Goal: Task Accomplishment & Management: Use online tool/utility

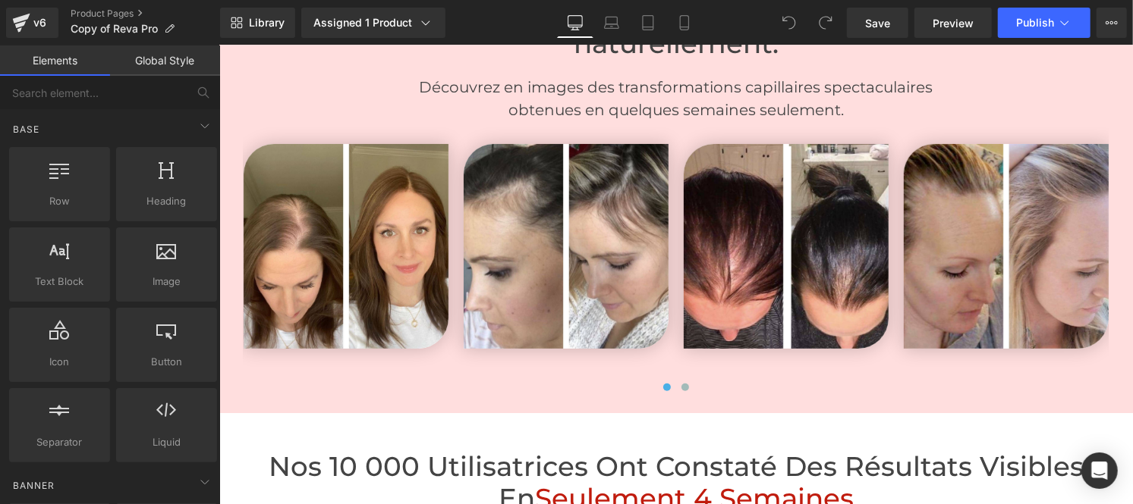
scroll to position [3735, 0]
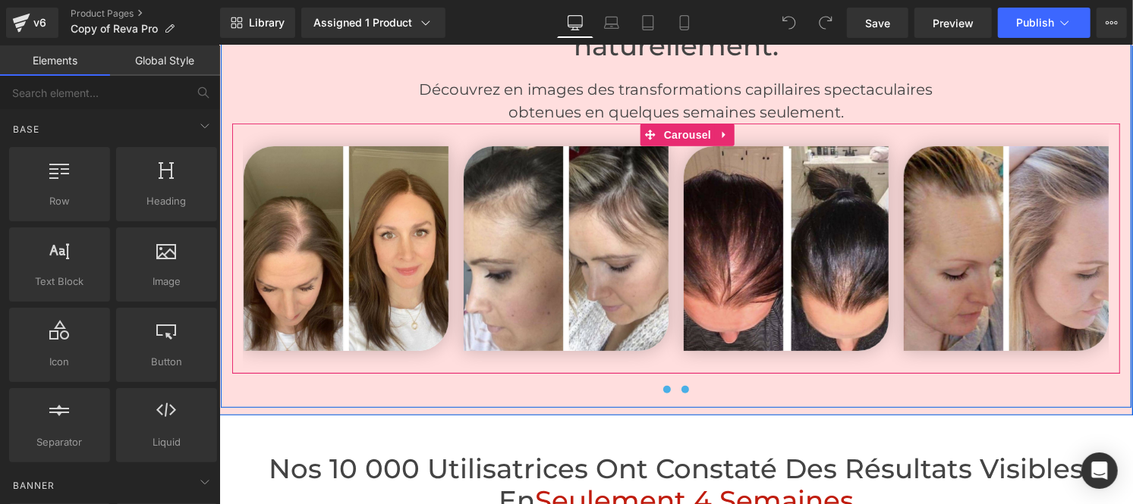
click at [680, 385] on span at bounding box center [684, 389] width 8 height 8
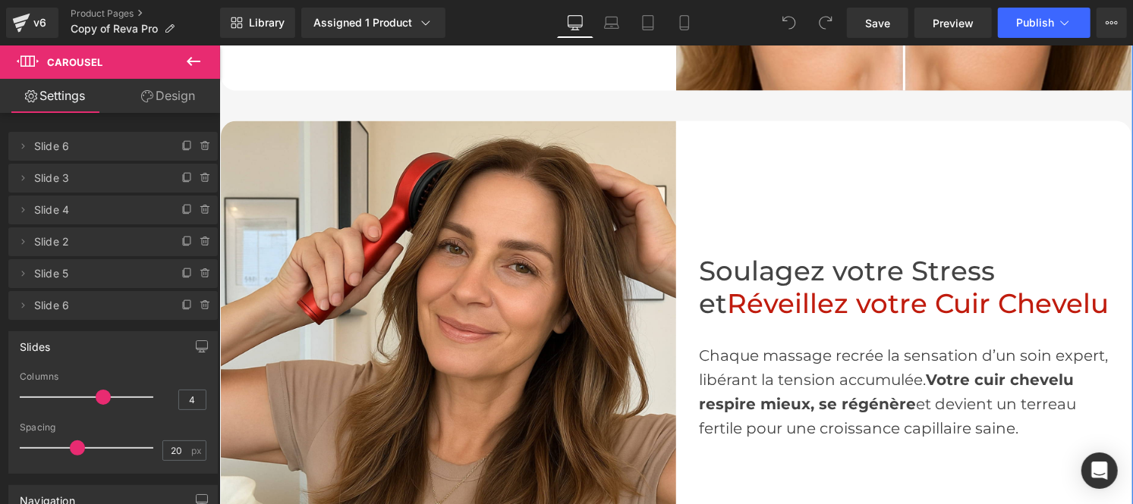
scroll to position [1432, 0]
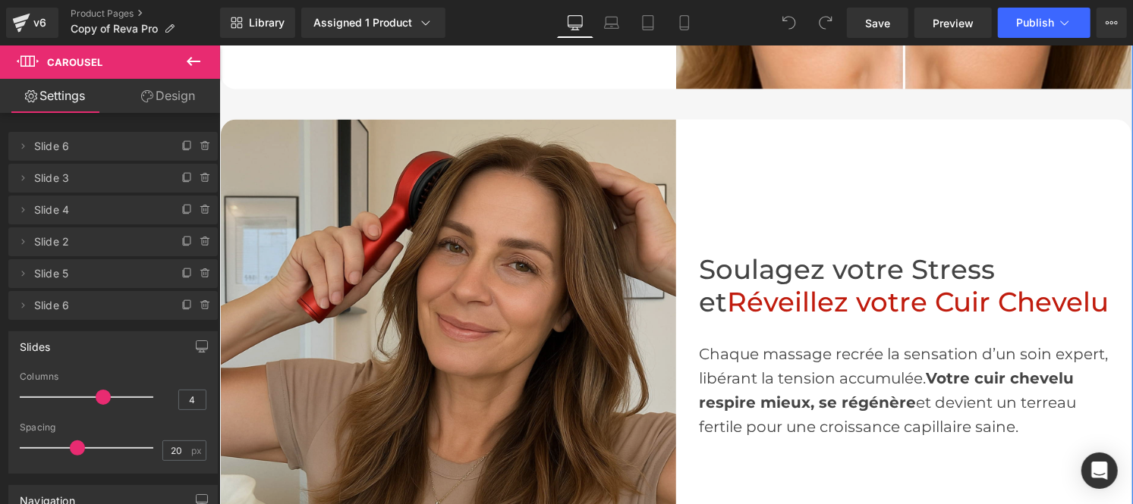
click at [398, 262] on img at bounding box center [447, 346] width 455 height 455
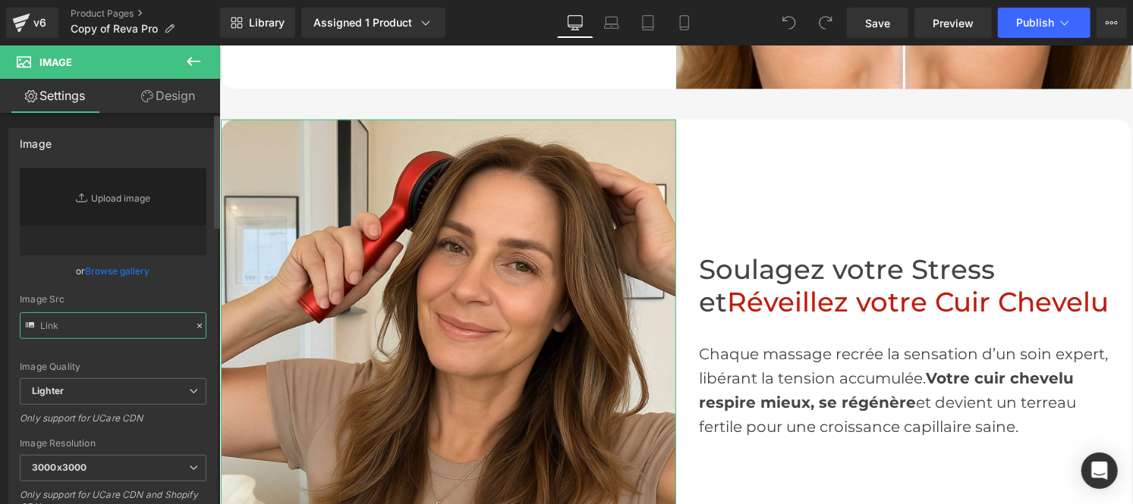
click at [112, 316] on input "text" at bounding box center [113, 326] width 187 height 27
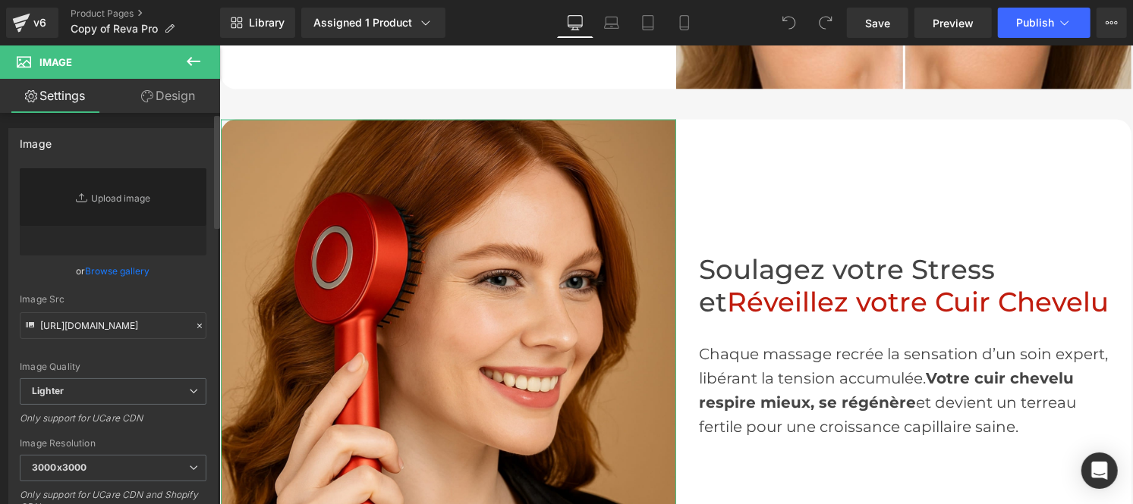
scroll to position [0, 0]
click at [193, 289] on div "Image Quality Lighter Lightest Lighter Lighter Lightest Only support for UCare …" at bounding box center [113, 273] width 187 height 210
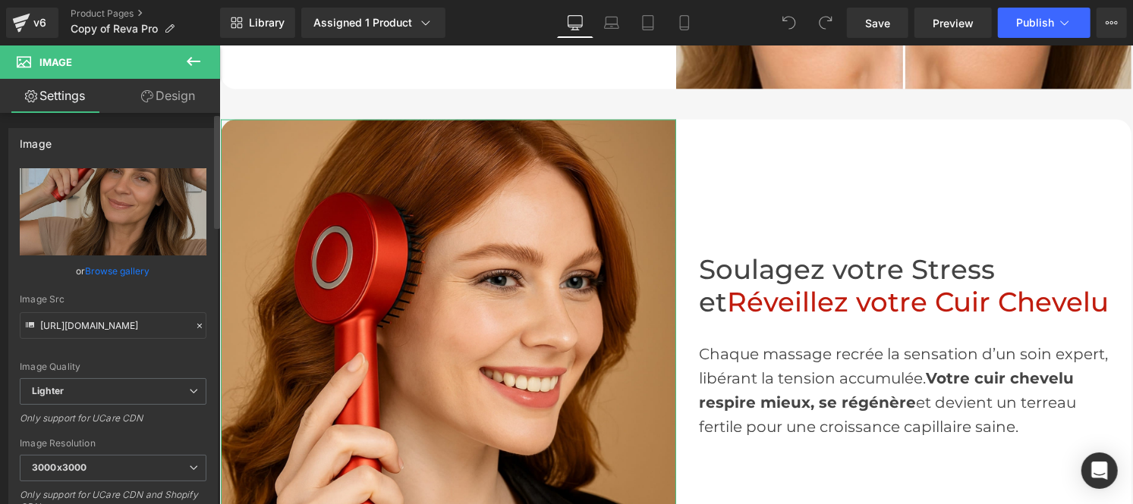
type input "[URL][DOMAIN_NAME]"
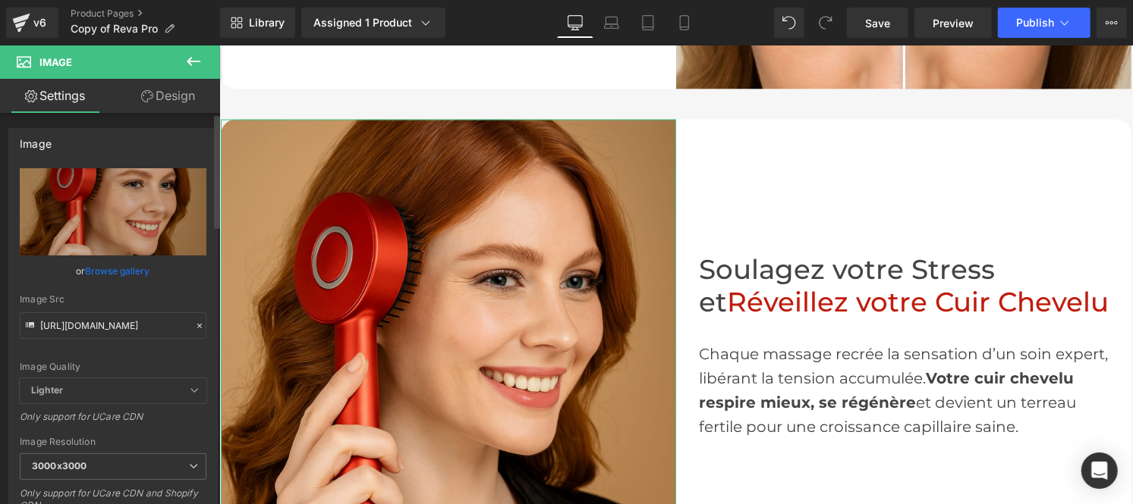
click at [197, 326] on icon at bounding box center [199, 326] width 5 height 5
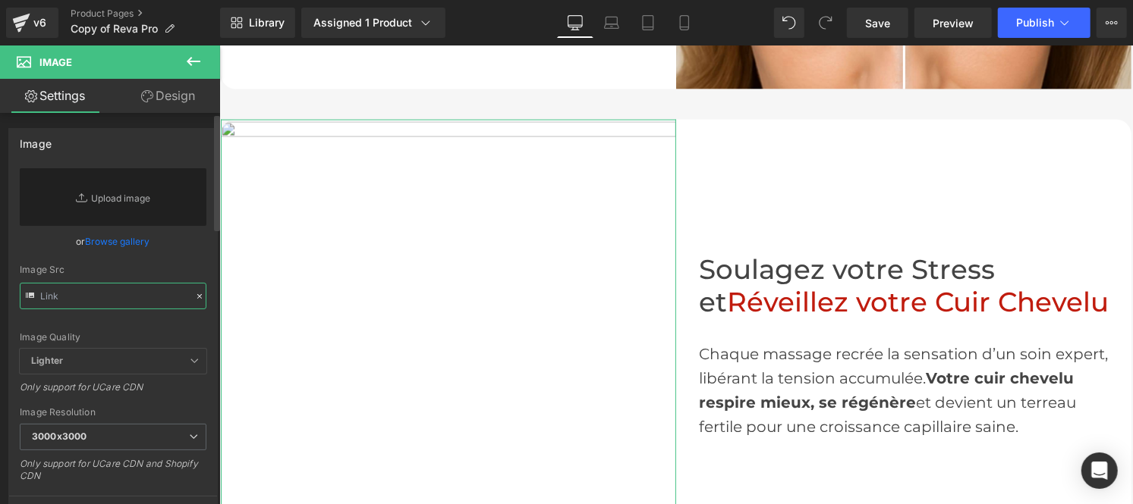
click at [150, 294] on input "text" at bounding box center [113, 296] width 187 height 27
paste input "[URL][DOMAIN_NAME]"
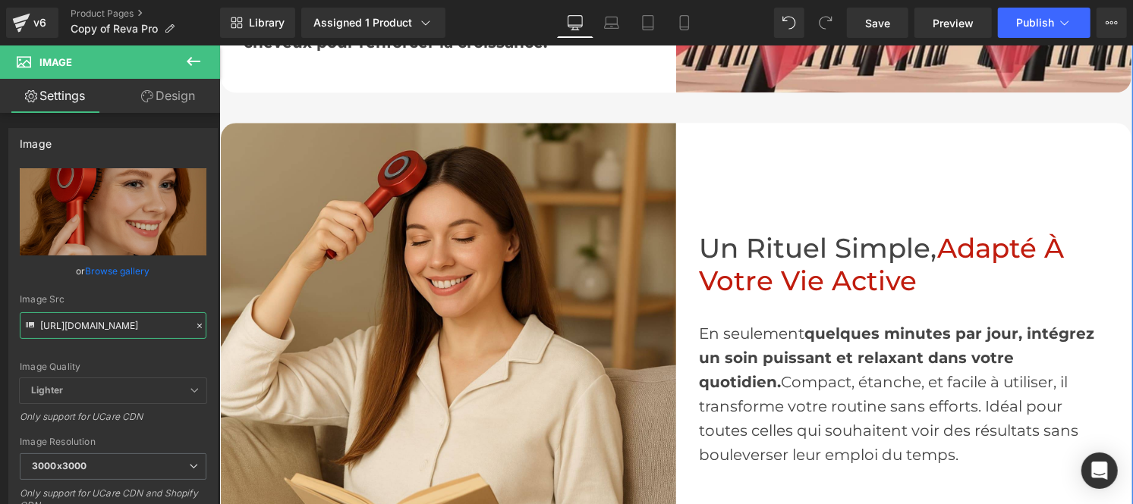
scroll to position [2401, 0]
type input "[URL][DOMAIN_NAME]"
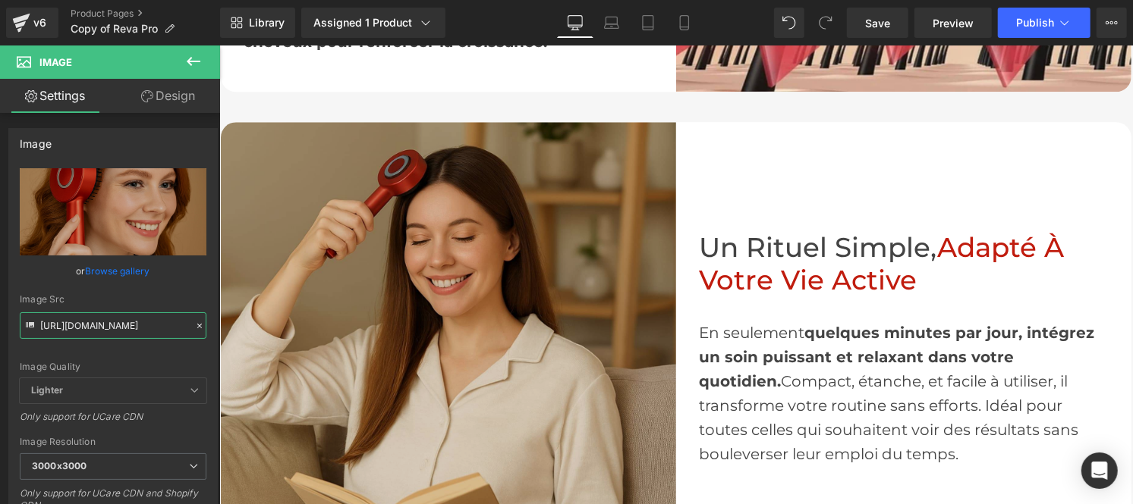
scroll to position [0, 0]
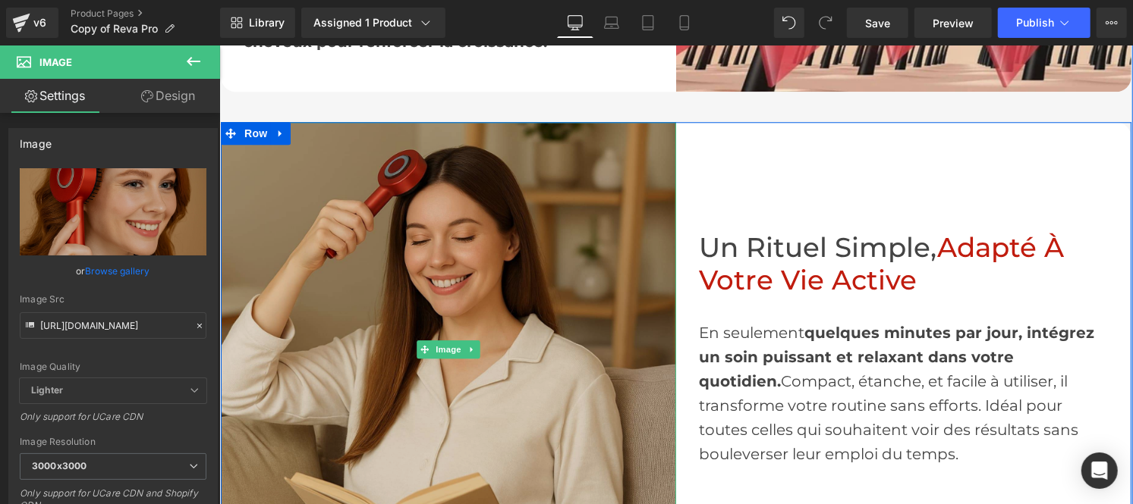
click at [402, 338] on img at bounding box center [447, 348] width 455 height 455
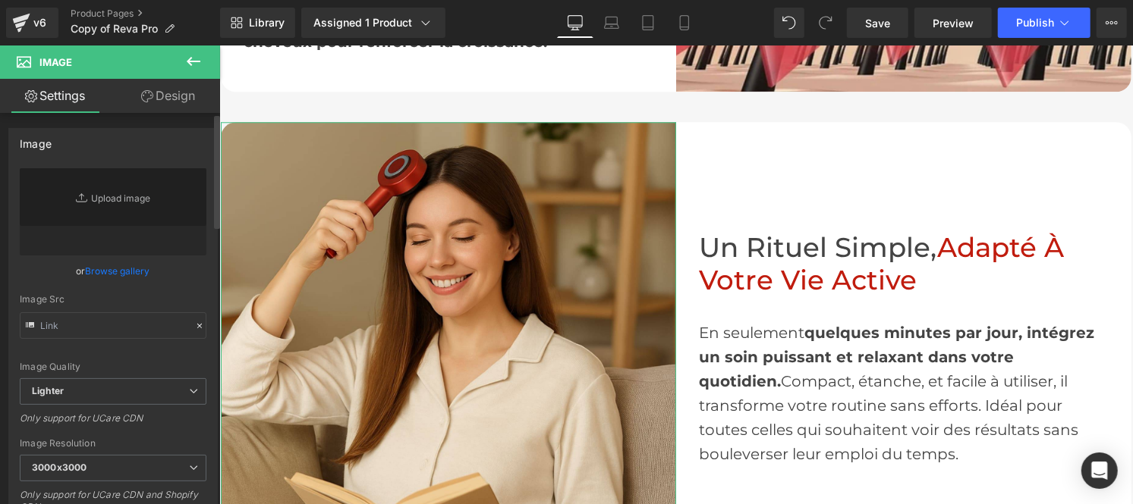
type input "[URL][DOMAIN_NAME]"
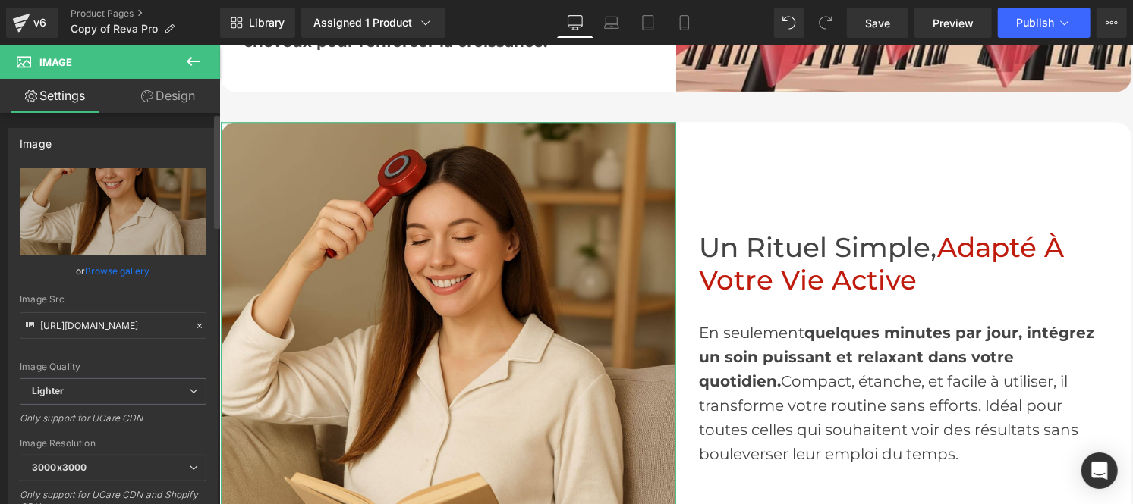
click at [197, 327] on icon at bounding box center [199, 326] width 5 height 5
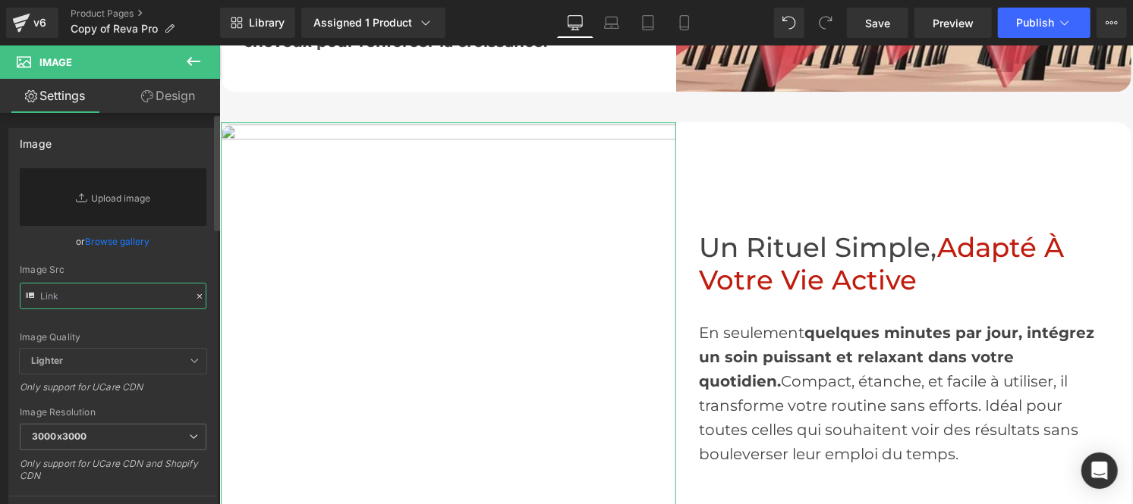
click at [93, 289] on input "text" at bounding box center [113, 296] width 187 height 27
paste input "[URL][DOMAIN_NAME]"
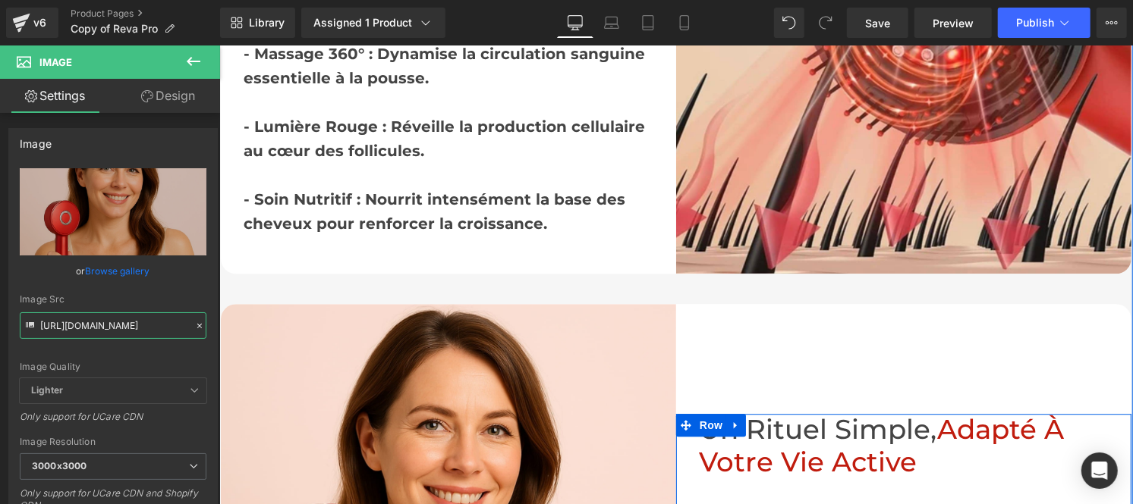
scroll to position [2216, 0]
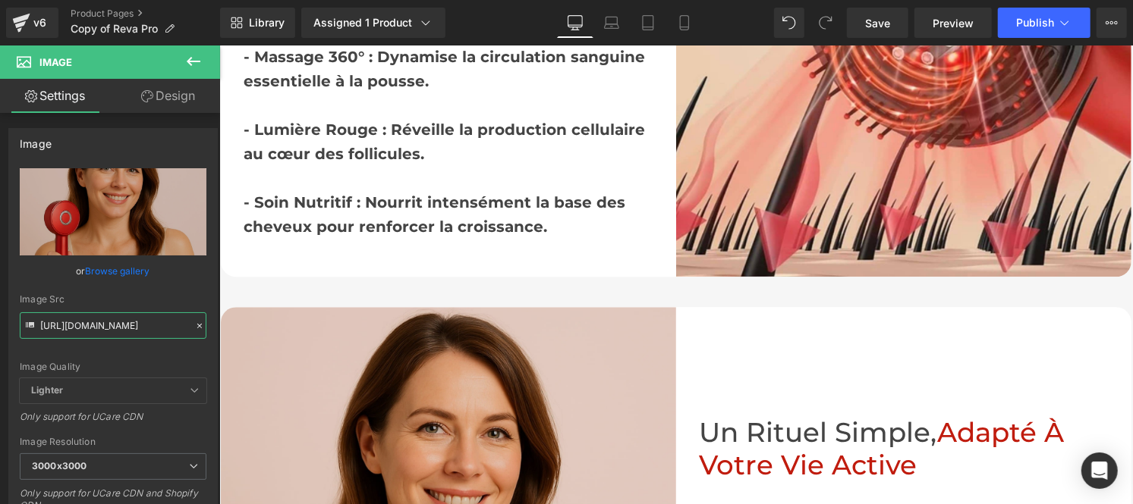
type input "[URL][DOMAIN_NAME]"
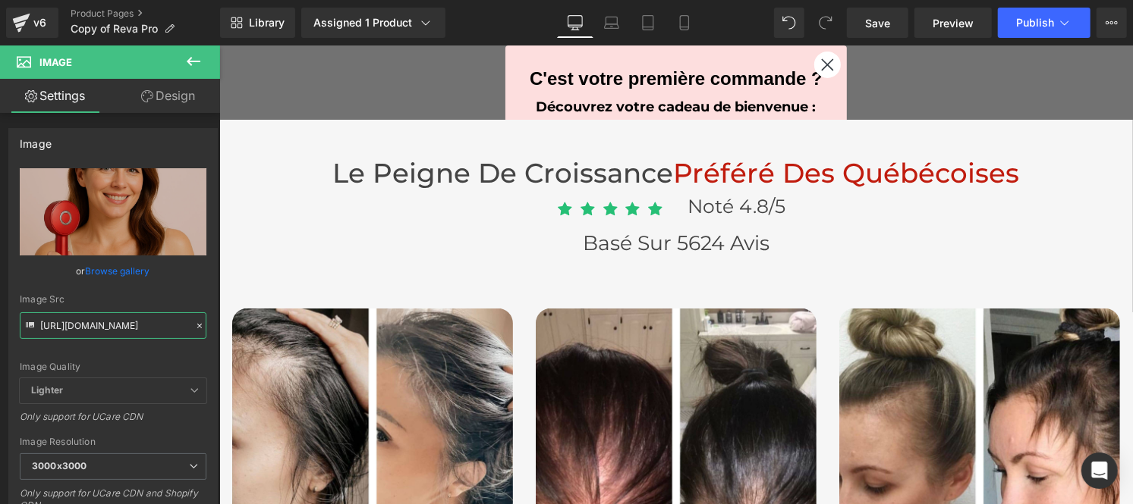
scroll to position [4474, 0]
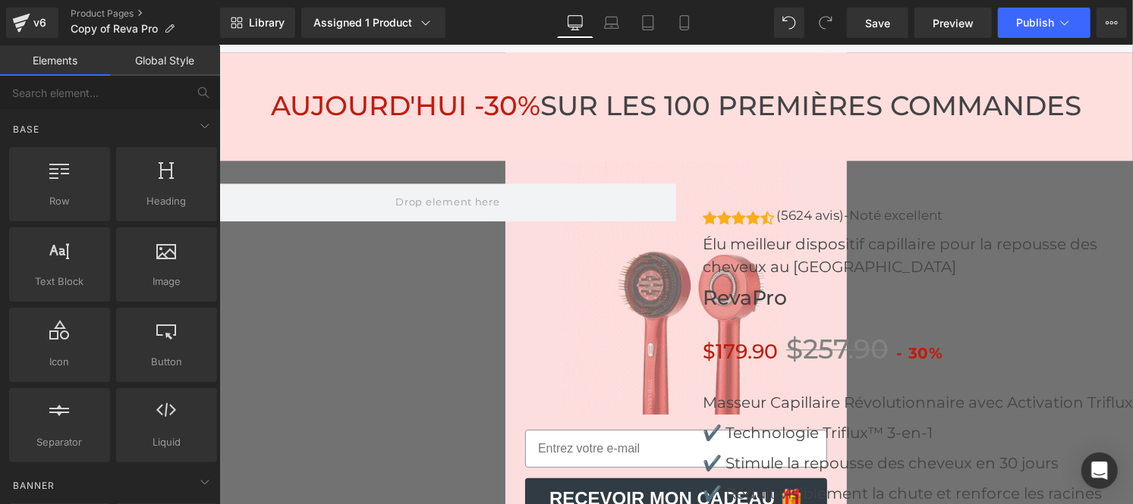
scroll to position [5715, 0]
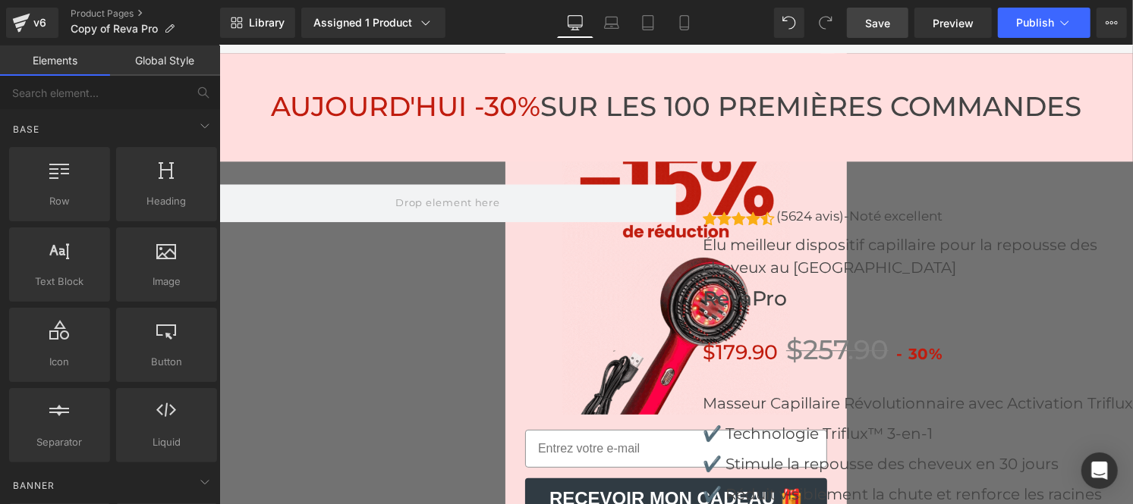
click at [875, 27] on span "Save" at bounding box center [877, 23] width 25 height 16
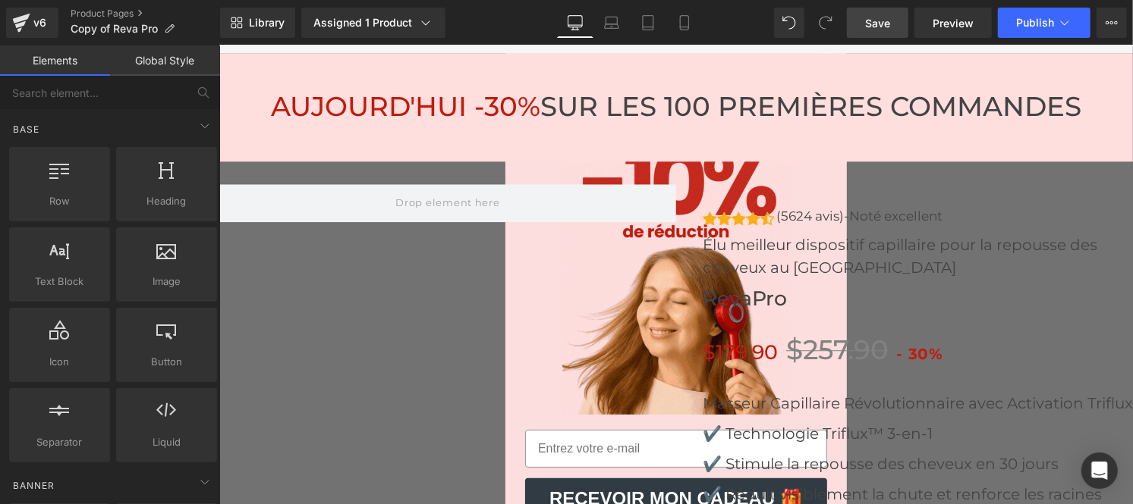
scroll to position [5507, 0]
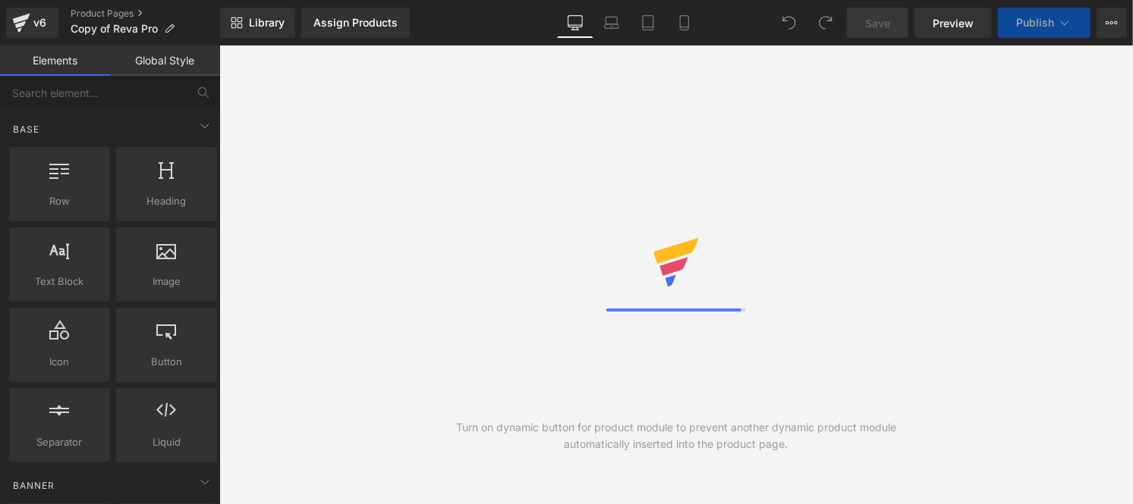
scroll to position [38, 0]
click at [21, 30] on icon at bounding box center [21, 23] width 18 height 38
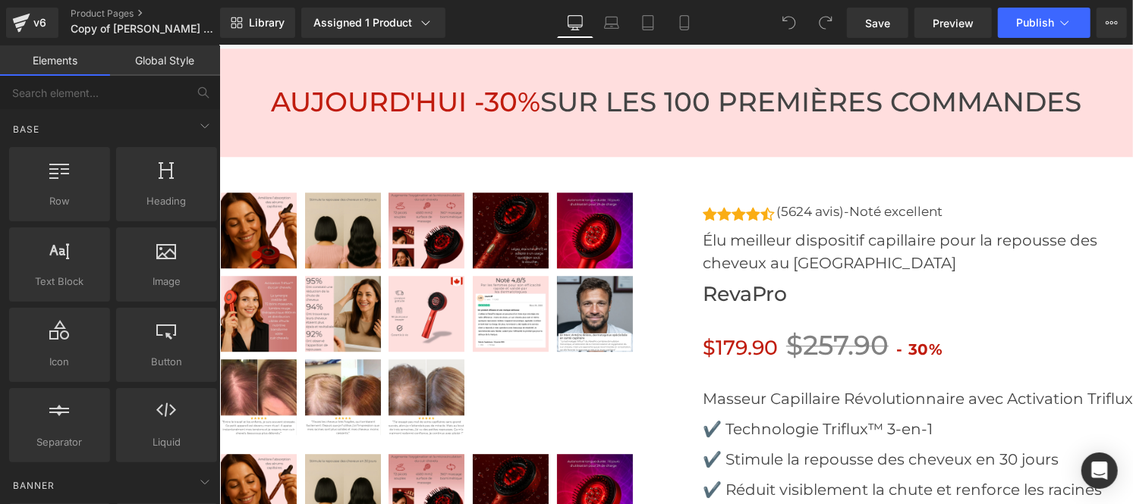
scroll to position [5724, 0]
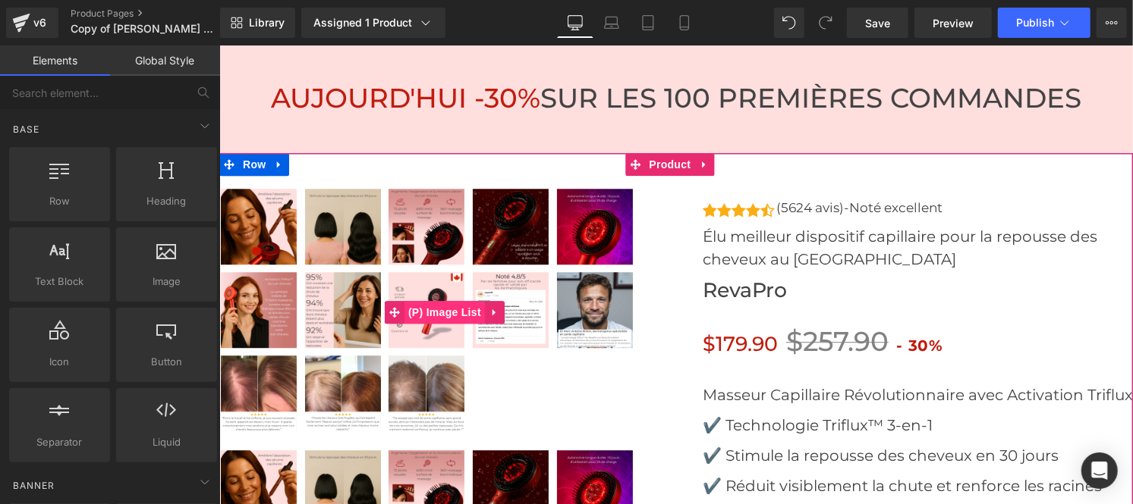
click at [446, 300] on span "(P) Image List" at bounding box center [444, 311] width 80 height 23
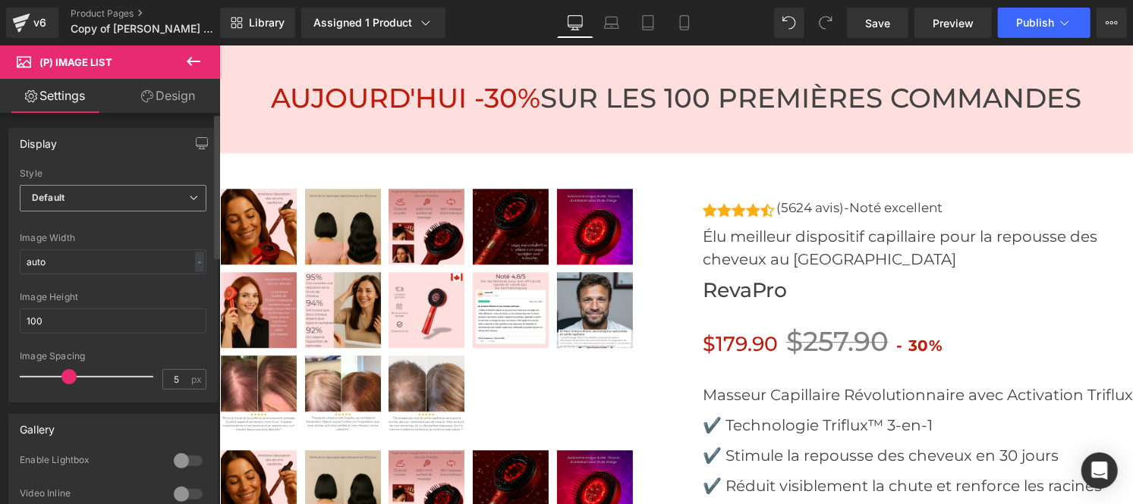
click at [97, 194] on span "Default" at bounding box center [113, 198] width 187 height 27
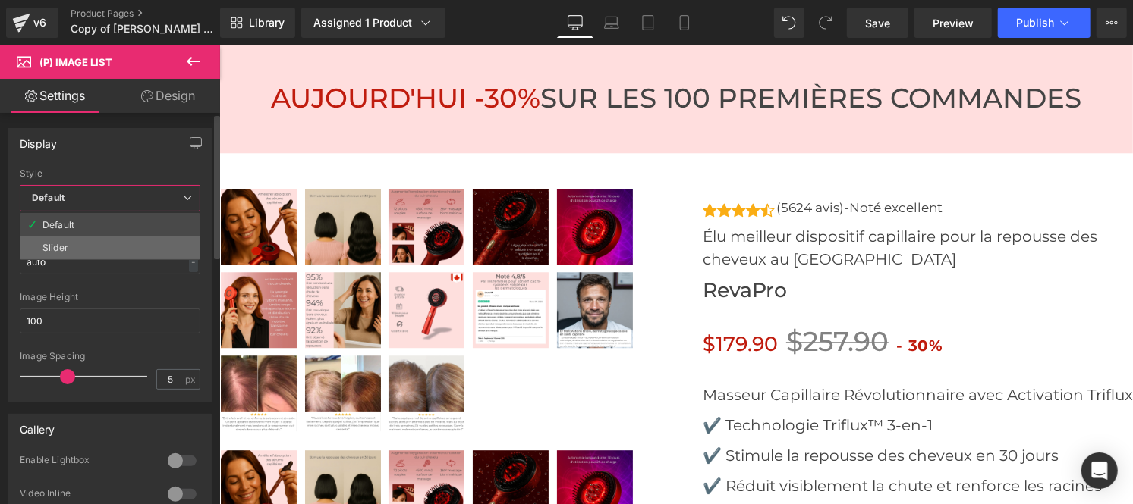
click at [74, 244] on li "Slider" at bounding box center [110, 248] width 181 height 23
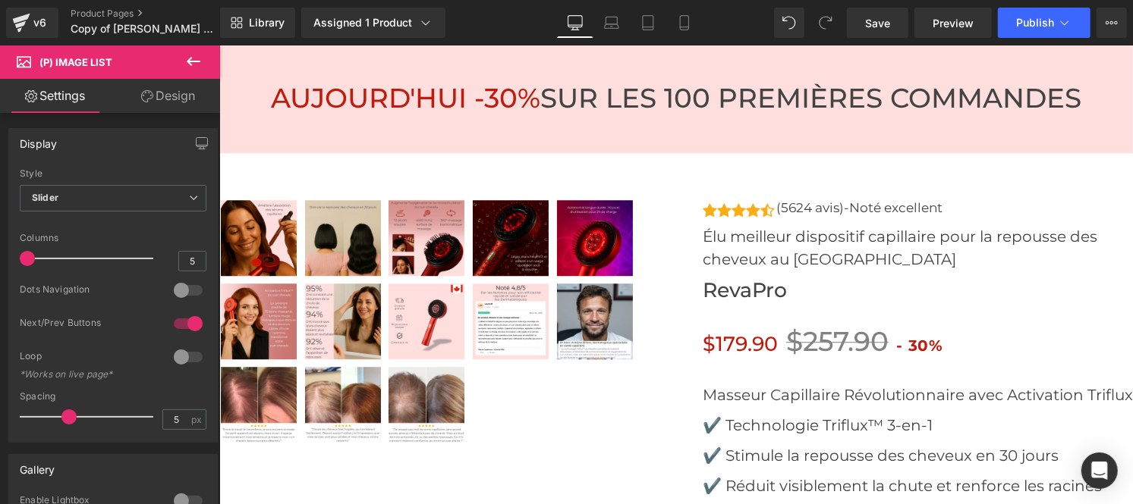
drag, startPoint x: 120, startPoint y: 259, endPoint x: -19, endPoint y: 253, distance: 139.0
click at [0, 253] on html "(P) Image List You are previewing how the will restyle your page. You can not e…" at bounding box center [566, 252] width 1133 height 504
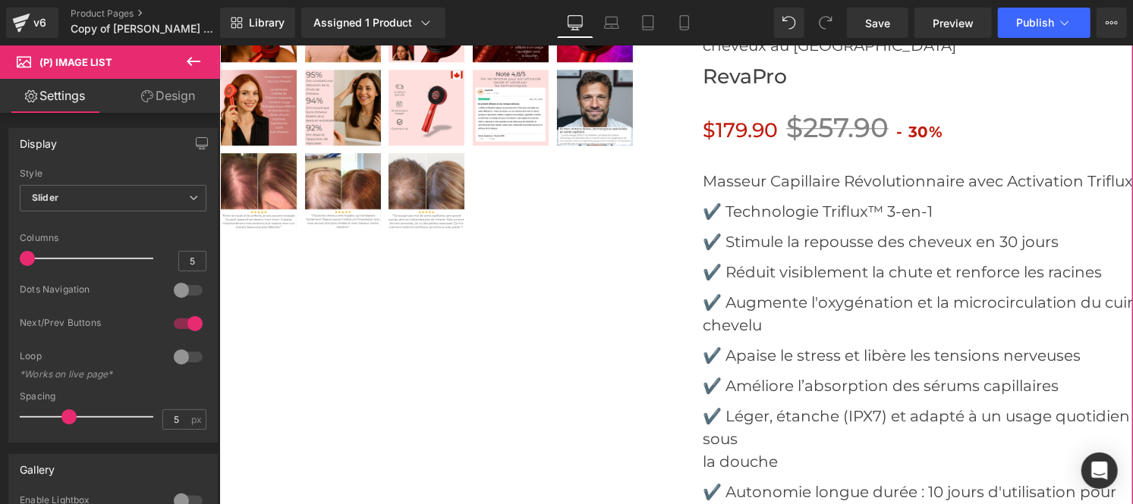
click at [363, 240] on div at bounding box center [674, 477] width 913 height 1076
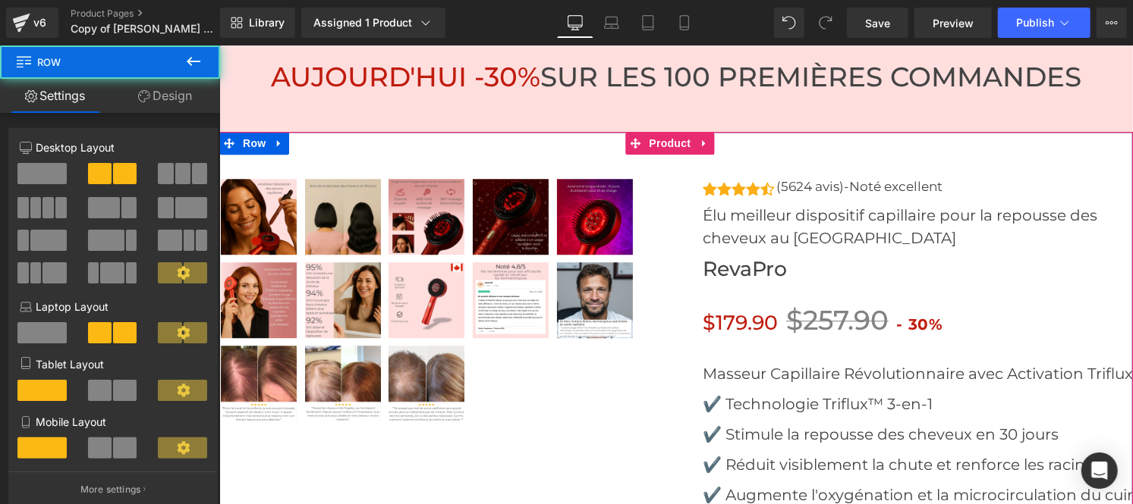
scroll to position [5743, 0]
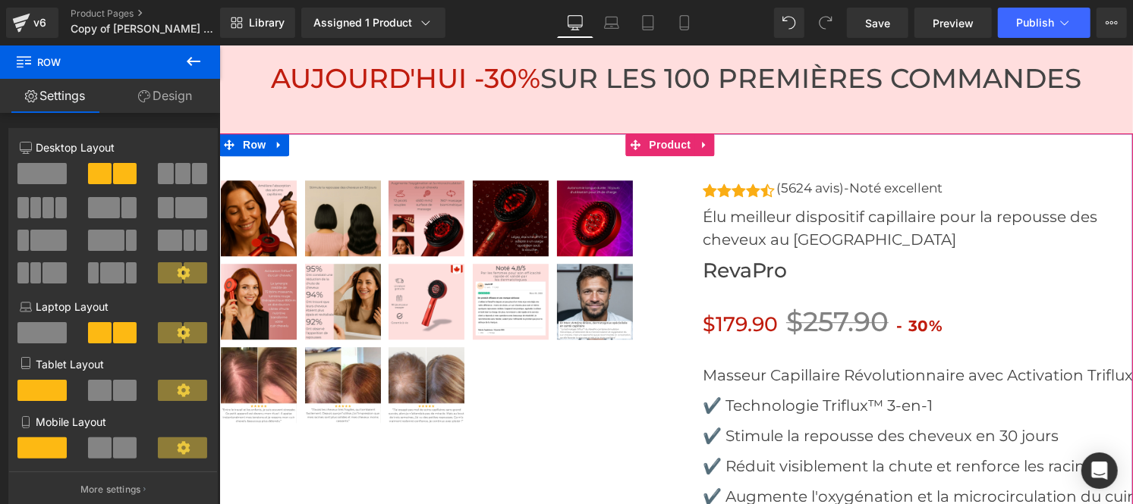
click at [423, 244] on div at bounding box center [446, 303] width 457 height 250
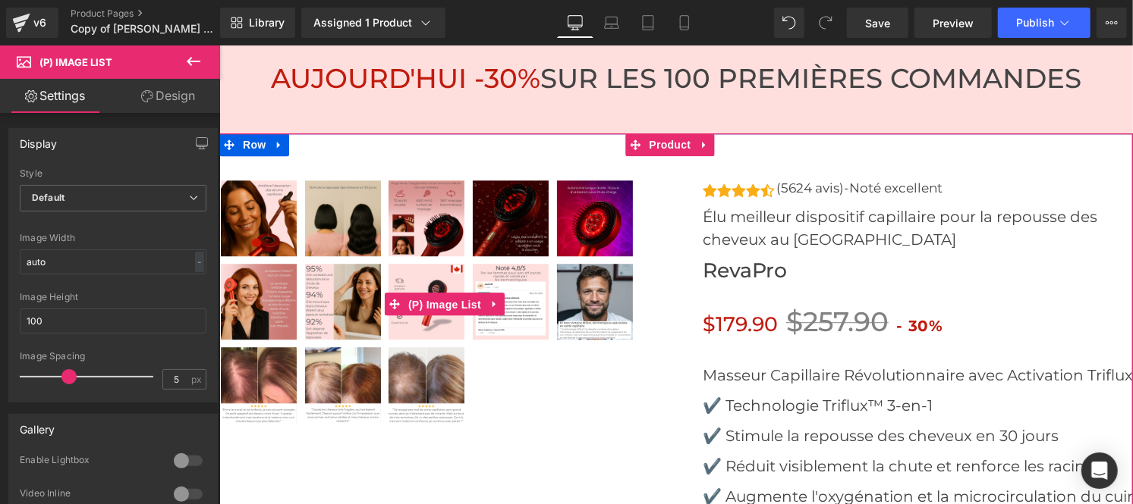
click at [423, 293] on span "(P) Image List" at bounding box center [444, 304] width 80 height 23
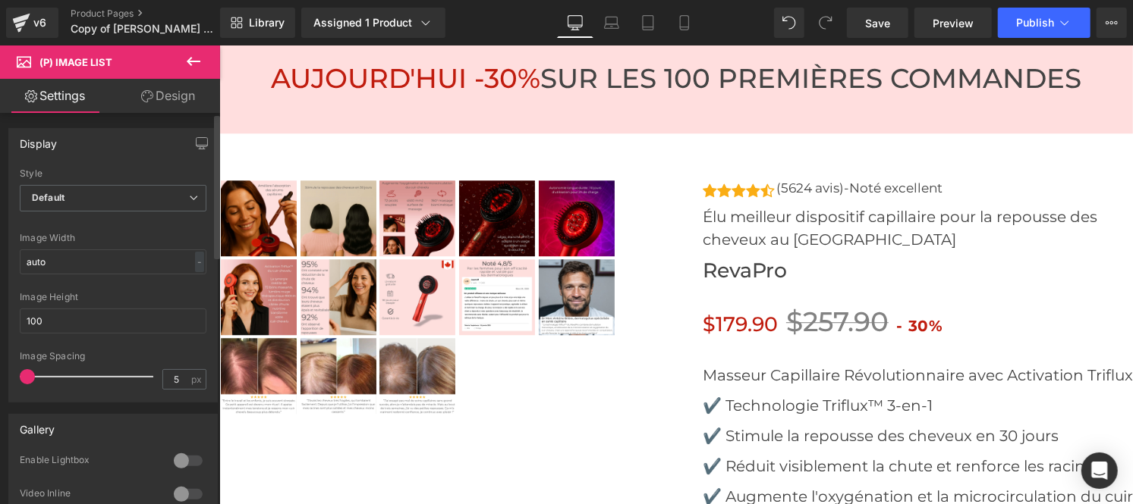
drag, startPoint x: 63, startPoint y: 375, endPoint x: 2, endPoint y: 378, distance: 60.8
click at [2, 378] on div "Display Default Slider Style Default Default Slider 5 Columns 5 4 Columns 4 3 C…" at bounding box center [113, 260] width 227 height 286
click at [92, 206] on span "Default" at bounding box center [113, 198] width 187 height 27
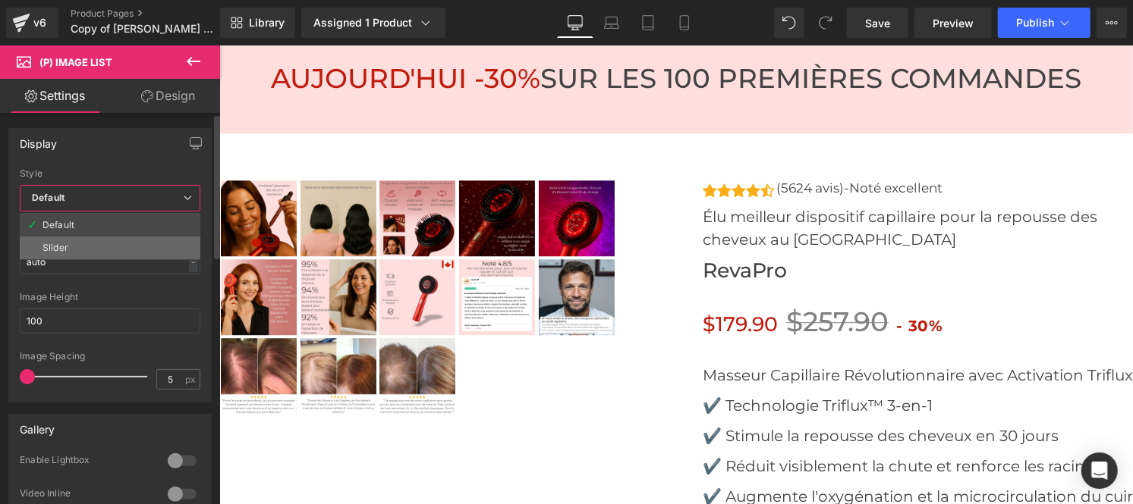
click at [77, 243] on li "Slider" at bounding box center [110, 248] width 181 height 23
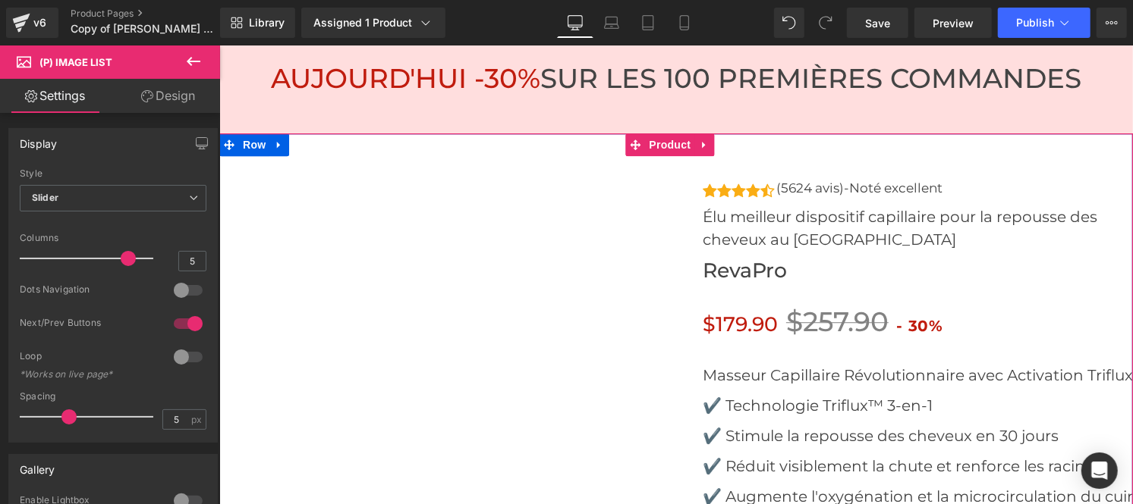
scroll to position [5860, 0]
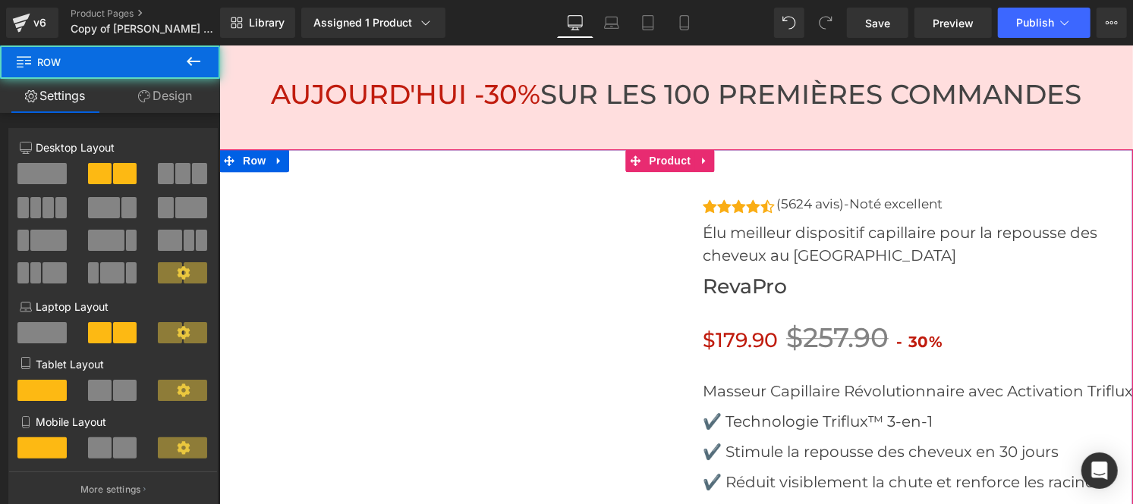
scroll to position [5726, 0]
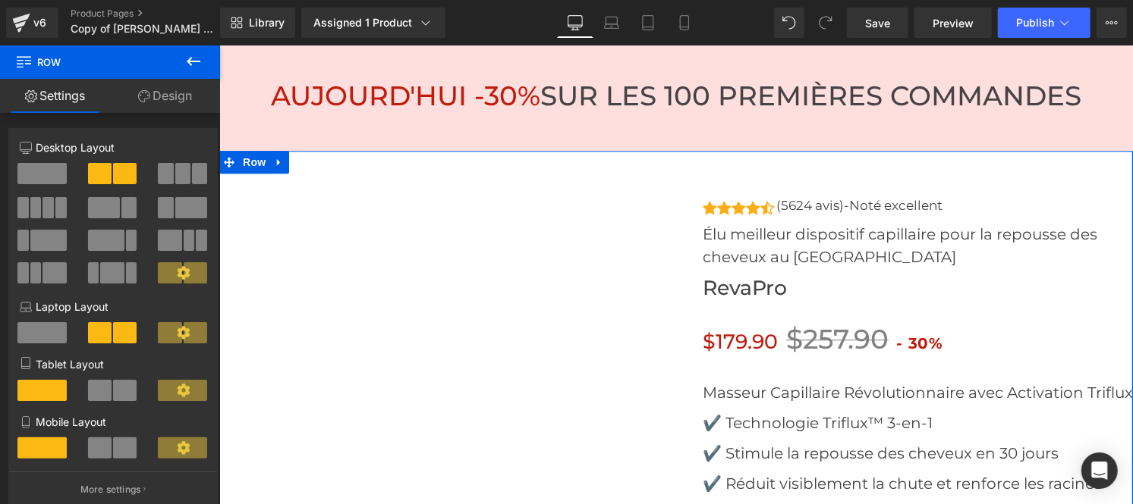
click at [163, 93] on link "Design" at bounding box center [165, 96] width 110 height 34
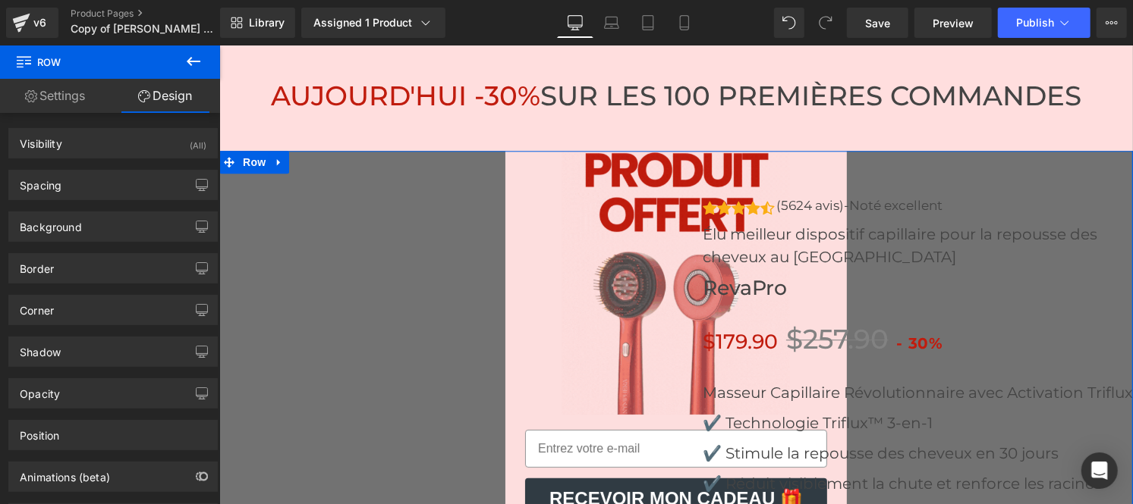
click at [42, 93] on link "Settings" at bounding box center [55, 96] width 110 height 34
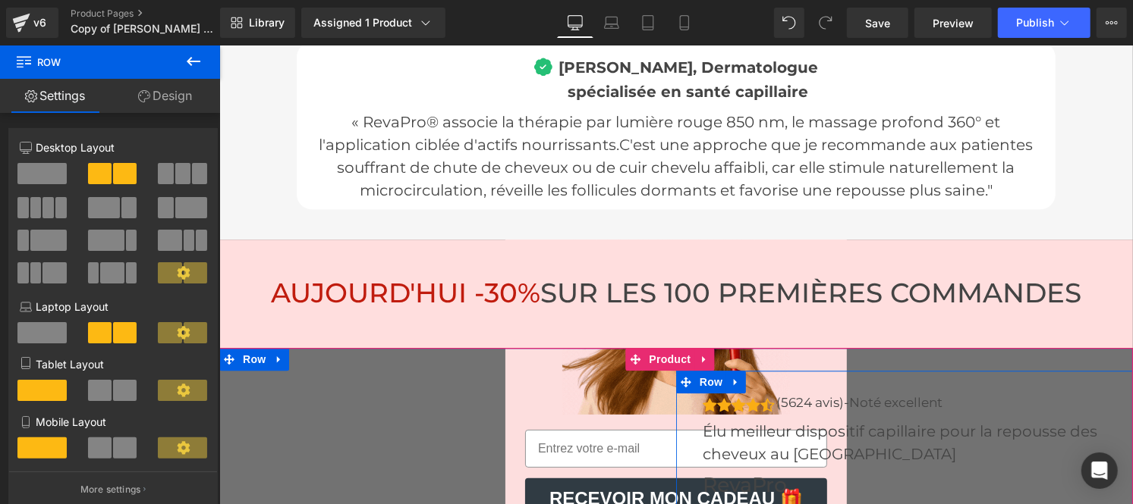
scroll to position [5526, 0]
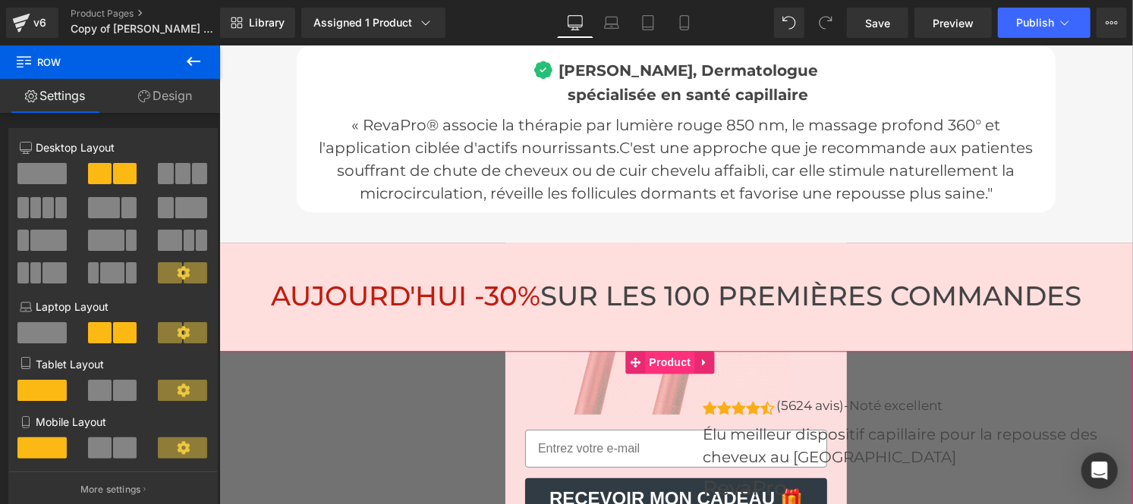
click at [672, 350] on span "Product" at bounding box center [668, 361] width 49 height 23
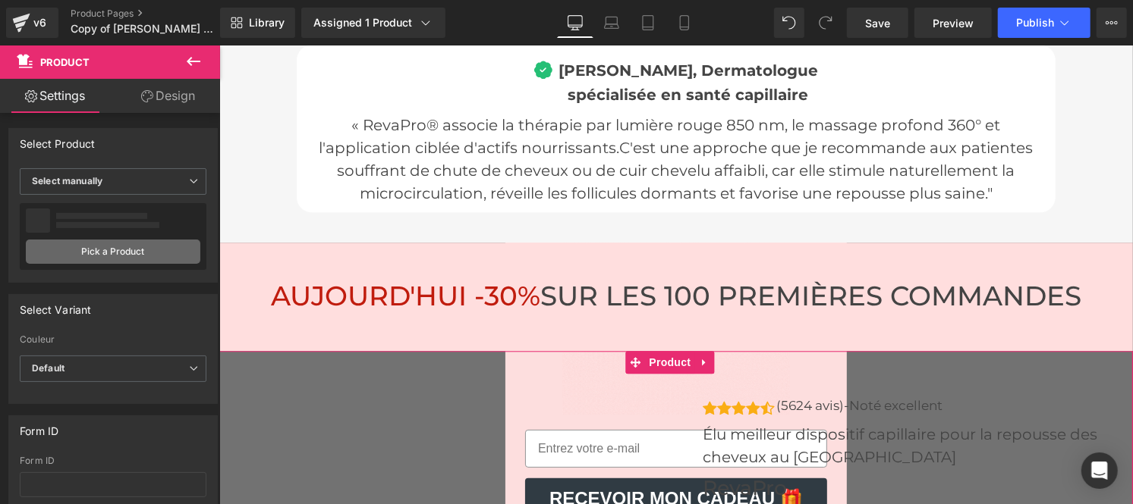
click at [105, 252] on link "Pick a Product" at bounding box center [113, 252] width 174 height 24
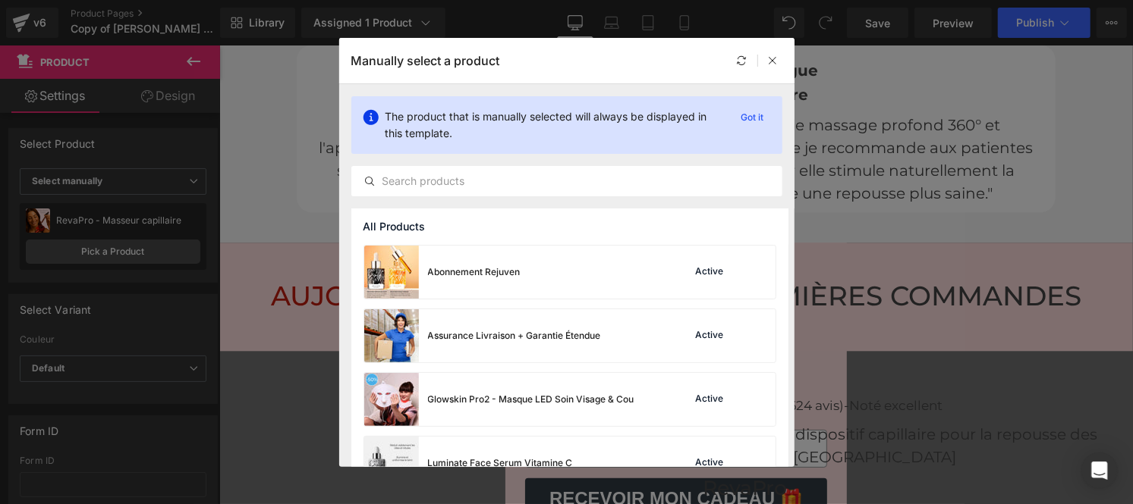
scroll to position [291, 0]
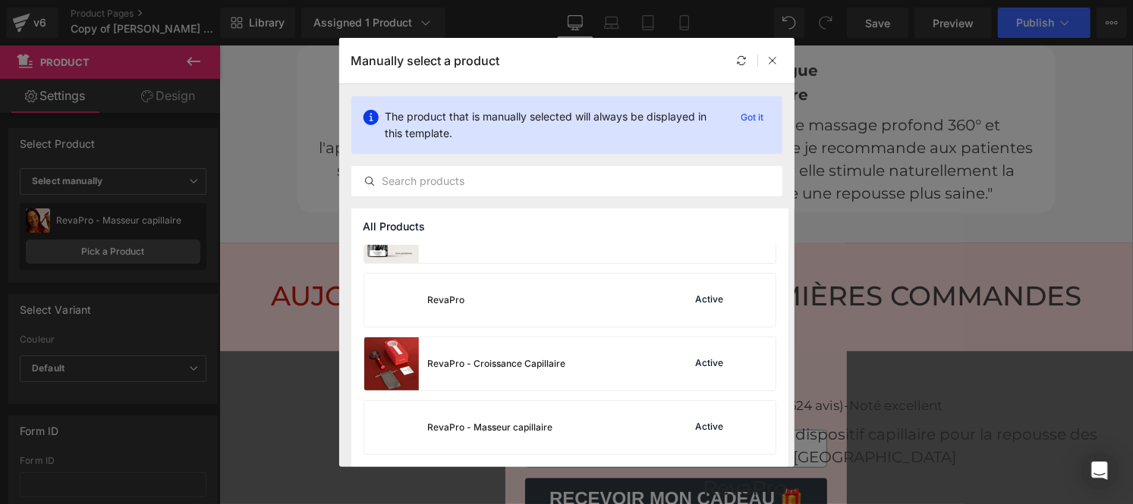
click at [574, 436] on div "Rendering Content" at bounding box center [566, 444] width 93 height 17
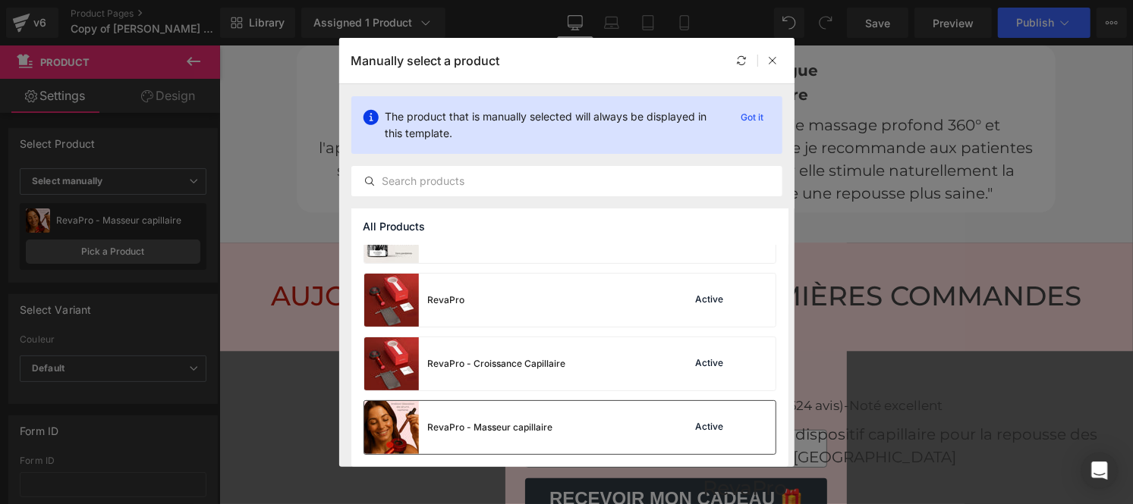
click at [540, 429] on div "RevaPro - Masseur capillaire" at bounding box center [490, 428] width 125 height 14
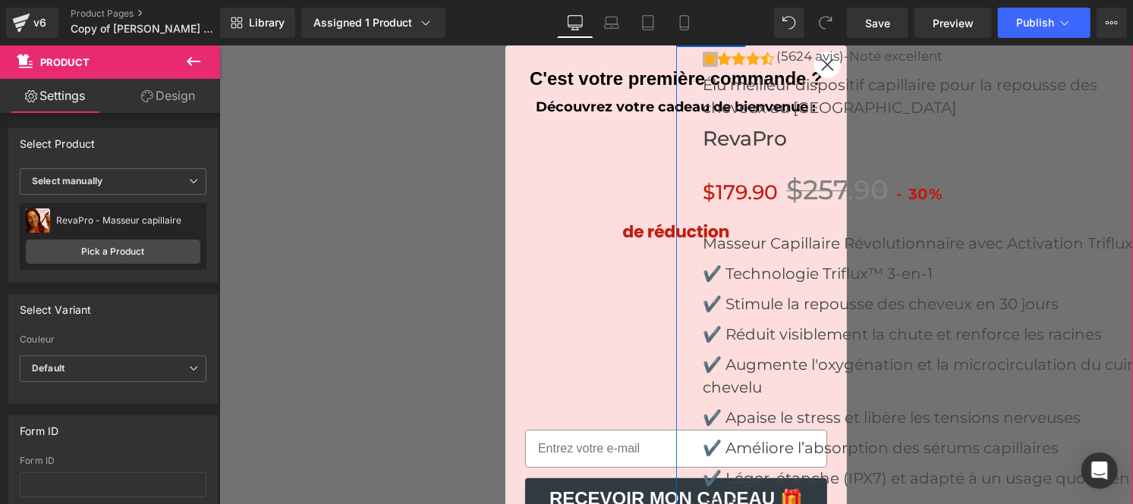
scroll to position [5876, 0]
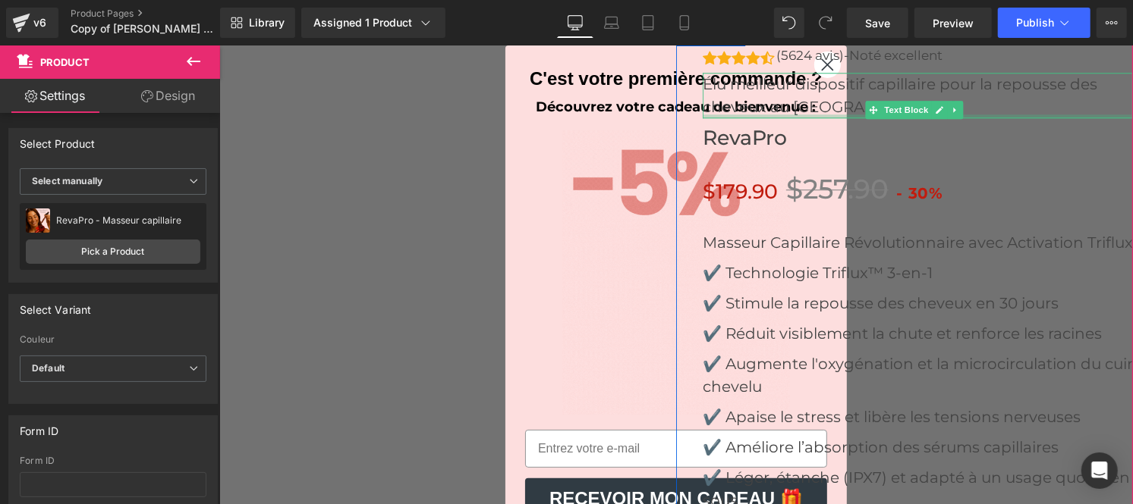
click at [814, 114] on div at bounding box center [917, 116] width 430 height 4
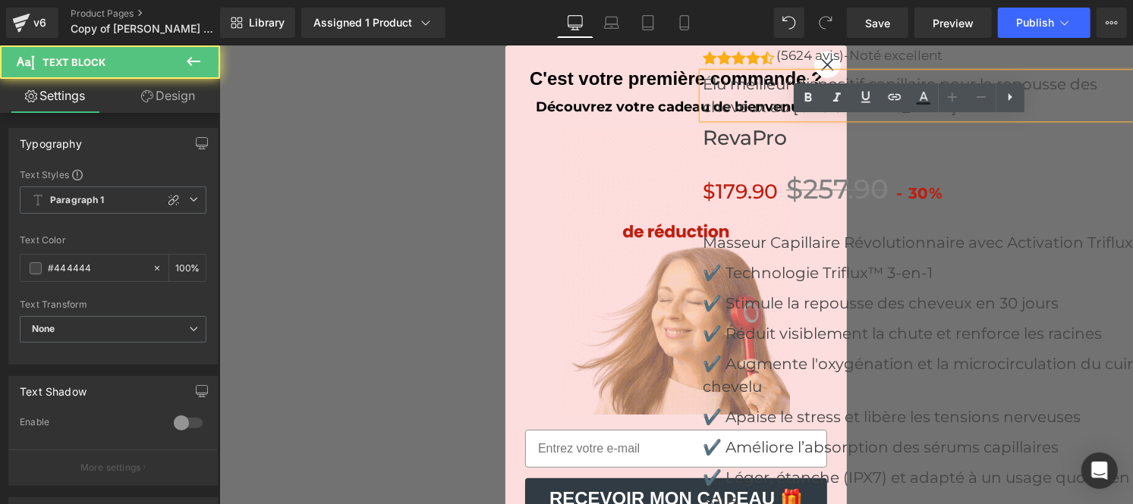
click at [809, 72] on p "Élu meilleur dispositif capillaire pour la repousse des cheveux au [GEOGRAPHIC_…" at bounding box center [917, 95] width 430 height 46
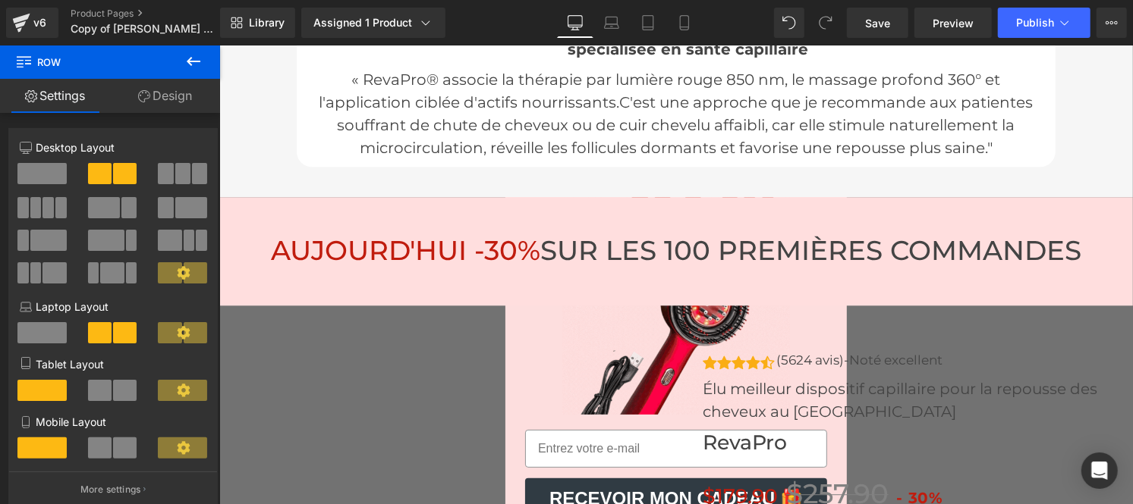
scroll to position [5570, 0]
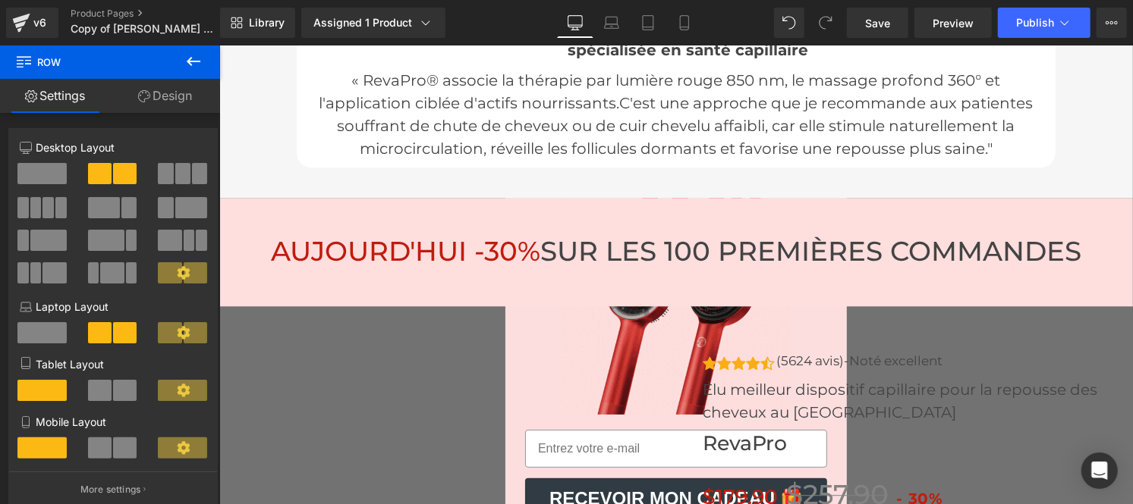
click at [193, 61] on icon at bounding box center [194, 61] width 14 height 9
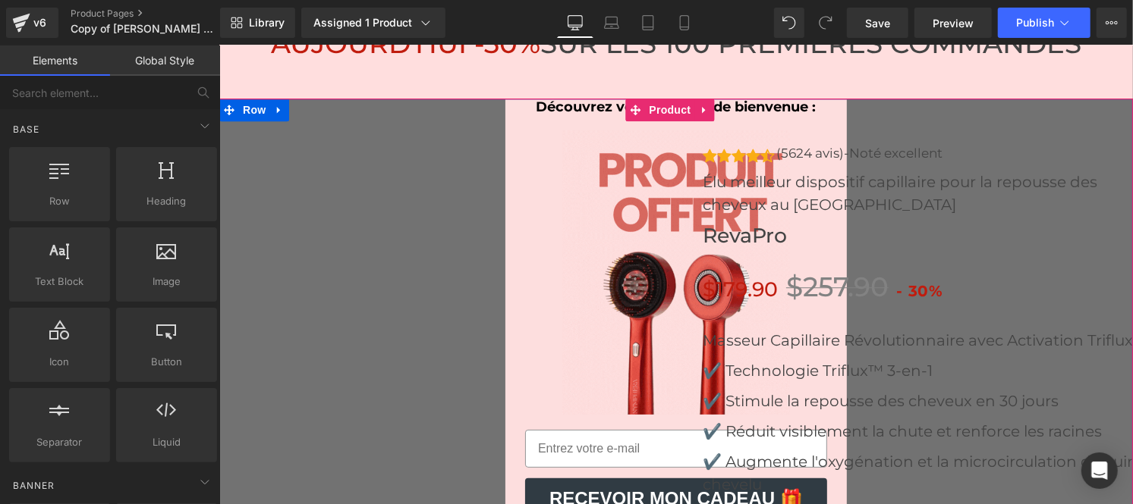
scroll to position [5779, 0]
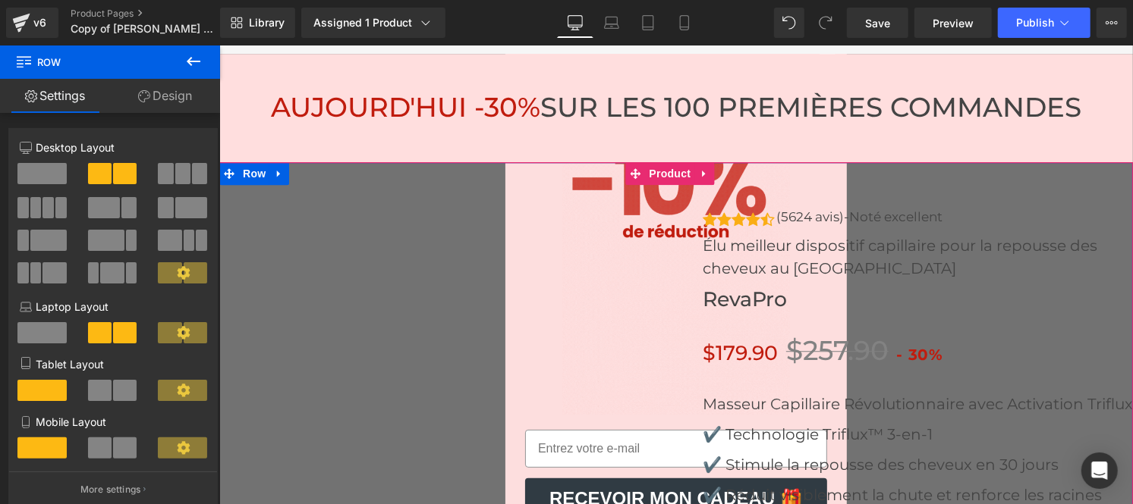
scroll to position [5705, 0]
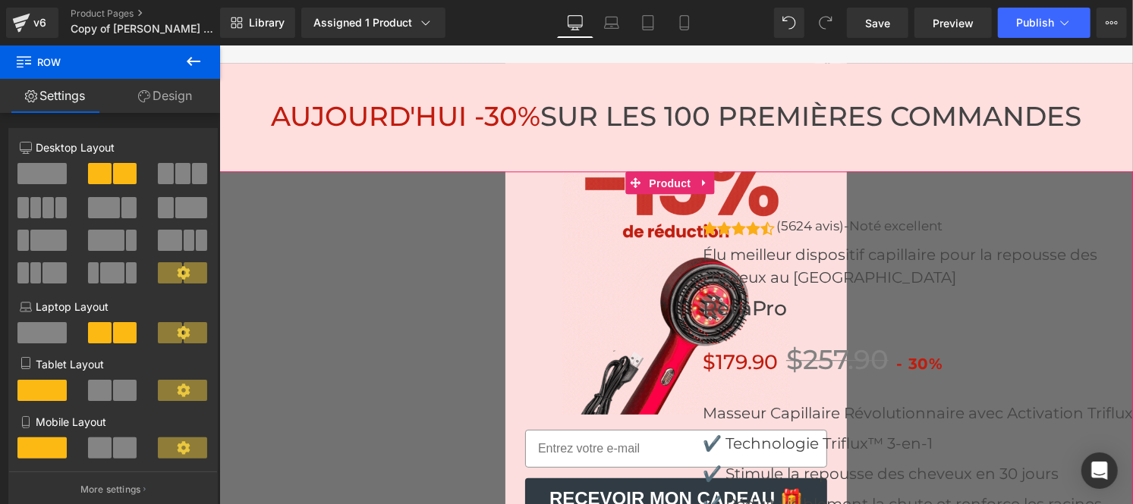
click at [663, 171] on span "Product" at bounding box center [668, 182] width 49 height 23
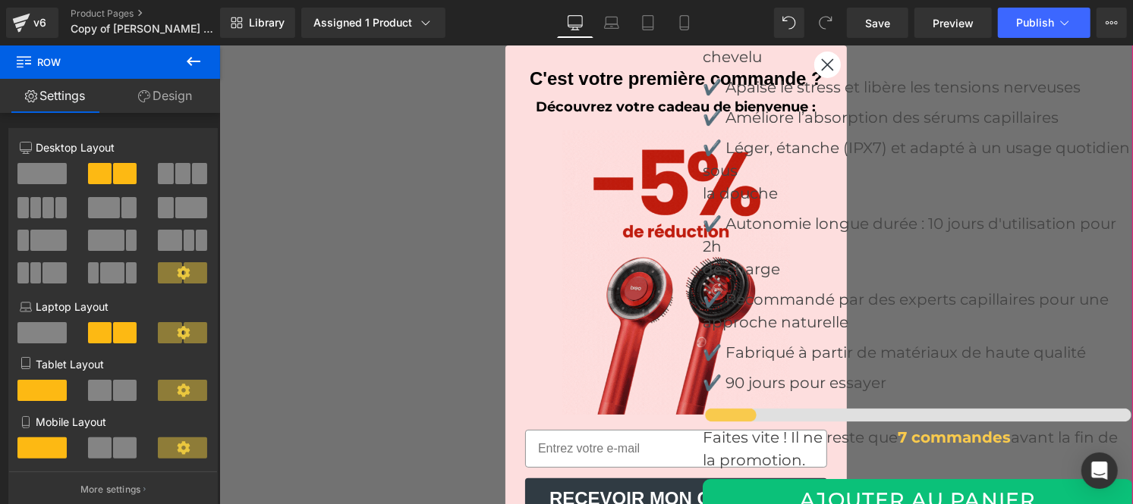
scroll to position [6210, 0]
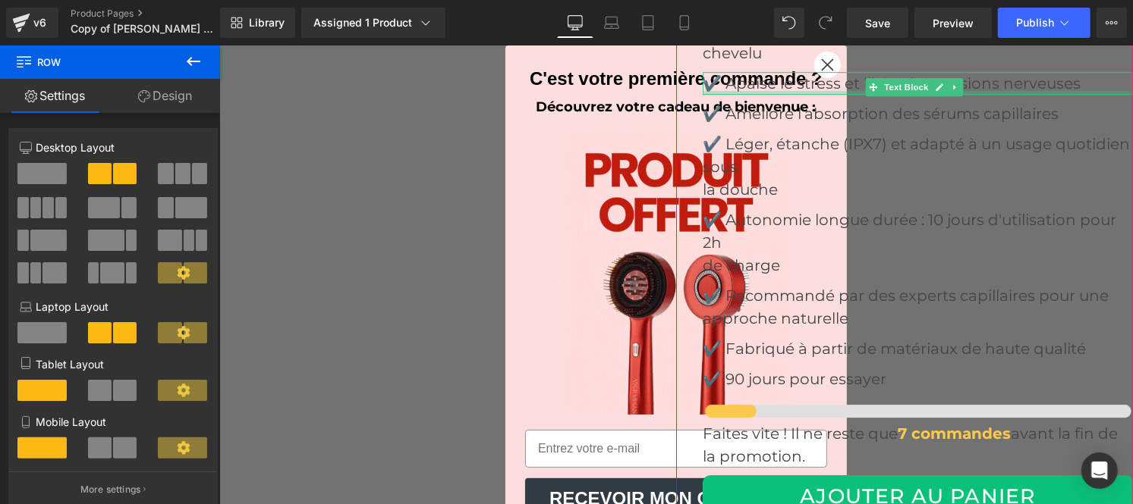
click at [812, 90] on div at bounding box center [917, 92] width 430 height 4
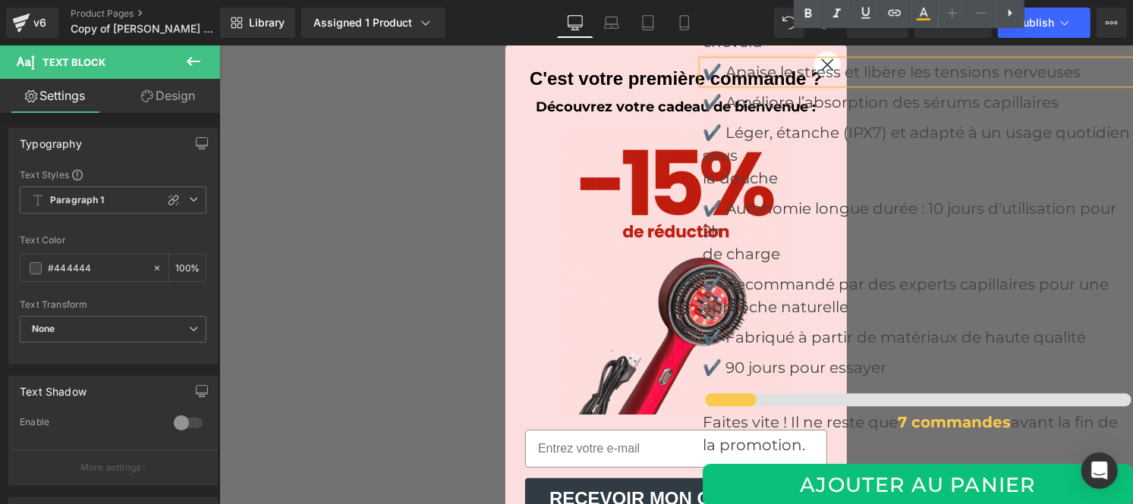
scroll to position [6220, 0]
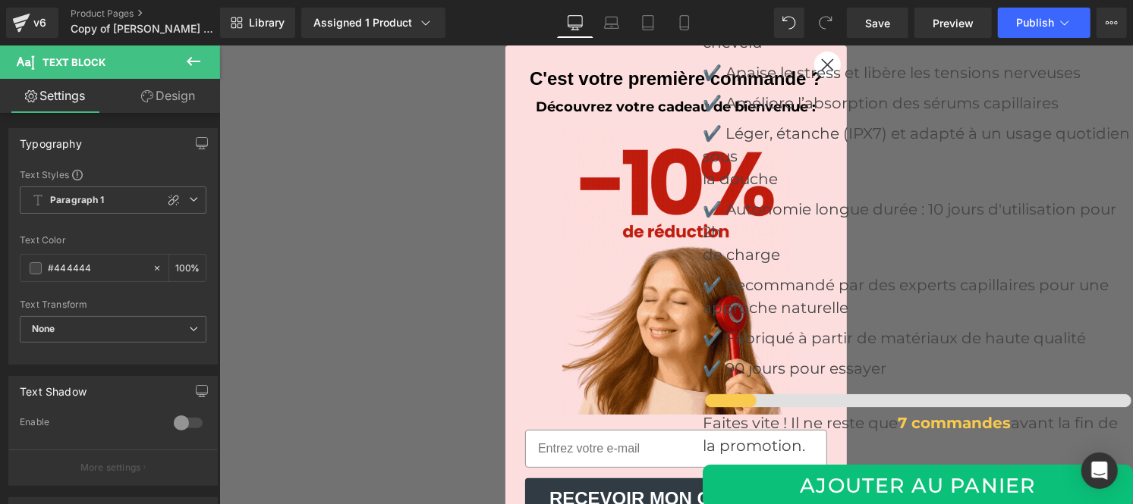
click at [297, 275] on div at bounding box center [674, 194] width 913 height 1076
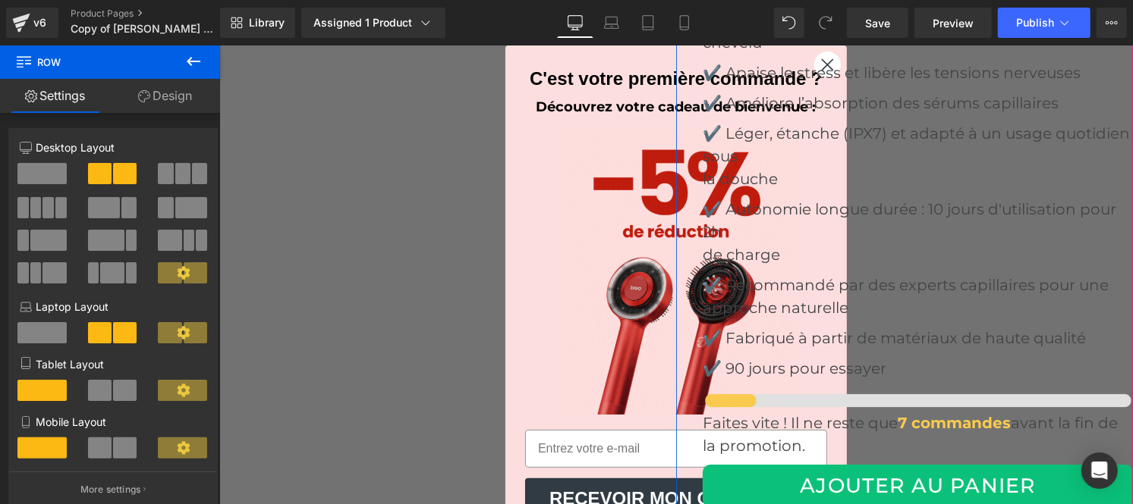
click at [812, 61] on div "Icon Icon Icon Icon Icon Icon List Hoz (5624 avis)-Noté excellent Text Block" at bounding box center [917, 148] width 430 height 894
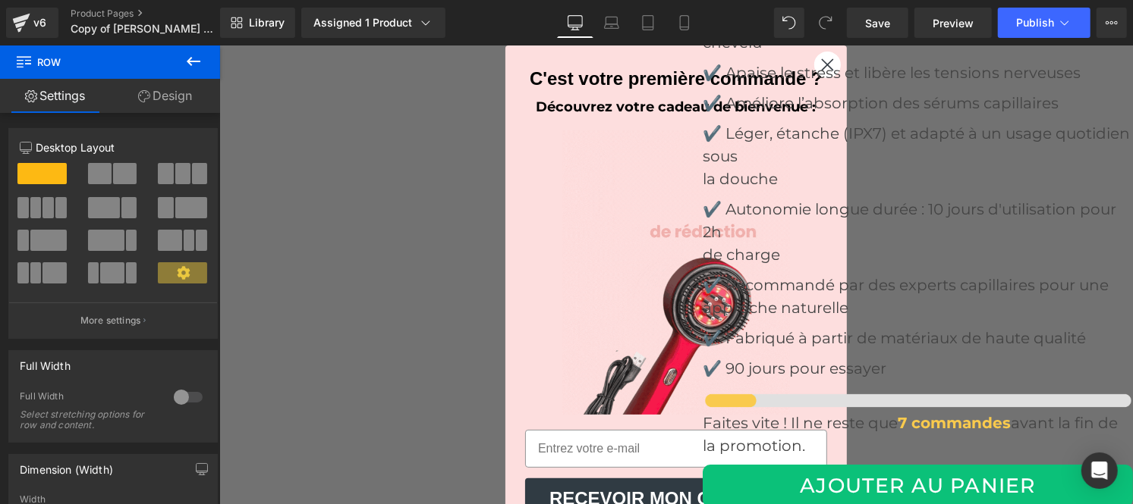
click at [196, 53] on icon at bounding box center [193, 61] width 18 height 18
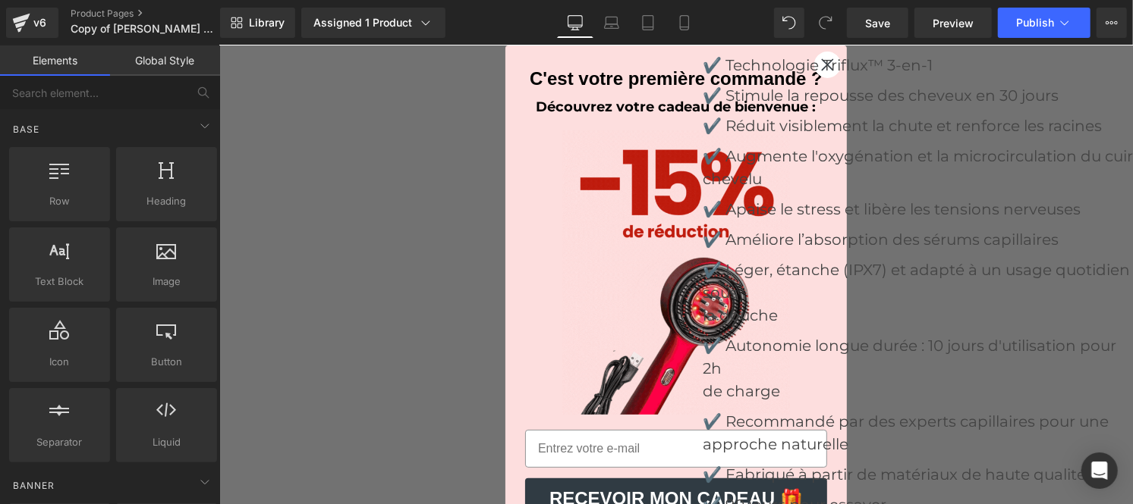
scroll to position [6097, 0]
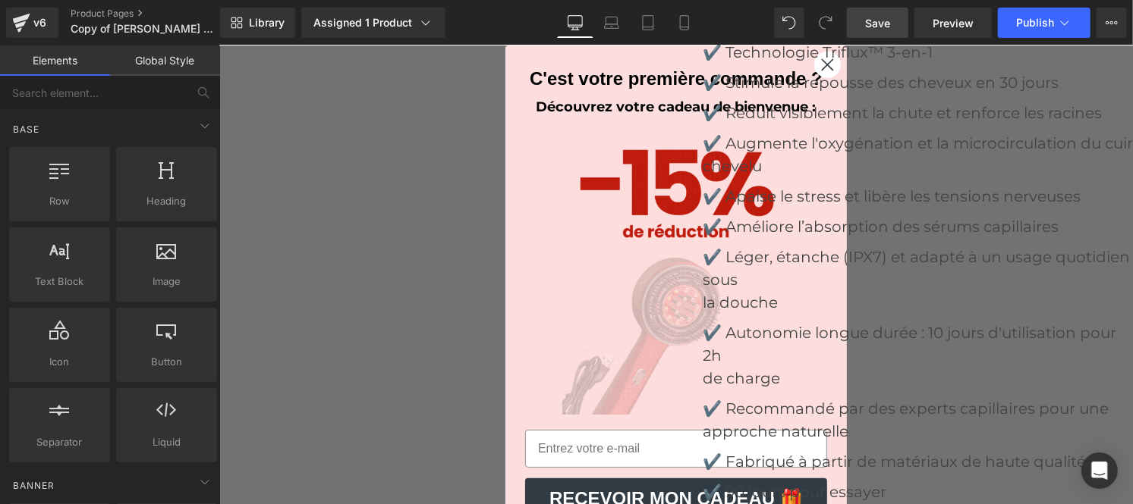
click at [893, 28] on link "Save" at bounding box center [877, 23] width 61 height 30
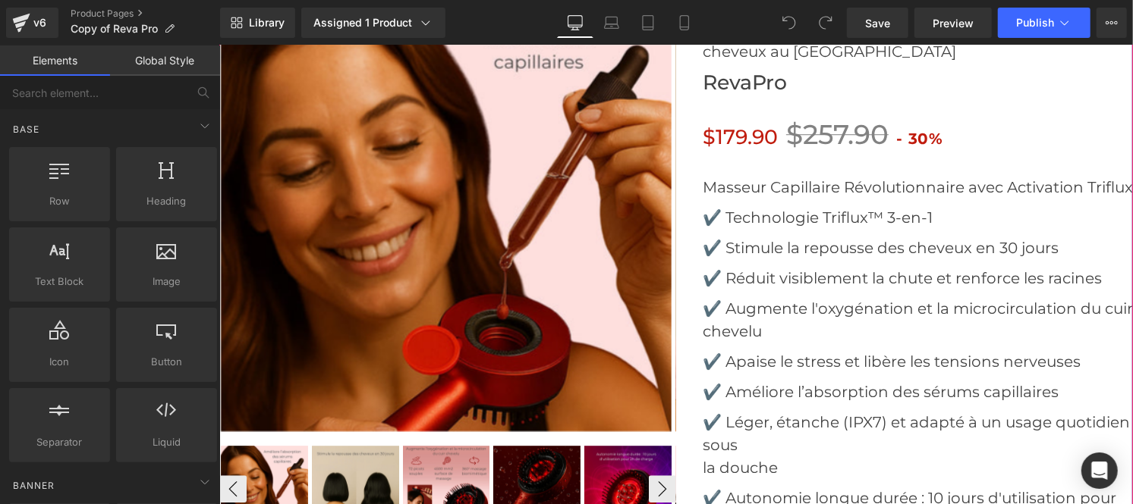
scroll to position [5936, 0]
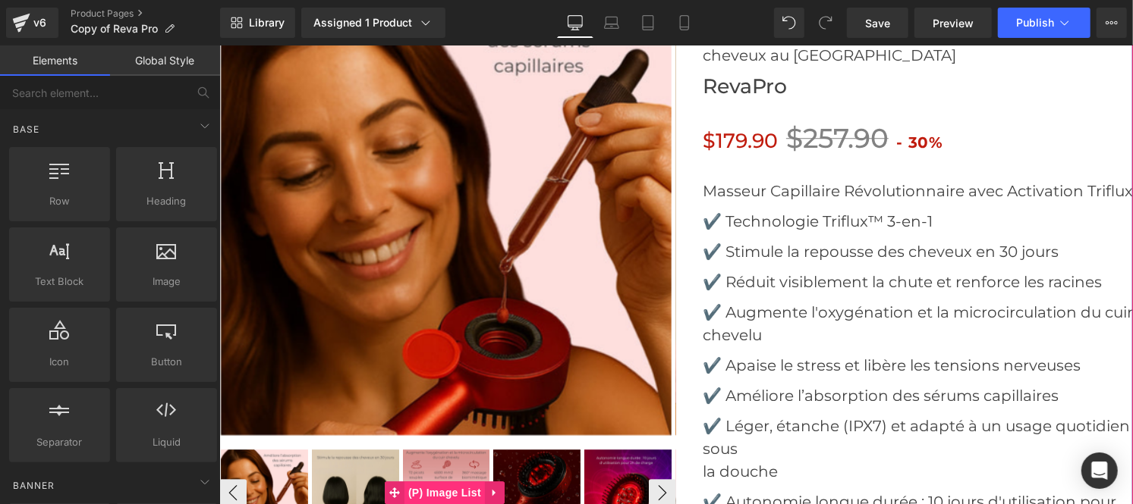
click at [433, 481] on span "(P) Image List" at bounding box center [444, 492] width 80 height 23
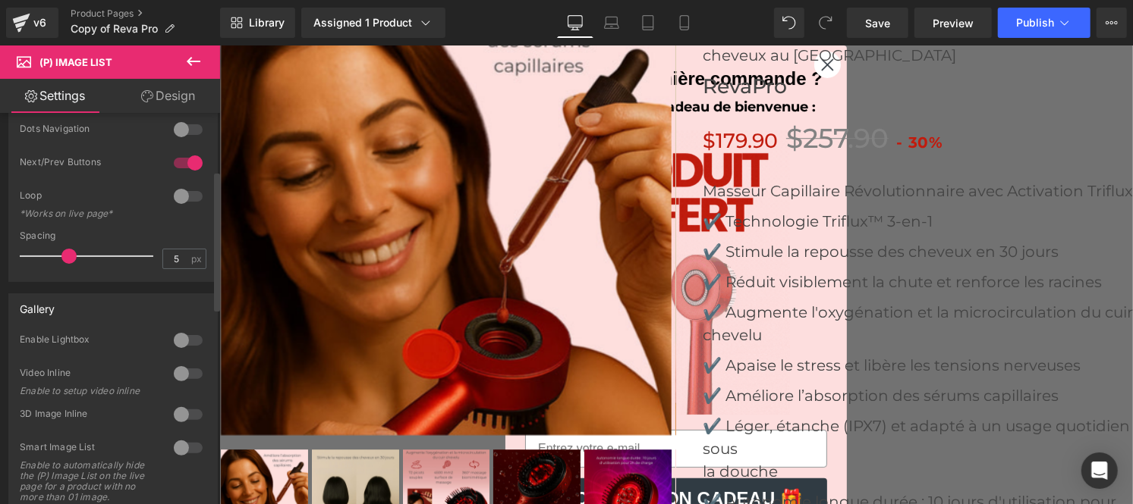
scroll to position [10, 0]
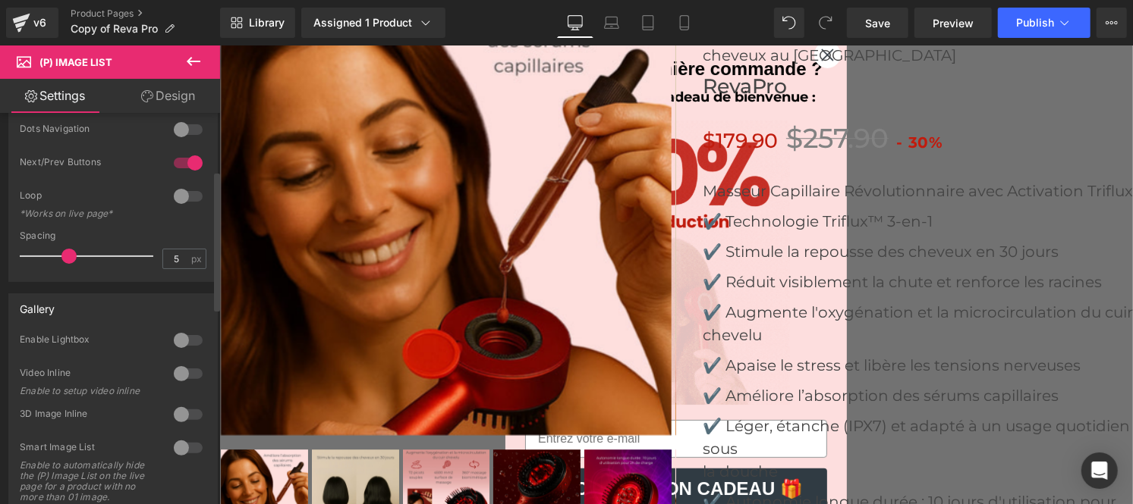
click at [172, 163] on div at bounding box center [188, 163] width 36 height 24
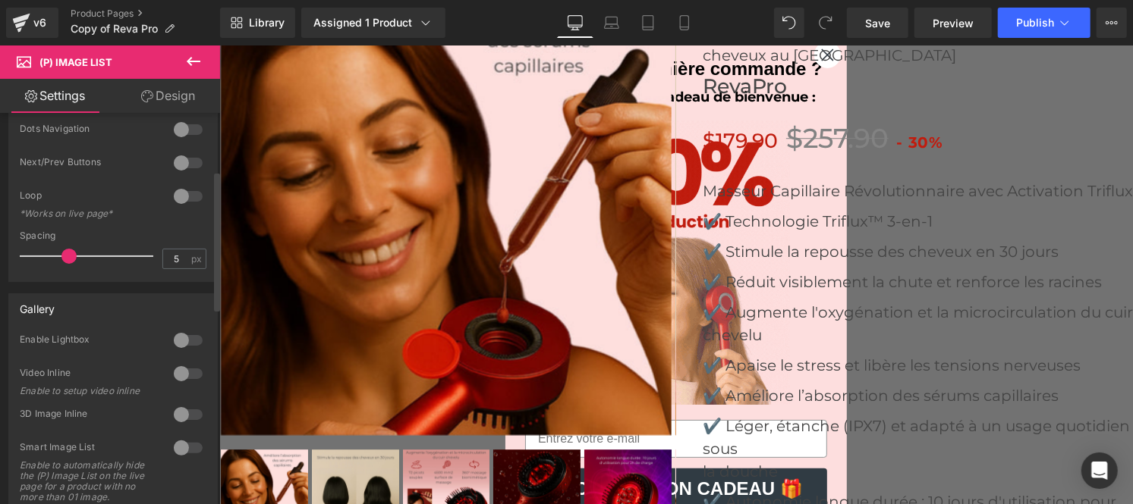
click at [192, 126] on div at bounding box center [188, 130] width 36 height 24
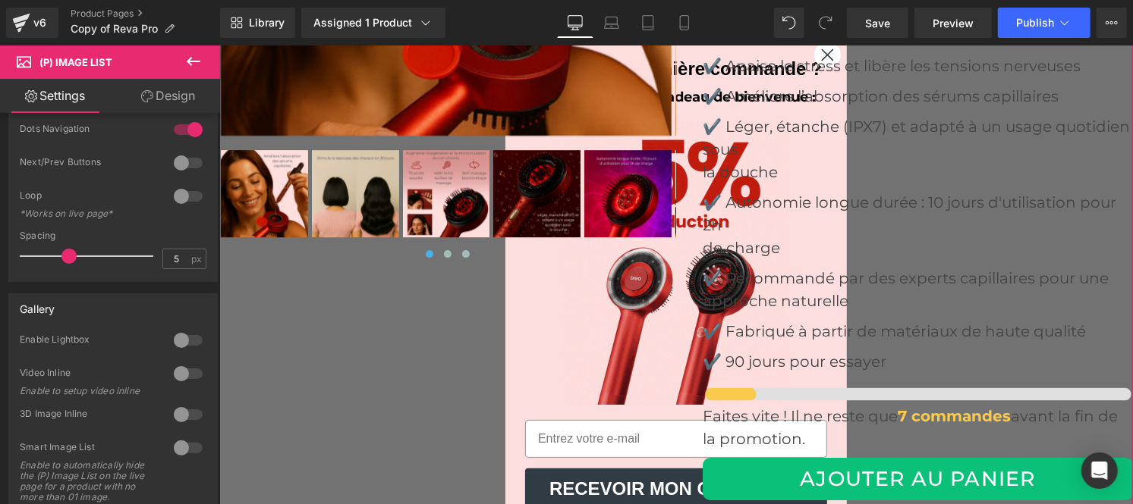
scroll to position [6245, 0]
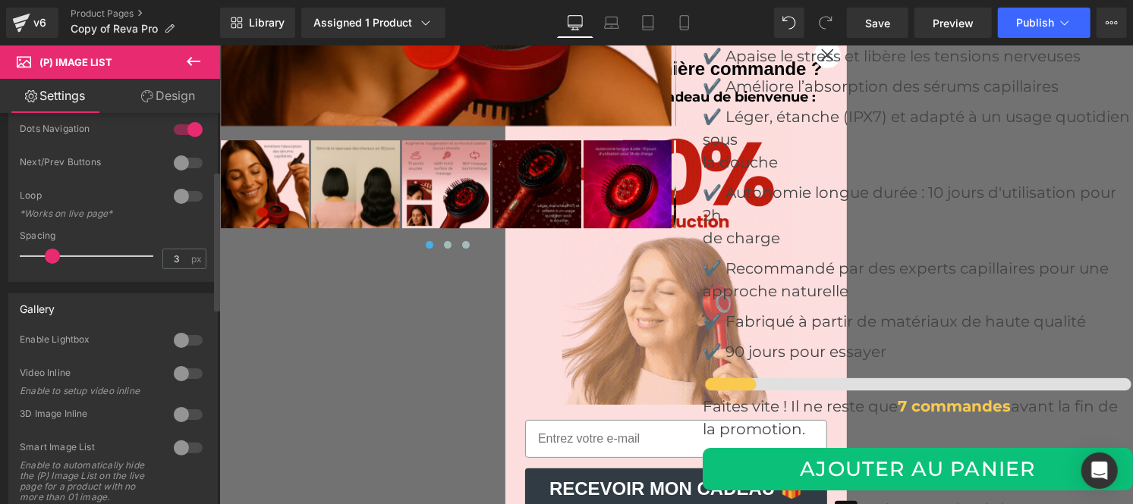
type input "4"
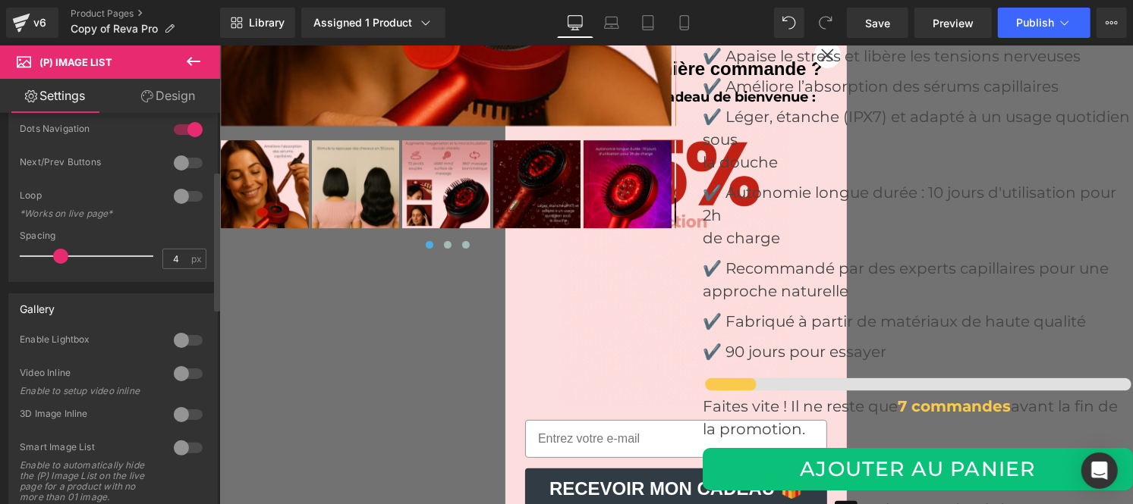
drag, startPoint x: 64, startPoint y: 256, endPoint x: 53, endPoint y: 259, distance: 11.8
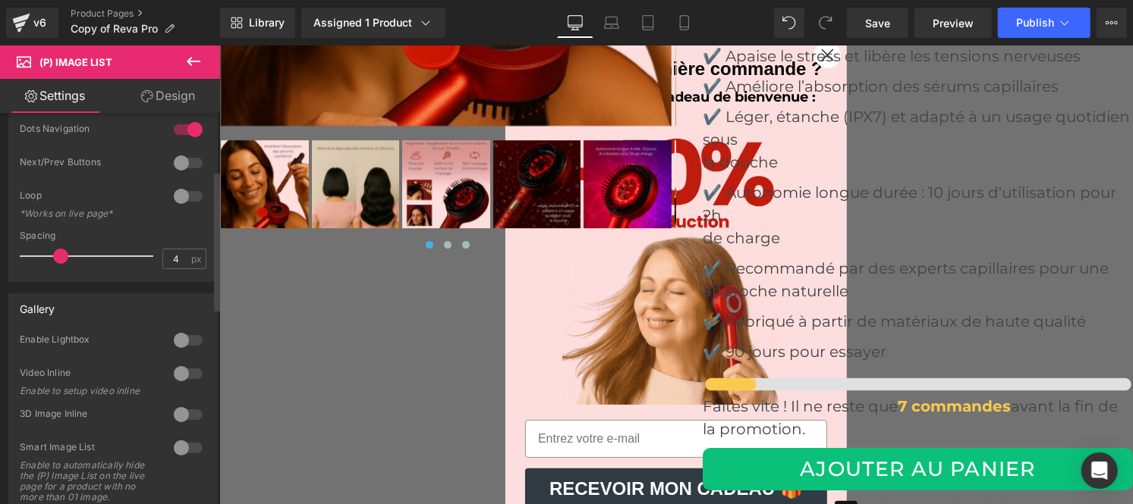
click at [53, 259] on span at bounding box center [60, 256] width 15 height 15
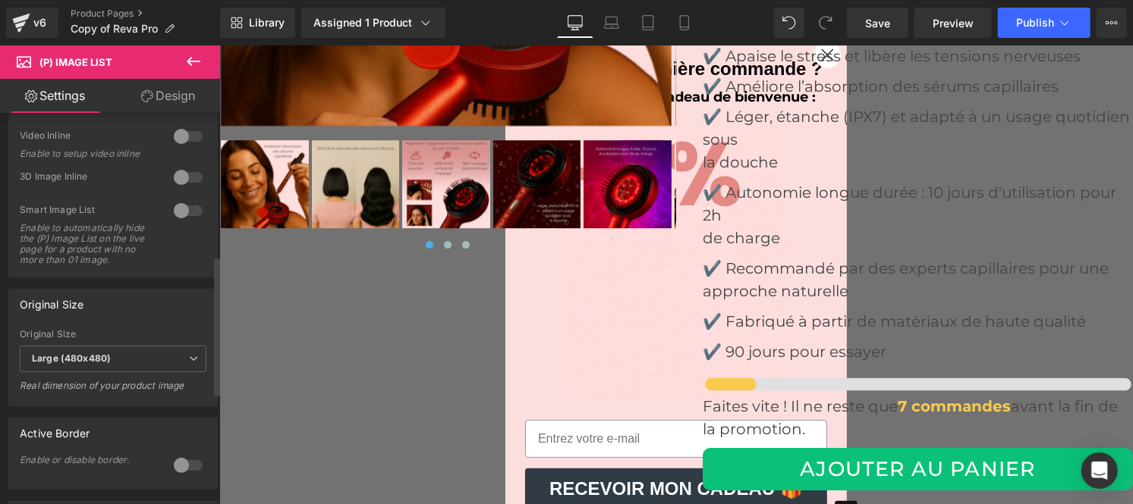
scroll to position [399, 0]
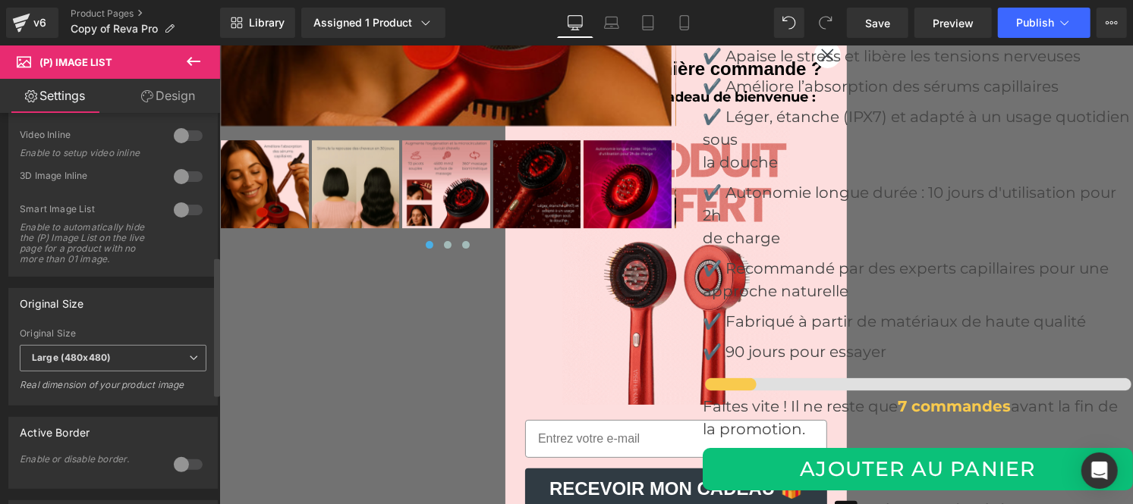
click at [168, 372] on span "Large (480x480)" at bounding box center [113, 358] width 187 height 27
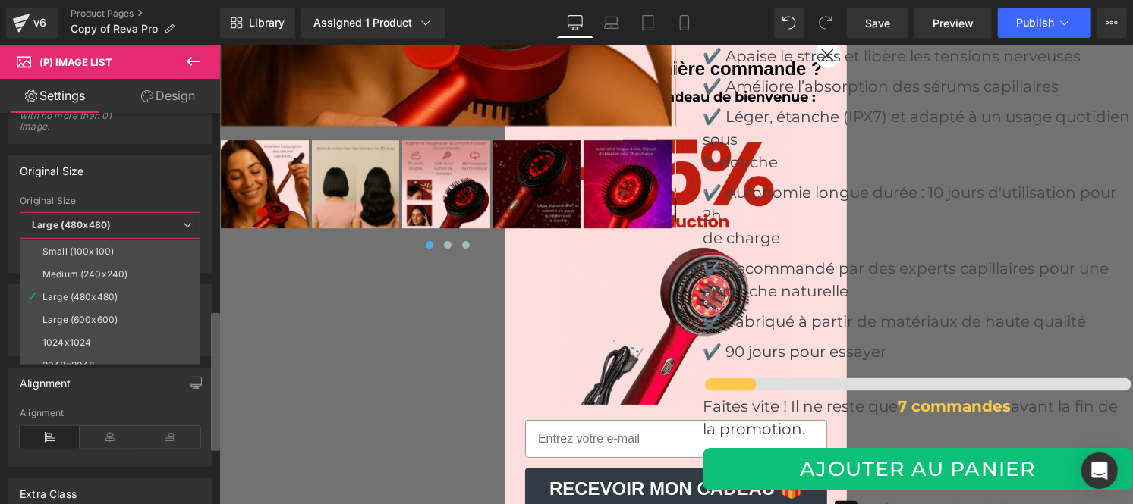
scroll to position [557, 0]
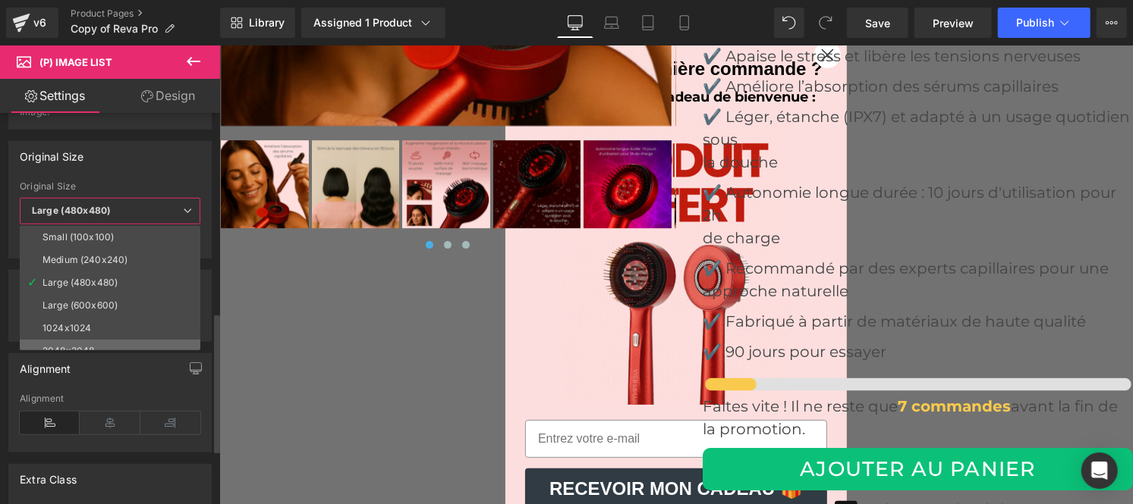
drag, startPoint x: 208, startPoint y: 432, endPoint x: 62, endPoint y: 341, distance: 171.8
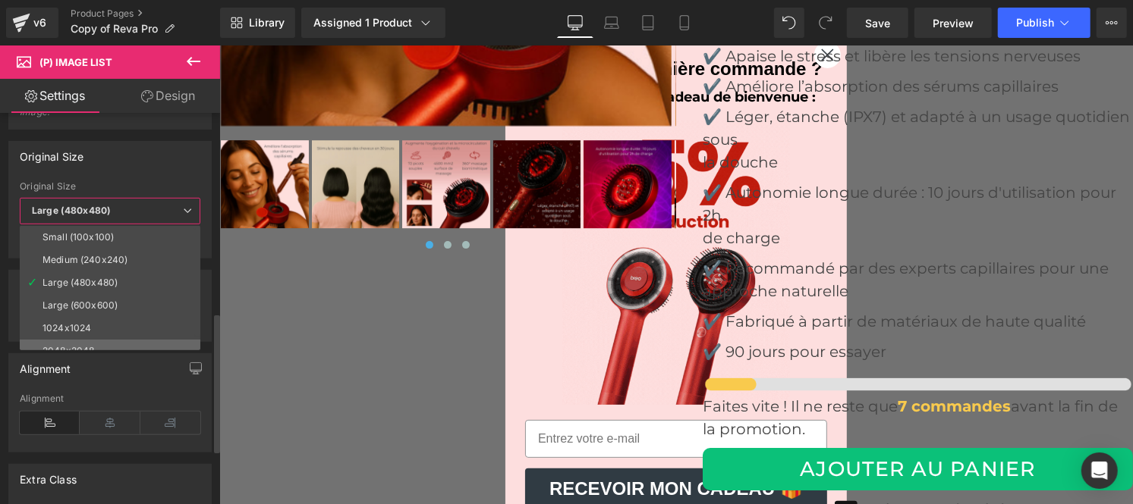
click at [62, 341] on li "2048x2048" at bounding box center [113, 351] width 187 height 23
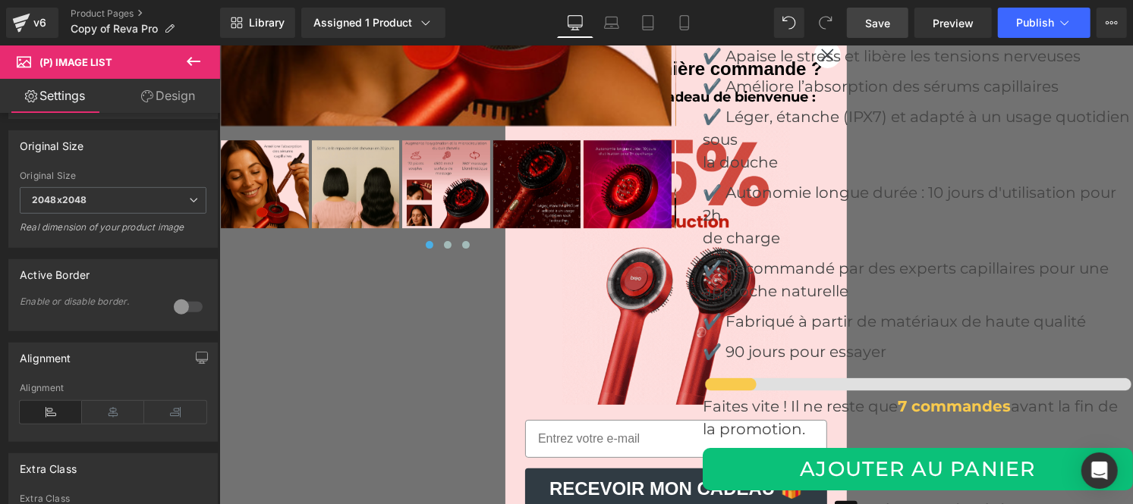
click at [881, 21] on span "Save" at bounding box center [877, 23] width 25 height 16
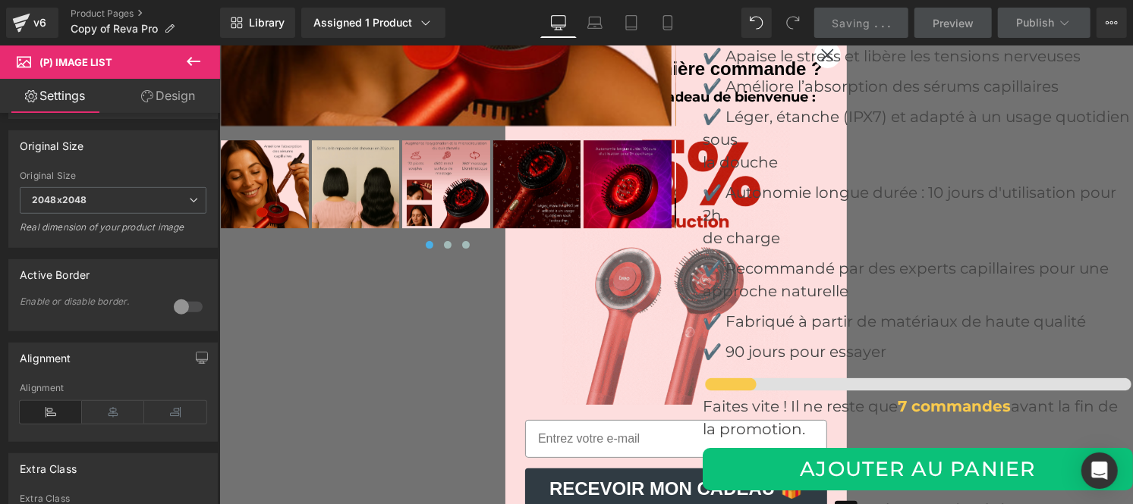
click at [375, 237] on div at bounding box center [446, 244] width 457 height 15
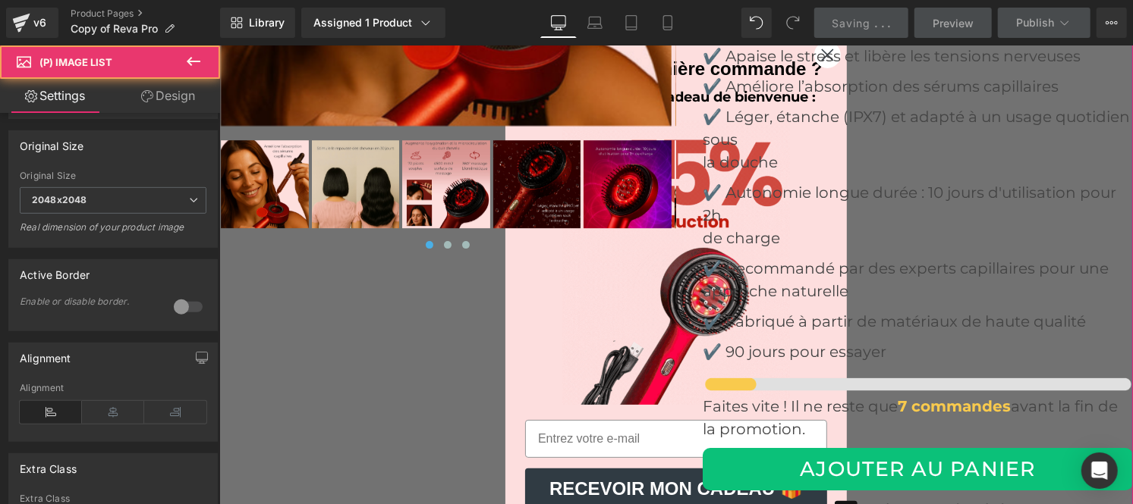
scroll to position [5990, 0]
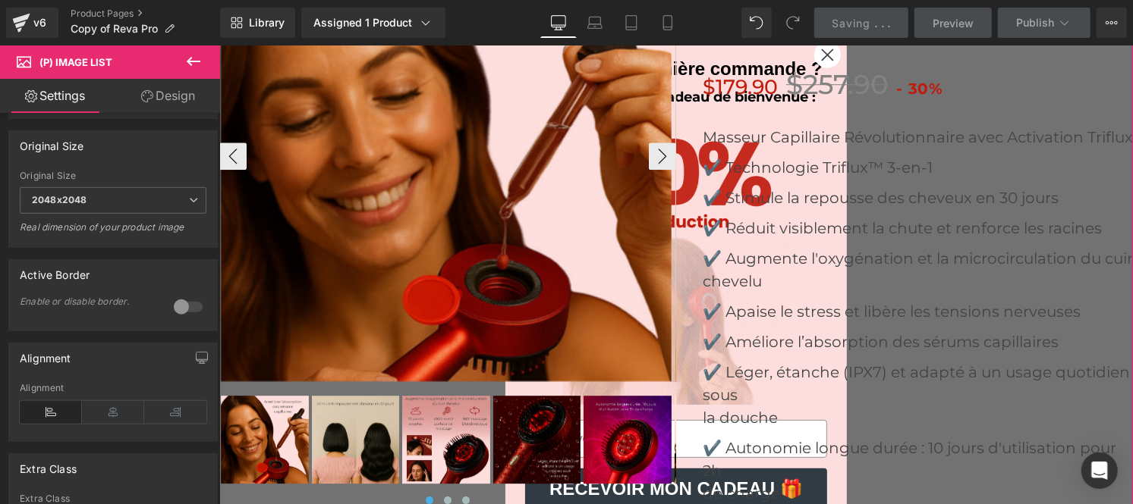
click at [340, 109] on img at bounding box center [445, 155] width 451 height 451
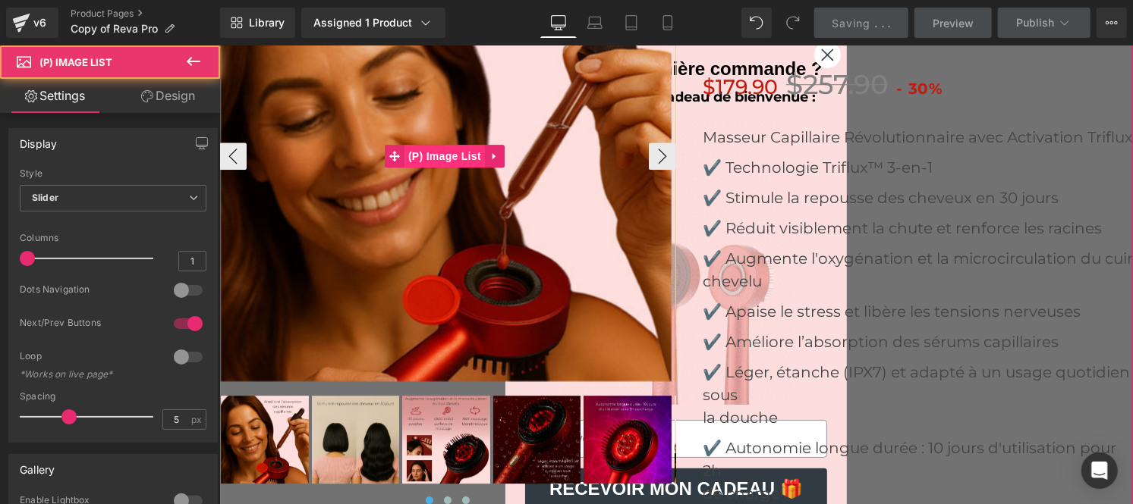
scroll to position [5876, 0]
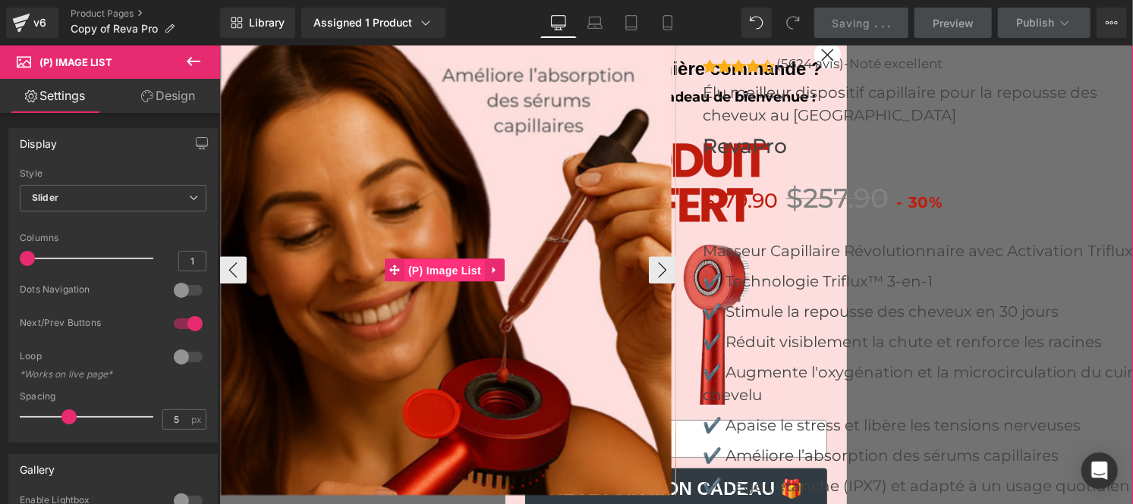
click at [431, 259] on span "(P) Image List" at bounding box center [444, 270] width 80 height 23
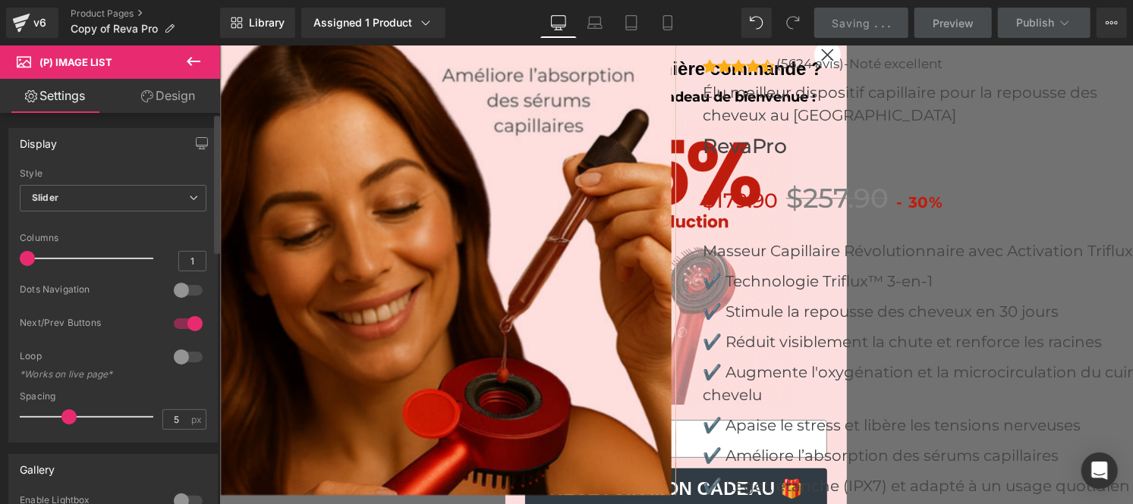
click at [170, 321] on div at bounding box center [188, 324] width 36 height 24
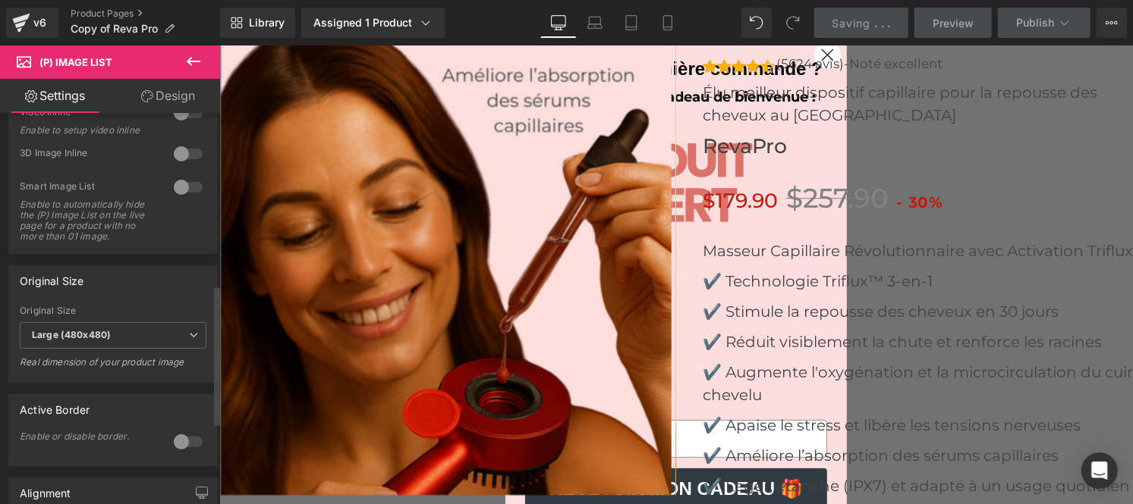
scroll to position [479, 0]
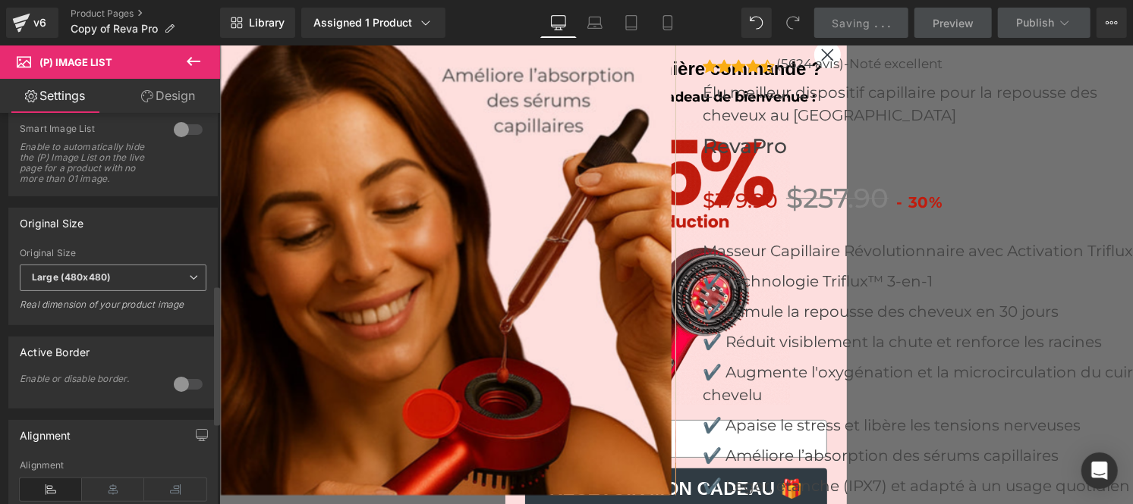
click at [122, 285] on span "Large (480x480)" at bounding box center [113, 278] width 187 height 27
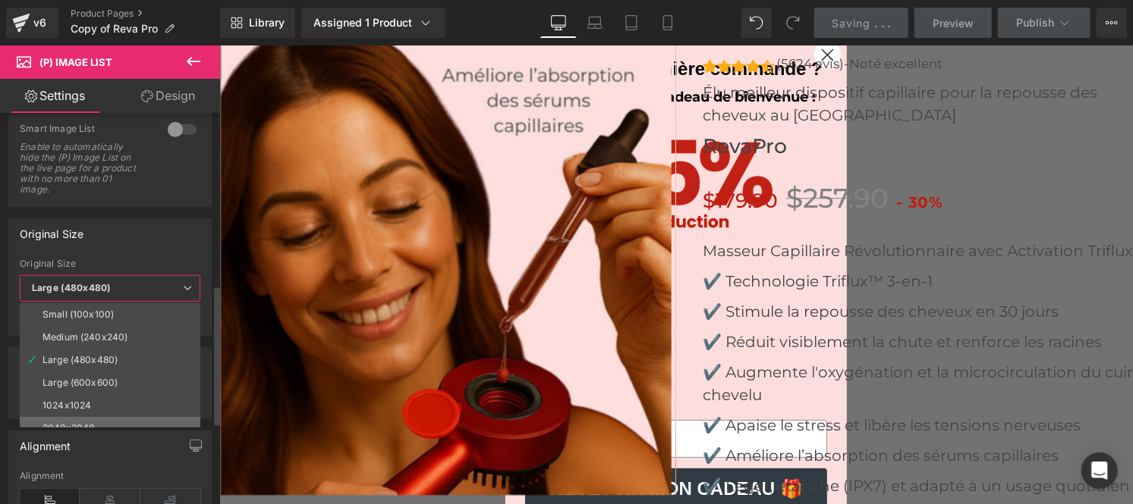
click at [86, 418] on li "2048x2048" at bounding box center [113, 428] width 187 height 23
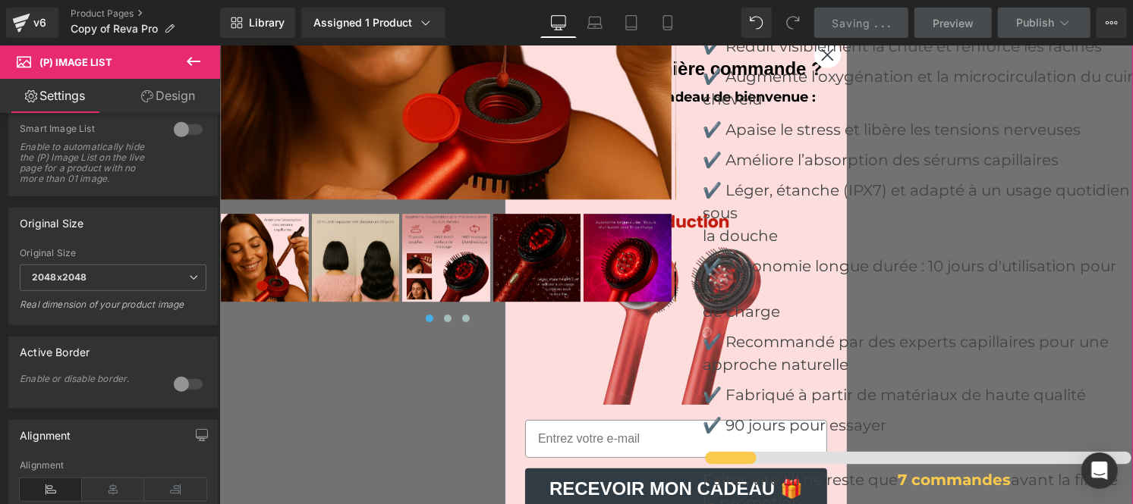
scroll to position [6173, 0]
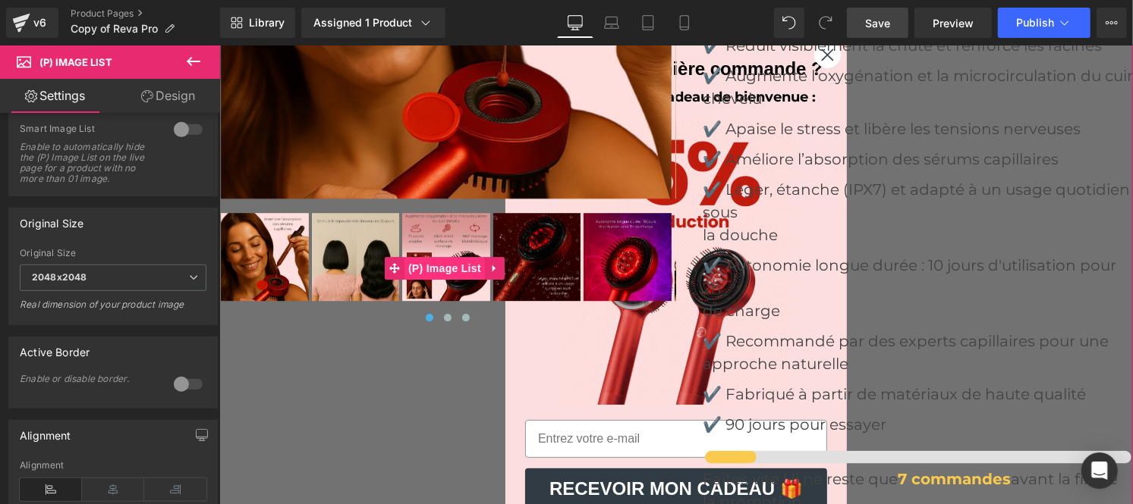
click at [441, 256] on span "(P) Image List" at bounding box center [444, 267] width 80 height 23
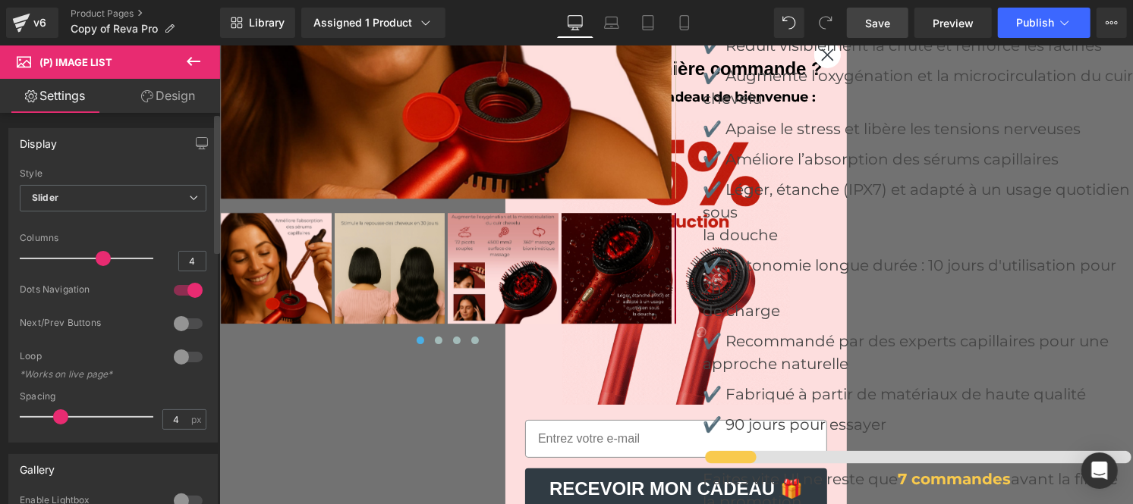
type input "3"
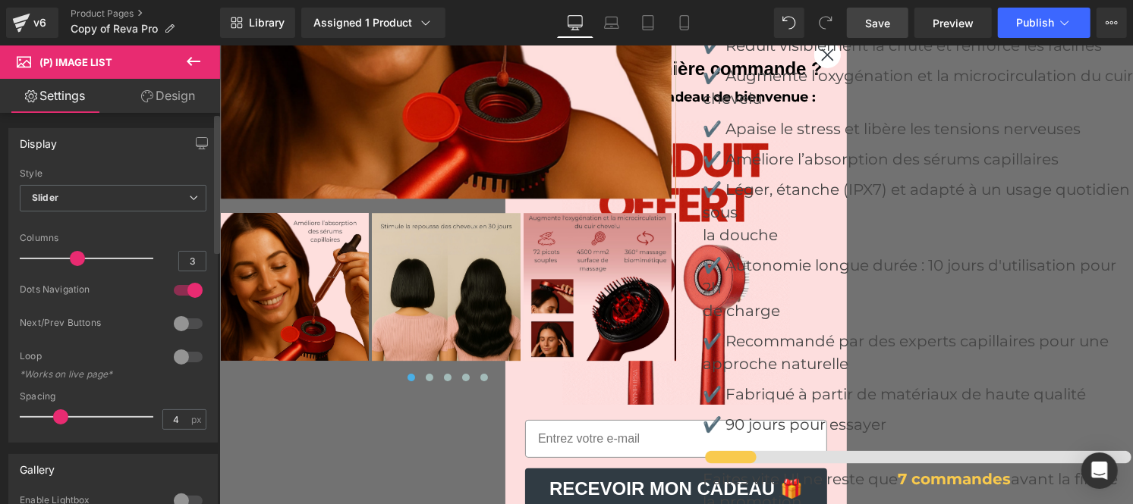
drag, startPoint x: 119, startPoint y: 260, endPoint x: 79, endPoint y: 263, distance: 40.3
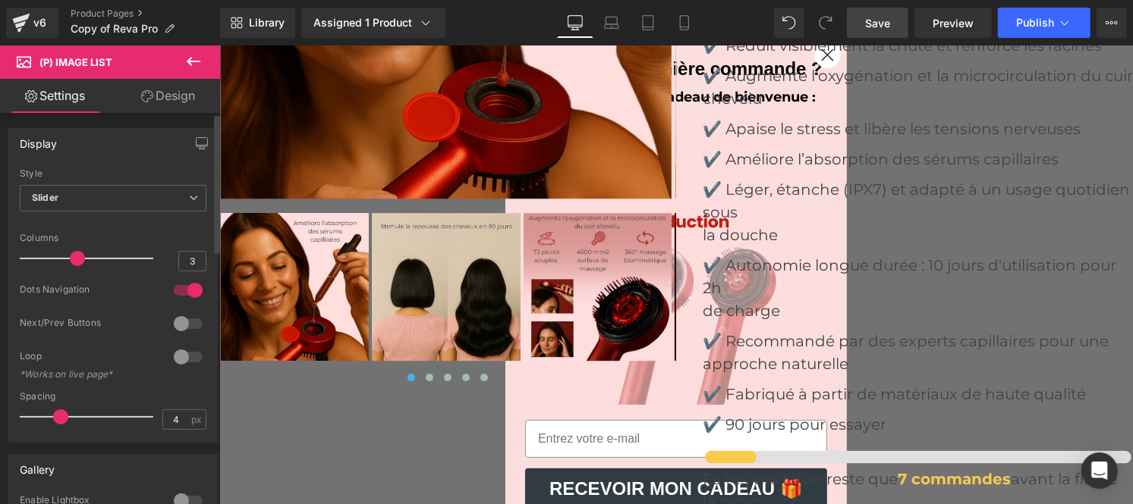
click at [79, 263] on span at bounding box center [77, 258] width 15 height 15
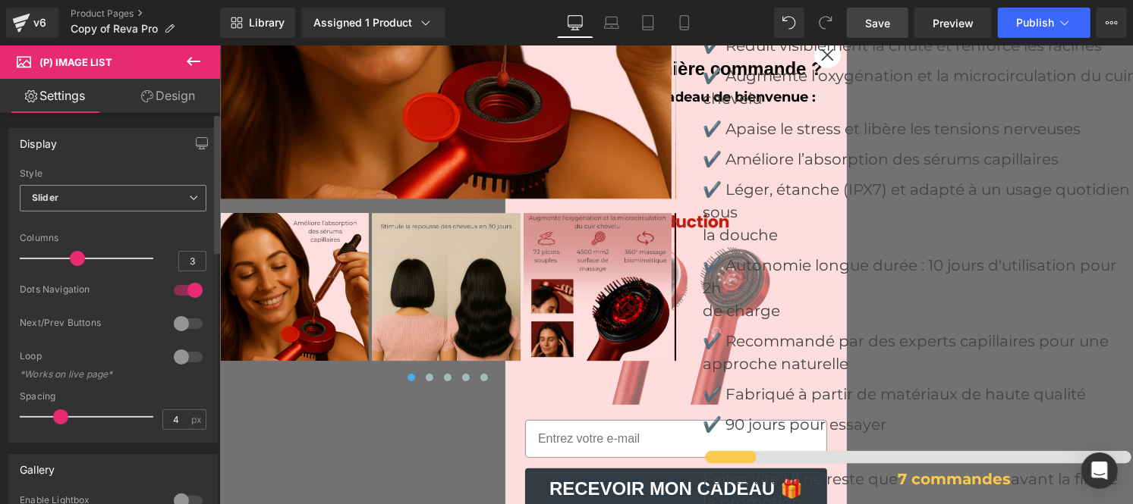
click at [143, 208] on span "Slider" at bounding box center [113, 198] width 187 height 27
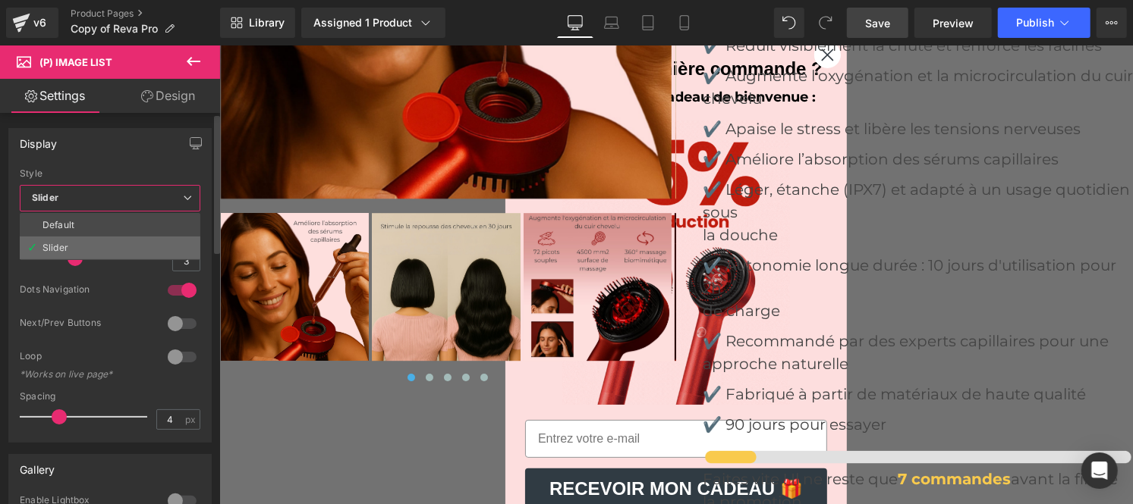
click at [102, 253] on li "Slider" at bounding box center [110, 248] width 181 height 23
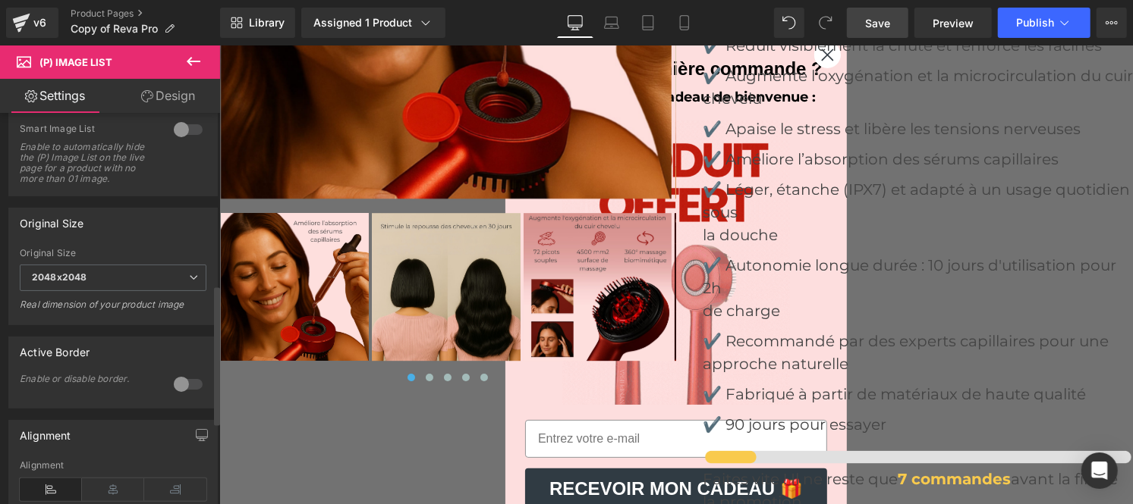
scroll to position [481, 0]
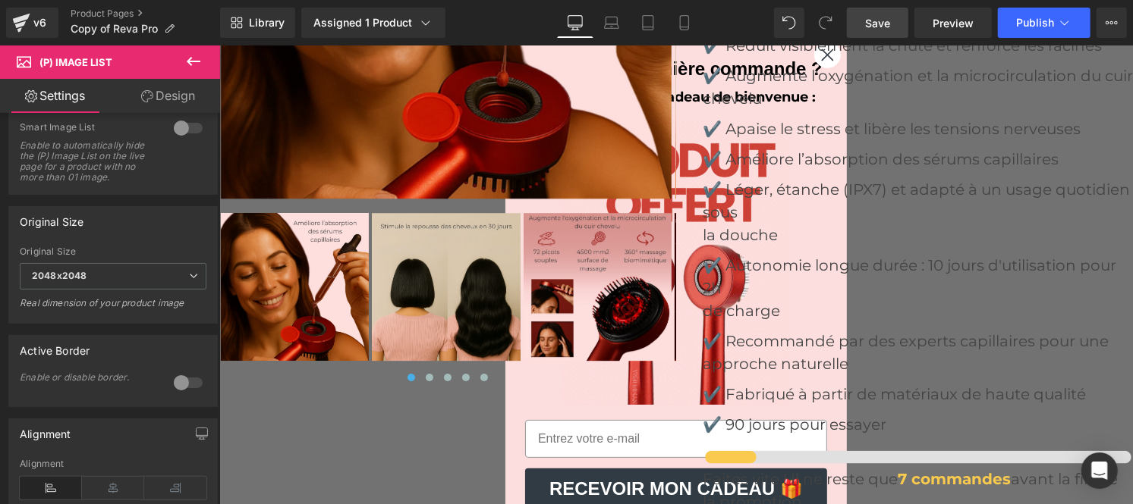
click at [885, 15] on span "Save" at bounding box center [877, 23] width 25 height 16
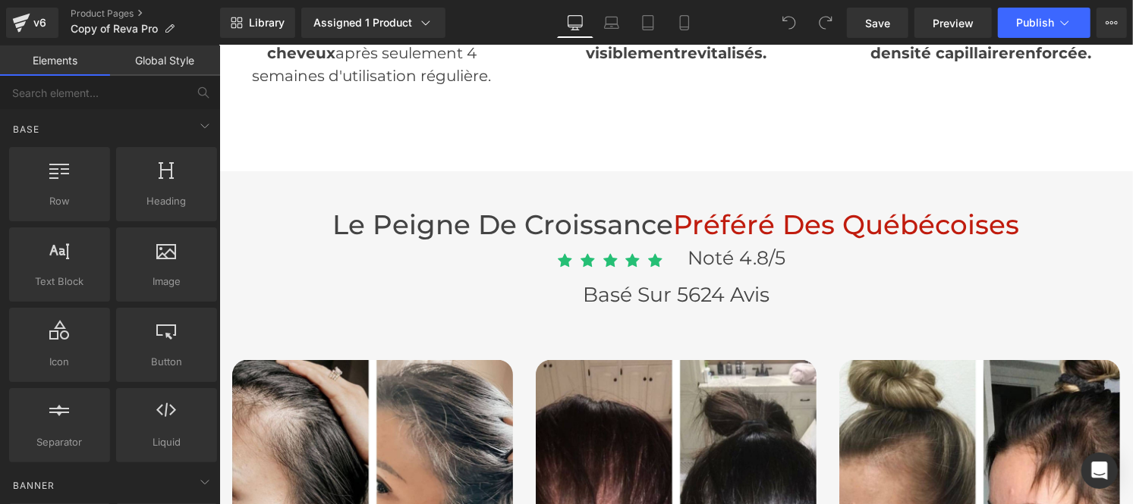
scroll to position [4465, 0]
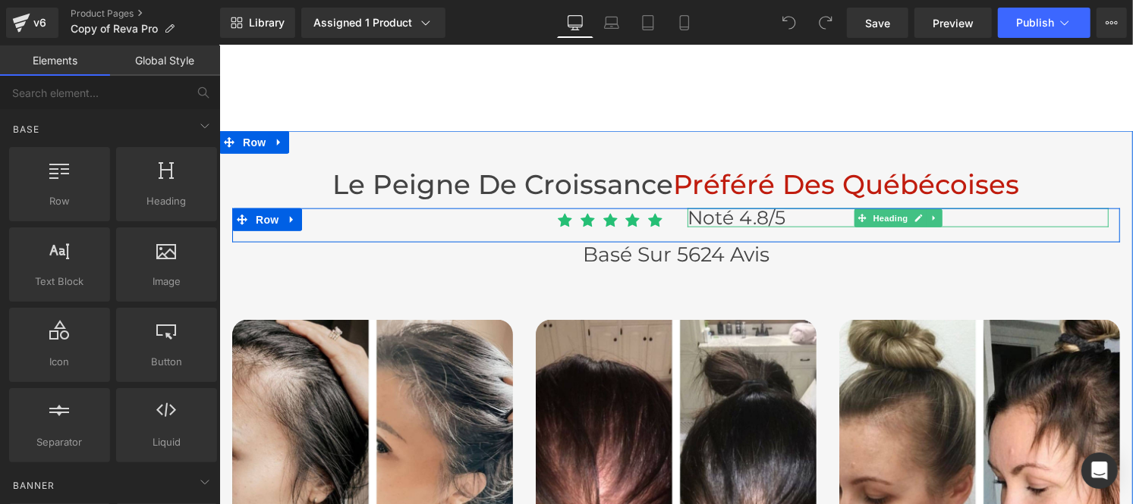
click at [699, 206] on span "Noté 4.8/5" at bounding box center [736, 217] width 98 height 23
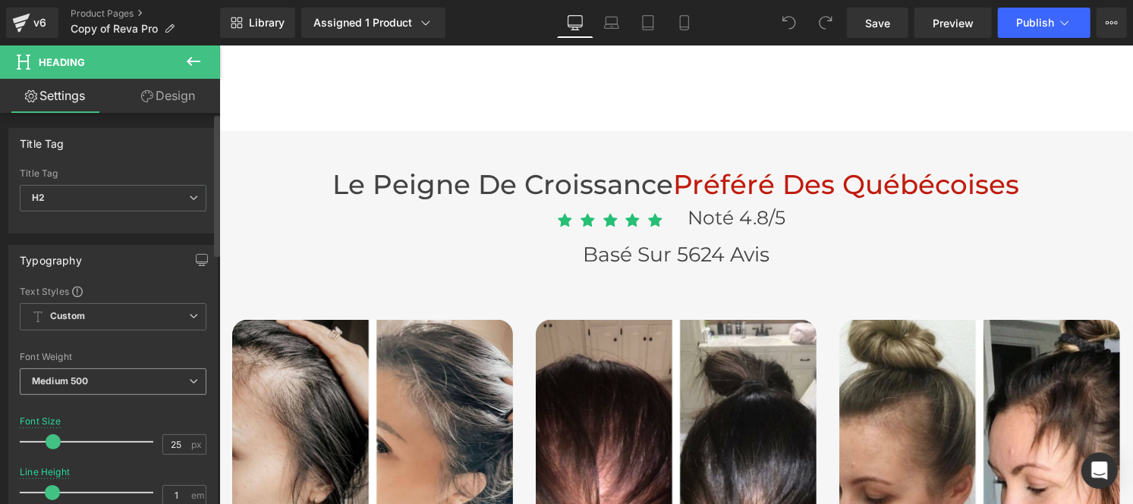
scroll to position [171, 0]
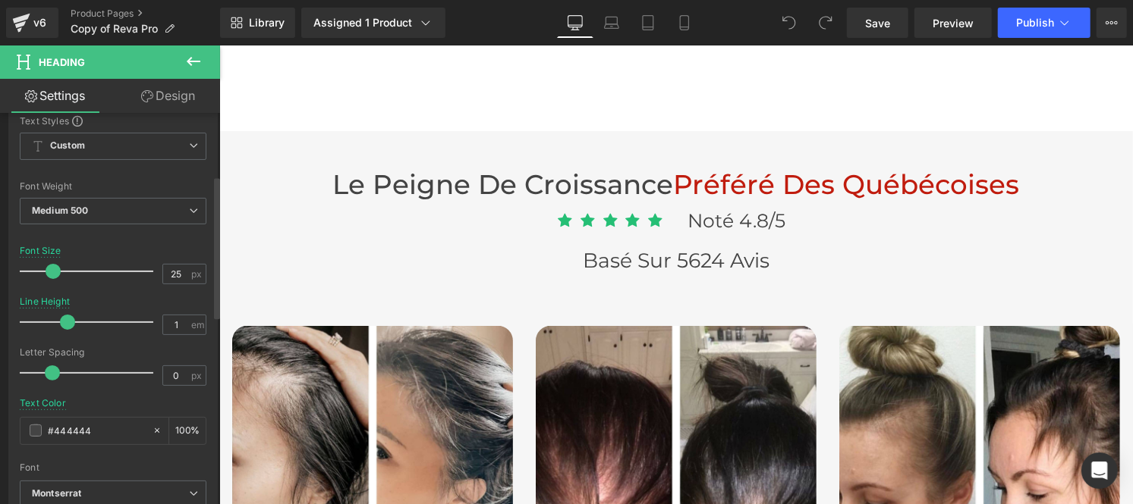
drag, startPoint x: 50, startPoint y: 323, endPoint x: 63, endPoint y: 328, distance: 13.9
click at [63, 328] on span at bounding box center [67, 322] width 15 height 15
click at [64, 328] on span at bounding box center [67, 322] width 15 height 15
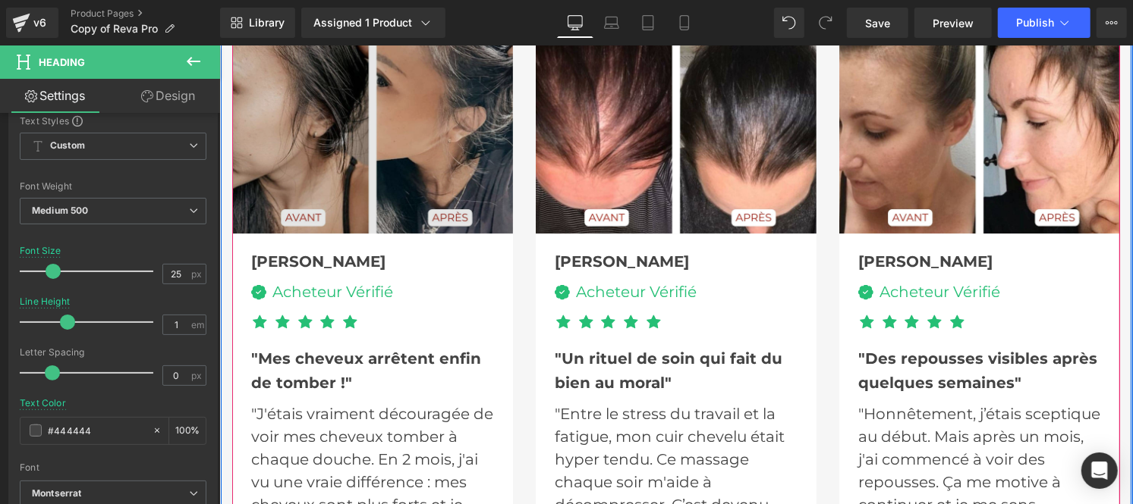
scroll to position [4838, 0]
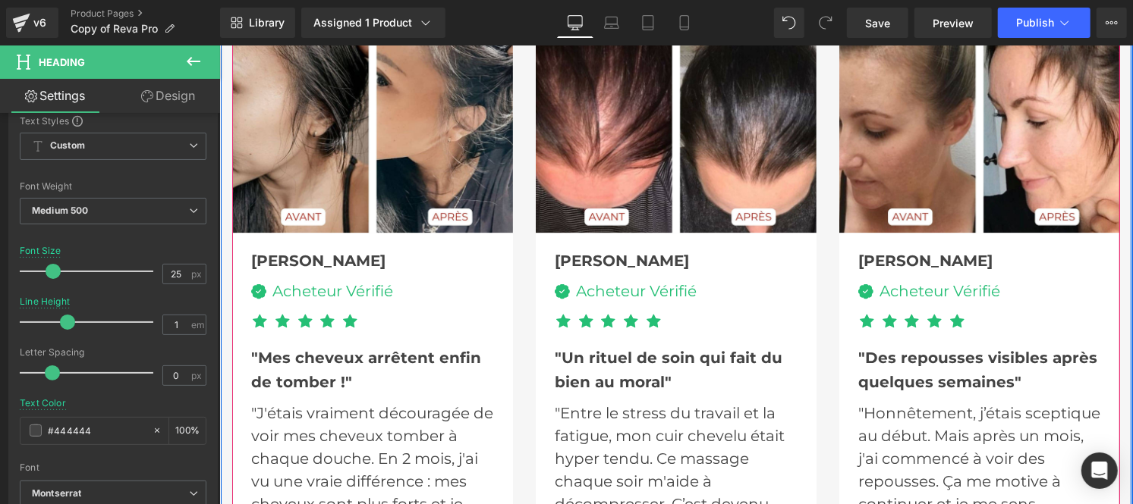
click at [301, 278] on div "Acheteur Vérifié Text Block" at bounding box center [329, 290] width 127 height 24
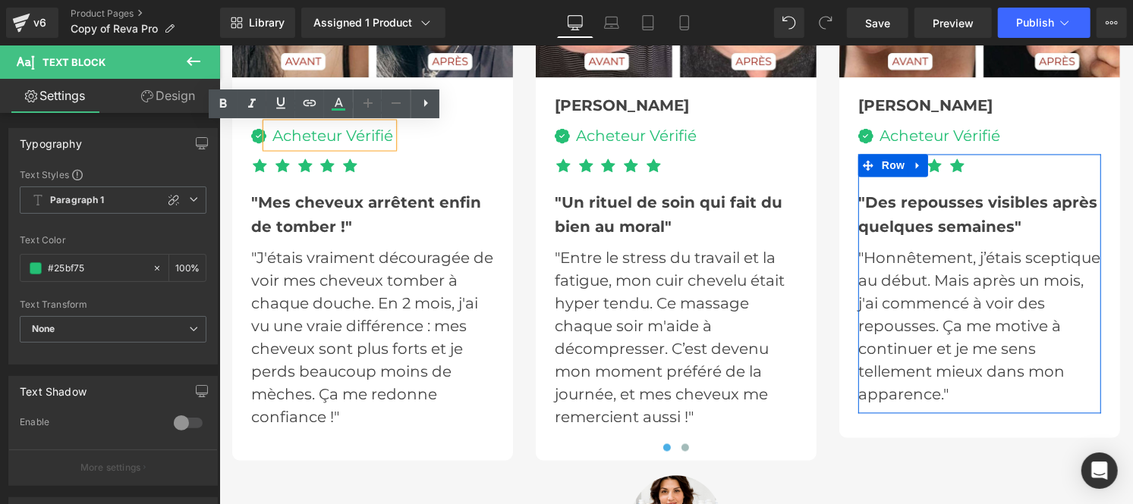
scroll to position [4995, 0]
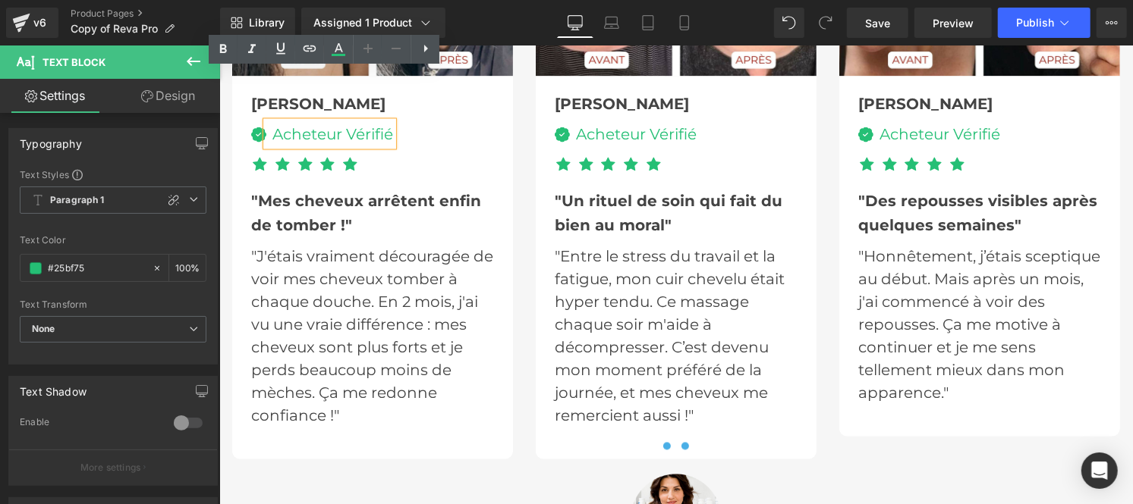
click at [680, 442] on span at bounding box center [684, 446] width 8 height 8
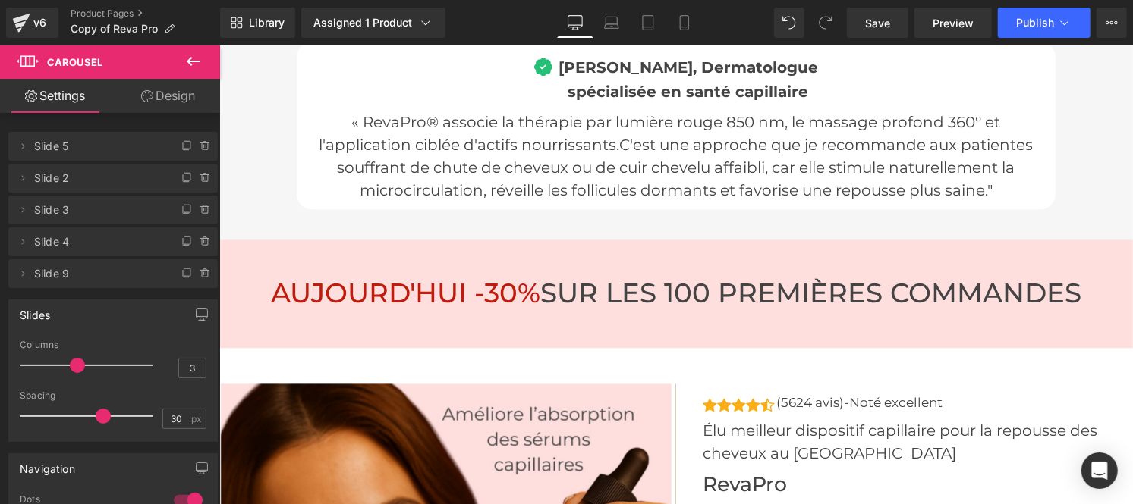
scroll to position [5600, 0]
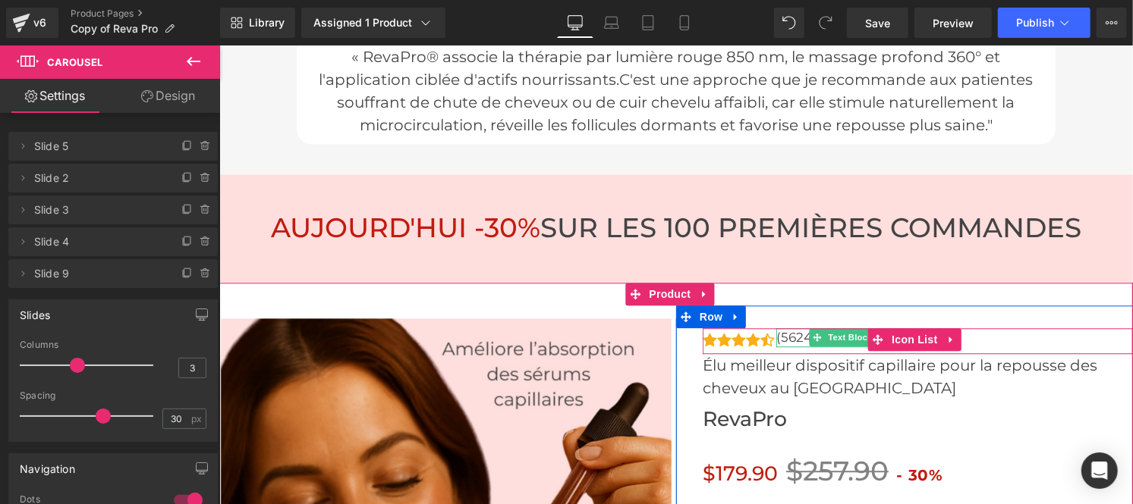
click at [809, 328] on span at bounding box center [817, 337] width 16 height 18
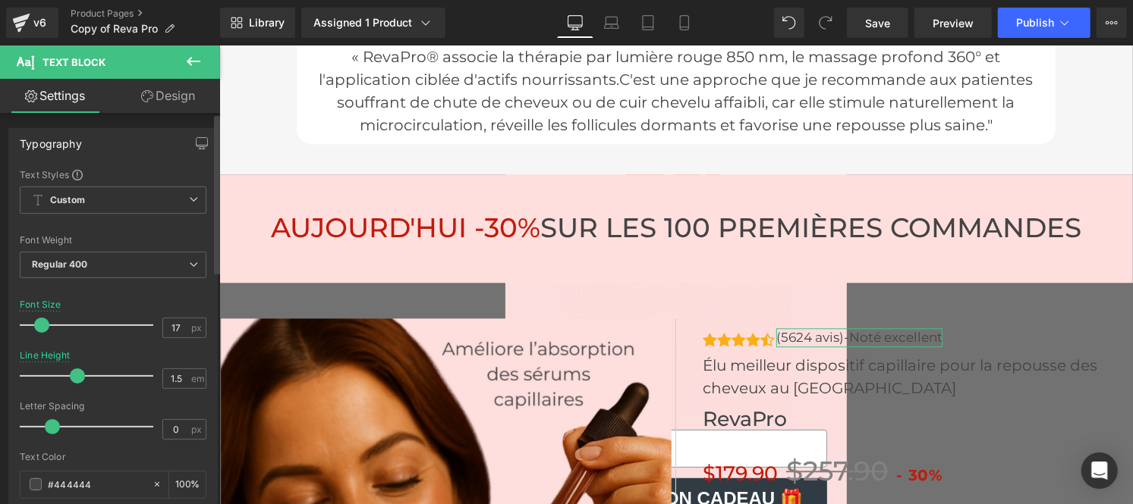
scroll to position [10, 0]
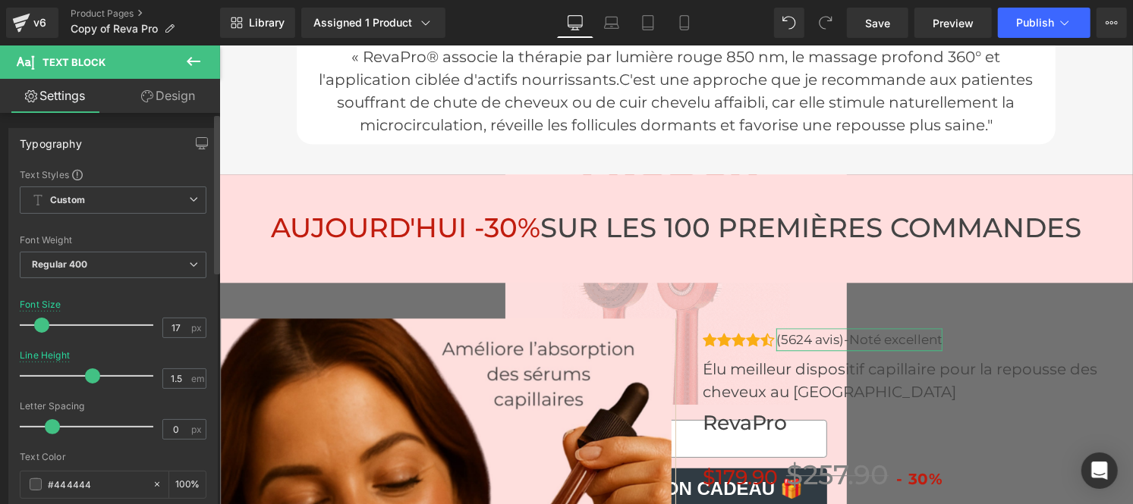
drag, startPoint x: 70, startPoint y: 376, endPoint x: 86, endPoint y: 373, distance: 16.2
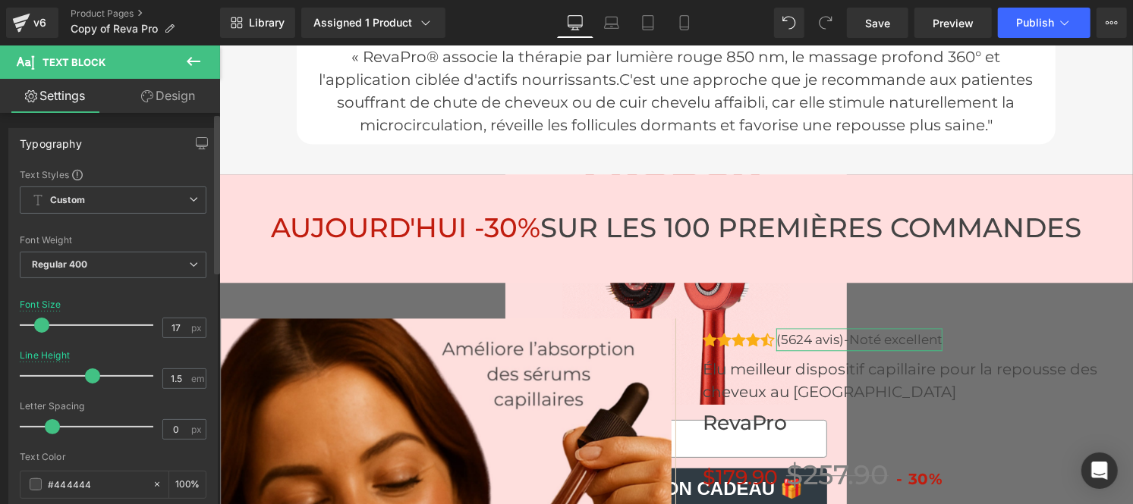
click at [86, 373] on span at bounding box center [92, 376] width 15 height 15
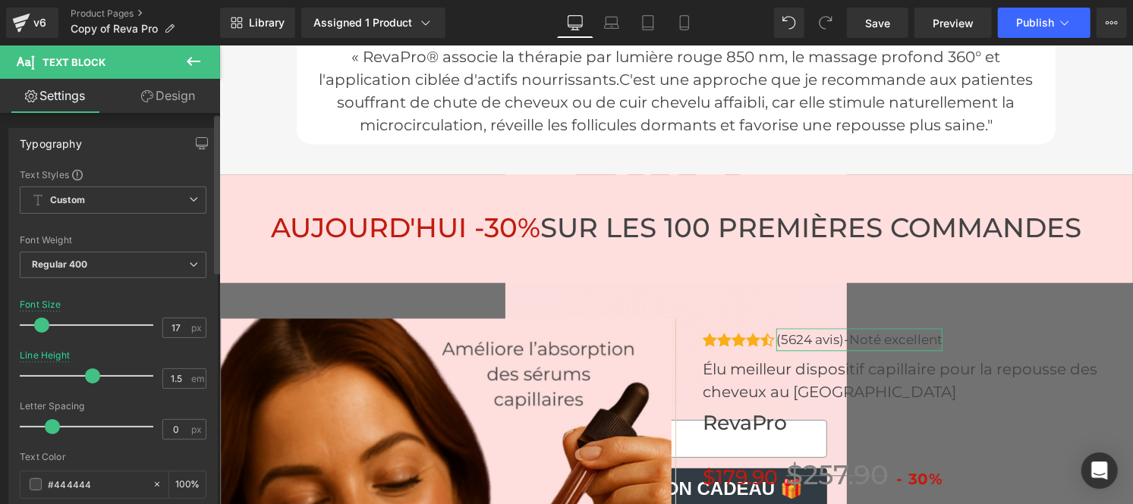
click at [87, 370] on span at bounding box center [92, 376] width 15 height 15
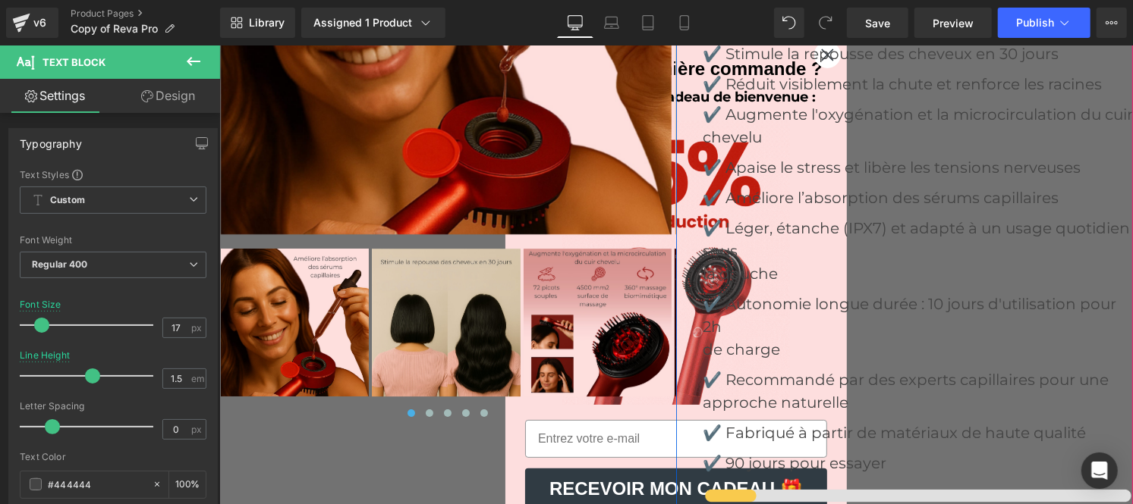
scroll to position [6135, 0]
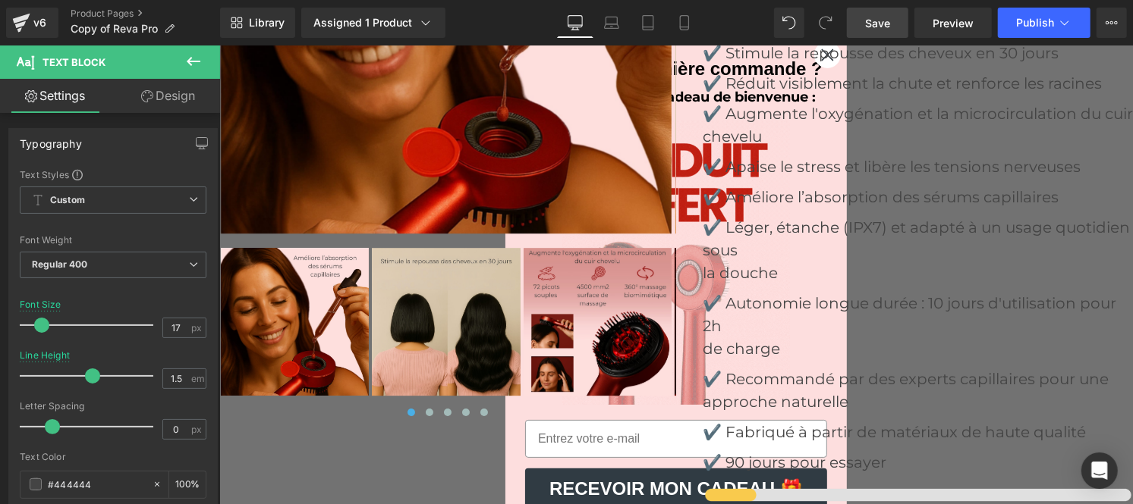
click at [859, 31] on link "Save" at bounding box center [877, 23] width 61 height 30
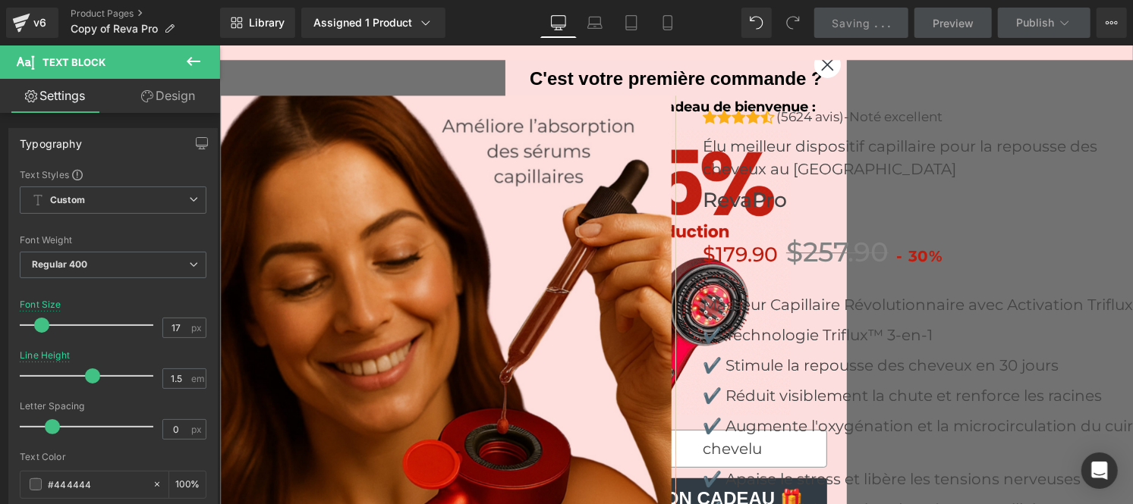
scroll to position [5822, 0]
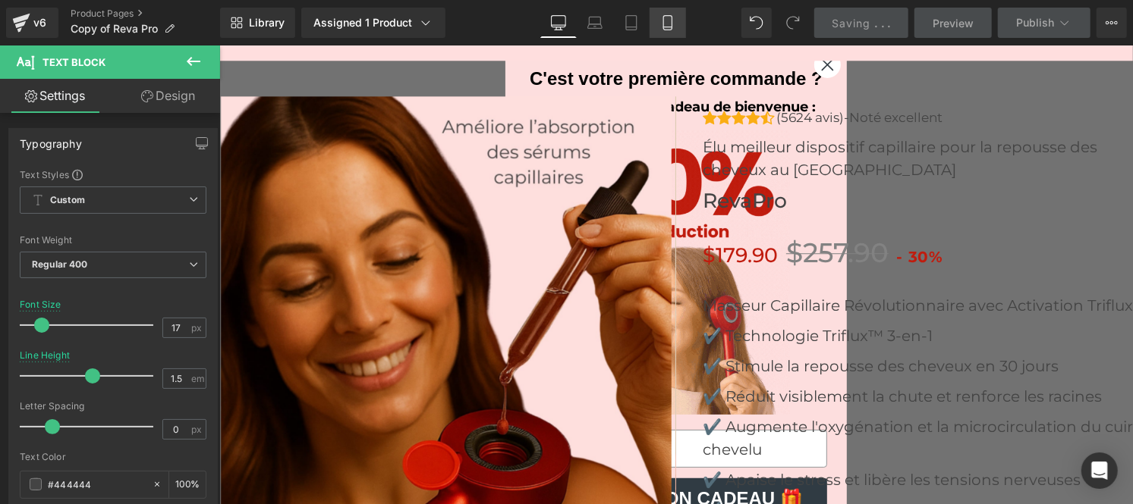
click at [660, 29] on icon at bounding box center [667, 22] width 15 height 15
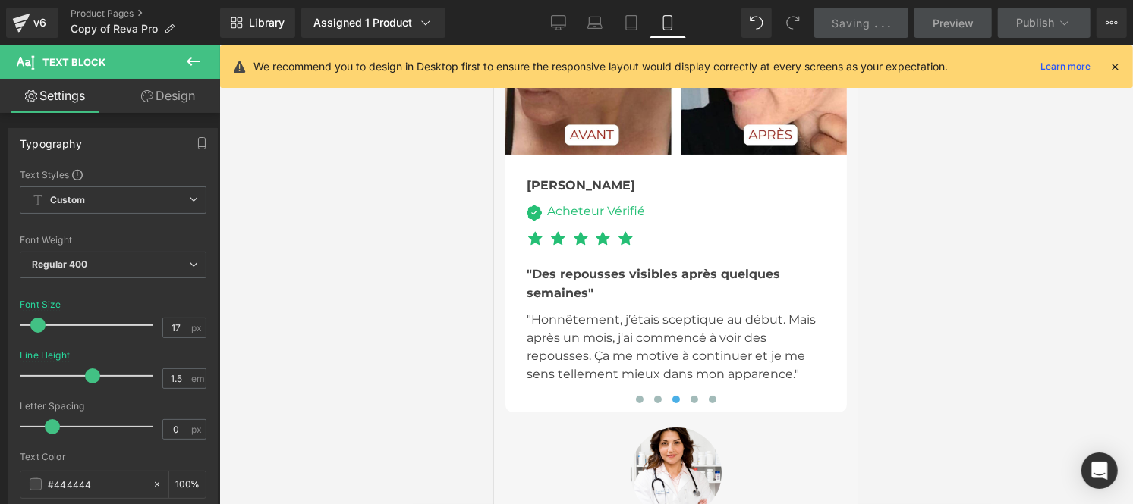
scroll to position [6852, 0]
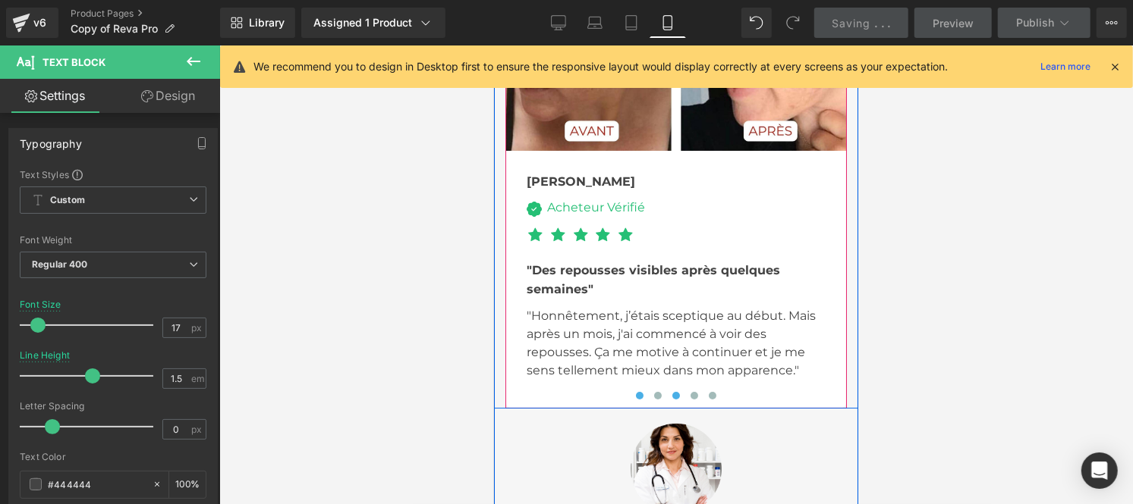
click at [635, 391] on span at bounding box center [639, 395] width 8 height 8
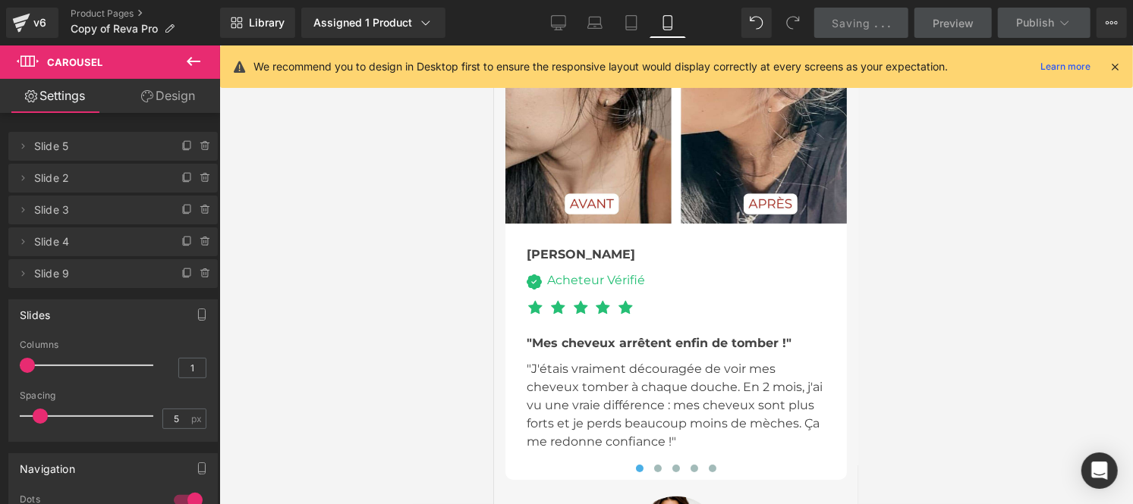
scroll to position [6778, 0]
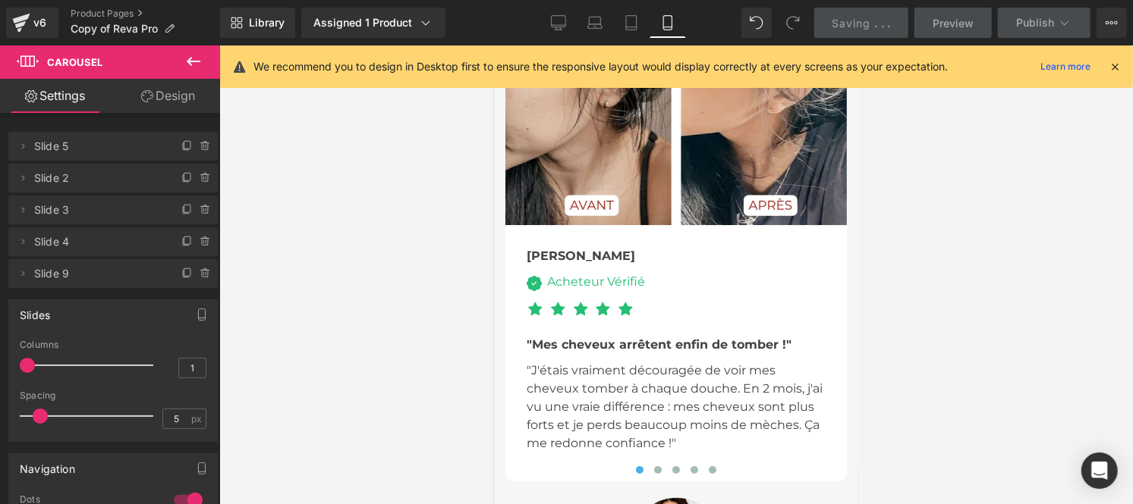
click at [561, 272] on div "Acheteur Vérifié Text Block" at bounding box center [592, 282] width 103 height 20
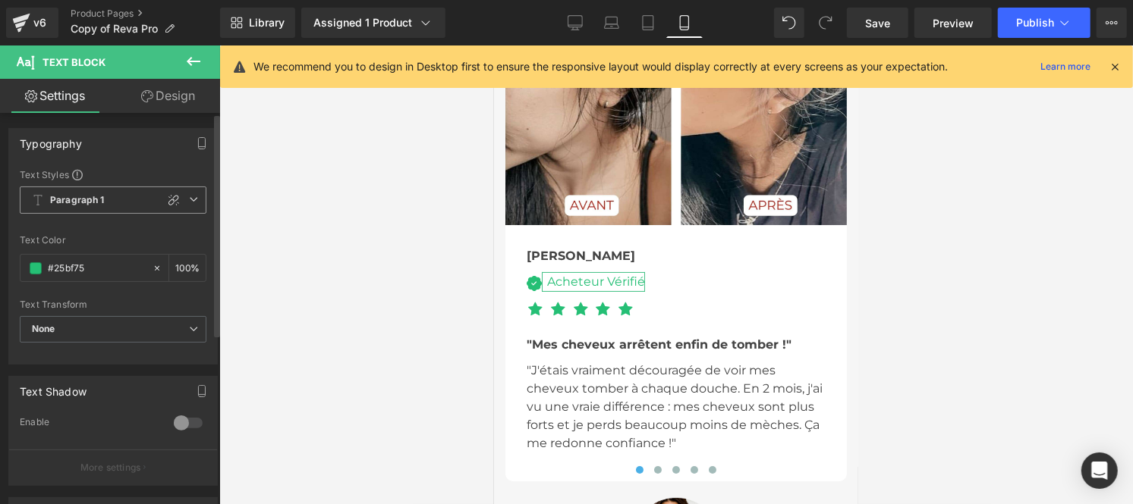
click at [78, 200] on b "Paragraph 1" at bounding box center [77, 200] width 55 height 13
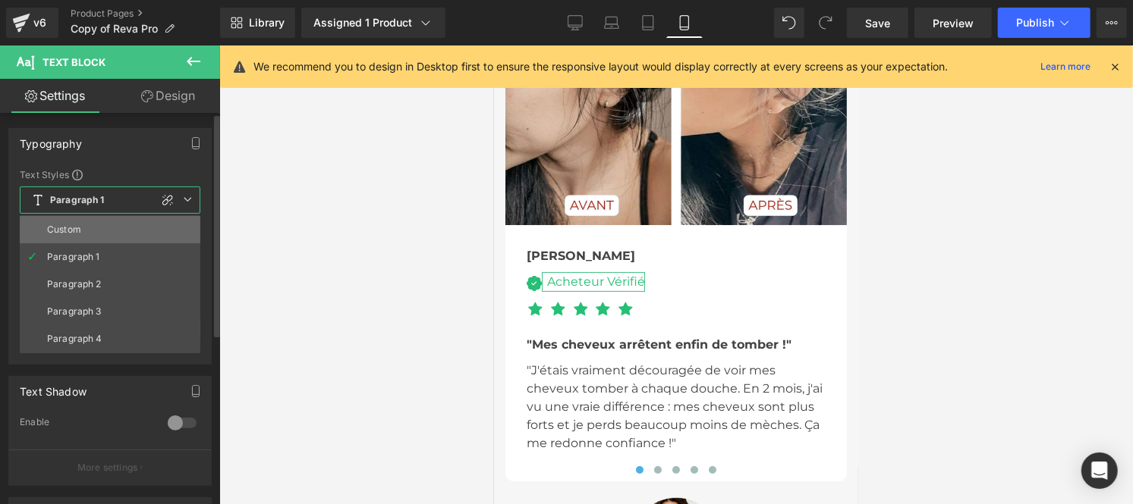
click at [80, 229] on div "Custom" at bounding box center [64, 230] width 34 height 11
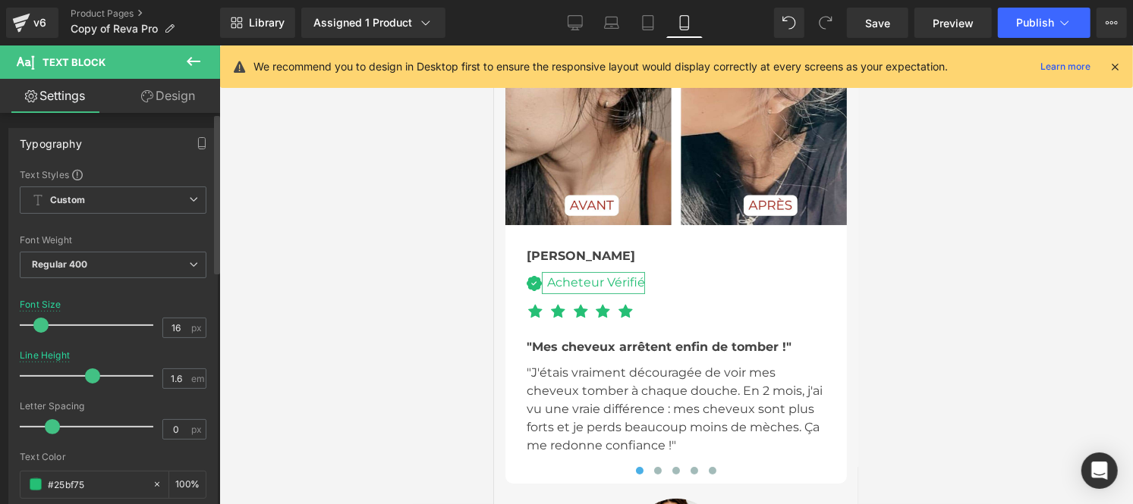
drag, startPoint x: 76, startPoint y: 376, endPoint x: 88, endPoint y: 382, distance: 13.2
click at [88, 382] on span at bounding box center [92, 376] width 15 height 15
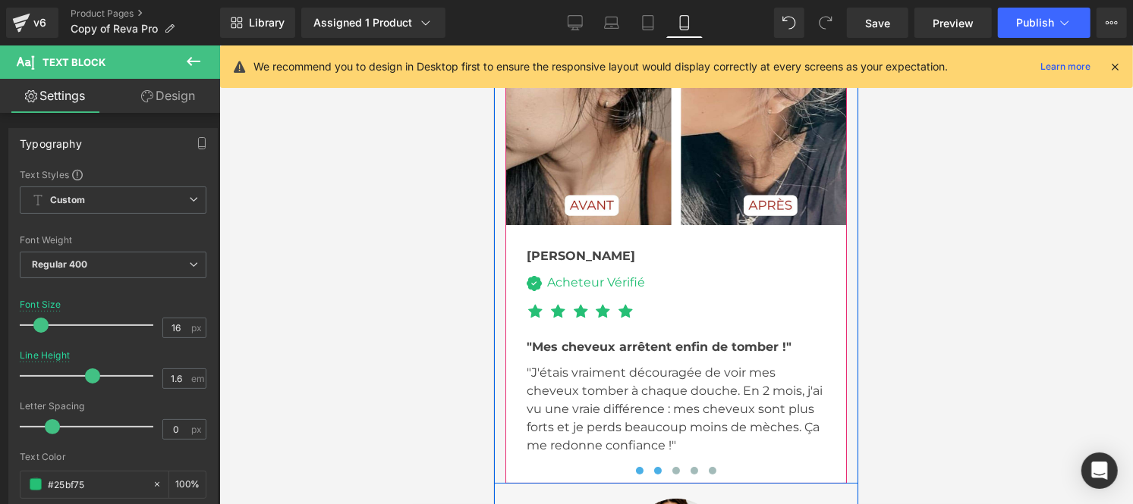
click at [653, 467] on span at bounding box center [657, 471] width 8 height 8
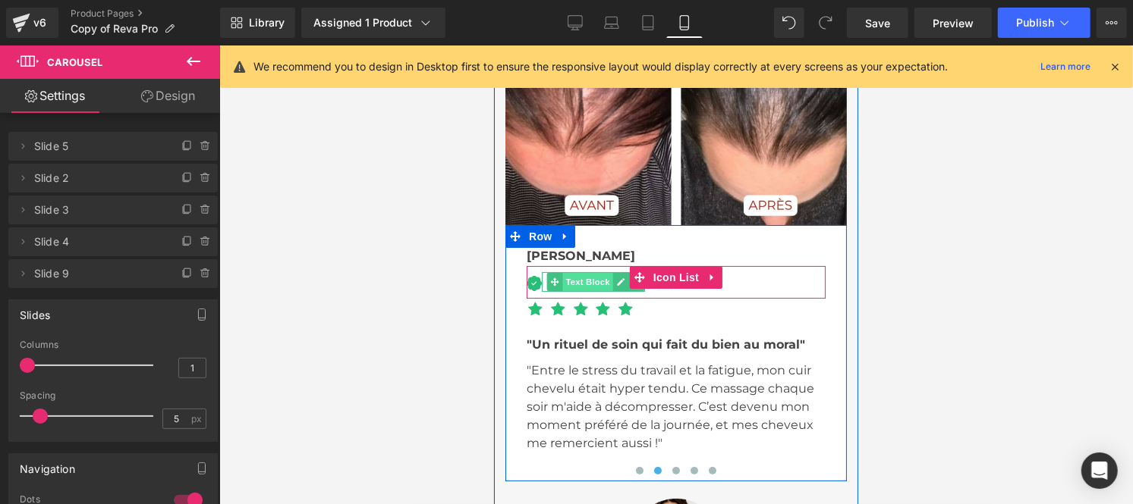
click at [569, 272] on span "Text Block" at bounding box center [586, 281] width 50 height 18
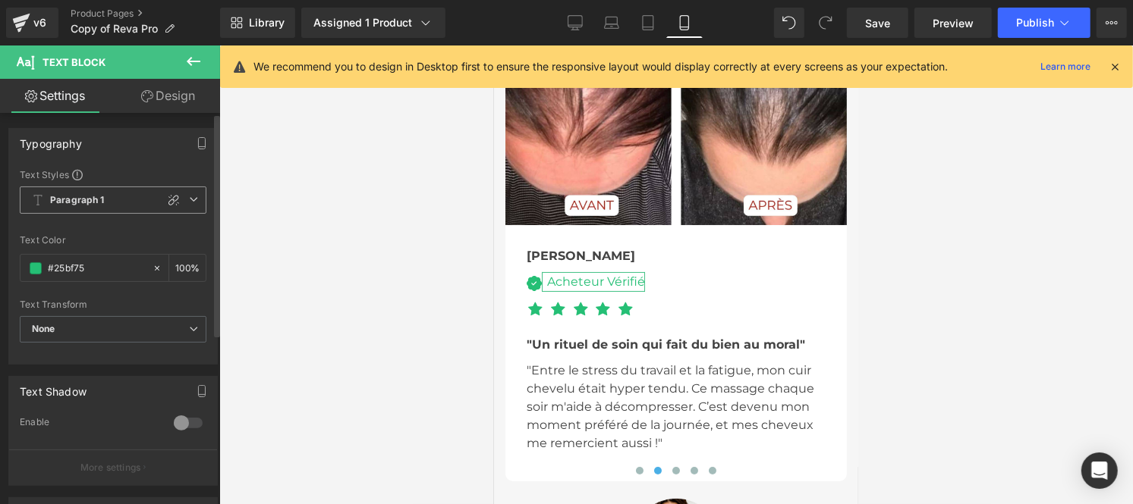
click at [71, 190] on span "Paragraph 1" at bounding box center [113, 200] width 187 height 27
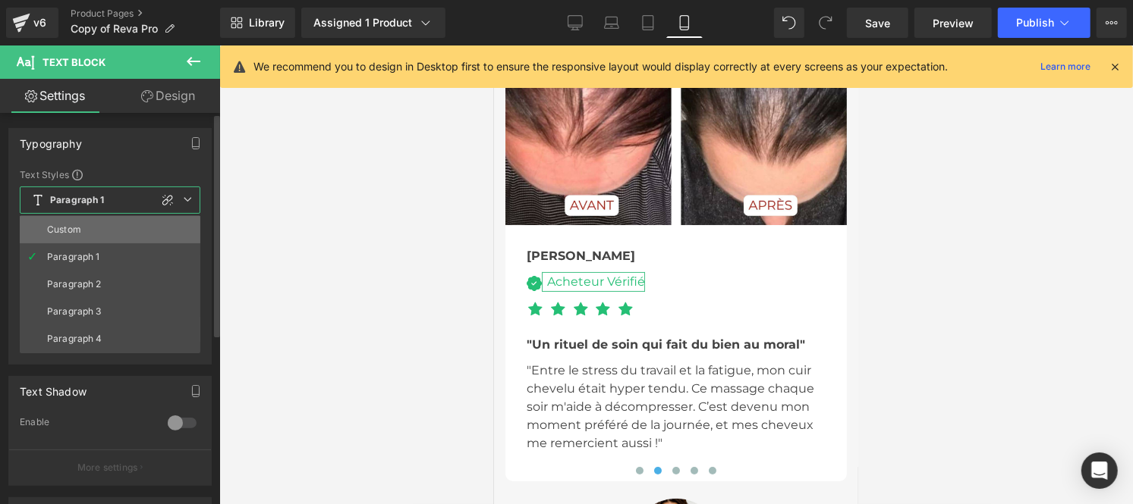
click at [76, 225] on div "Custom" at bounding box center [64, 230] width 34 height 11
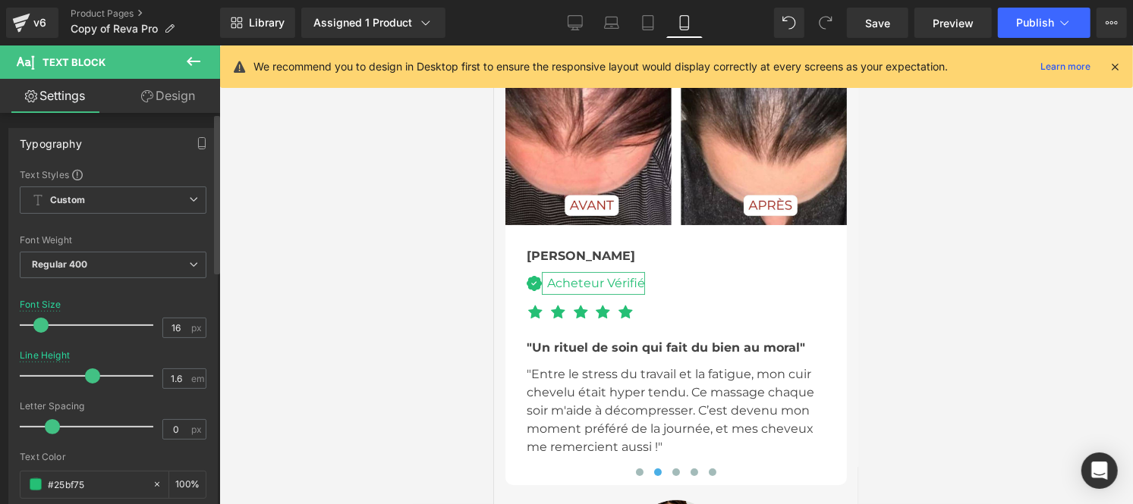
drag, startPoint x: 78, startPoint y: 375, endPoint x: 96, endPoint y: 375, distance: 17.4
click at [96, 375] on span at bounding box center [92, 376] width 15 height 15
click at [88, 374] on span at bounding box center [92, 376] width 15 height 15
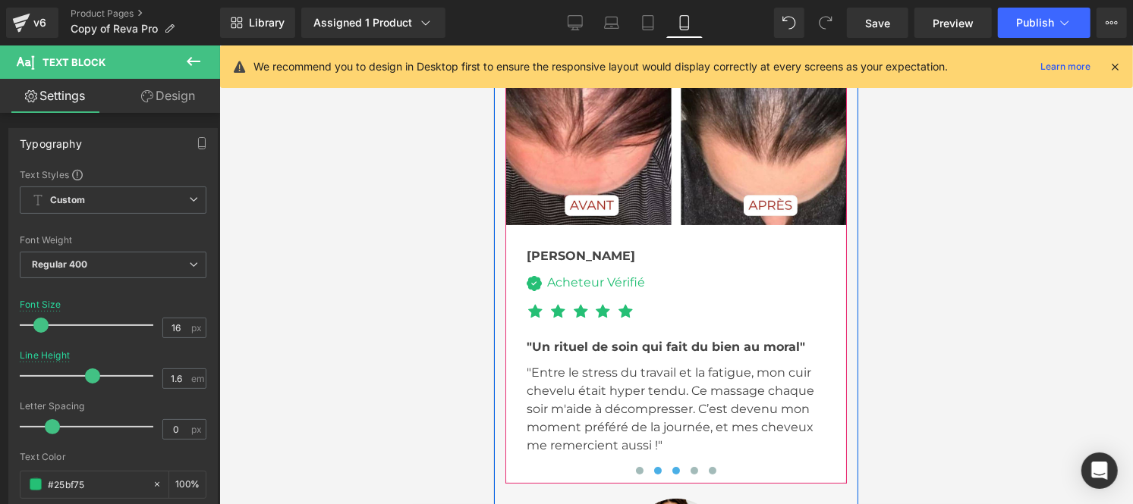
click at [671, 467] on span at bounding box center [675, 471] width 8 height 8
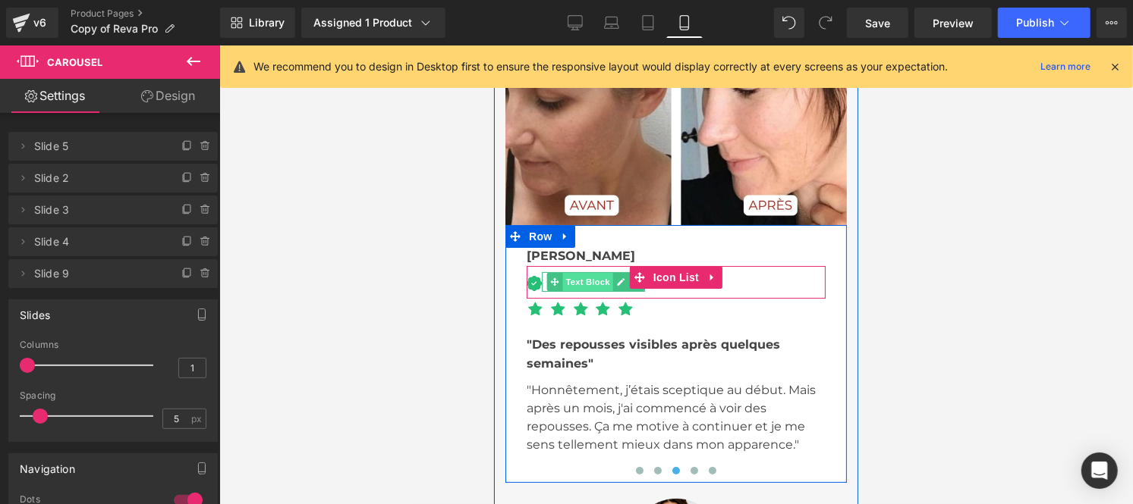
click at [572, 272] on span "Text Block" at bounding box center [586, 281] width 50 height 18
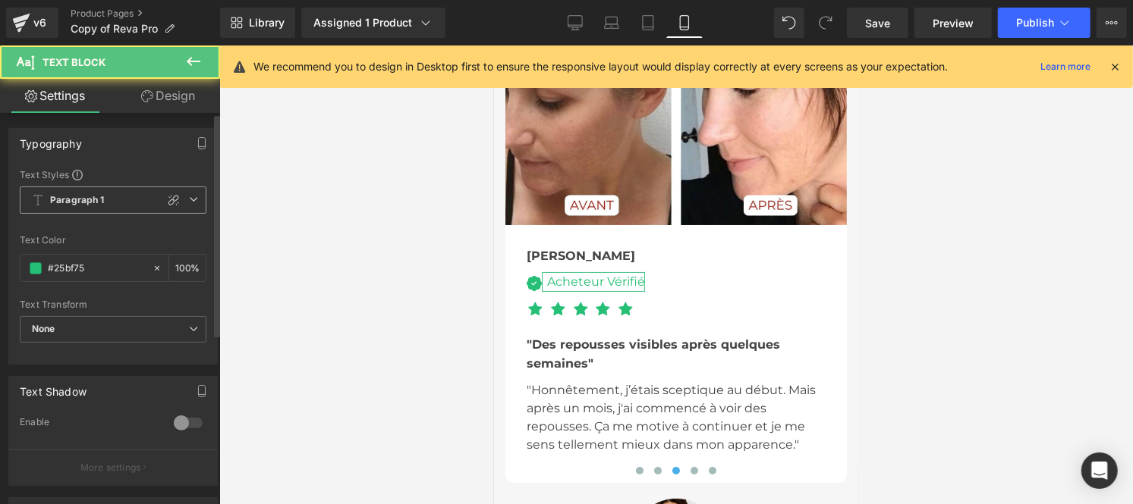
click at [93, 209] on span "Paragraph 1" at bounding box center [113, 200] width 187 height 27
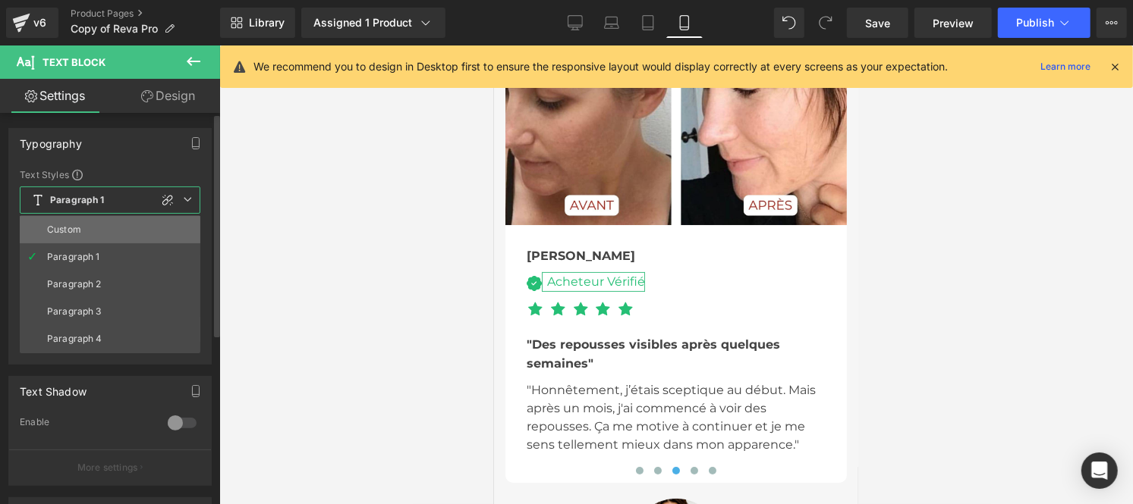
click at [89, 240] on li "Custom" at bounding box center [110, 229] width 181 height 27
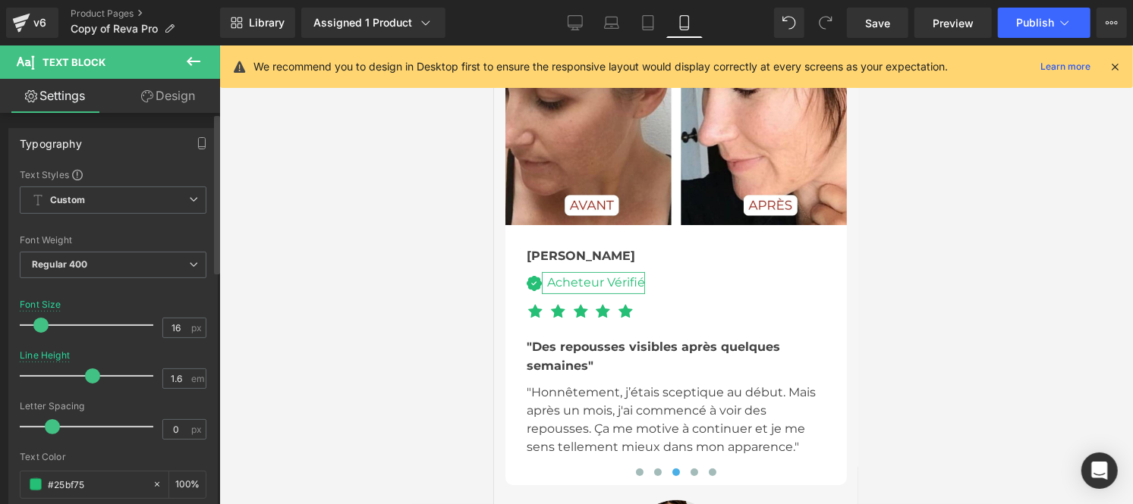
drag, startPoint x: 77, startPoint y: 379, endPoint x: 89, endPoint y: 382, distance: 12.3
click at [89, 382] on span at bounding box center [92, 376] width 15 height 15
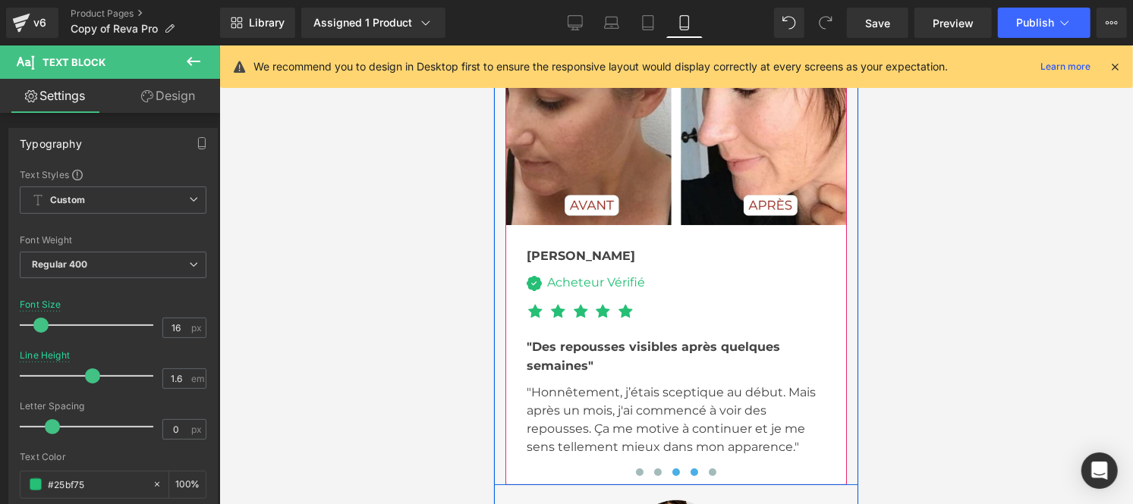
click at [690, 468] on span at bounding box center [694, 472] width 8 height 8
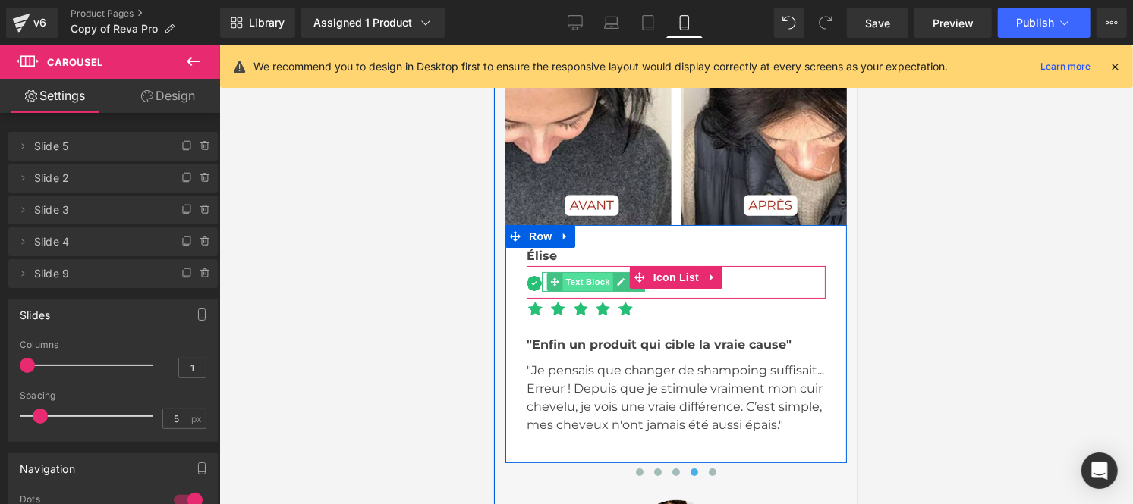
click at [571, 272] on span "Text Block" at bounding box center [586, 281] width 50 height 18
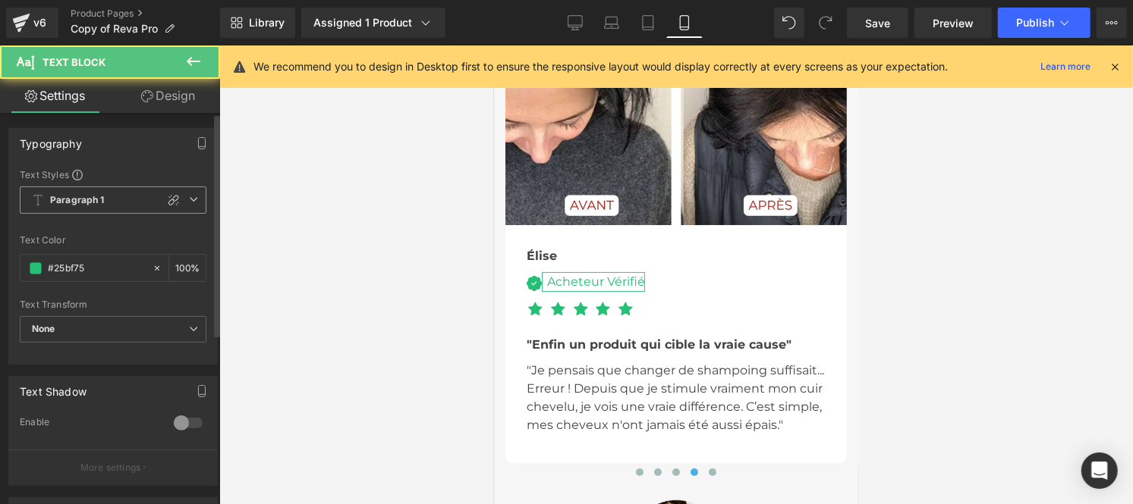
click at [80, 196] on b "Paragraph 1" at bounding box center [77, 200] width 55 height 13
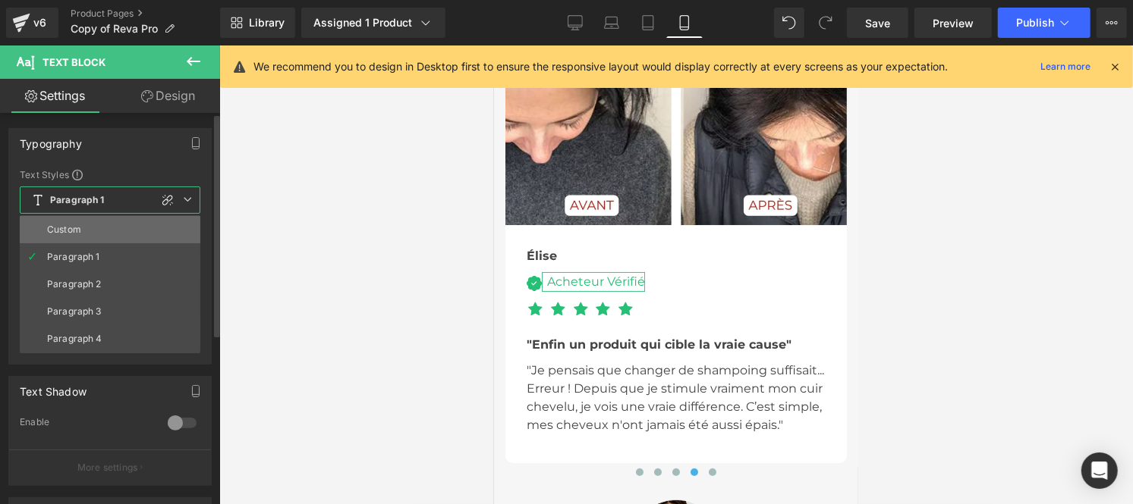
click at [77, 218] on li "Custom" at bounding box center [110, 229] width 181 height 27
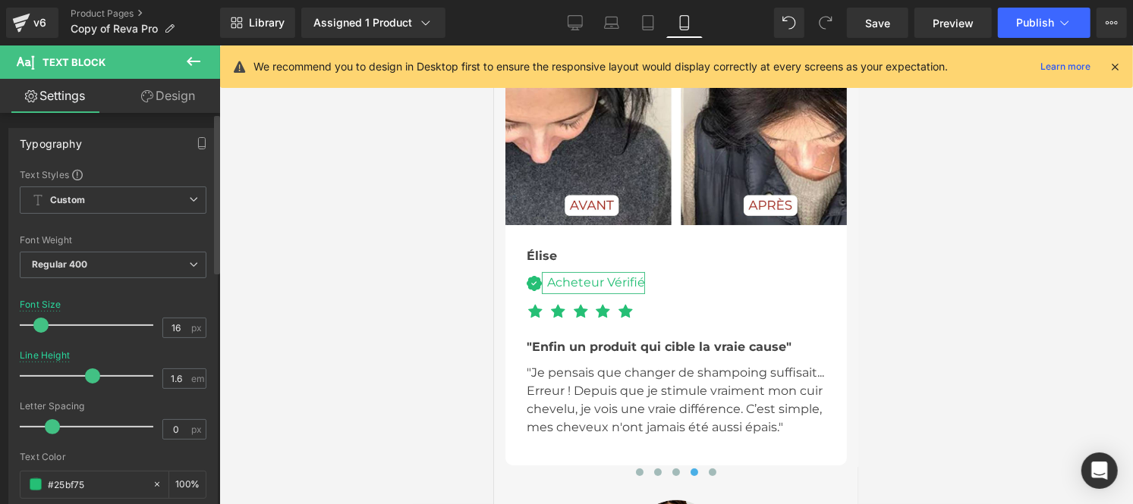
drag, startPoint x: 76, startPoint y: 374, endPoint x: 91, endPoint y: 375, distance: 15.2
click at [91, 375] on span at bounding box center [92, 376] width 15 height 15
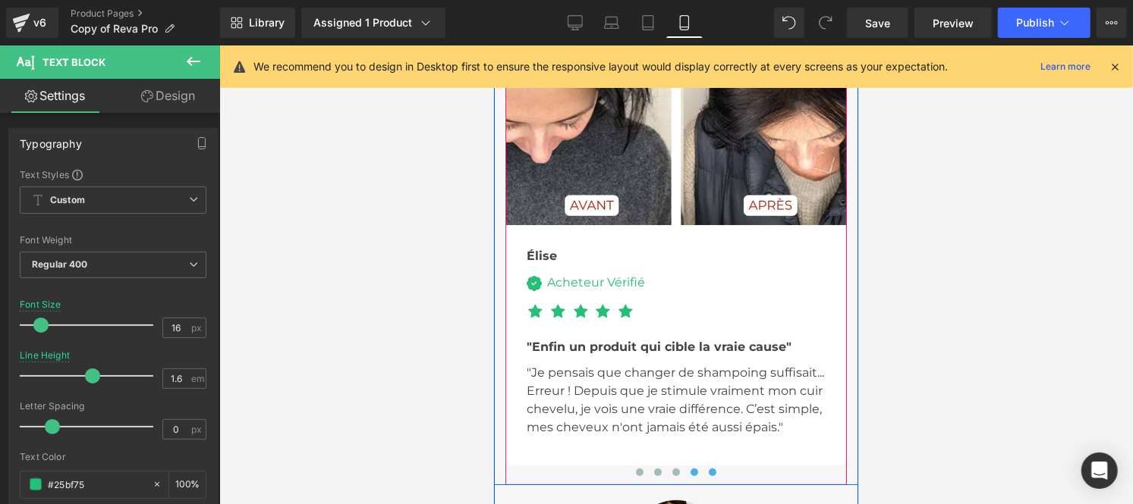
click at [709, 464] on button at bounding box center [711, 471] width 18 height 15
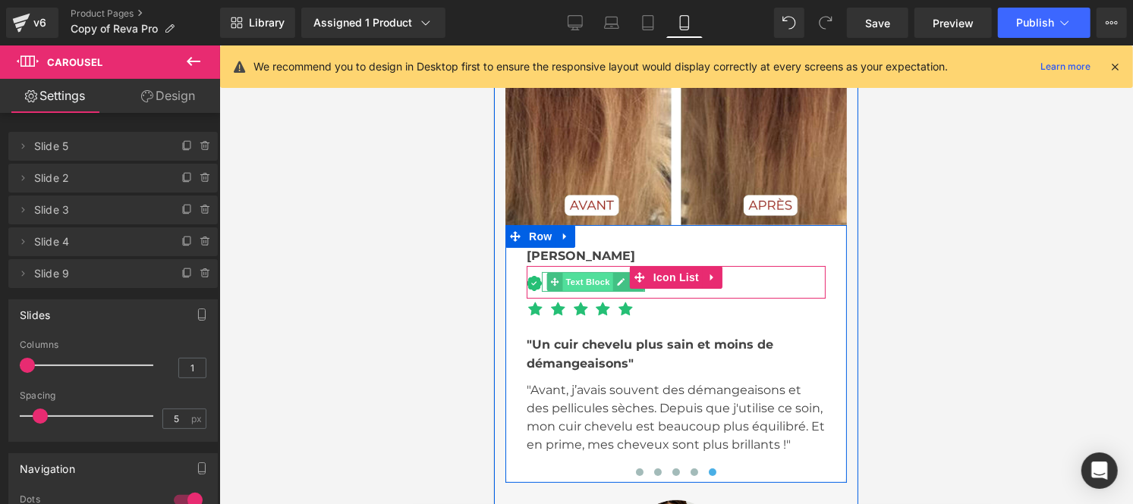
click at [577, 272] on span "Text Block" at bounding box center [586, 281] width 50 height 18
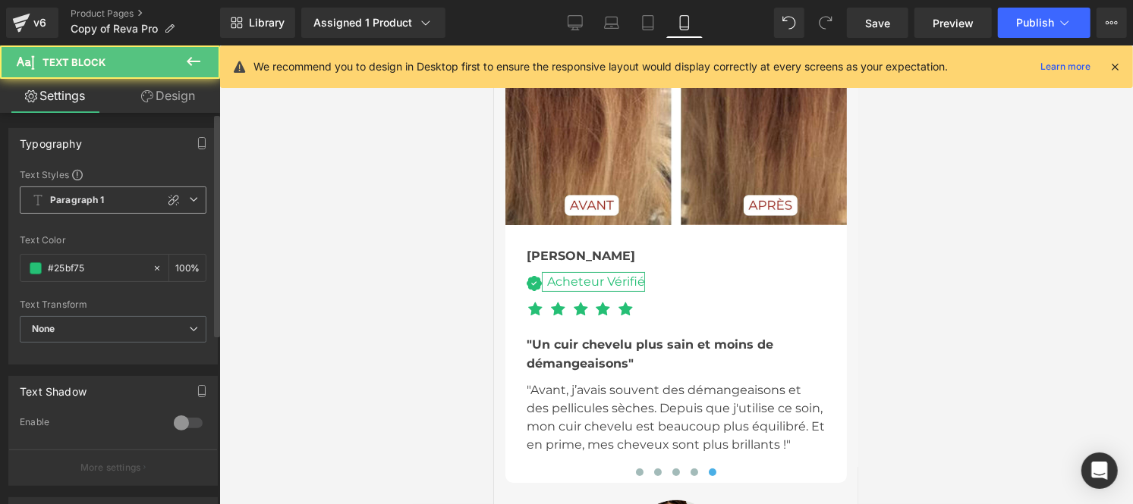
click at [70, 199] on b "Paragraph 1" at bounding box center [77, 200] width 55 height 13
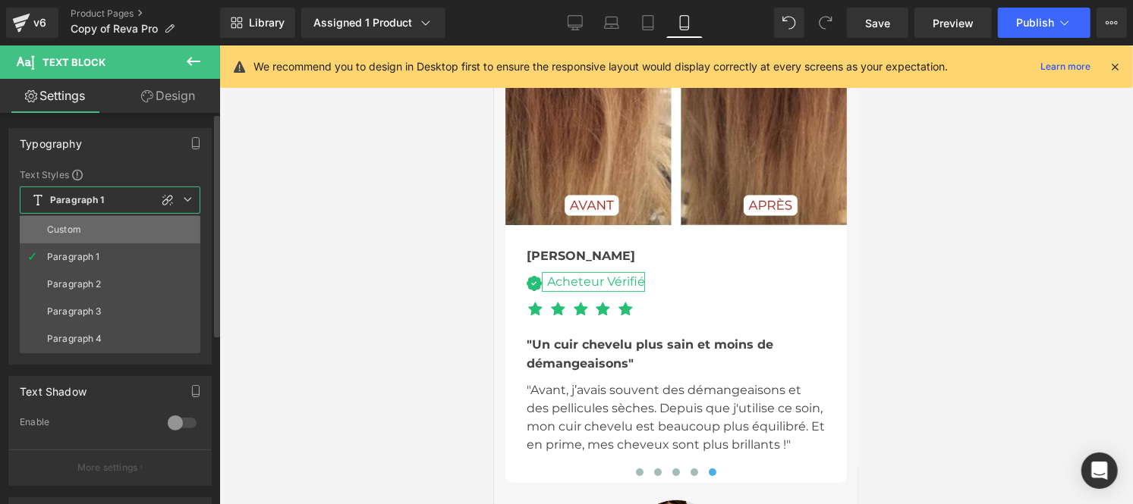
click at [71, 230] on div "Custom" at bounding box center [64, 230] width 34 height 11
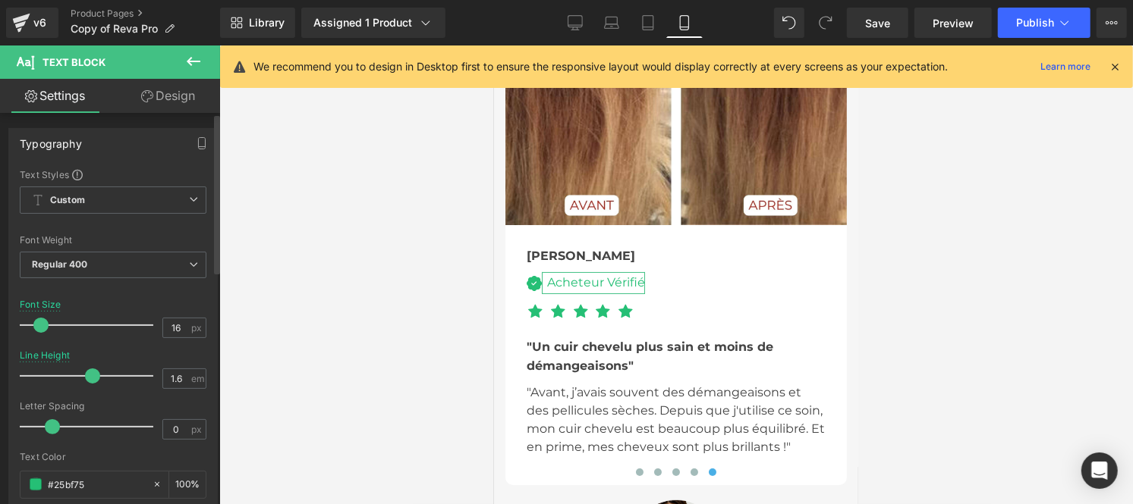
drag, startPoint x: 73, startPoint y: 379, endPoint x: 85, endPoint y: 382, distance: 12.3
click at [85, 382] on span at bounding box center [92, 376] width 15 height 15
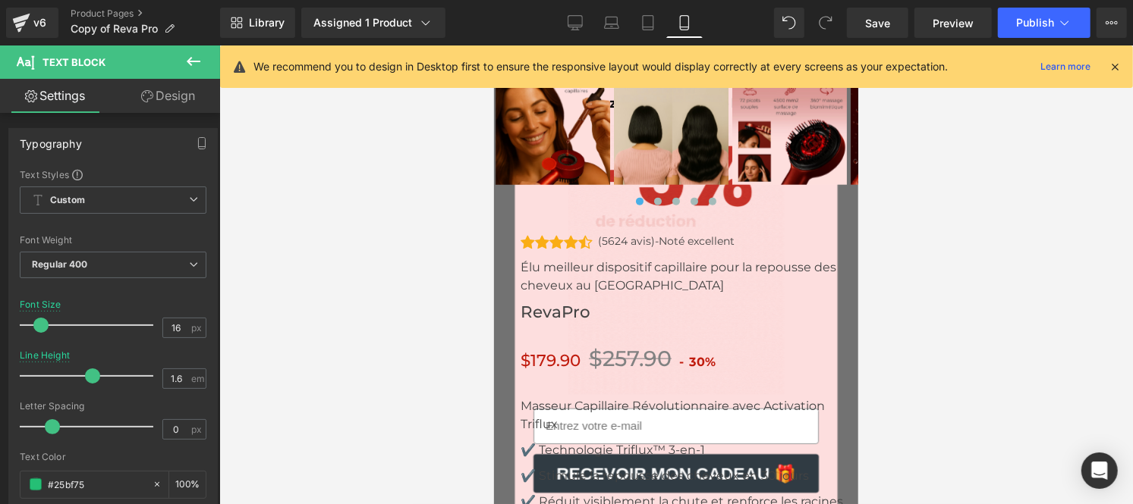
scroll to position [7886, 0]
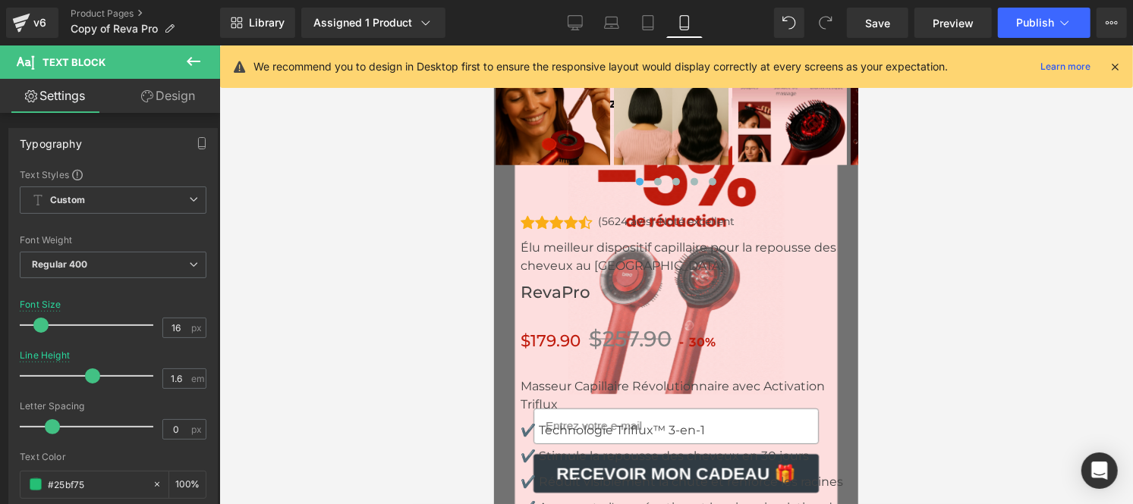
click at [604, 212] on div "Icon Icon Icon Icon Icon Icon List Hoz (5624 avis)-Noté excellent Text Block" at bounding box center [689, 225] width 338 height 26
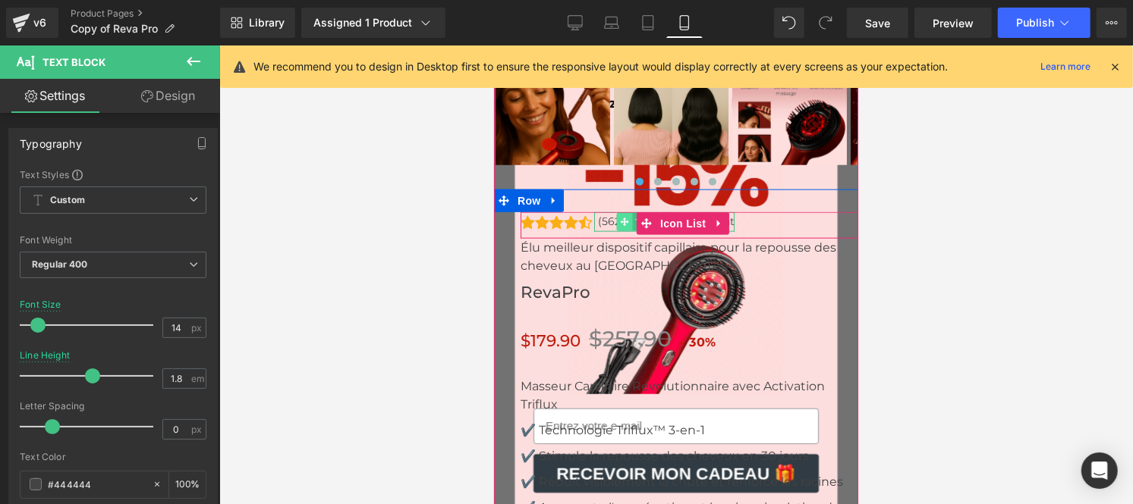
click at [617, 212] on span at bounding box center [624, 221] width 16 height 18
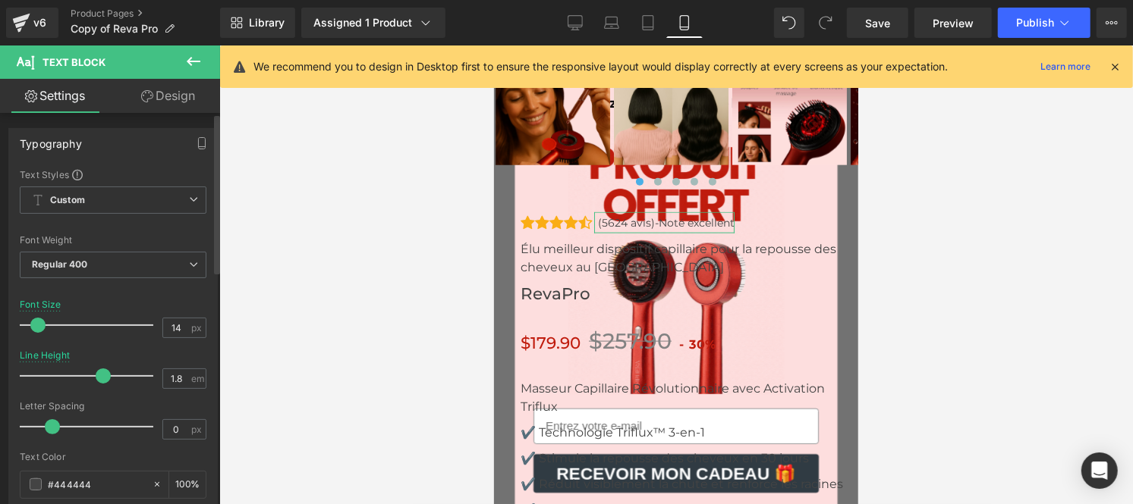
drag, startPoint x: 89, startPoint y: 378, endPoint x: 100, endPoint y: 377, distance: 11.4
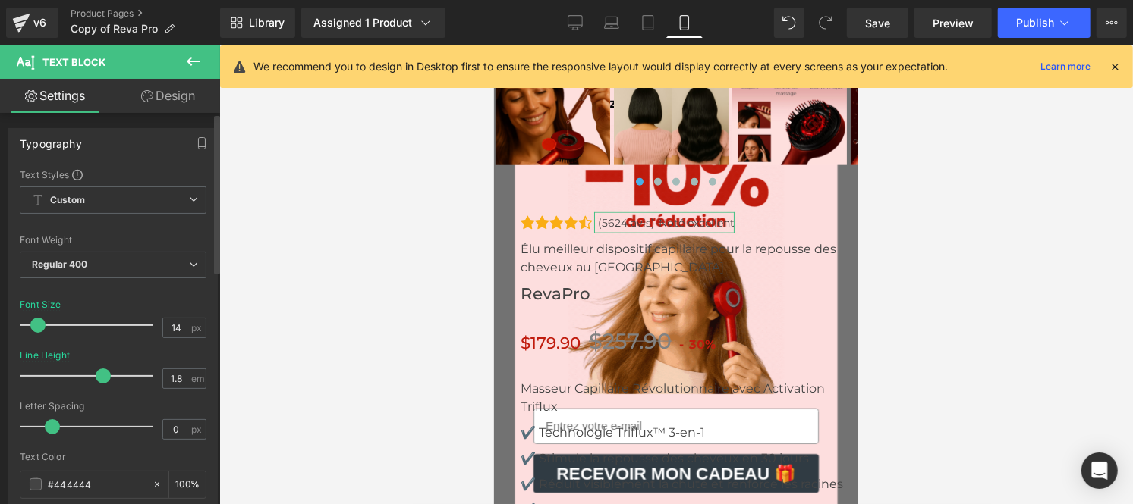
click at [100, 377] on span at bounding box center [103, 376] width 15 height 15
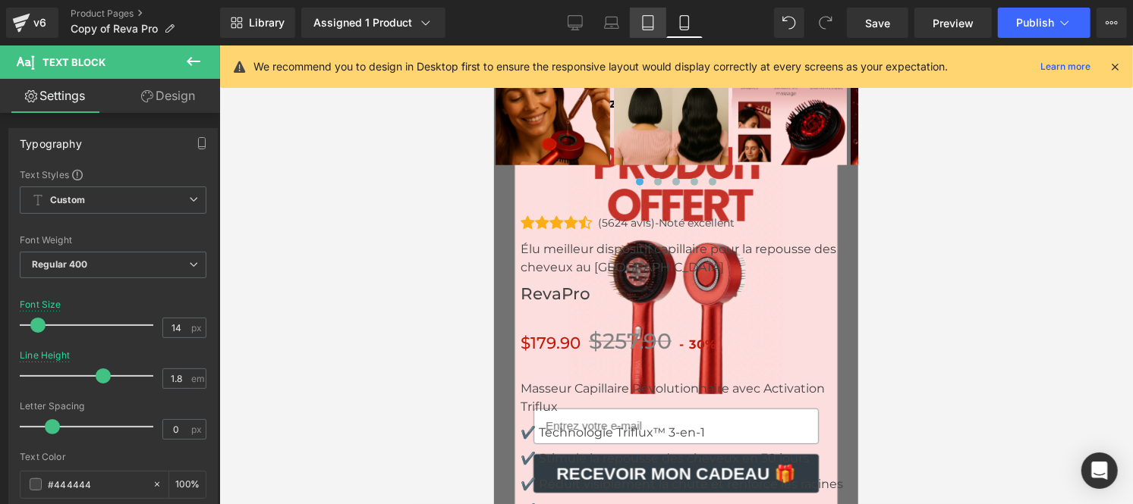
click at [647, 33] on link "Tablet" at bounding box center [648, 23] width 36 height 30
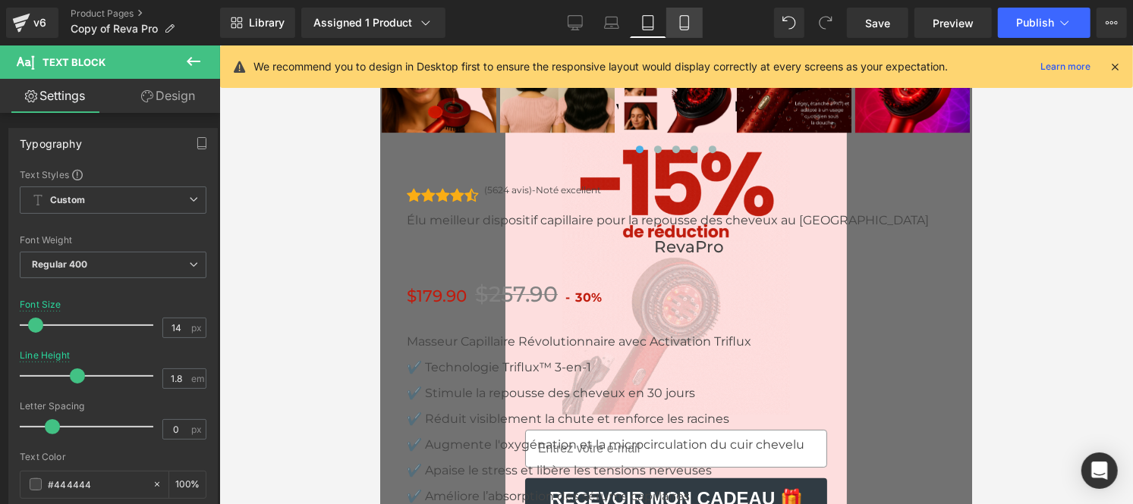
click at [675, 30] on link "Mobile" at bounding box center [684, 23] width 36 height 30
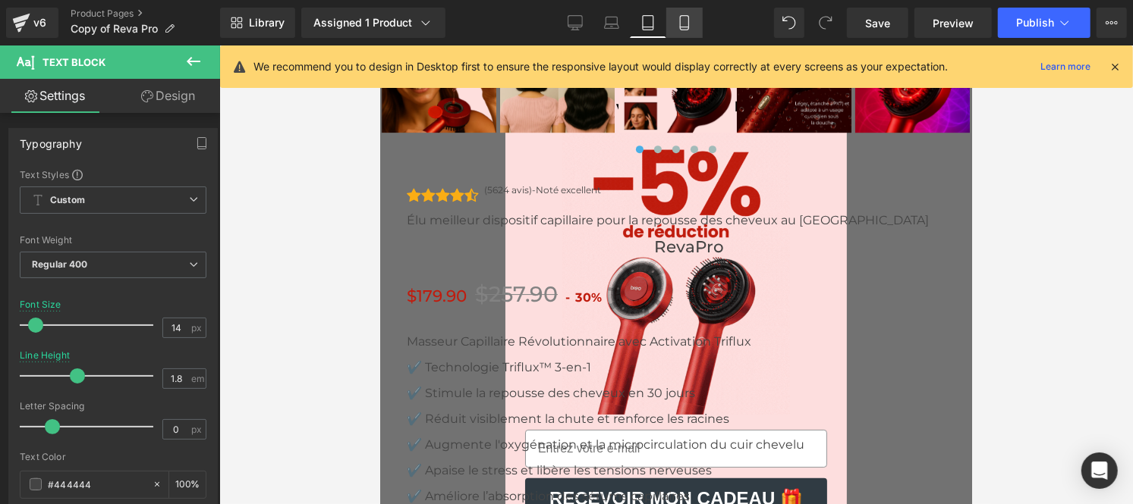
scroll to position [9475, 0]
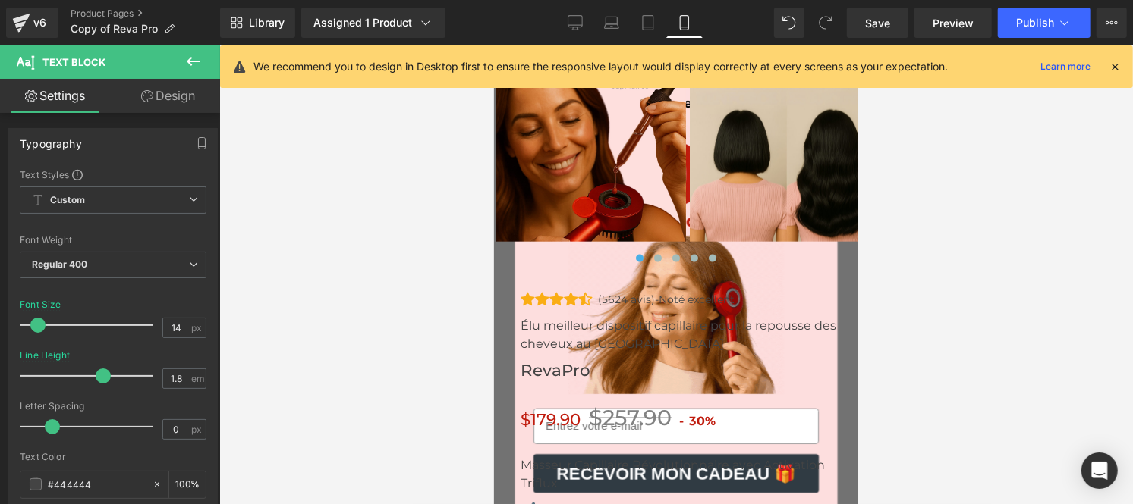
drag, startPoint x: 546, startPoint y: 274, endPoint x: 573, endPoint y: 277, distance: 27.5
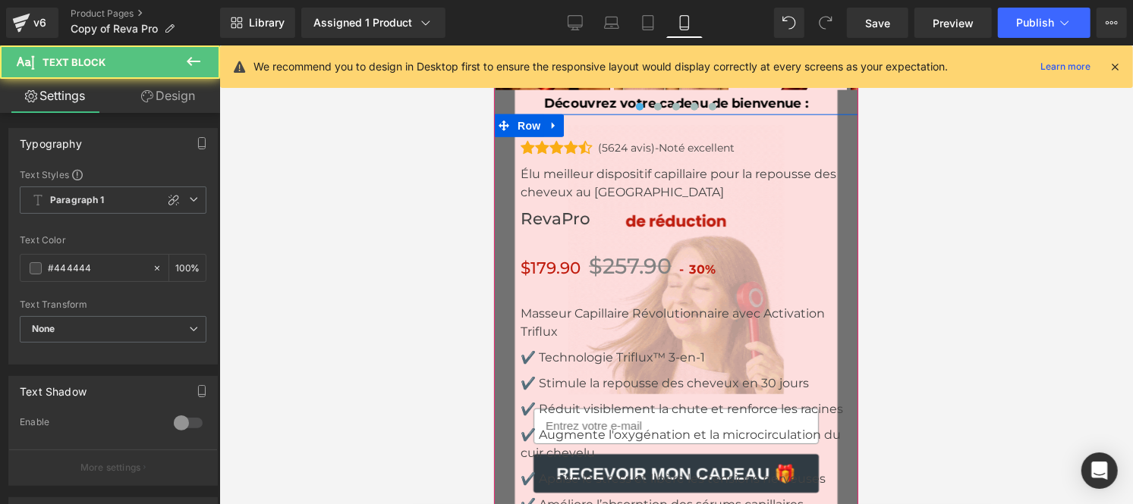
scroll to position [7885, 0]
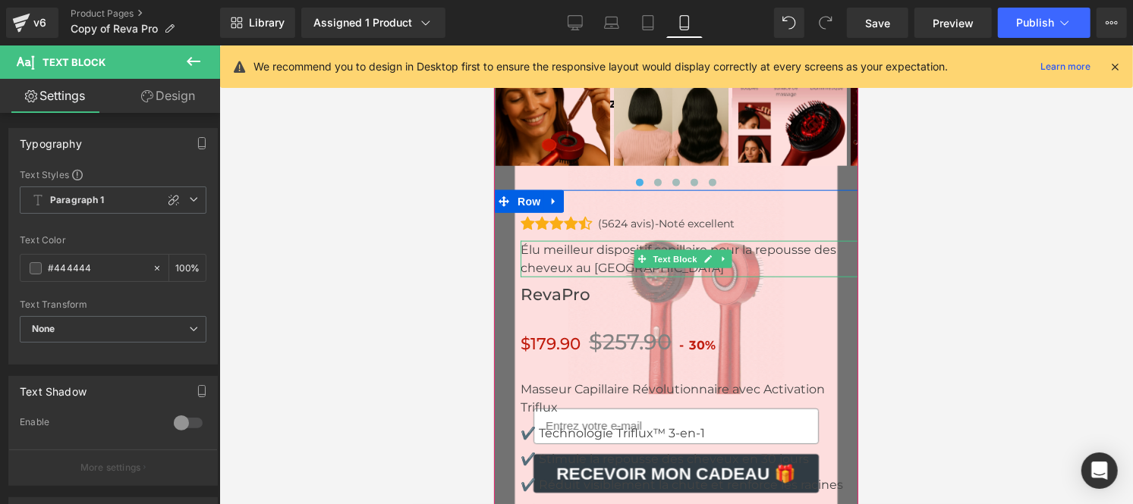
click at [564, 240] on p "Élu meilleur dispositif capillaire pour la repousse des cheveux au [GEOGRAPHIC_…" at bounding box center [689, 258] width 338 height 36
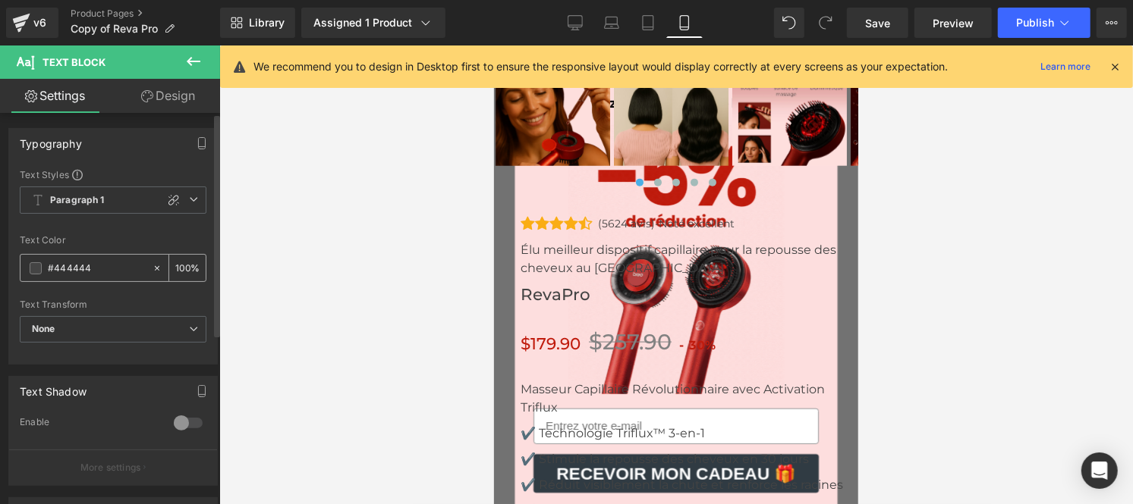
click at [100, 271] on input "#444444" at bounding box center [96, 268] width 97 height 17
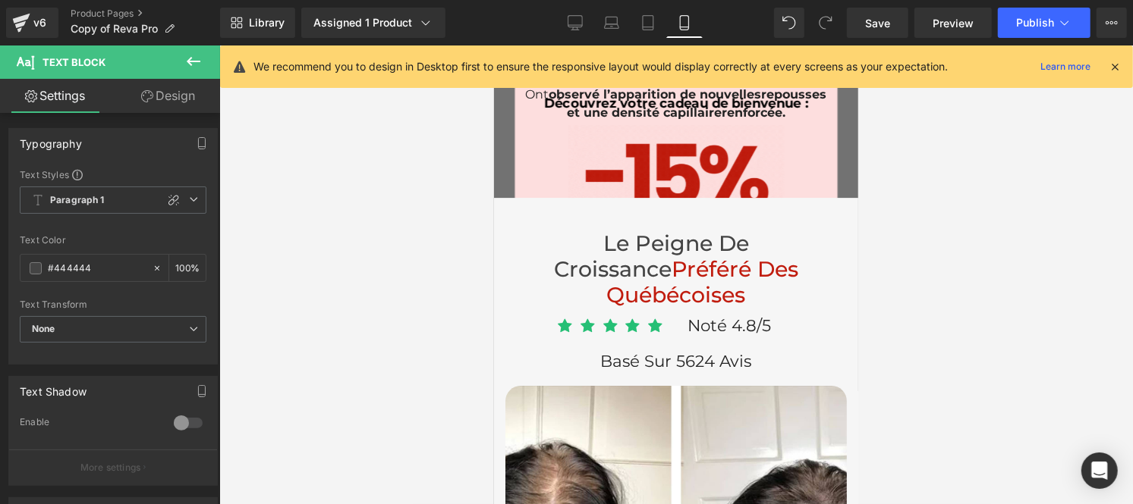
scroll to position [6200, 0]
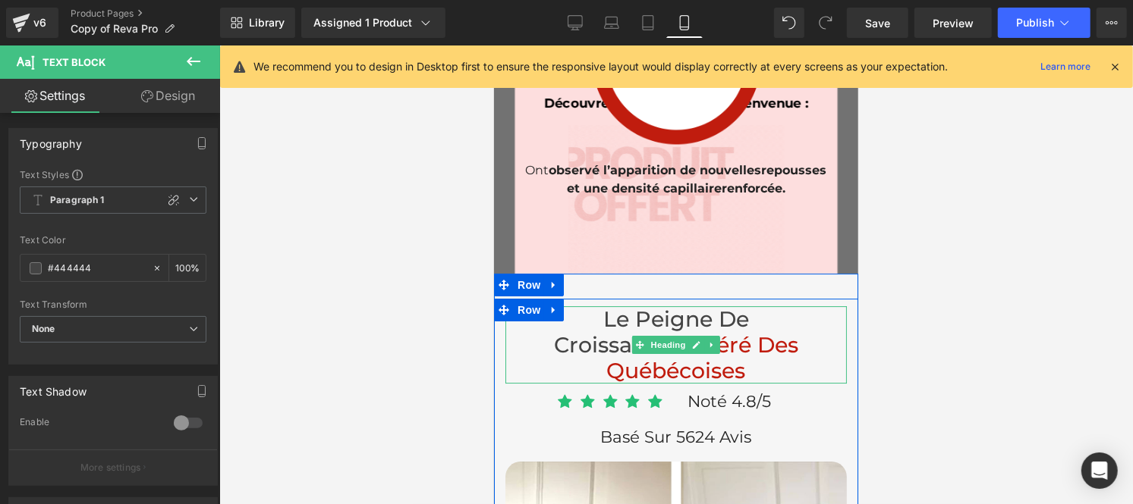
click at [624, 306] on h3 "Le peigne de croissance Préféré Des québécoises" at bounding box center [675, 344] width 311 height 77
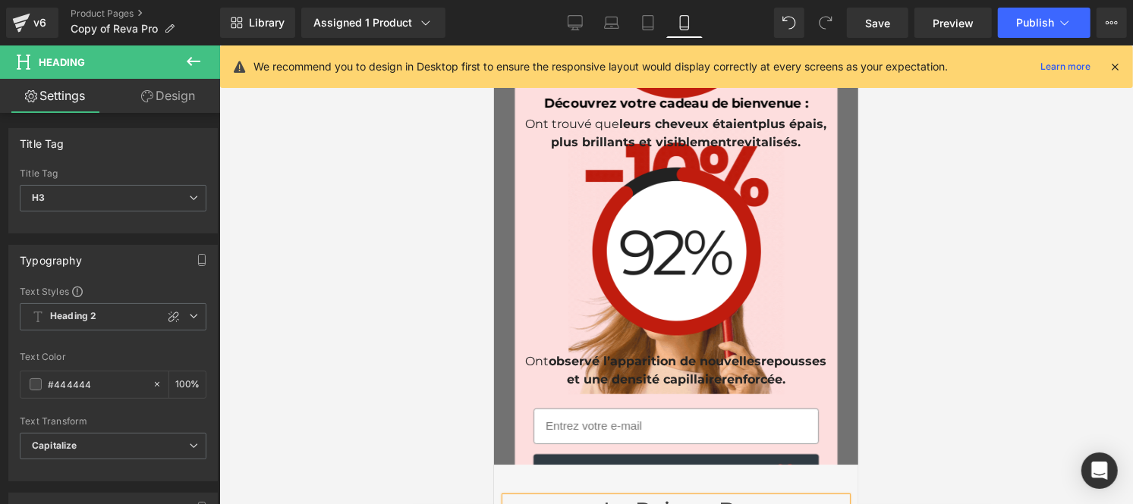
scroll to position [6012, 0]
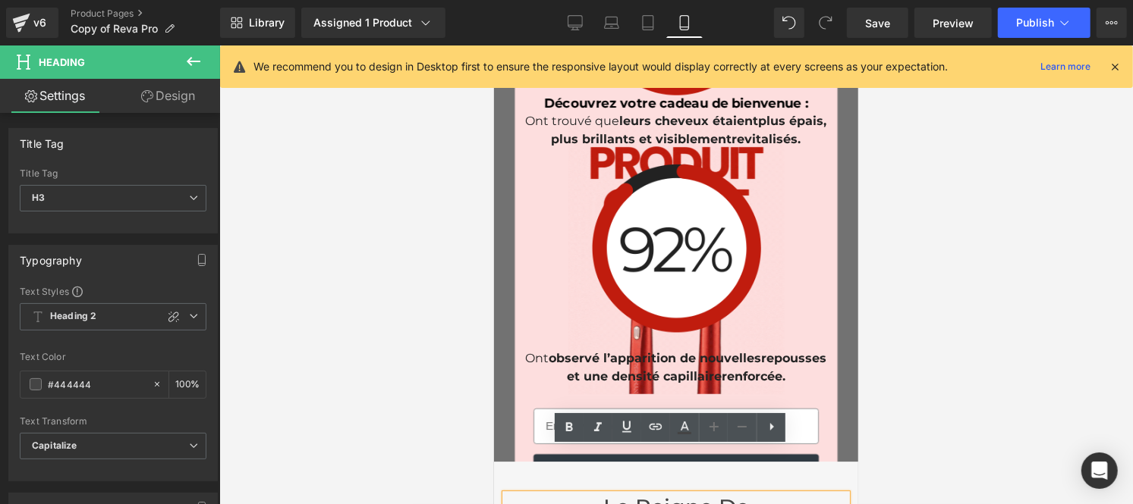
click at [579, 350] on span "observé l’apparition de nouvelles" at bounding box center [654, 357] width 212 height 14
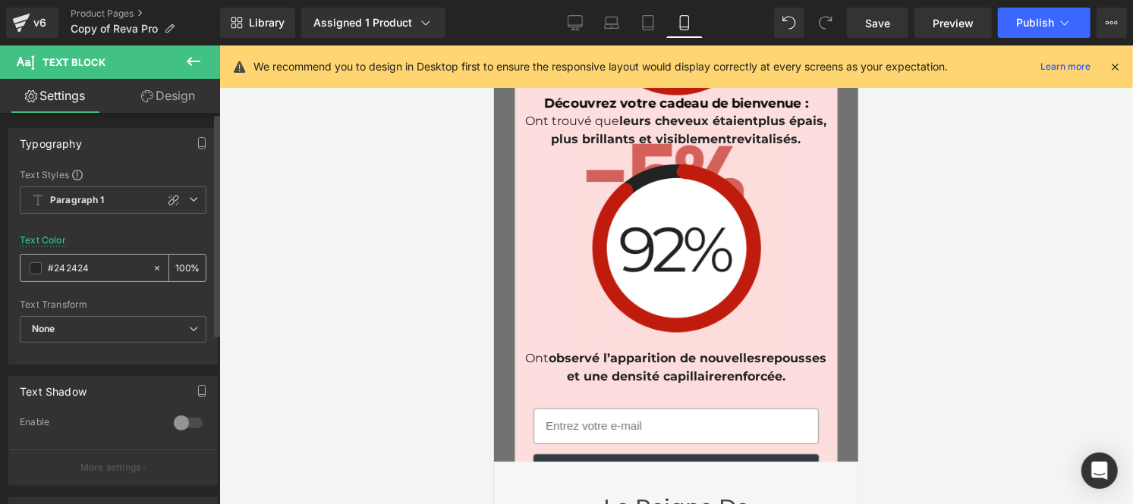
click at [105, 266] on input "#242424" at bounding box center [96, 268] width 97 height 17
type input "#444444"
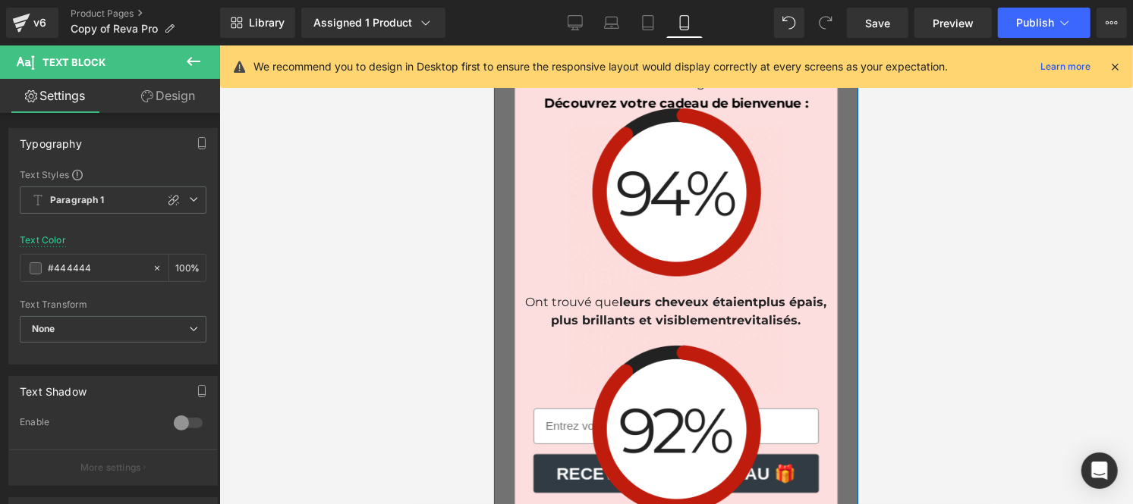
scroll to position [5829, 0]
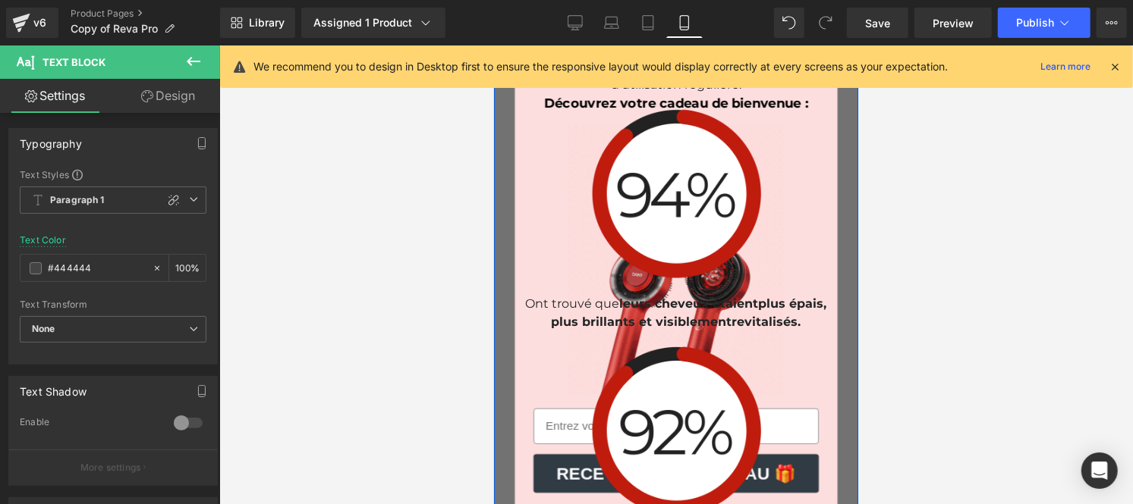
click at [567, 294] on p "Ont trouvé que leurs cheveux étaient plus épais, plus brillants et visiblement …" at bounding box center [675, 312] width 311 height 36
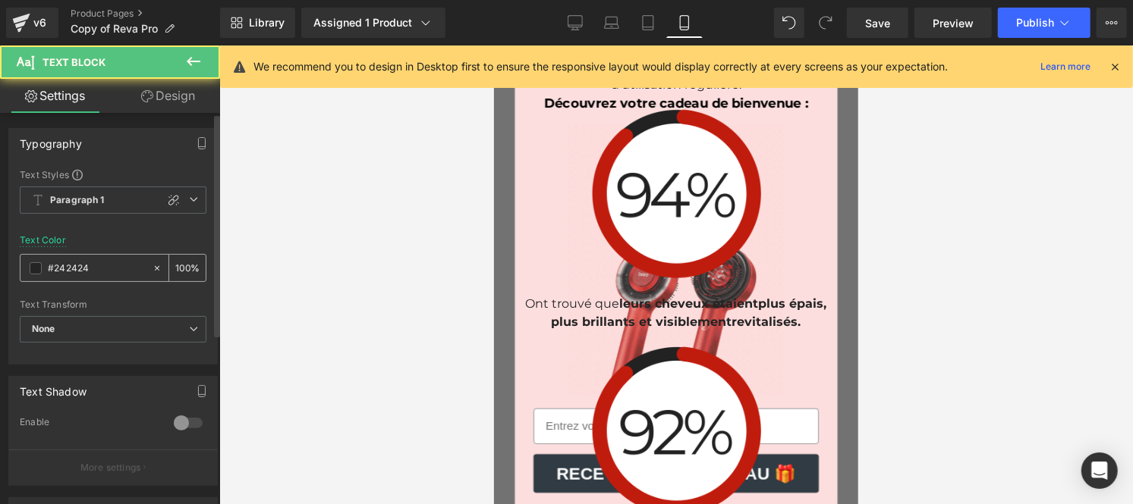
click at [95, 268] on input "#242424" at bounding box center [96, 268] width 97 height 17
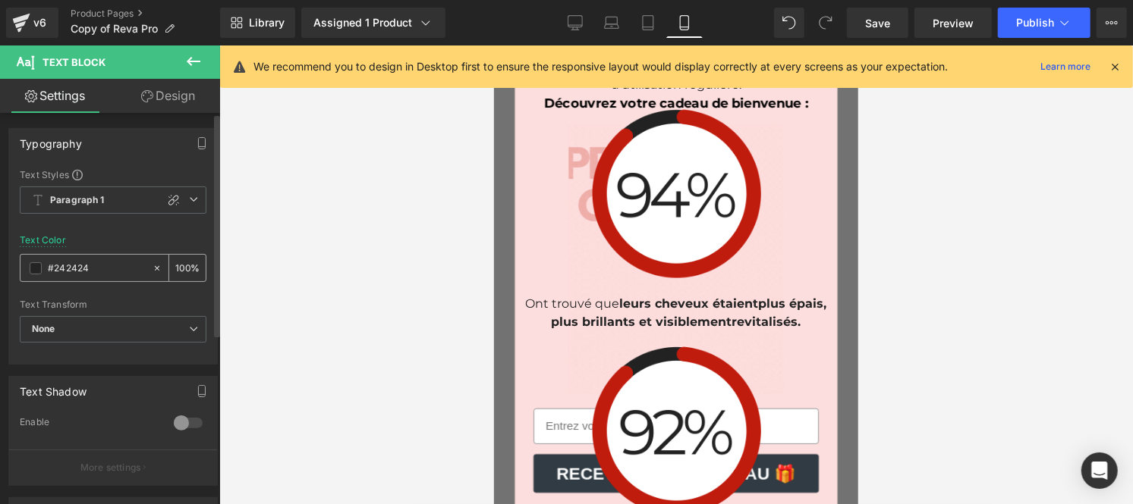
paste input "44444"
type input "#444444"
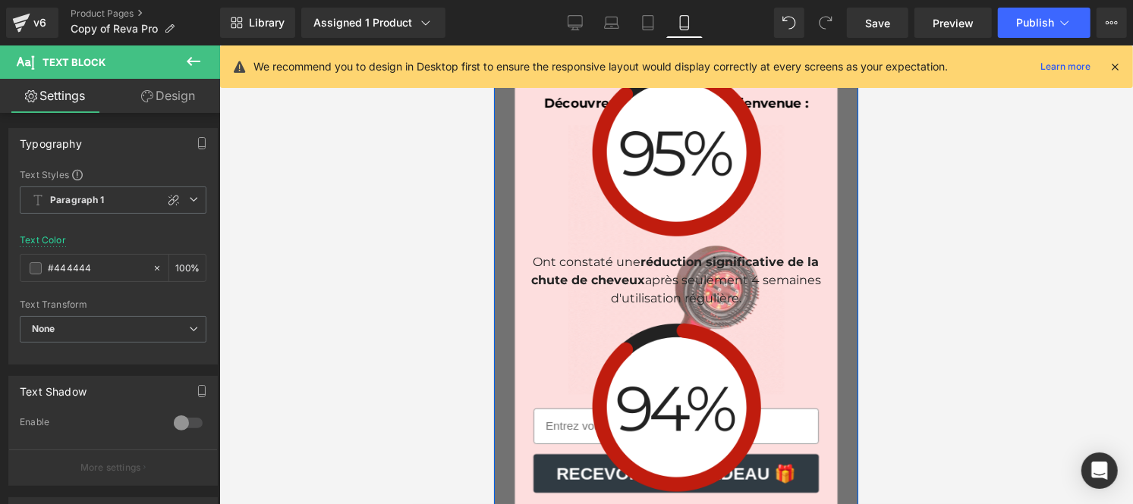
scroll to position [5614, 0]
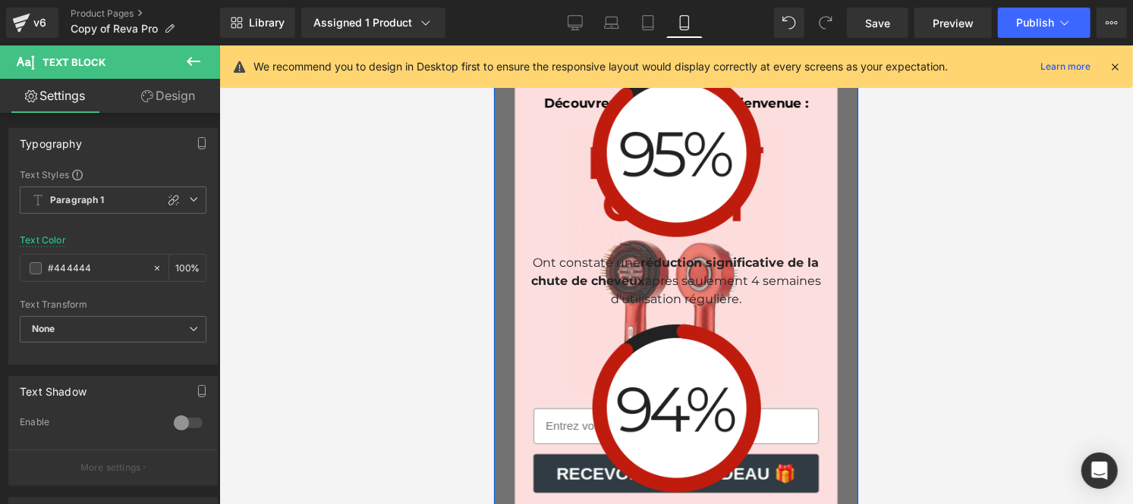
click at [561, 253] on p "Ont constaté une réduction significative de la chute de cheveux après seulement…" at bounding box center [675, 280] width 311 height 55
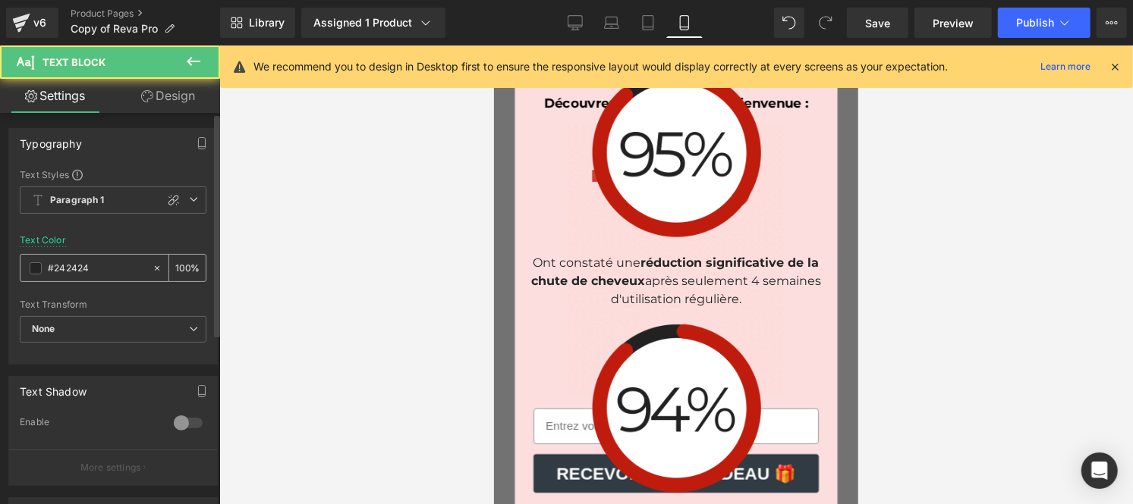
click at [91, 264] on input "#242424" at bounding box center [96, 268] width 97 height 17
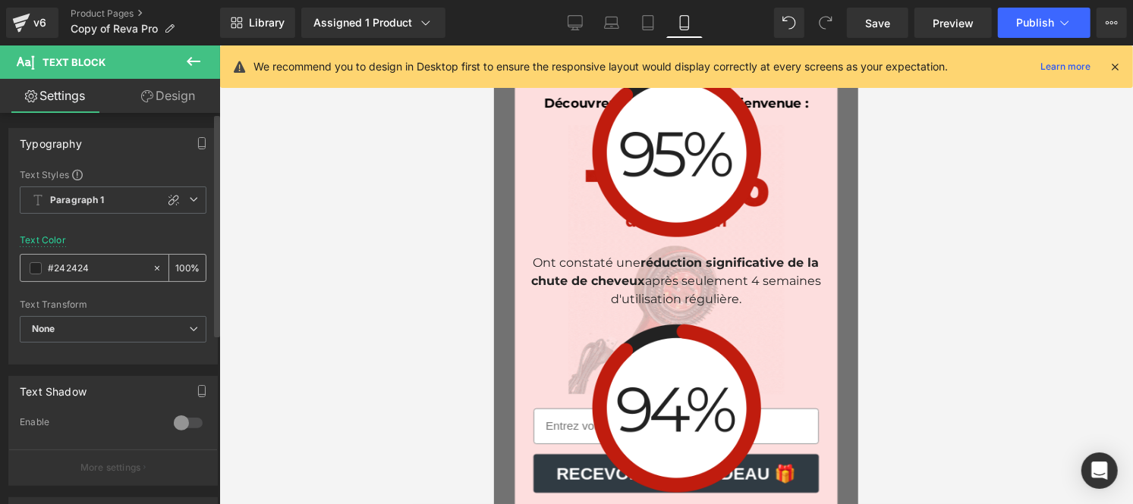
type input "#444444"
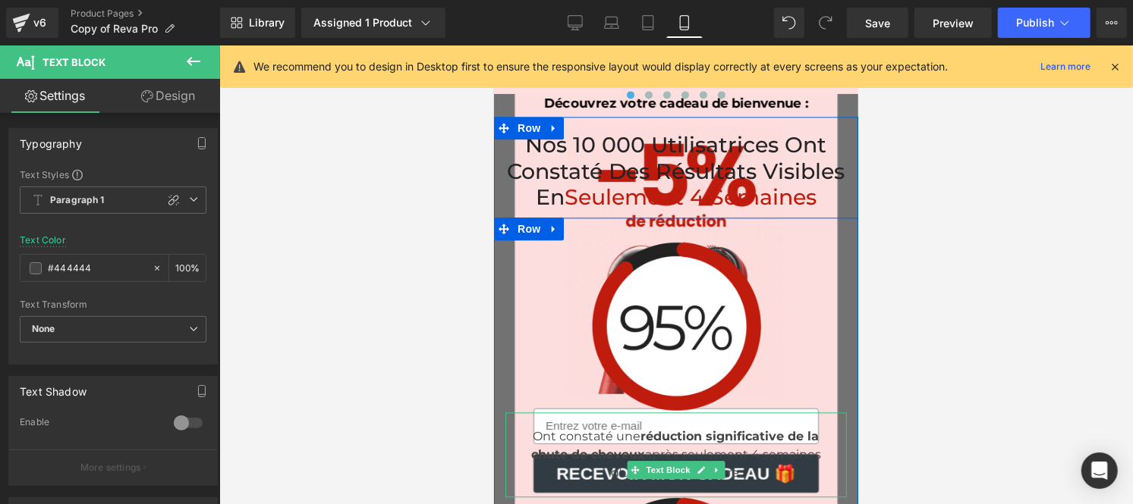
scroll to position [5435, 0]
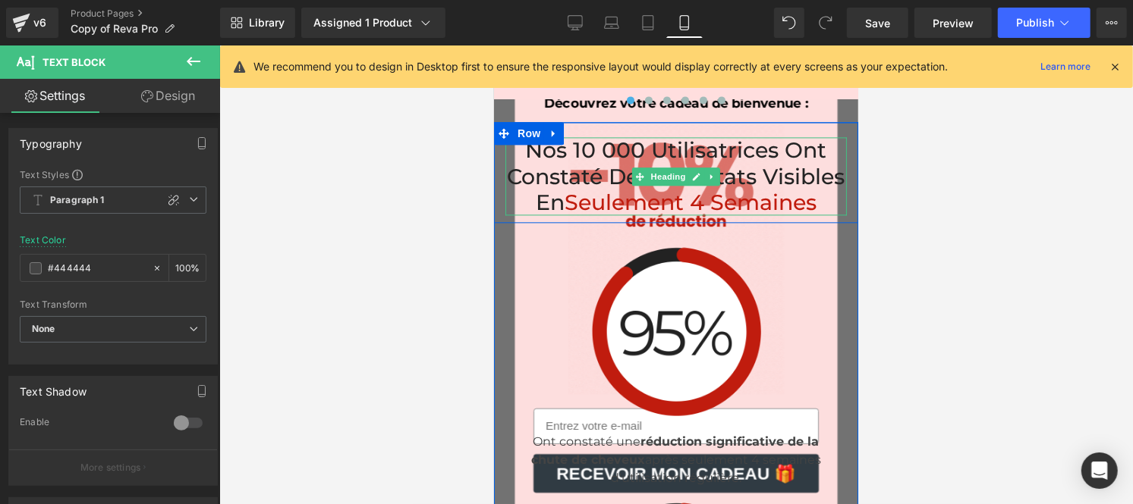
click at [555, 137] on h2 "Nos 10 000 Utilisatrices Ont Constaté des Résultats Visibles en Seulement 4 Sem…" at bounding box center [674, 175] width 341 height 77
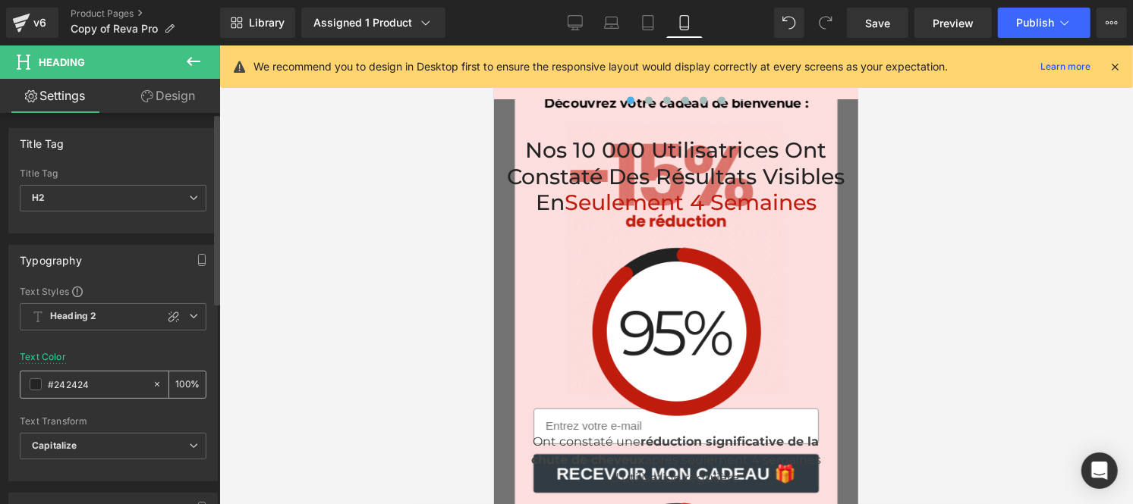
click at [97, 380] on input "#242424" at bounding box center [96, 384] width 97 height 17
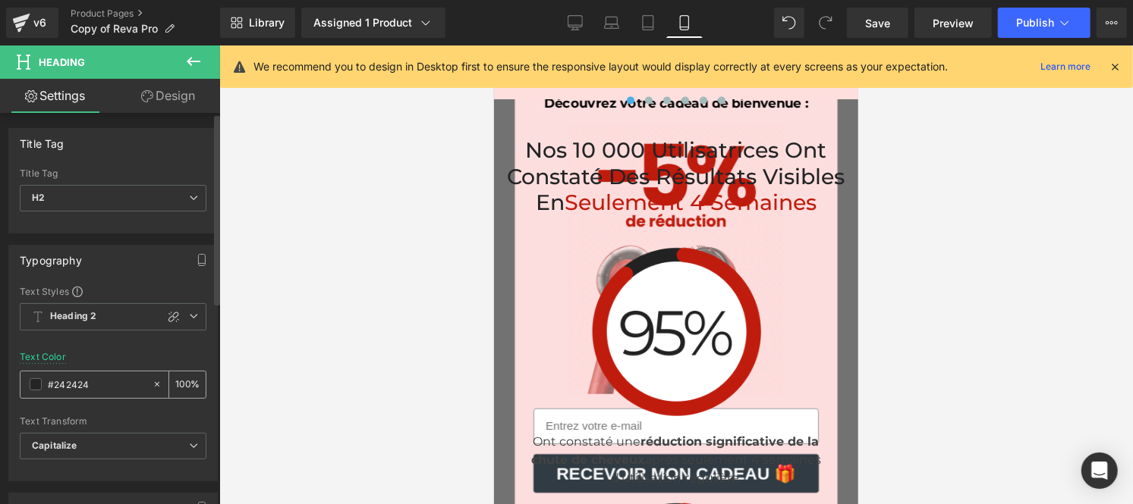
type input "#444444"
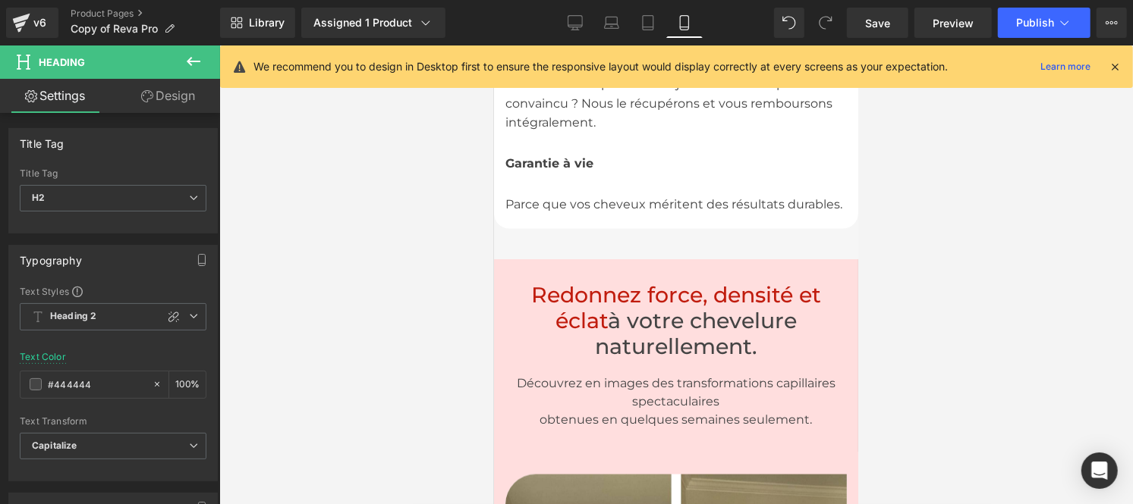
scroll to position [4678, 0]
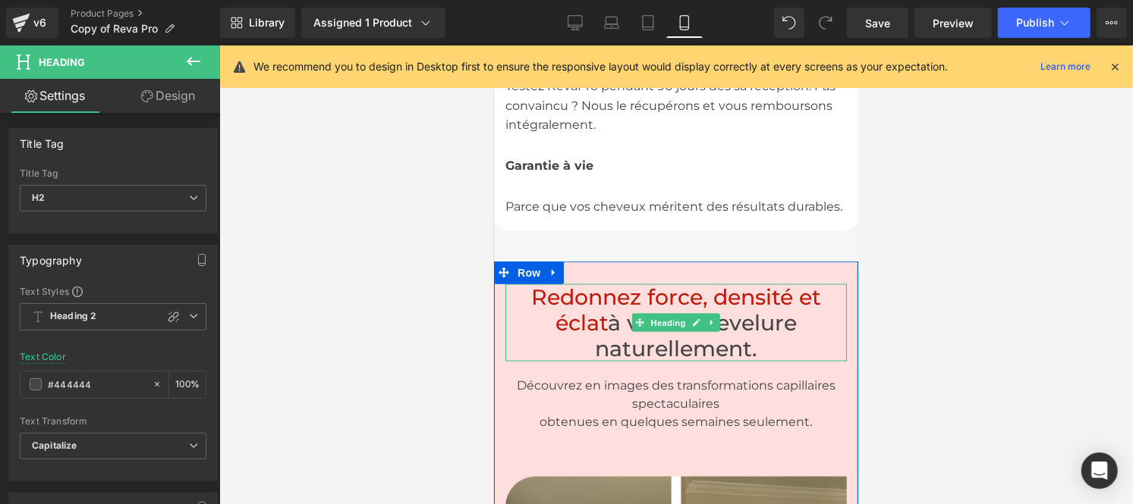
click at [645, 291] on h1 "Redonnez force, densité et éclat à votre chevelure naturellement." at bounding box center [674, 322] width 341 height 77
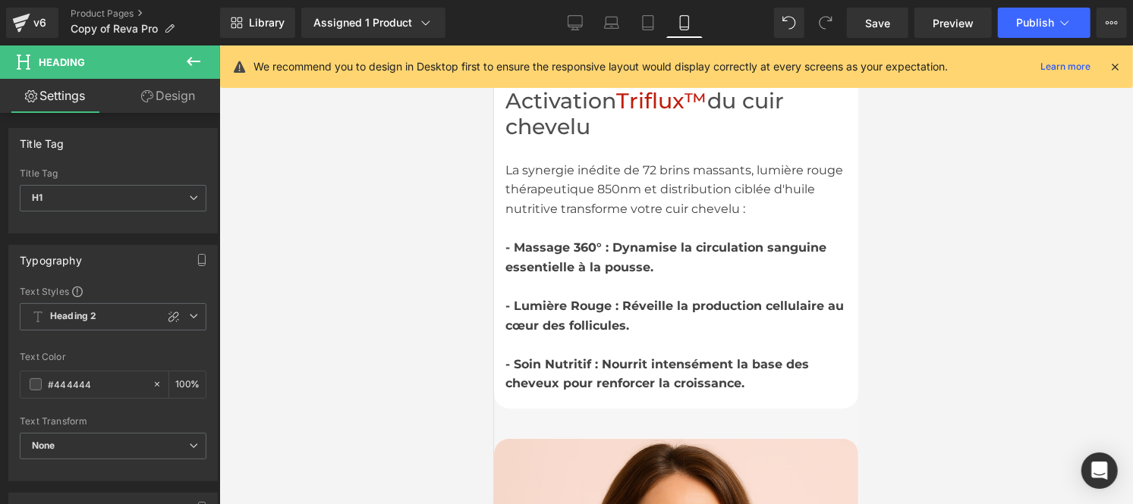
scroll to position [3433, 0]
click at [564, 299] on span "- Lumière Rouge : Réveille la production cellulaire au cœur des follicules." at bounding box center [673, 316] width 338 height 34
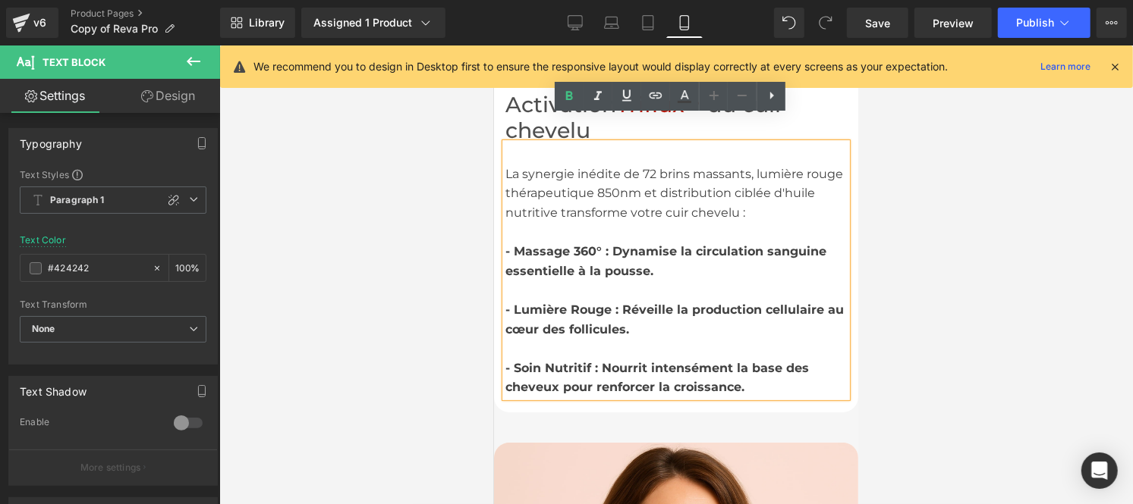
scroll to position [3430, 0]
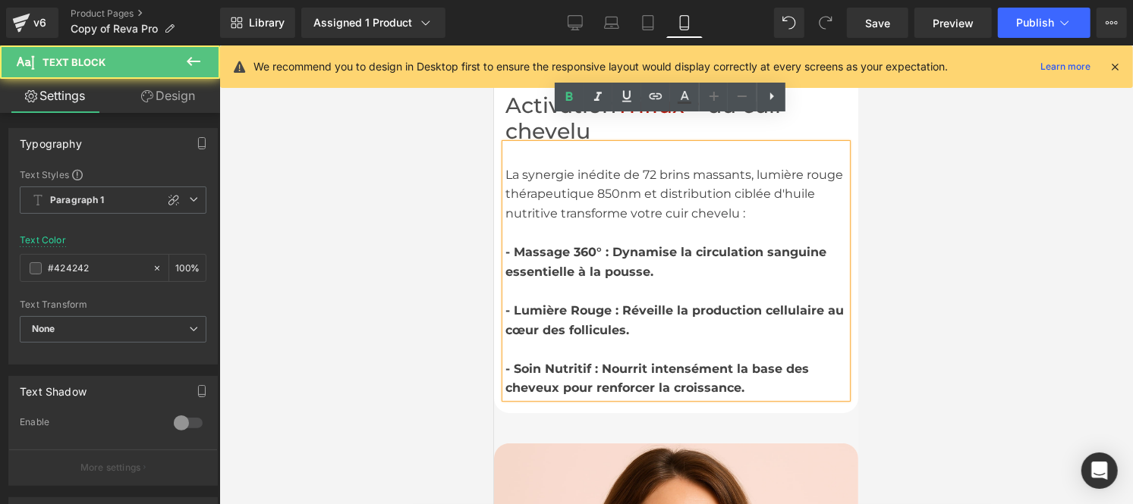
click at [564, 303] on span "- Lumière Rouge : Réveille la production cellulaire au cœur des follicules." at bounding box center [673, 320] width 338 height 34
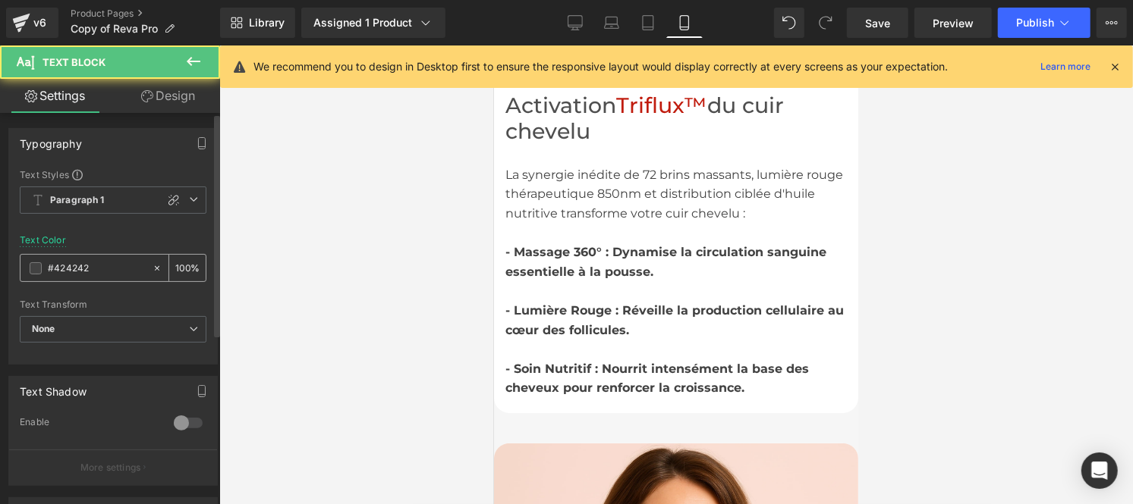
click at [90, 270] on input "#424242" at bounding box center [96, 268] width 97 height 17
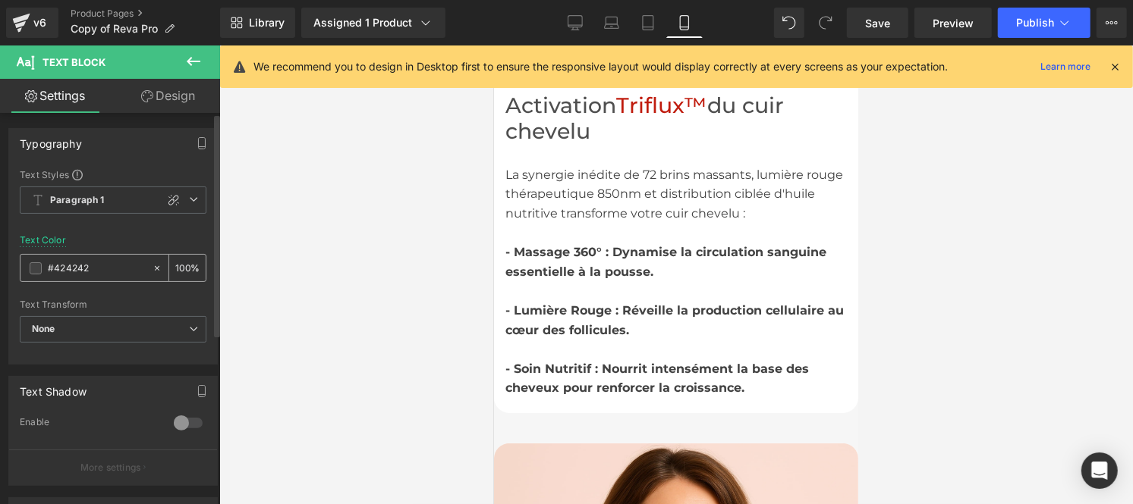
paste input "44444"
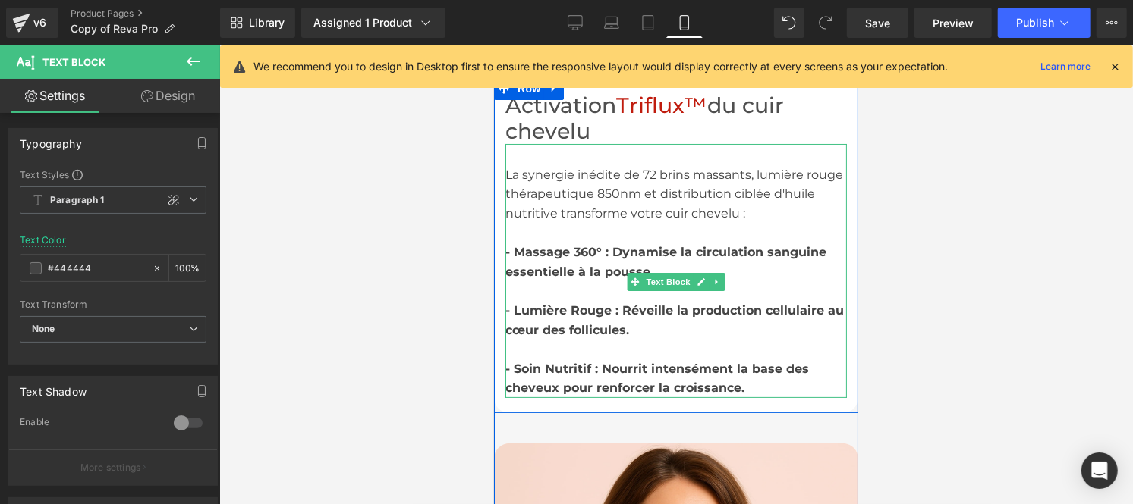
type input "#444444"
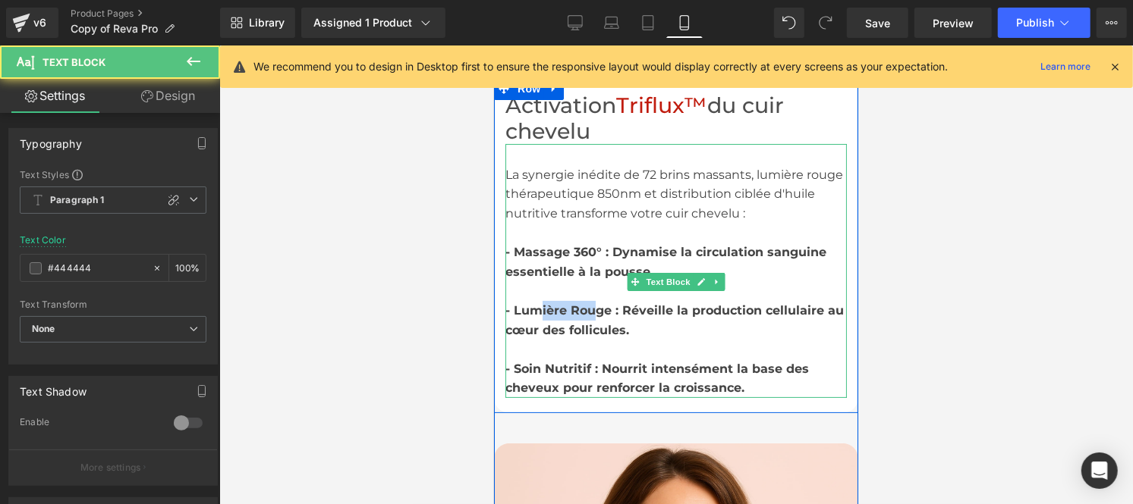
drag, startPoint x: 530, startPoint y: 281, endPoint x: 590, endPoint y: 288, distance: 60.3
click at [590, 303] on span "- Lumière Rouge : Réveille la production cellulaire au cœur des follicules." at bounding box center [673, 320] width 338 height 34
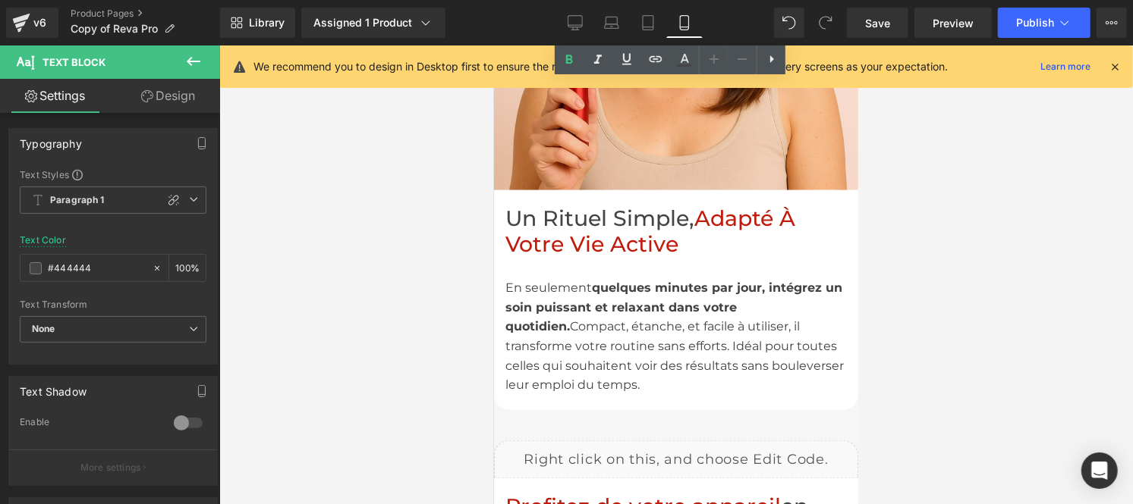
scroll to position [4048, 0]
click at [550, 301] on div "En seulement quelques minutes par jour, intégrez un soin puissant et relaxant d…" at bounding box center [674, 335] width 341 height 117
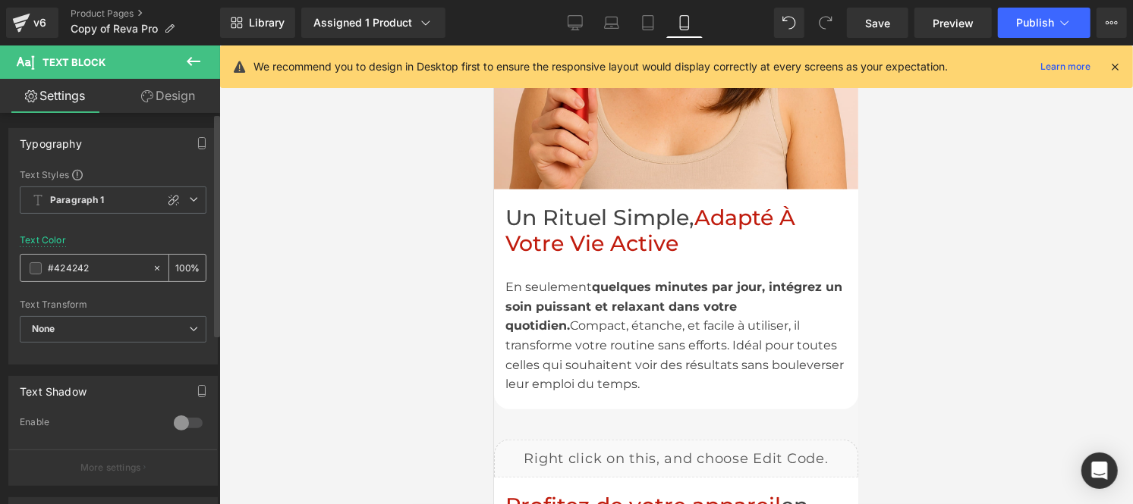
click at [112, 267] on input "#424242" at bounding box center [96, 268] width 97 height 17
type input "#444444"
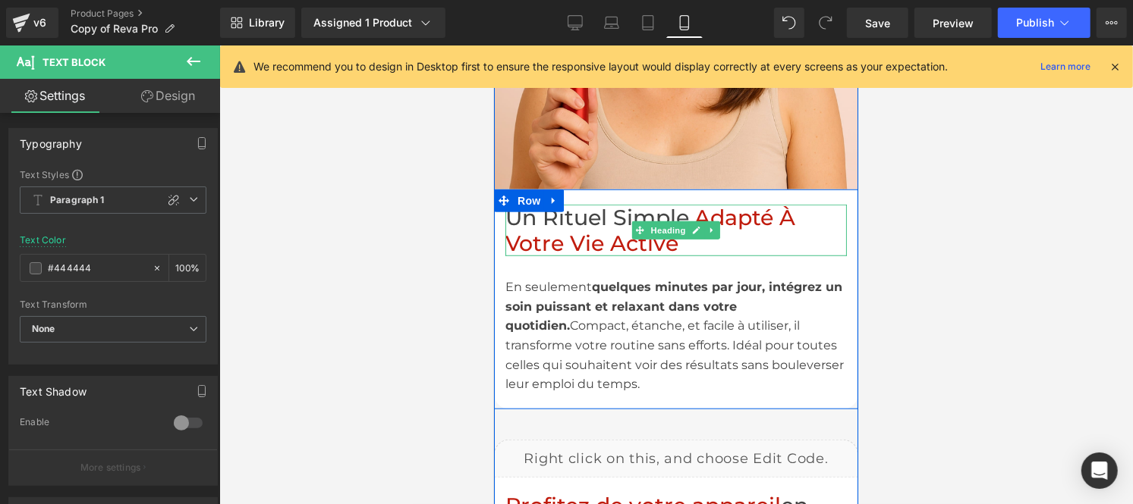
click at [587, 204] on span "Un Rituel Simple," at bounding box center [598, 217] width 189 height 26
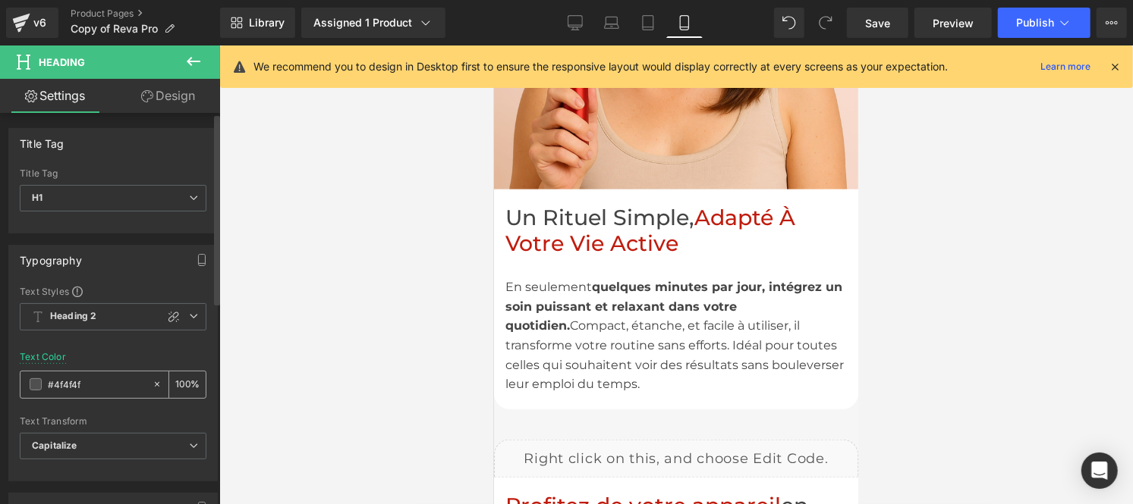
click at [93, 388] on input "#4f4f4f" at bounding box center [96, 384] width 97 height 17
type input "#444444"
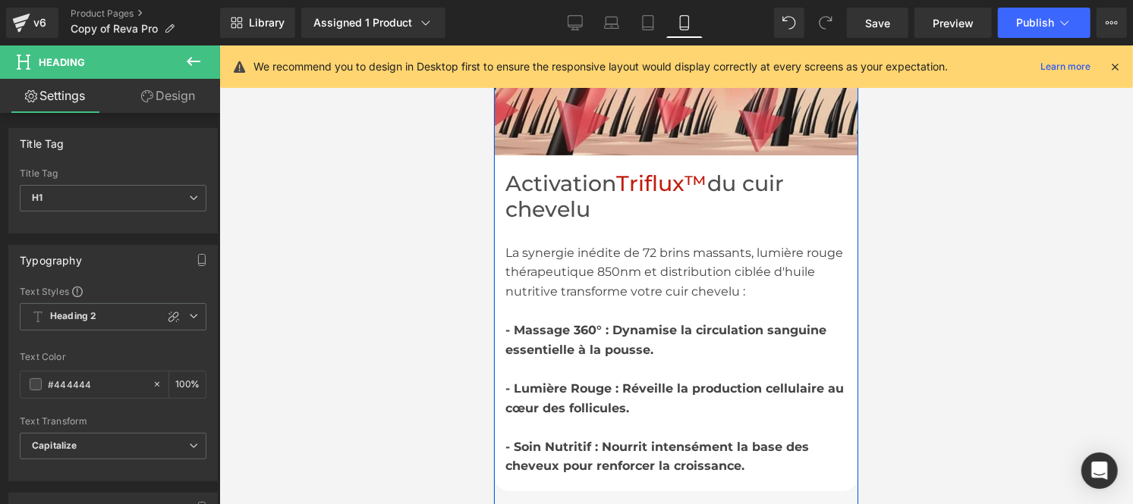
scroll to position [3344, 0]
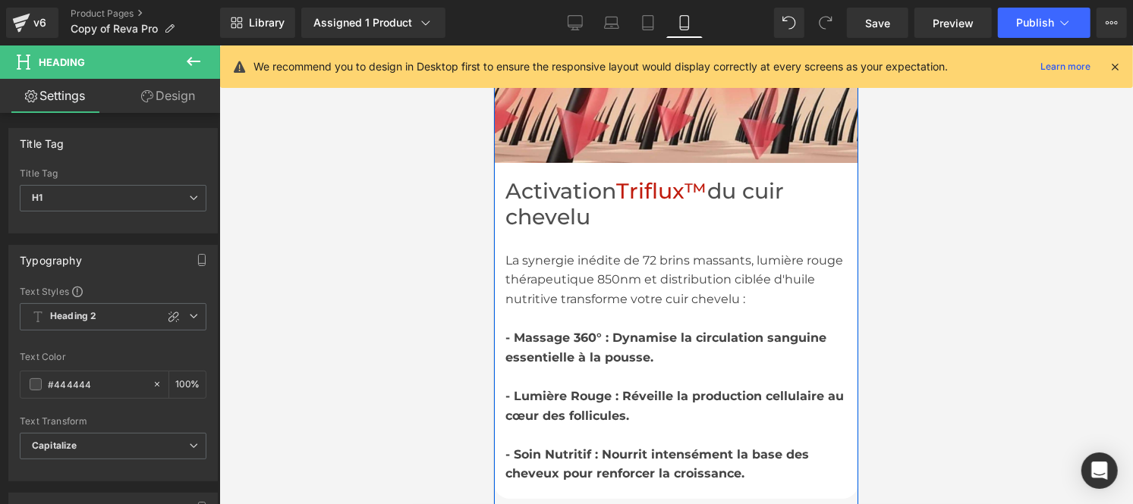
click at [541, 184] on h1 "Activation Triflux™ du cuir chevelu" at bounding box center [674, 204] width 341 height 52
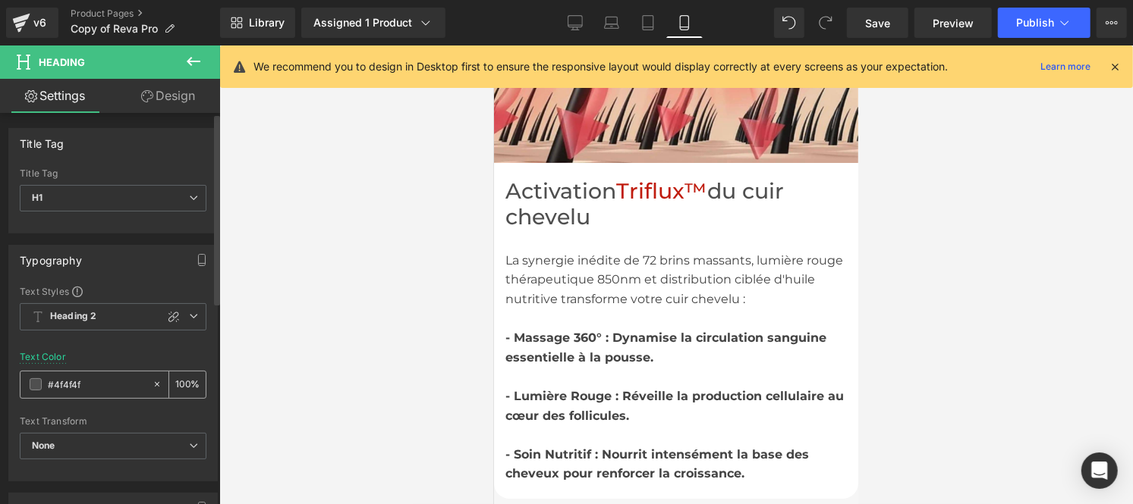
click at [97, 381] on input "#4f4f4f" at bounding box center [96, 384] width 97 height 17
paste input "44444"
type input "#444444"
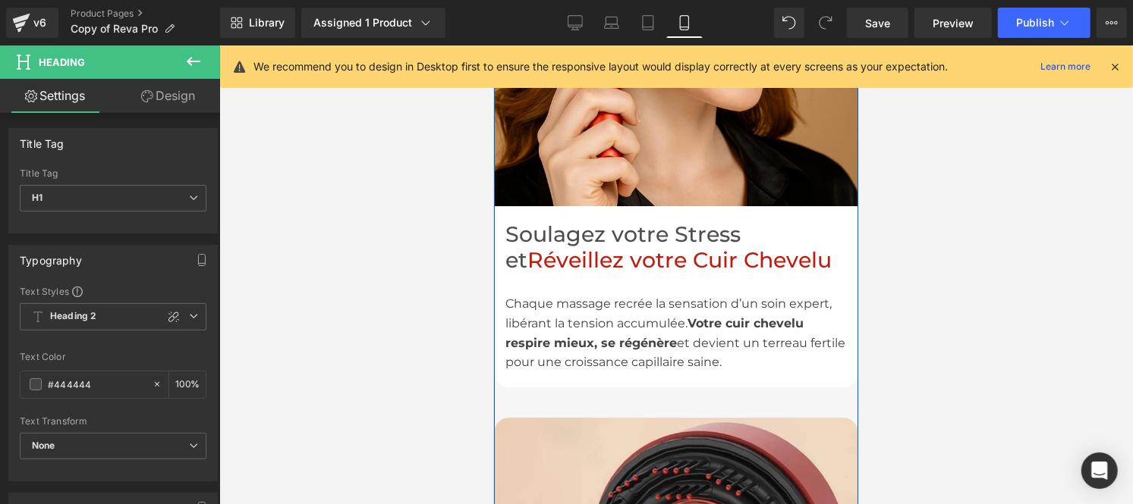
scroll to position [2721, 0]
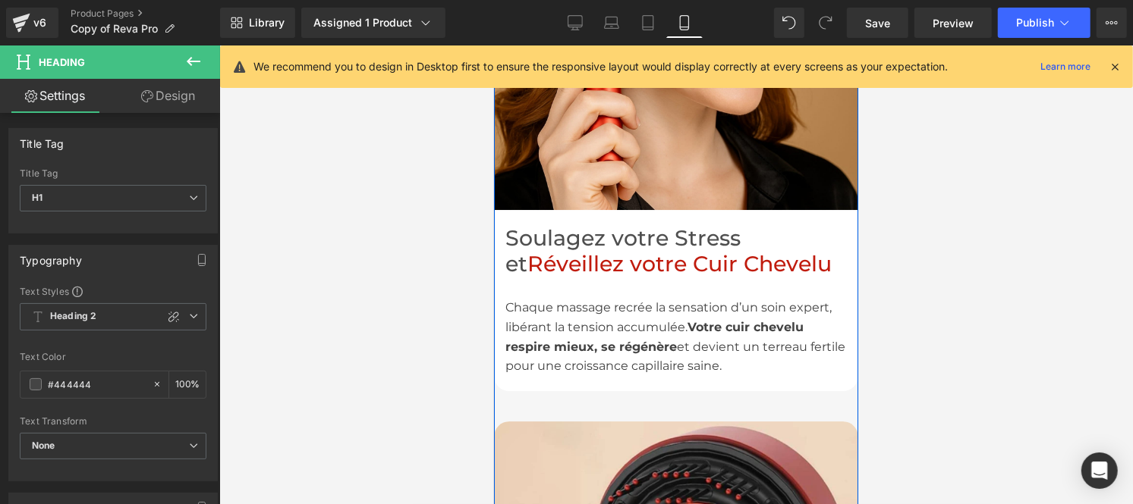
click at [599, 299] on div "Chaque massage recrée la sensation d’un soin expert, libérant la tension accumu…" at bounding box center [674, 335] width 341 height 77
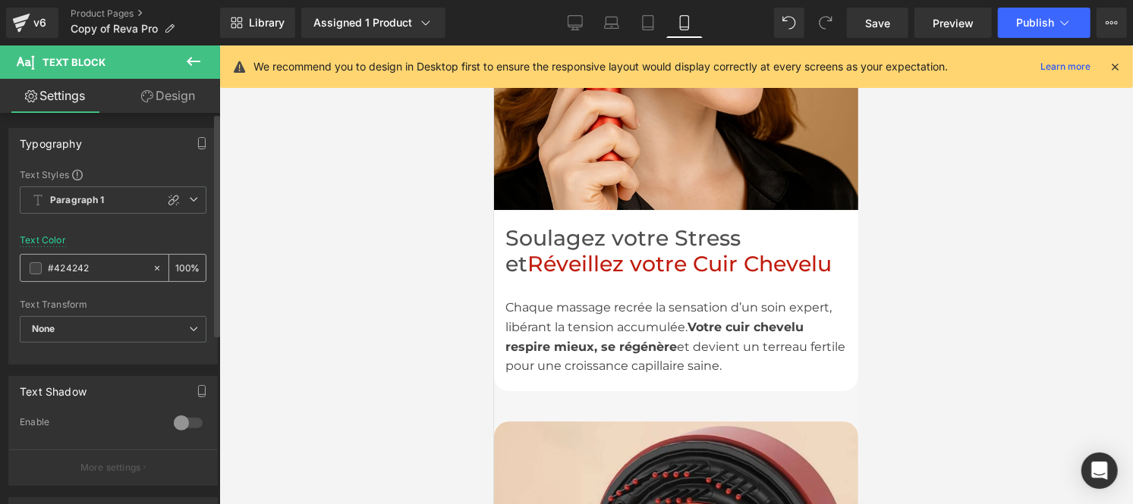
click at [93, 272] on input "#424242" at bounding box center [96, 268] width 97 height 17
paste input "44444"
type input "#444444"
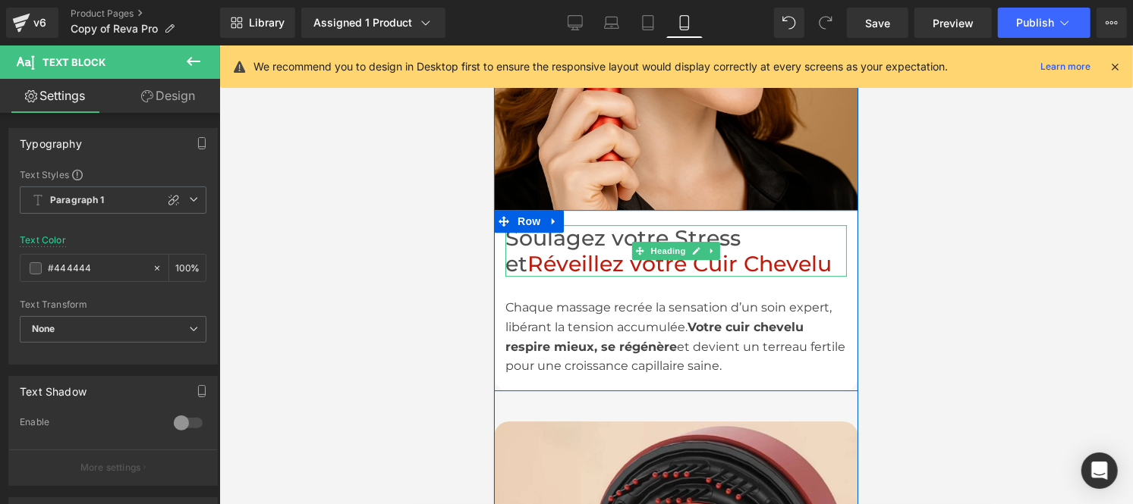
click at [576, 225] on h1 "Soulagez votre Stress et Réveillez votre Cuir Chevelu" at bounding box center [674, 251] width 341 height 52
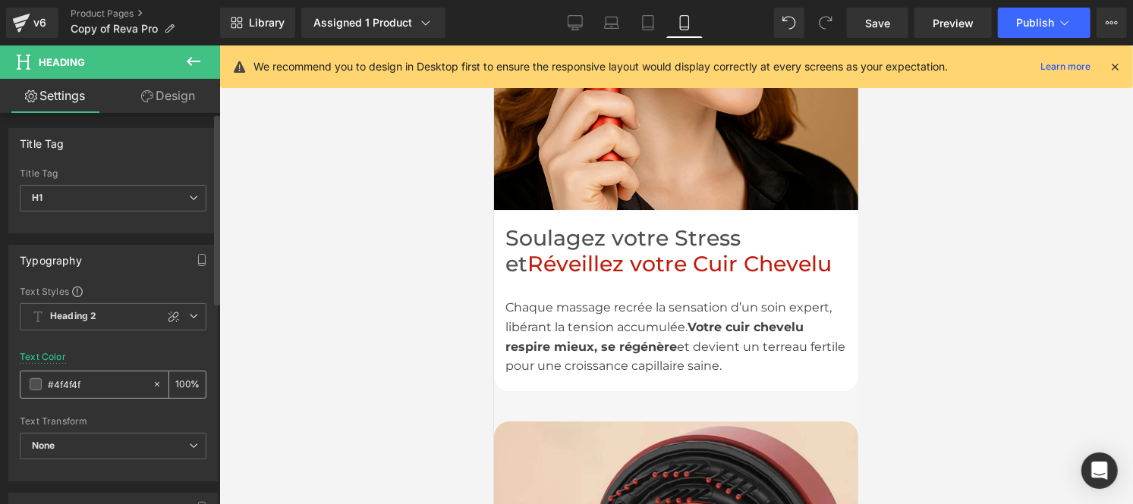
click at [97, 391] on input "#4f4f4f" at bounding box center [96, 384] width 97 height 17
type input "#444444"
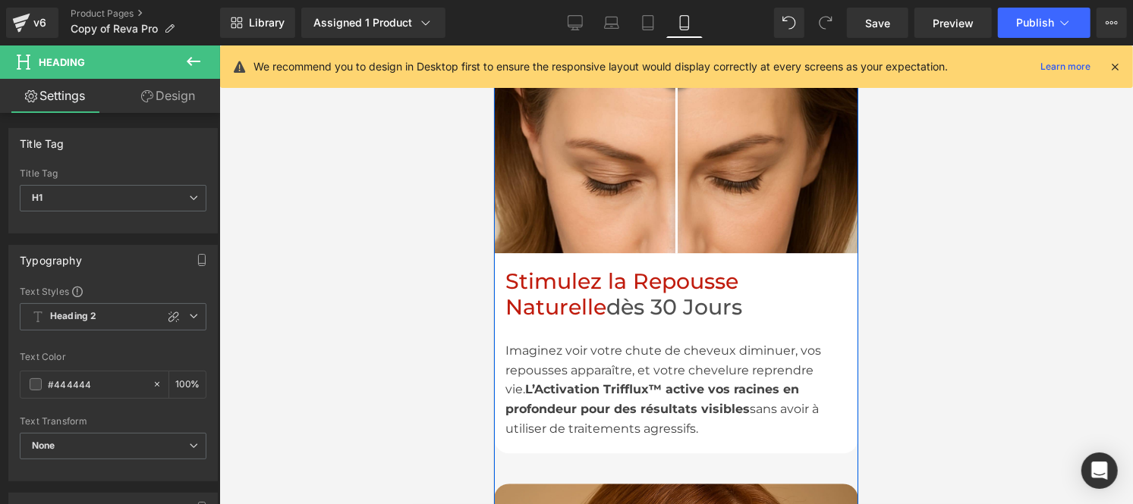
scroll to position [2082, 0]
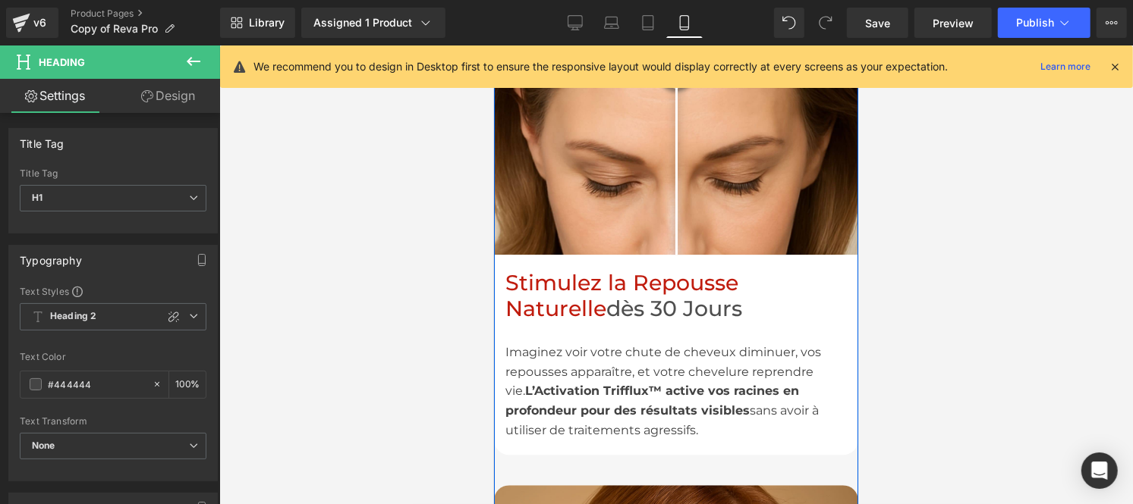
click at [580, 328] on div "Imaginez voir votre chute de cheveux diminuer, vos repousses apparaître, et vot…" at bounding box center [674, 380] width 341 height 118
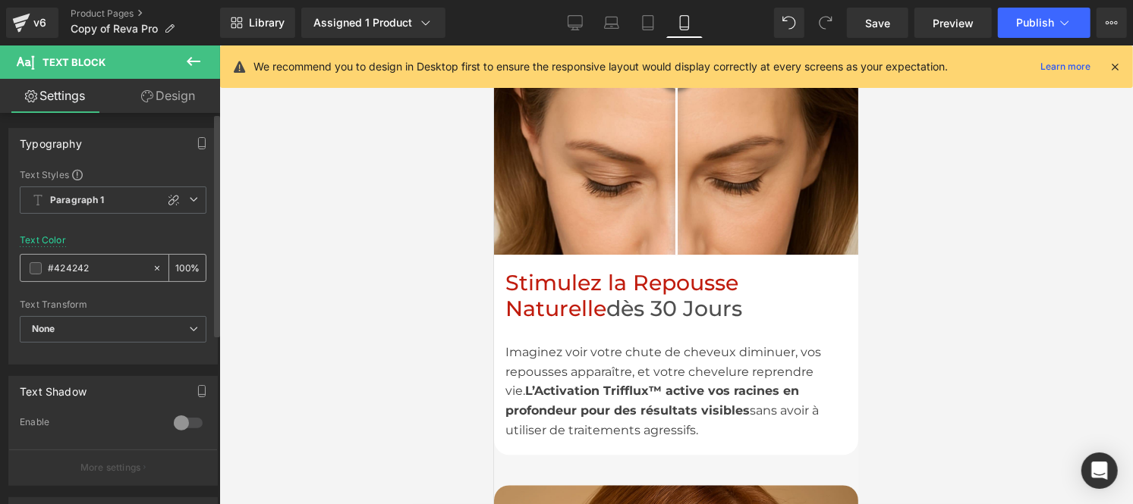
click at [88, 273] on input "#424242" at bounding box center [96, 268] width 97 height 17
type input "#444444"
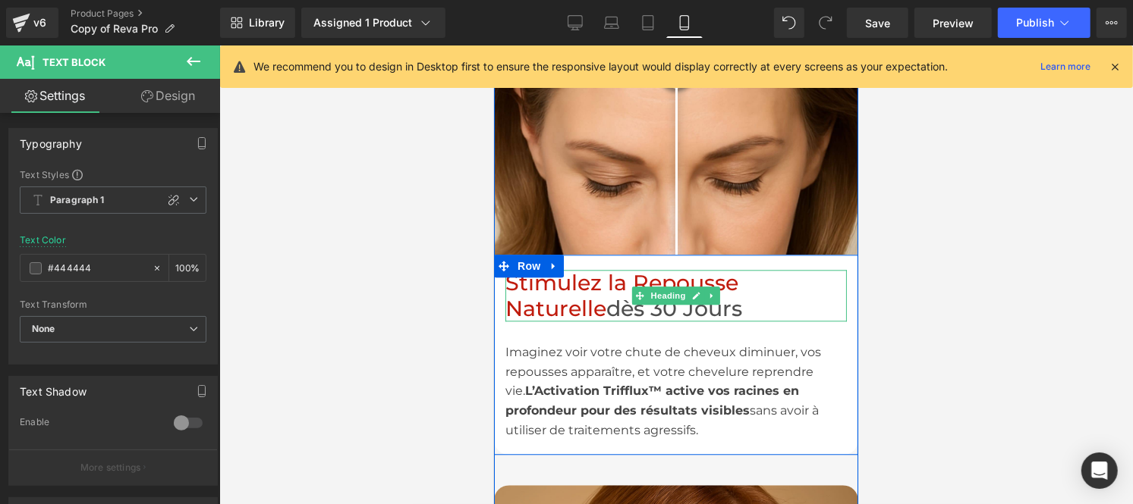
click at [564, 274] on h1 "Stimulez la Repousse Naturelle dès 30 Jours" at bounding box center [674, 295] width 341 height 52
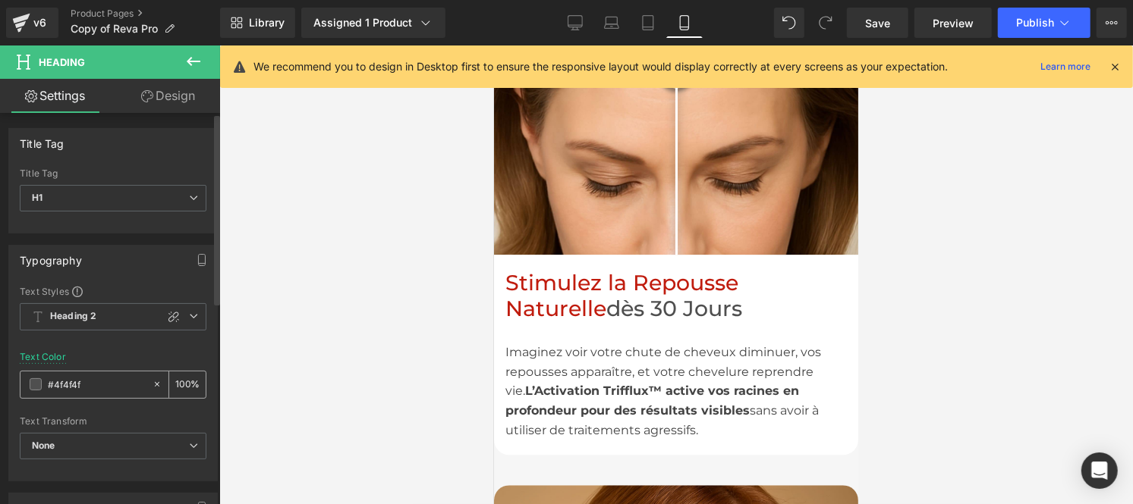
click at [96, 382] on input "#4f4f4f" at bounding box center [96, 384] width 97 height 17
type input "#444444"
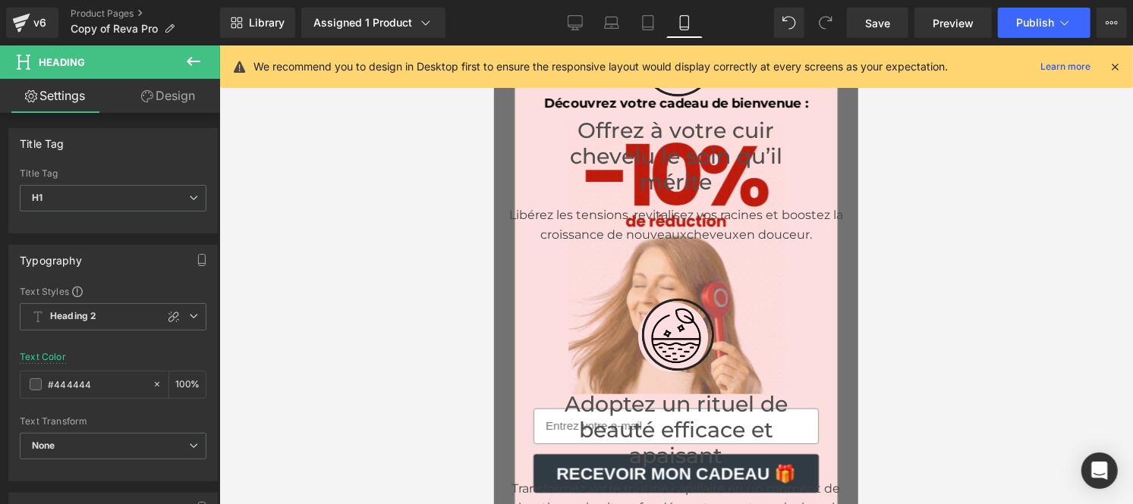
scroll to position [1376, 0]
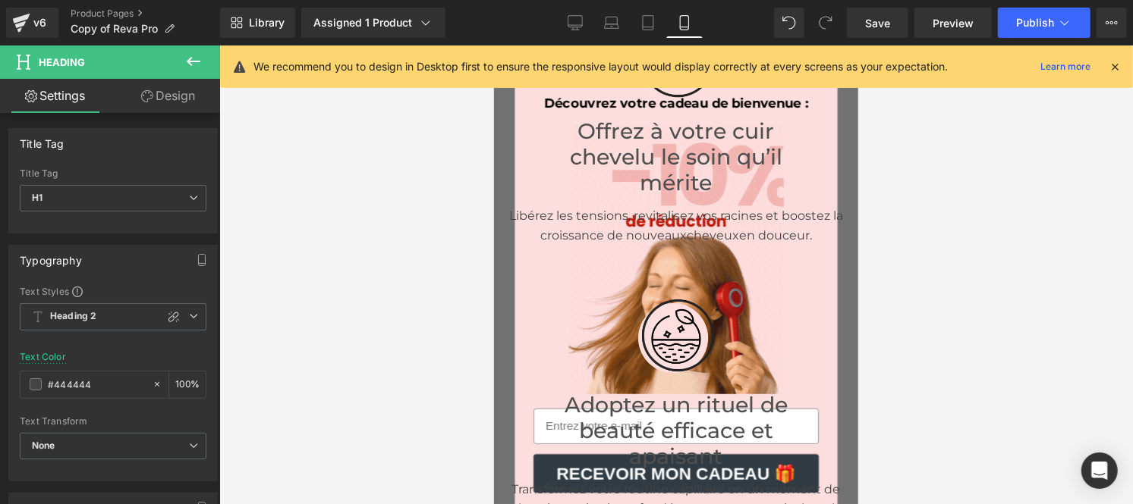
click at [625, 392] on h1 "Adoptez un rituel de beauté efficace et apaisant" at bounding box center [675, 430] width 281 height 77
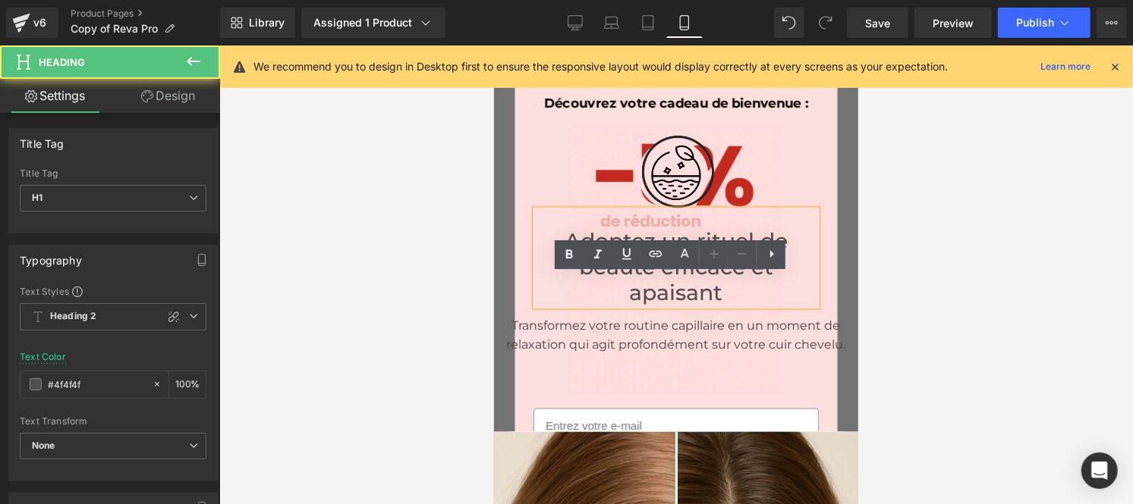
scroll to position [1544, 0]
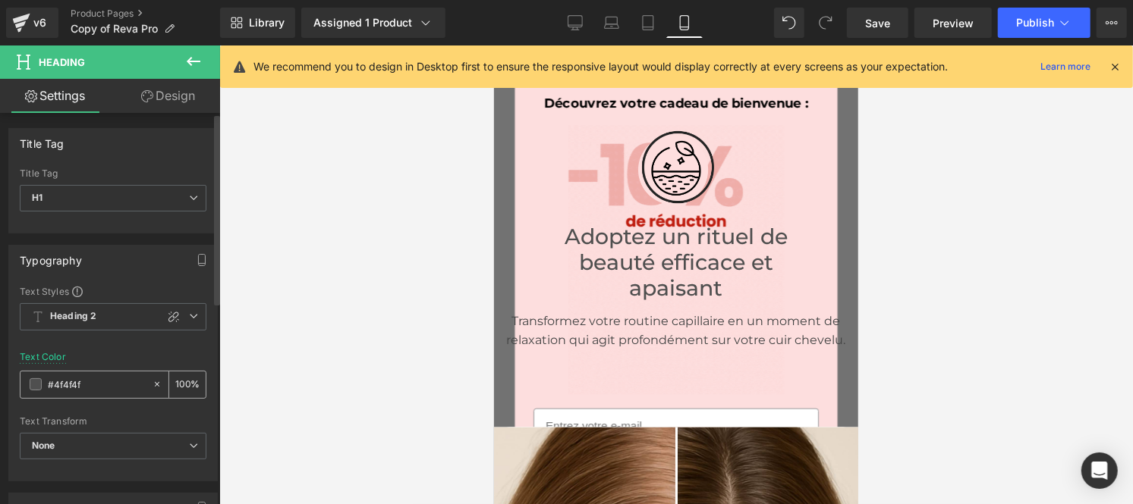
click at [92, 385] on input "#4f4f4f" at bounding box center [96, 384] width 97 height 17
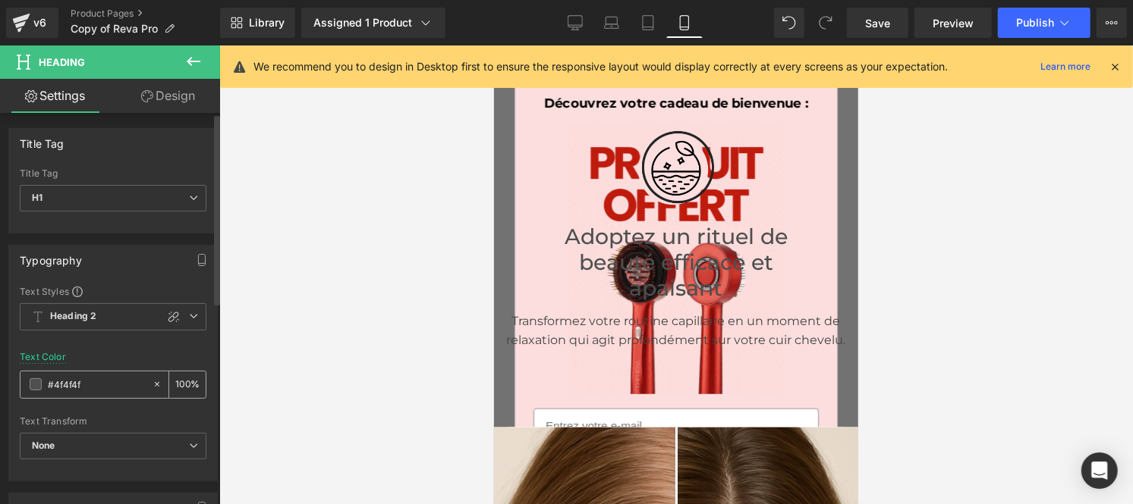
type input "#444444"
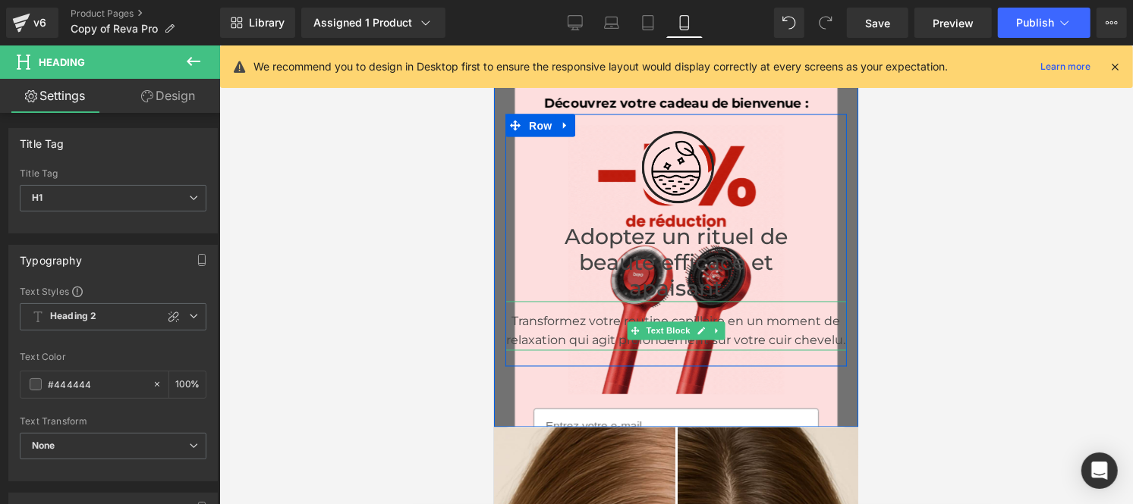
click at [580, 312] on p "Transformez votre routine capillaire en un moment de relaxation qui agit profon…" at bounding box center [674, 331] width 341 height 39
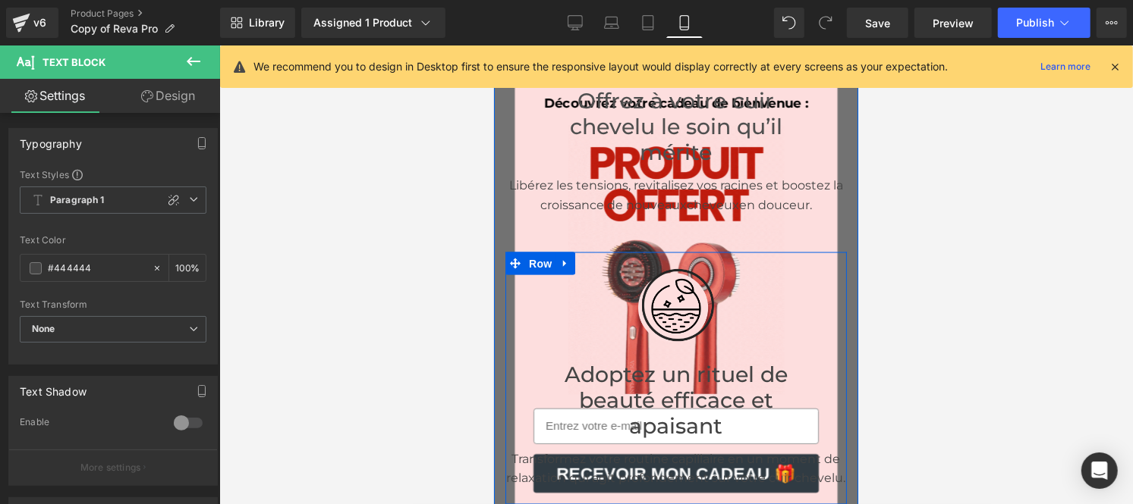
scroll to position [1401, 0]
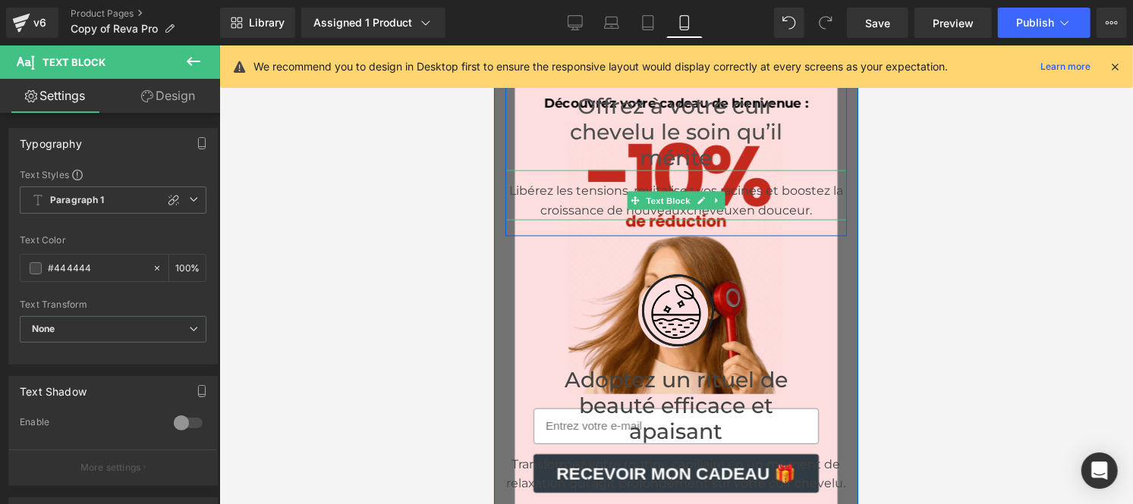
click at [542, 181] on p "Libérez les tensions, revitalisez vos racines et boostez la croissance de nouve…" at bounding box center [674, 200] width 341 height 39
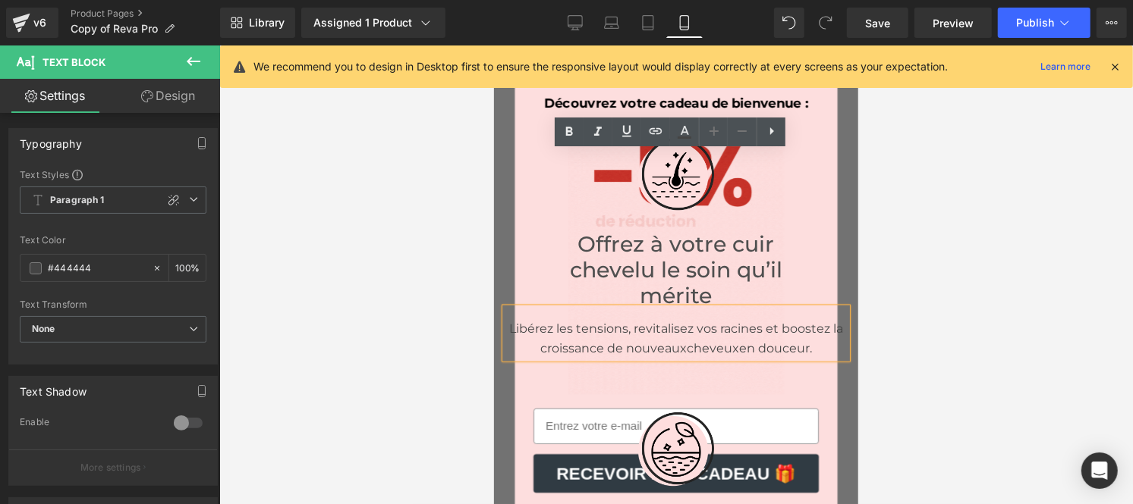
scroll to position [1259, 0]
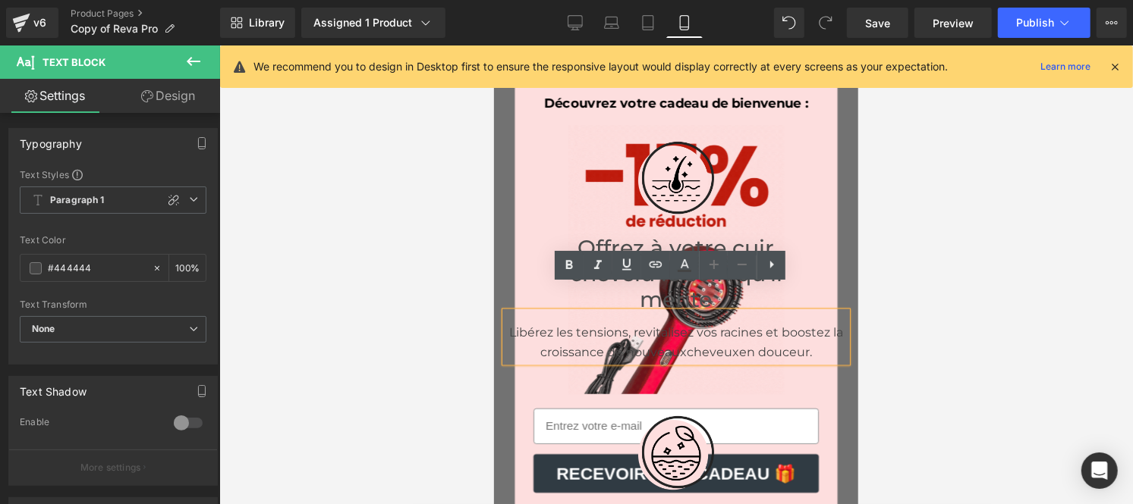
click at [596, 234] on h1 "Offrez à votre cuir chevelu le soin qu’il mérite" at bounding box center [675, 272] width 281 height 77
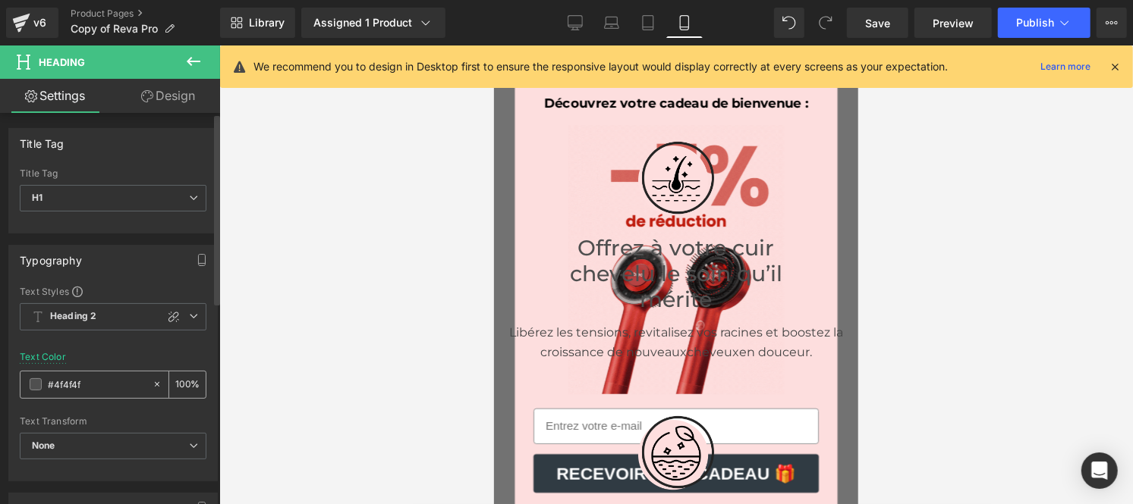
click at [93, 396] on div "#4f4f4f" at bounding box center [85, 385] width 131 height 27
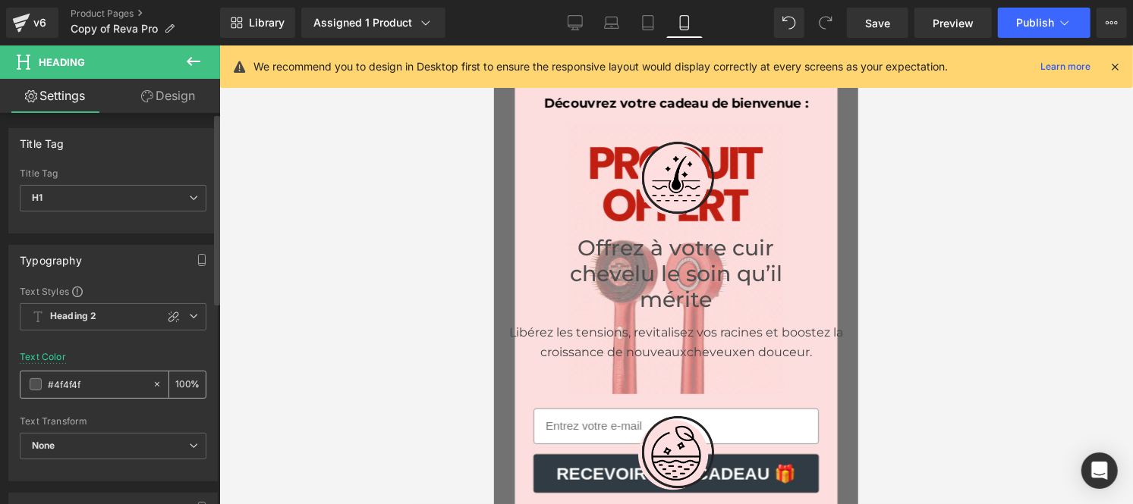
click at [90, 394] on div "#4f4f4f" at bounding box center [85, 385] width 131 height 27
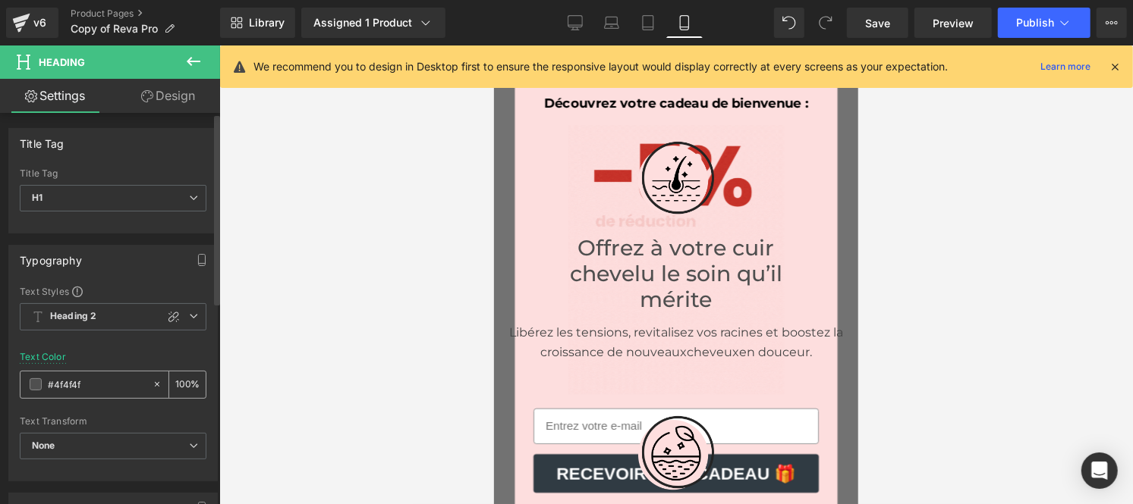
click at [86, 387] on input "#4f4f4f" at bounding box center [96, 384] width 97 height 17
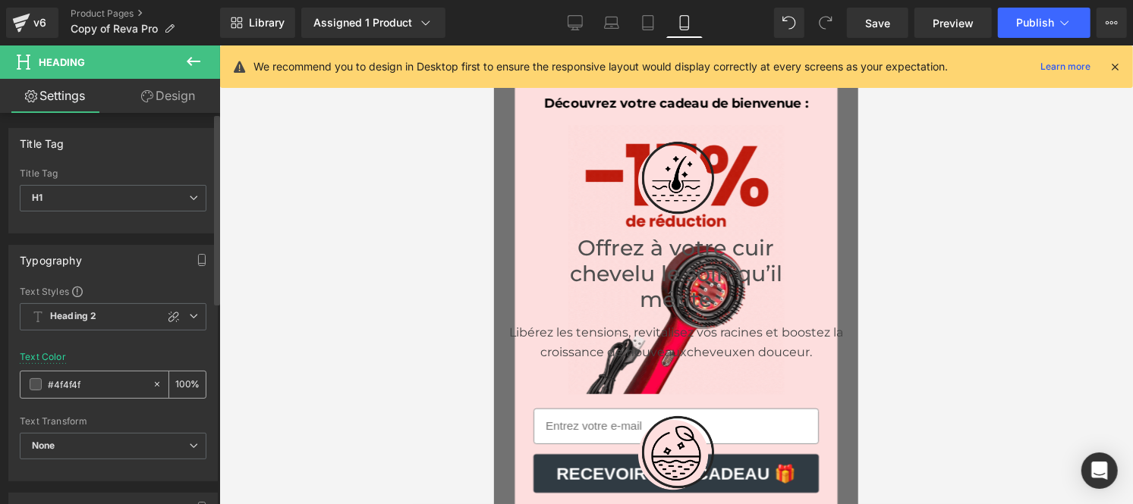
paste input "44444"
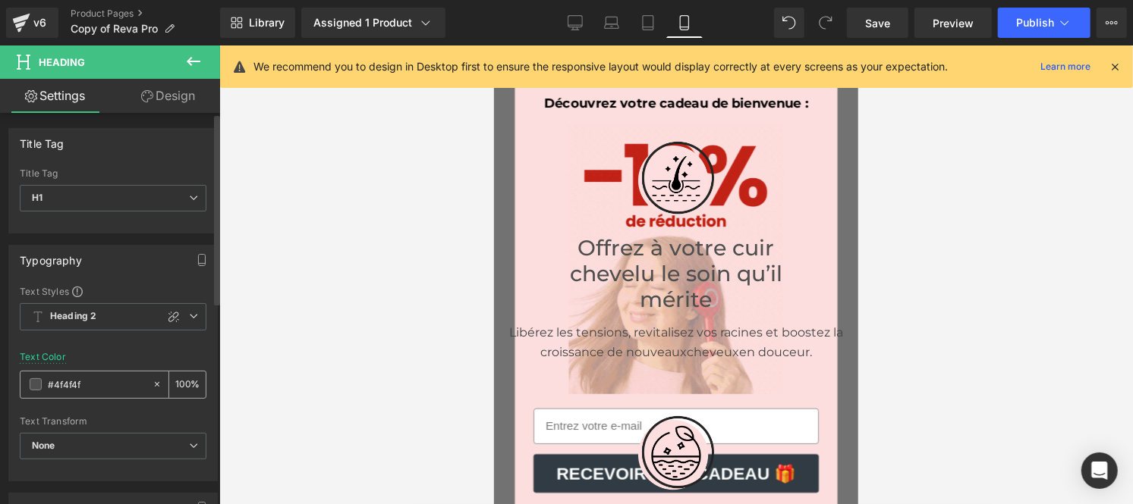
type input "#444444"
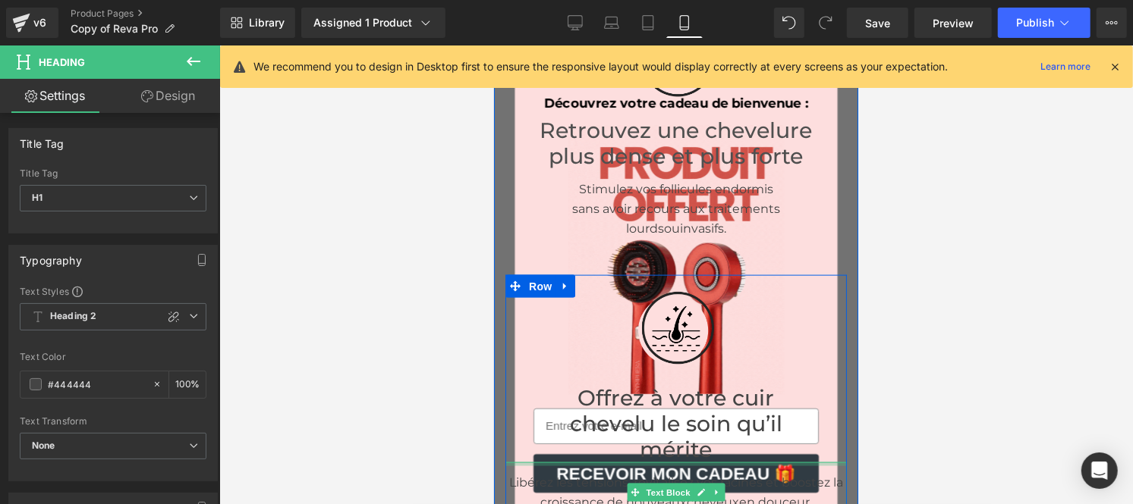
scroll to position [1108, 0]
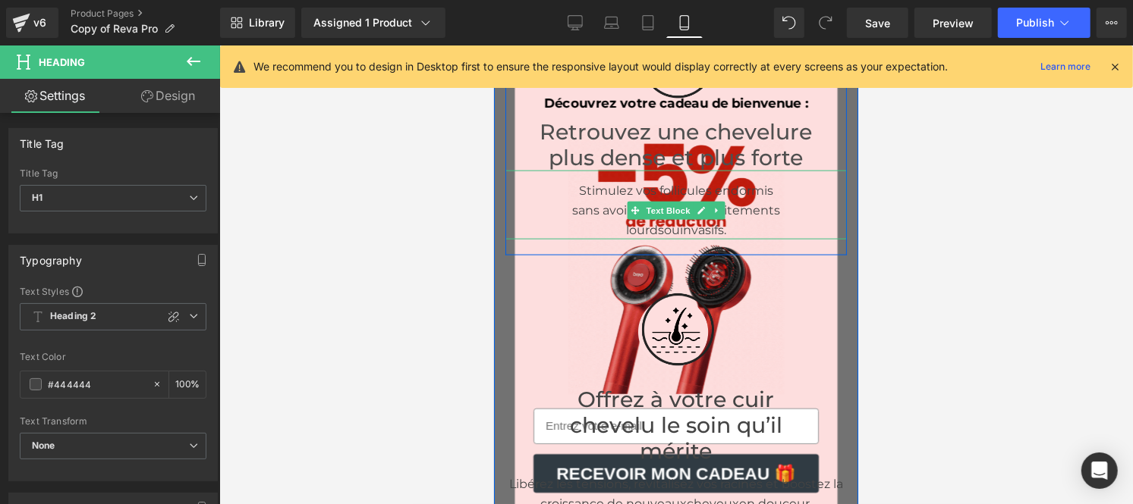
click at [573, 203] on span "sans avoir recours aux traitements" at bounding box center [675, 210] width 208 height 14
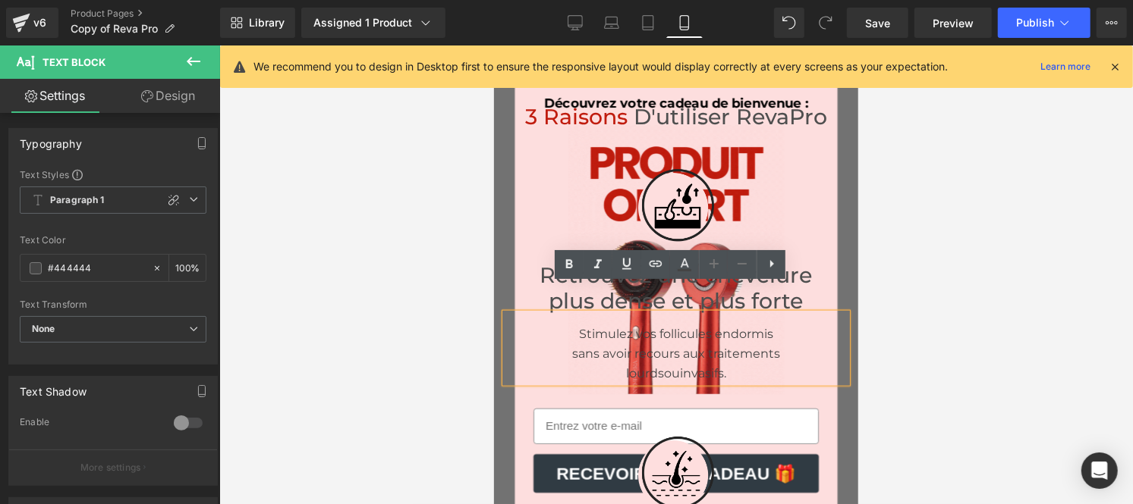
scroll to position [963, 0]
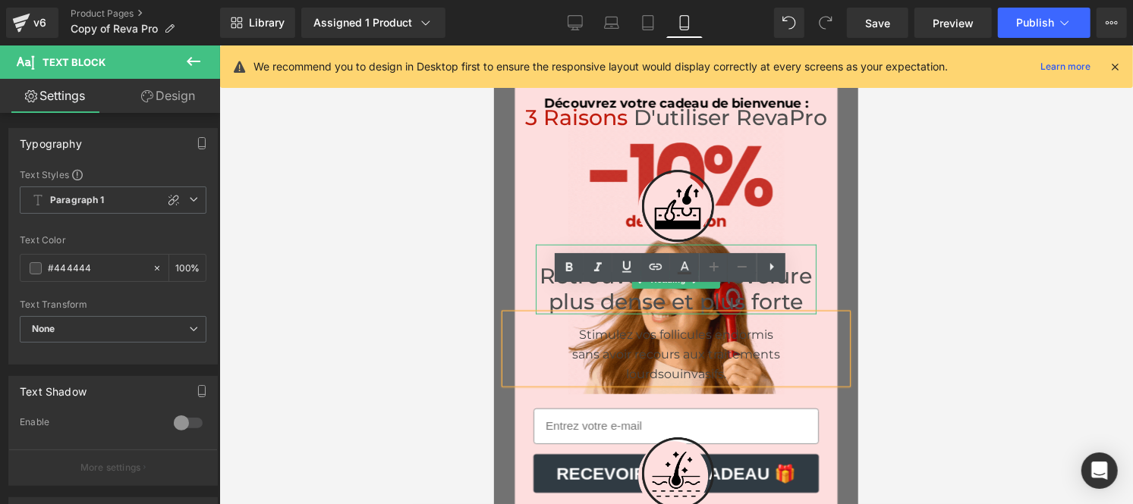
click at [543, 262] on h1 "Retrouvez une chevelure plus dense et plus forte" at bounding box center [675, 288] width 281 height 52
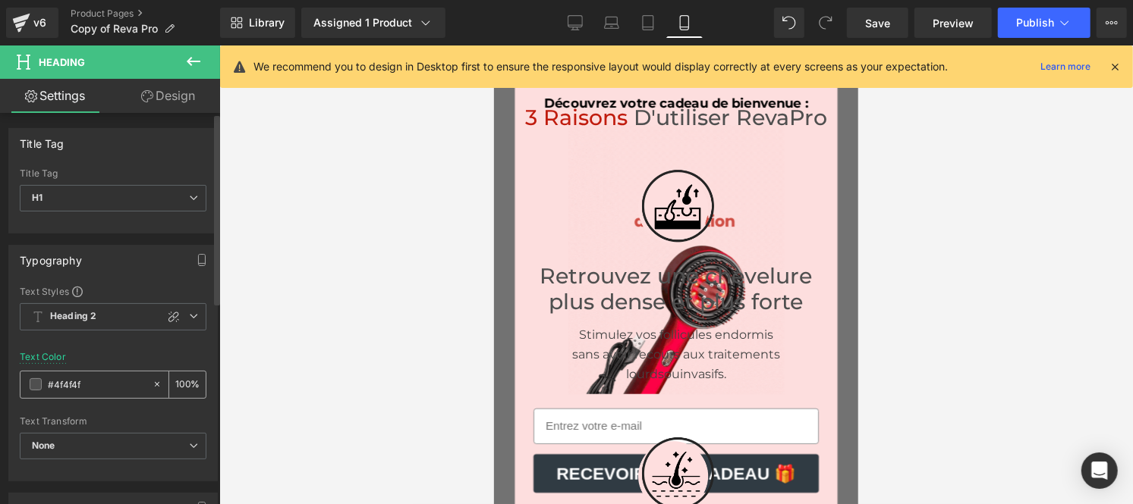
click at [90, 388] on input "#4f4f4f" at bounding box center [96, 384] width 97 height 17
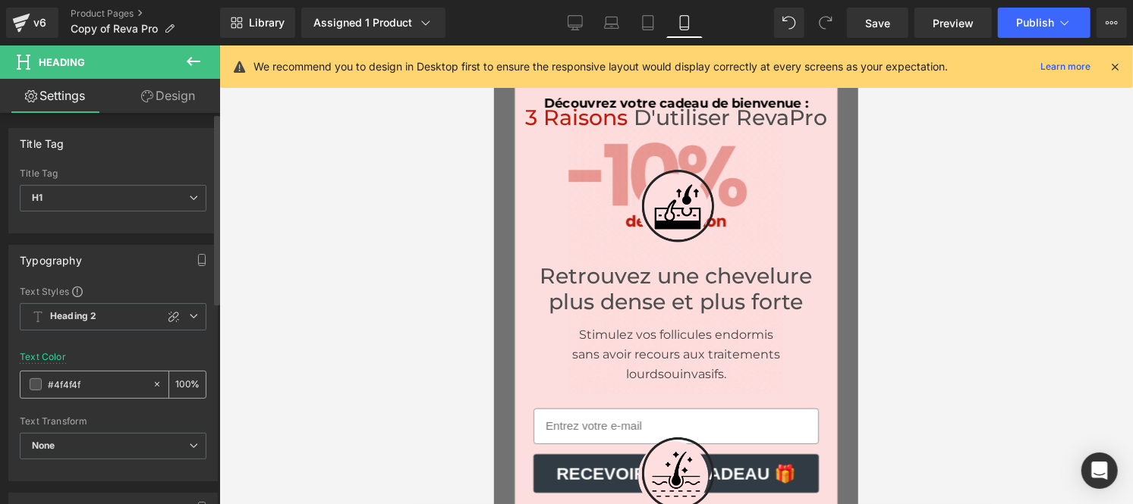
type input "#444444"
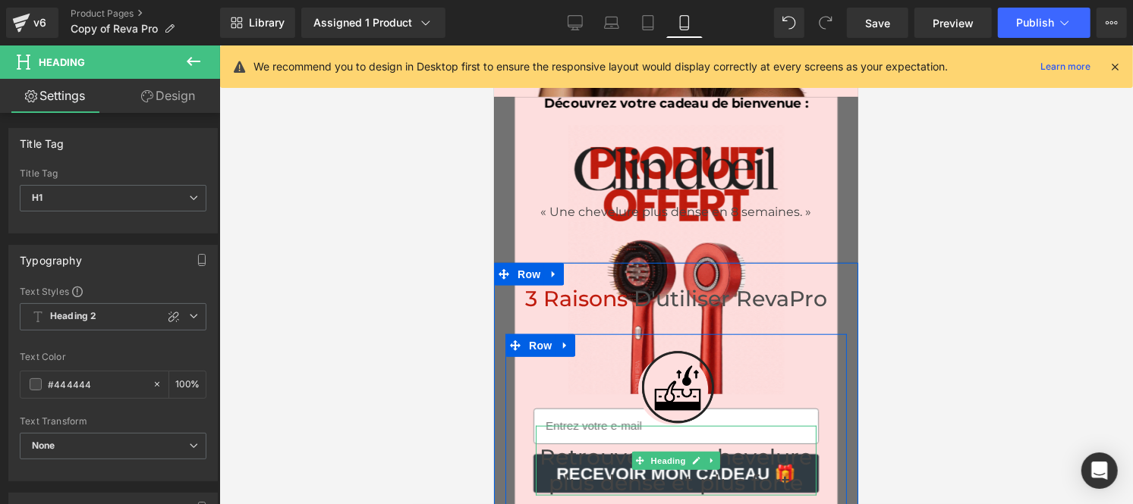
scroll to position [781, 0]
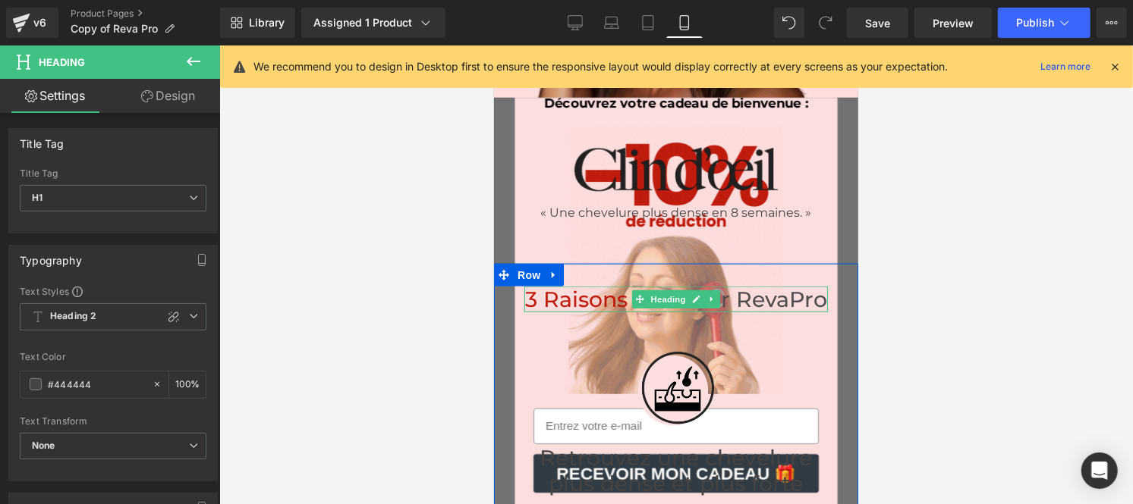
click at [603, 286] on span "3 raisons" at bounding box center [575, 299] width 102 height 26
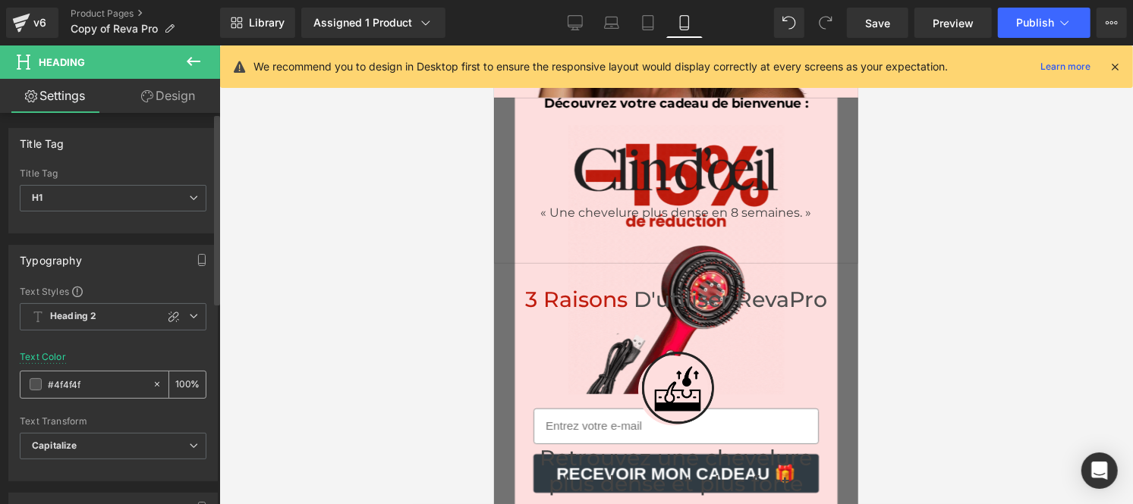
click at [95, 381] on input "#4f4f4f" at bounding box center [96, 384] width 97 height 17
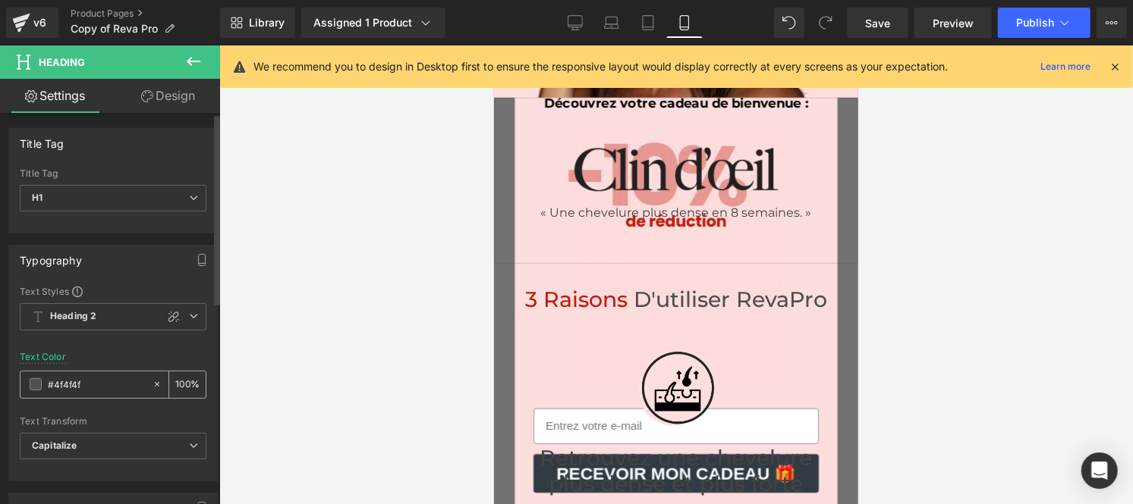
paste input "44444"
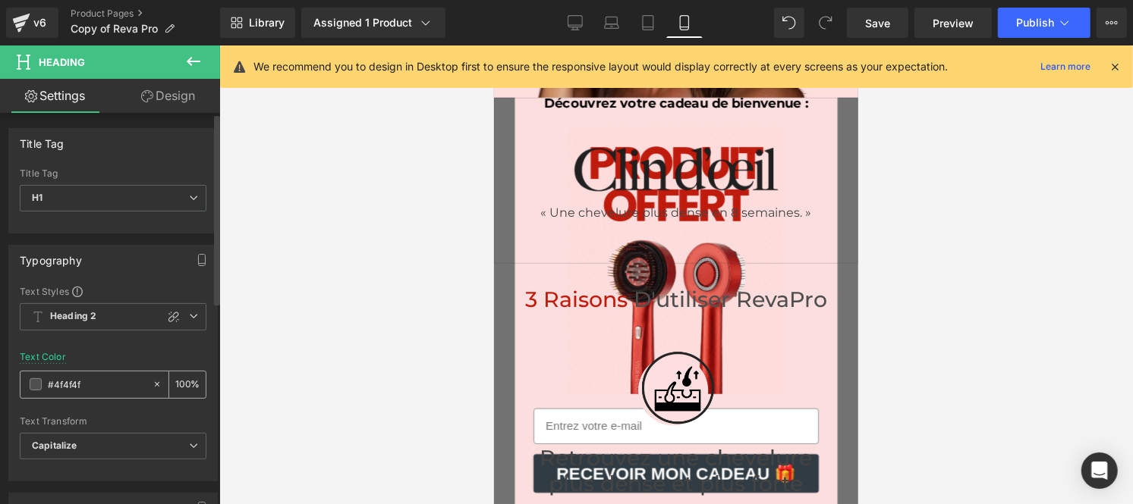
type input "#444444"
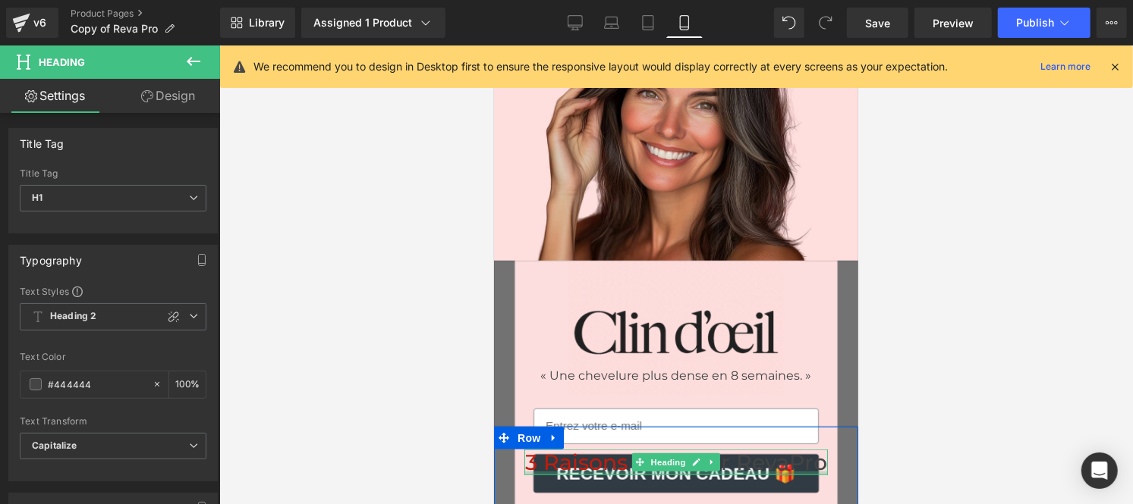
scroll to position [617, 0]
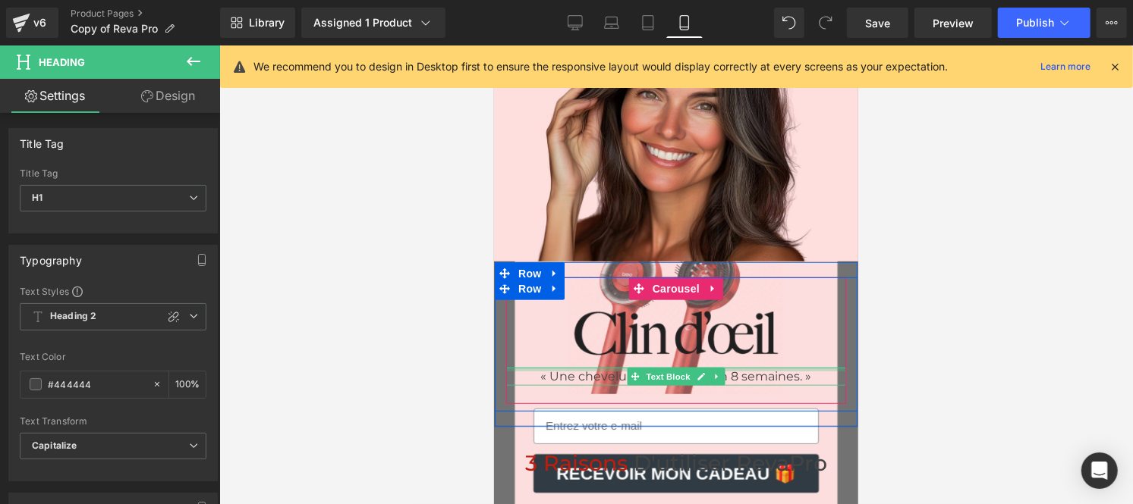
click at [561, 367] on p "« Une chevelure plus dense en 8 semaines. »" at bounding box center [675, 376] width 340 height 18
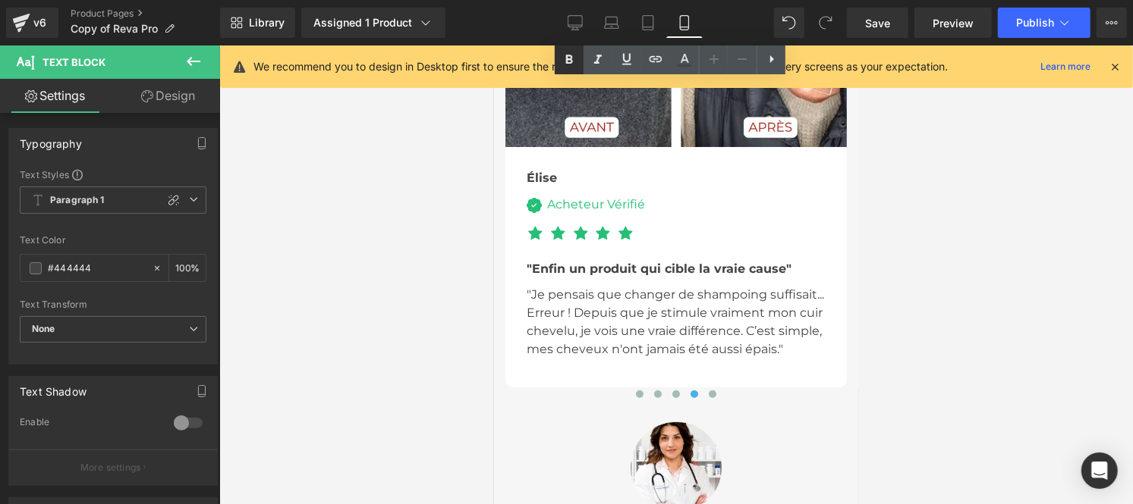
scroll to position [6858, 0]
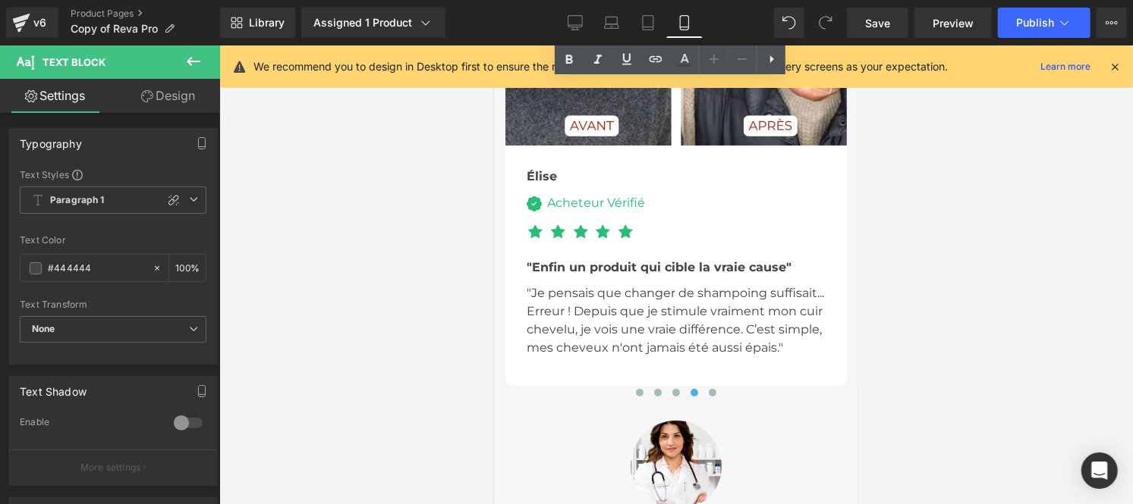
click at [573, 284] on p ""Je pensais que changer de shampoing suffisait... Erreur ! Depuis que je stimul…" at bounding box center [675, 320] width 299 height 73
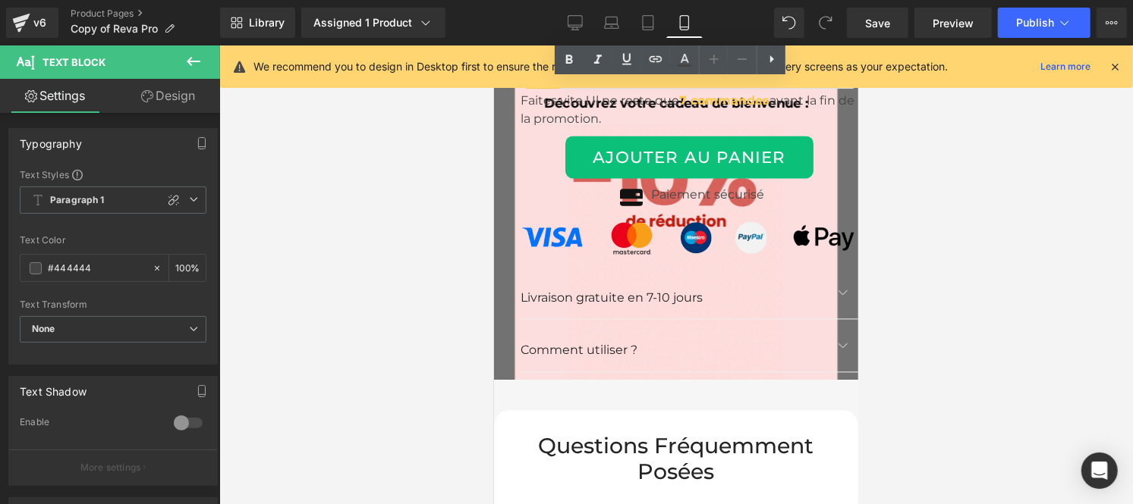
scroll to position [8633, 0]
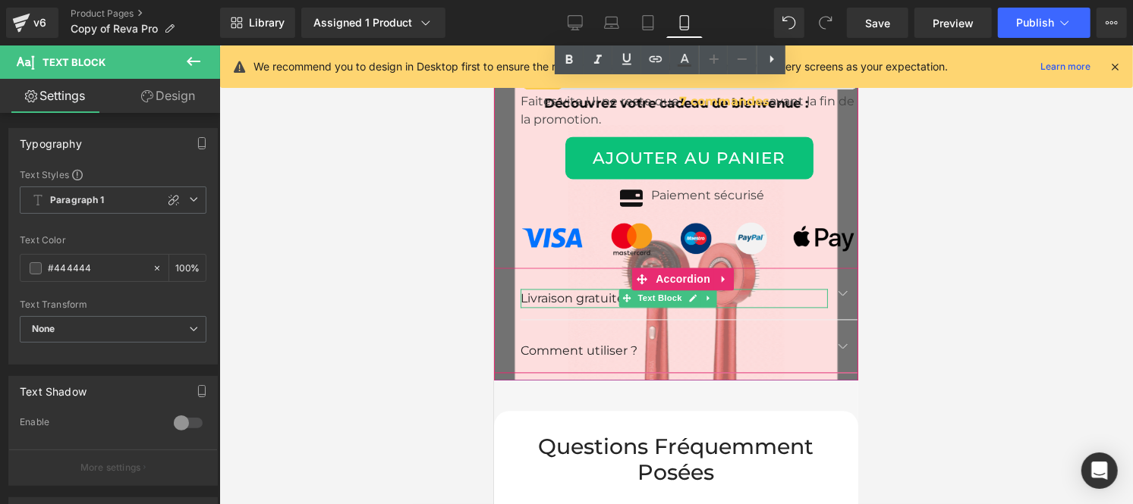
click at [553, 288] on p "Livraison gratuite en 7-10 jours" at bounding box center [673, 298] width 307 height 20
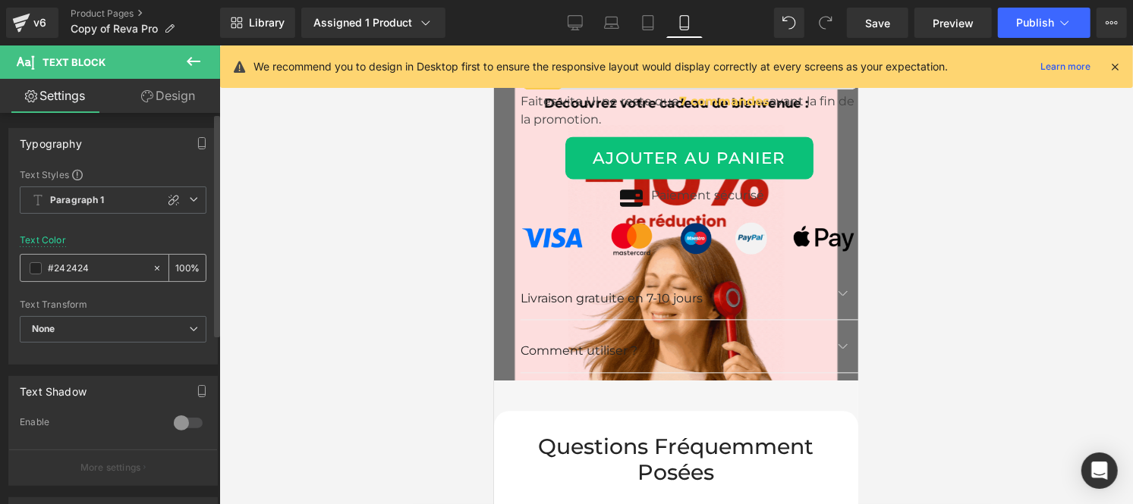
click at [100, 272] on input "#242424" at bounding box center [96, 268] width 97 height 17
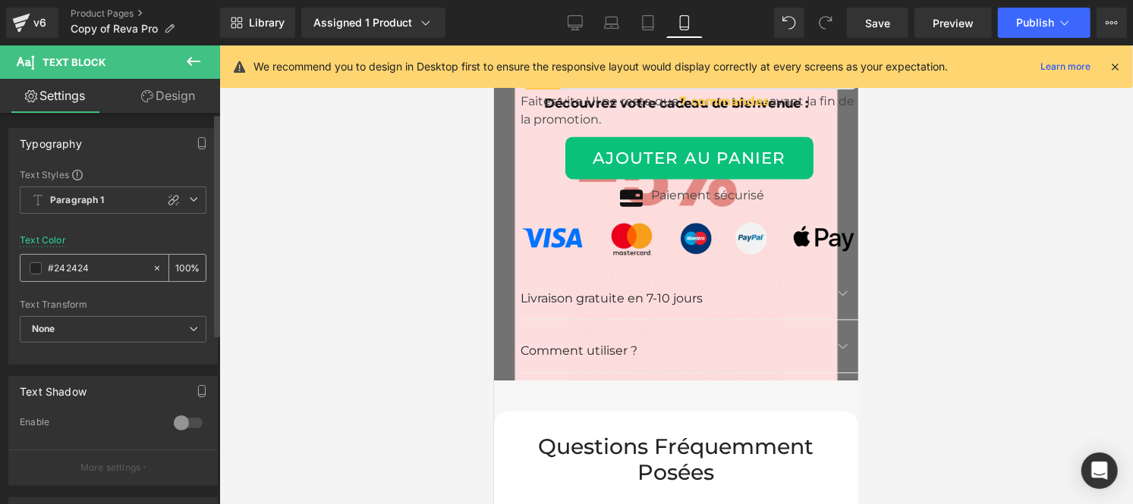
paste input "44444"
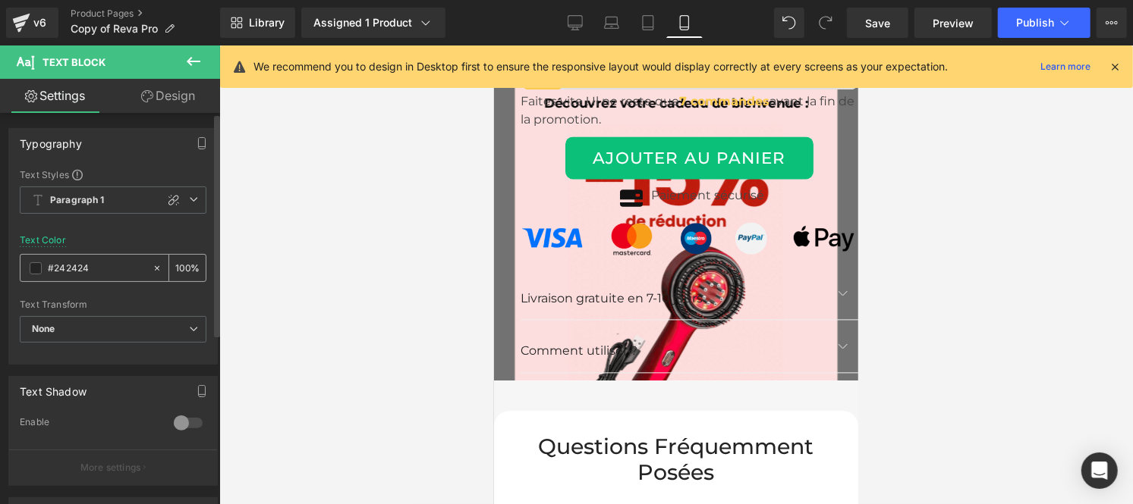
type input "#444444"
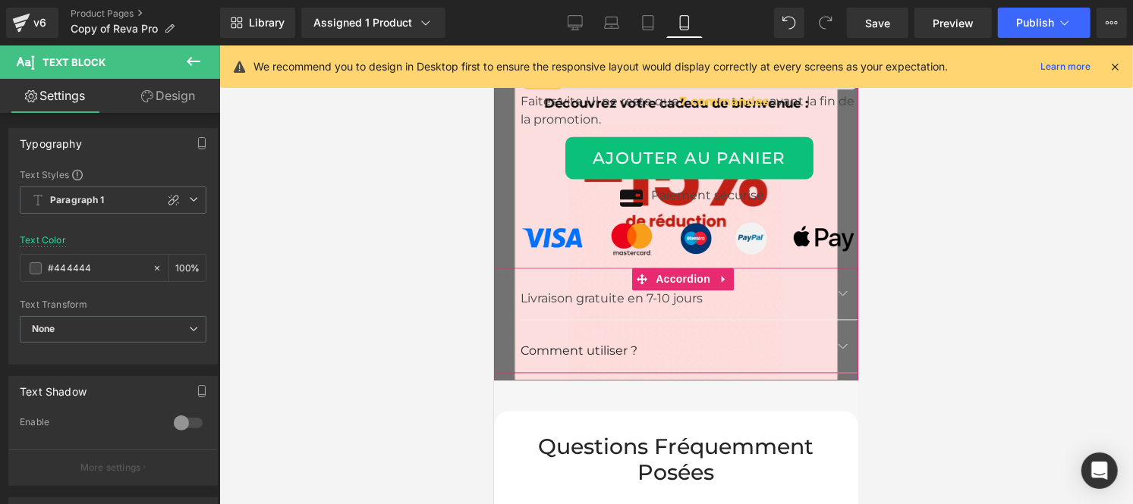
click at [561, 341] on p "Comment utiliser ?" at bounding box center [673, 351] width 307 height 20
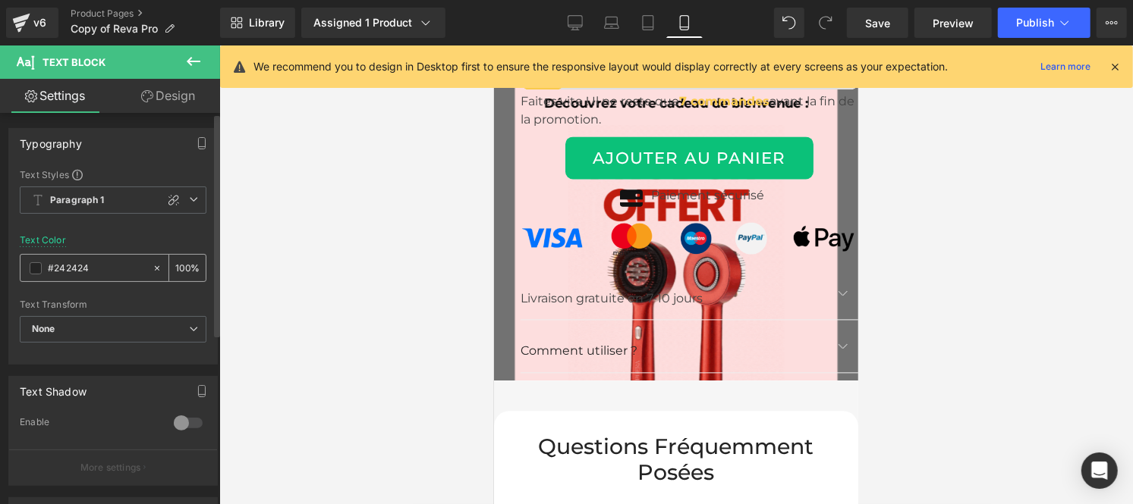
click at [99, 270] on input "#242424" at bounding box center [96, 268] width 97 height 17
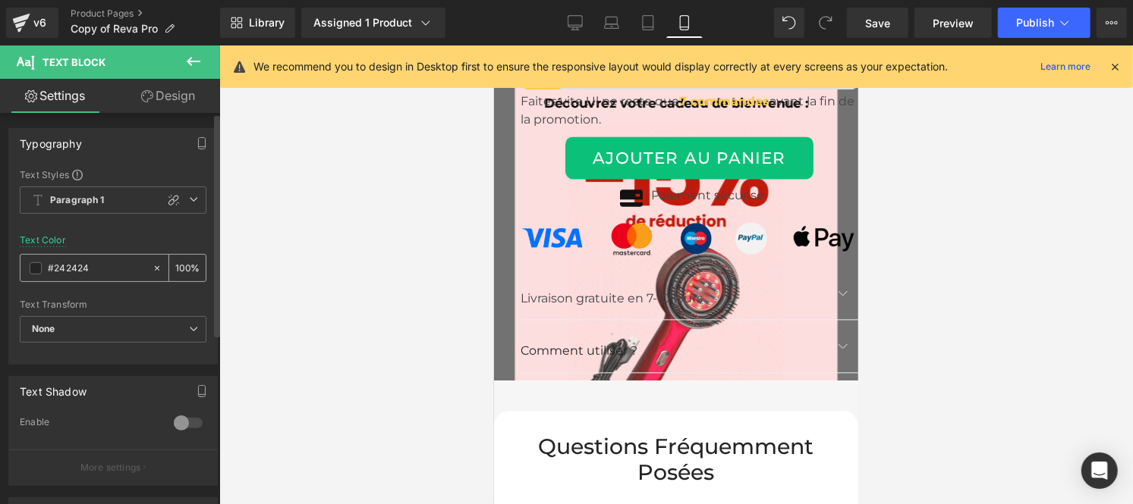
paste input "44444"
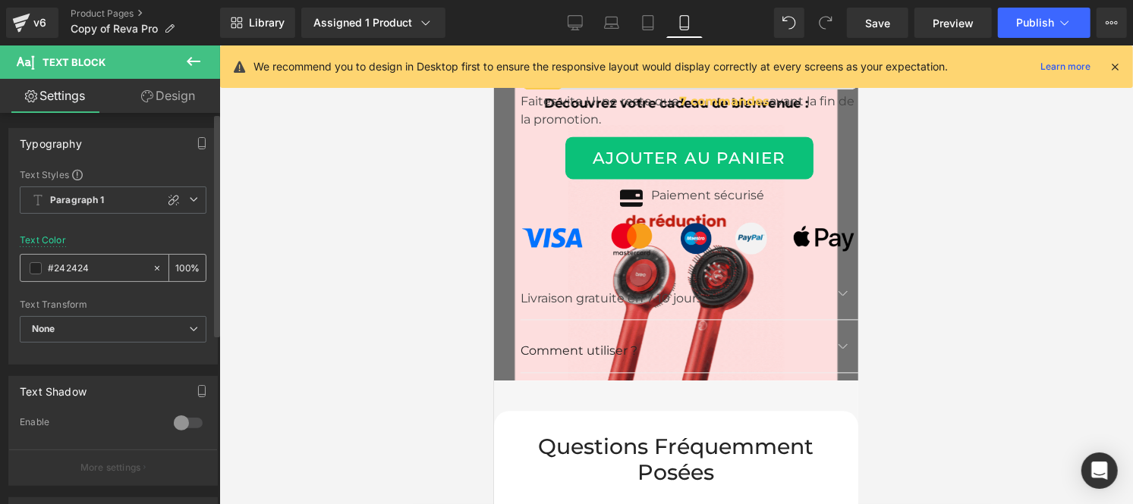
type input "#444444"
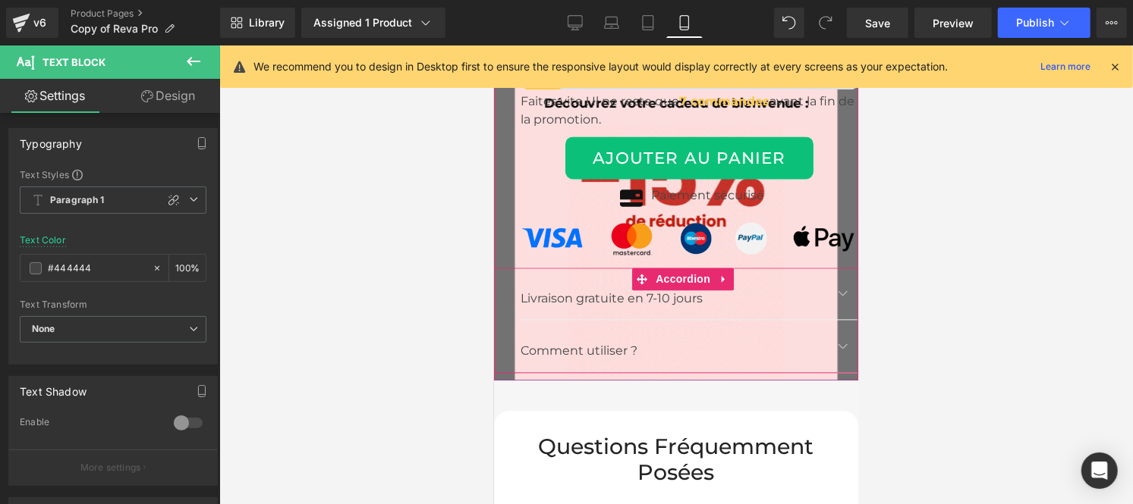
click at [842, 296] on span "button" at bounding box center [842, 296] width 0 height 0
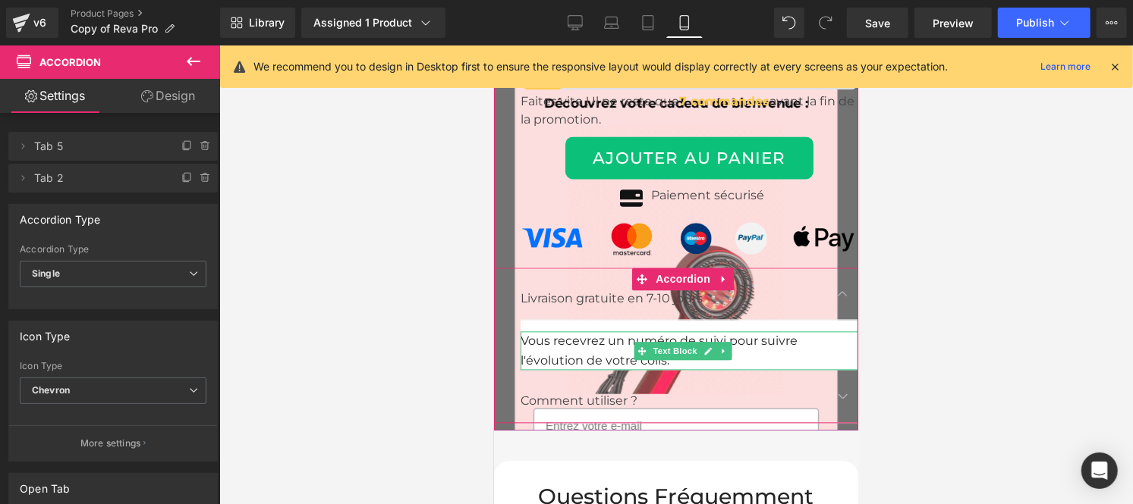
click at [567, 331] on div "Vous recevrez un numéro de suivi pour suivre l'évolution de votre colis." at bounding box center [689, 350] width 338 height 39
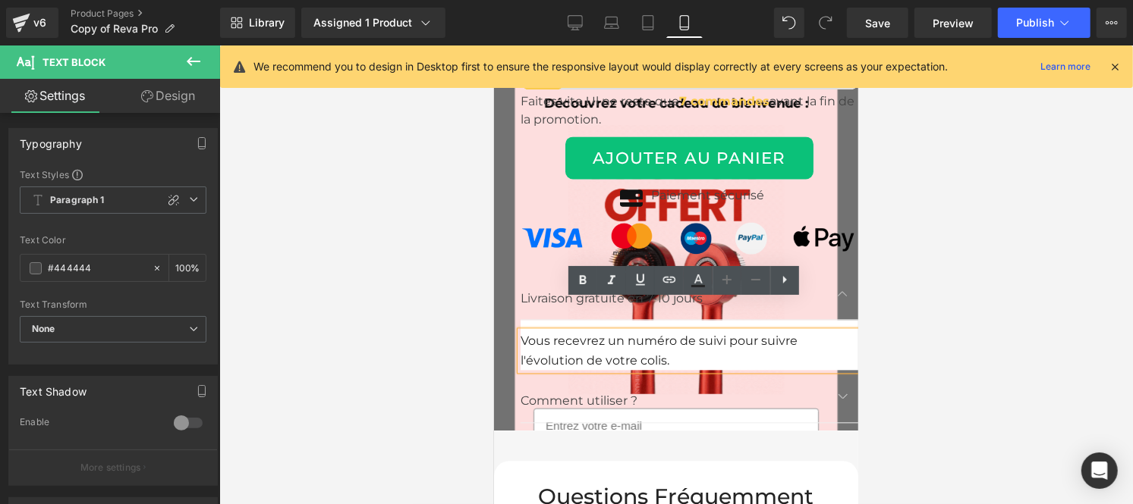
click at [842, 399] on span "button" at bounding box center [842, 399] width 0 height 0
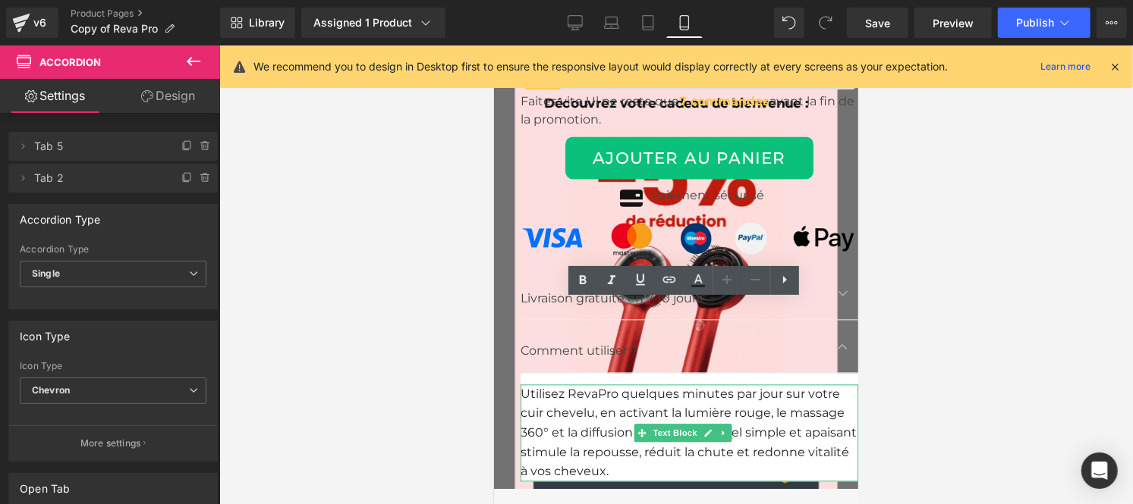
click at [617, 388] on span "Utilisez RevaPro quelques minutes par jour sur votre cuir chevelu, en activant …" at bounding box center [688, 432] width 336 height 92
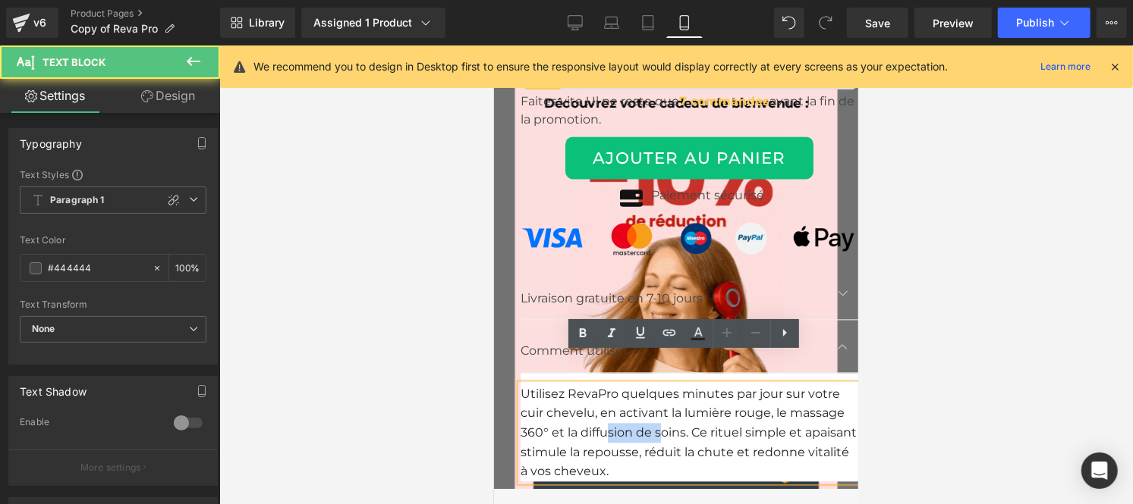
drag, startPoint x: 661, startPoint y: 409, endPoint x: 615, endPoint y: 394, distance: 47.7
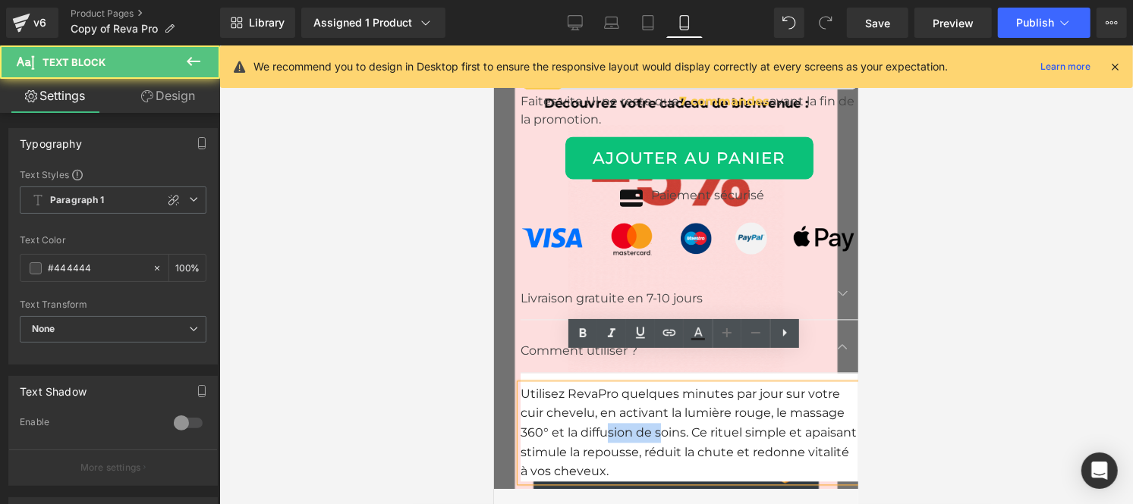
click at [607, 399] on span "Utilisez RevaPro quelques minutes par jour sur votre cuir chevelu, en activant …" at bounding box center [688, 432] width 336 height 92
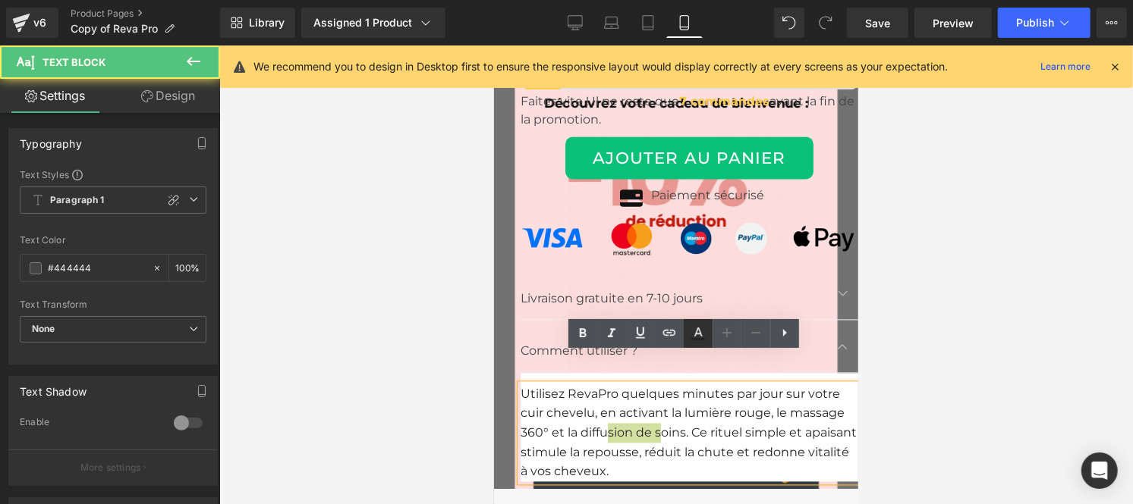
click at [696, 340] on icon at bounding box center [698, 339] width 14 height 2
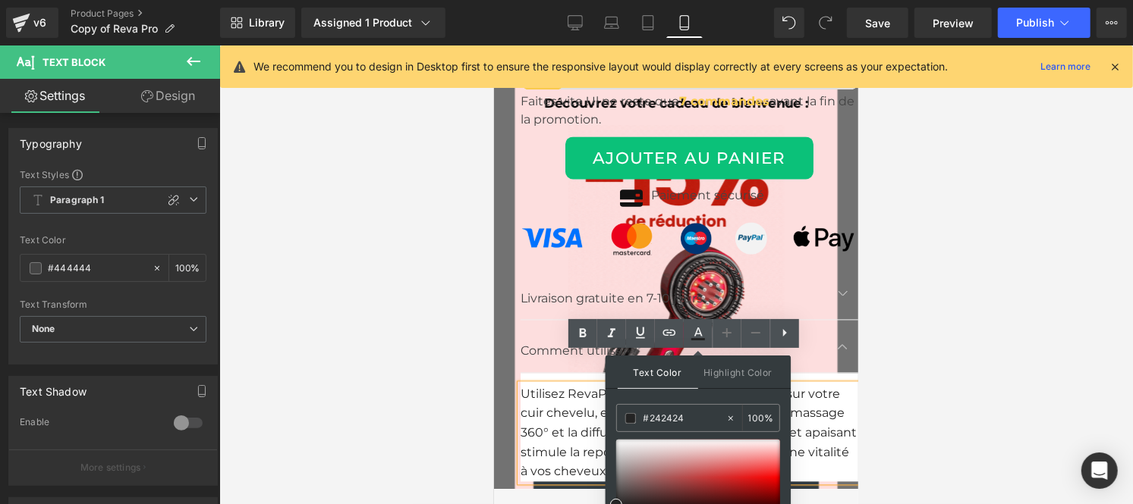
click at [577, 390] on div "Utilisez RevaPro quelques minutes par jour sur votre cuir chevelu, en activant …" at bounding box center [689, 432] width 338 height 97
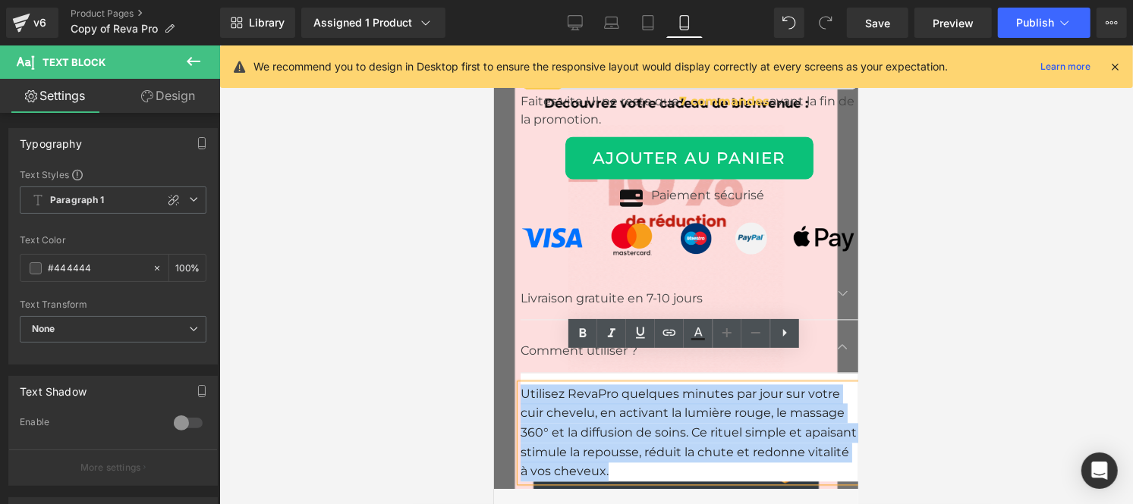
drag, startPoint x: 740, startPoint y: 447, endPoint x: 520, endPoint y: 360, distance: 236.4
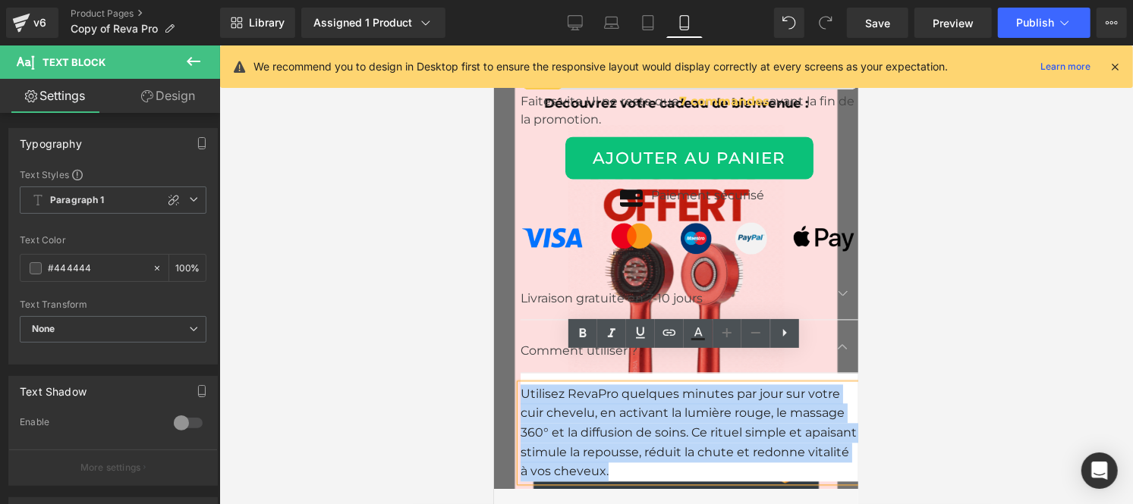
click at [520, 384] on div "Utilisez RevaPro quelques minutes par jour sur votre cuir chevelu, en activant …" at bounding box center [689, 432] width 338 height 97
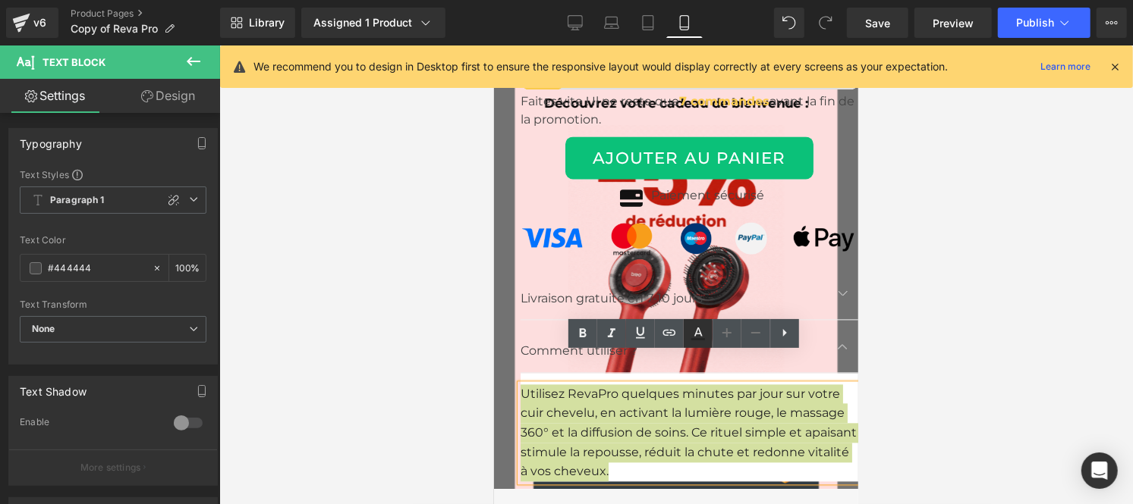
click at [706, 334] on icon at bounding box center [698, 334] width 18 height 18
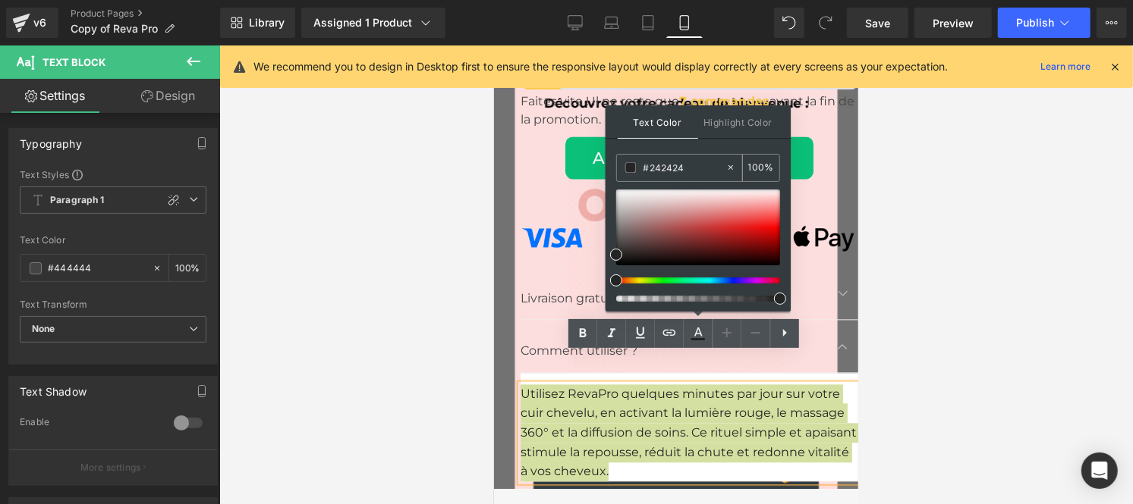
click at [690, 180] on div "#242424" at bounding box center [671, 168] width 108 height 27
click at [687, 173] on input "#242424" at bounding box center [684, 167] width 82 height 17
paste input "44444"
type input "#444444"
click at [700, 328] on icon at bounding box center [698, 334] width 18 height 18
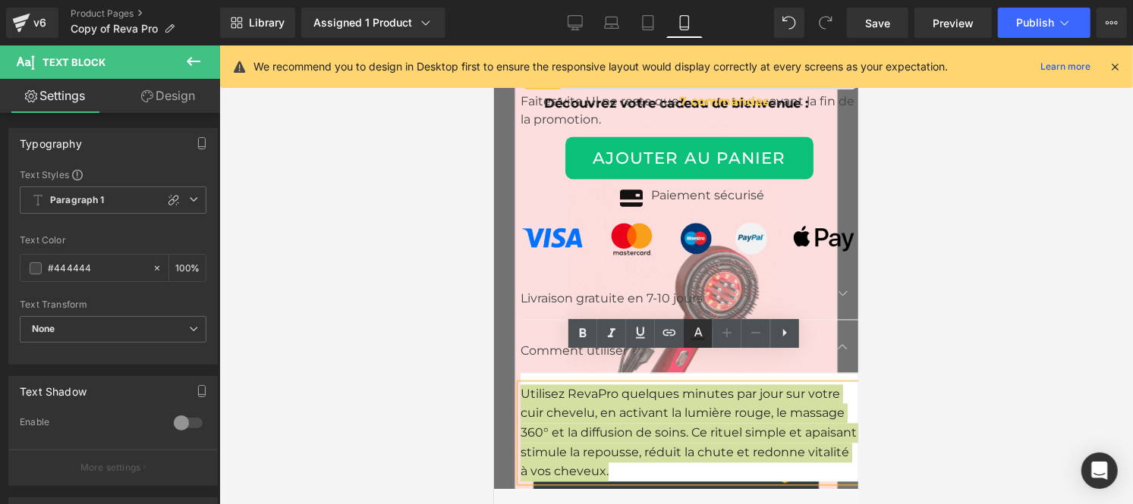
click at [704, 338] on icon at bounding box center [698, 334] width 18 height 18
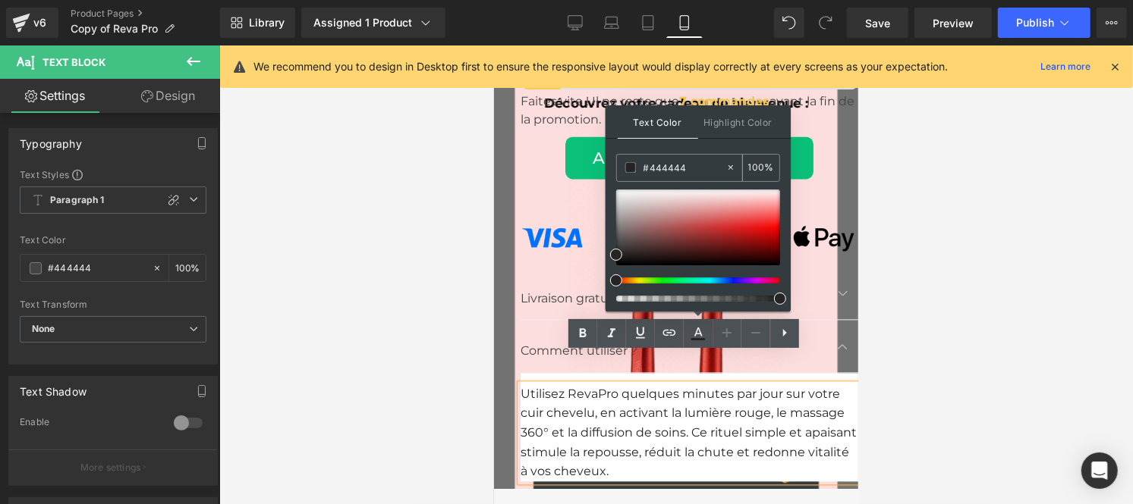
click at [693, 157] on div "#444444" at bounding box center [671, 168] width 108 height 27
click at [684, 175] on input "#242424" at bounding box center [684, 167] width 82 height 17
paste input "44444"
type input "#444444"
click at [699, 328] on icon at bounding box center [698, 334] width 18 height 18
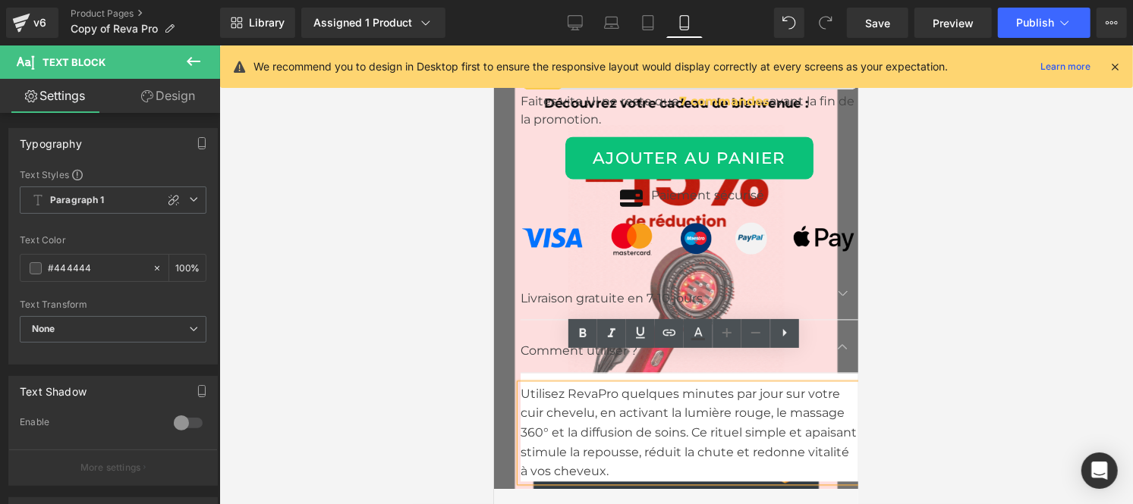
click at [842, 296] on span "button" at bounding box center [842, 296] width 0 height 0
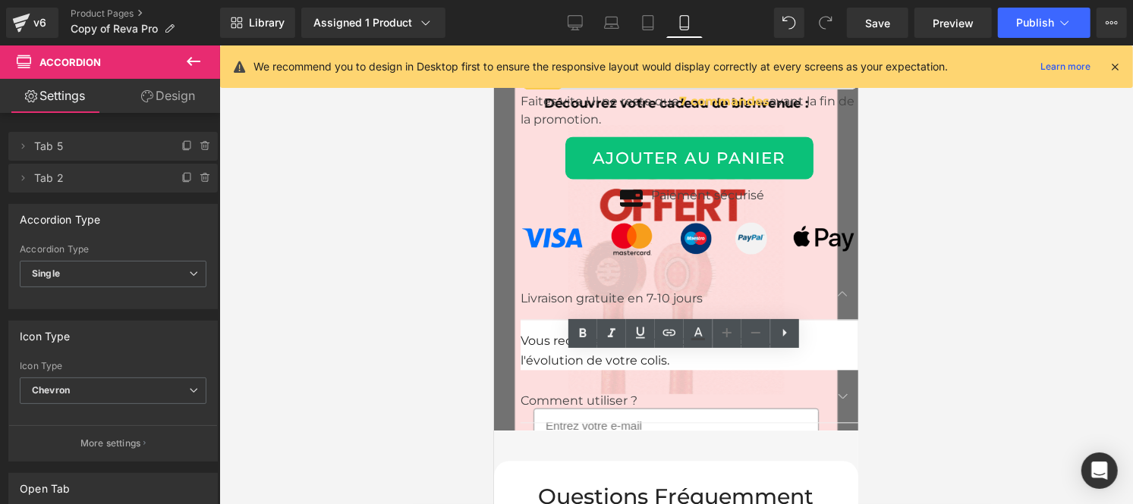
click at [554, 333] on font "Vous recevrez un numéro de suivi pour suivre l'évolution de votre colis." at bounding box center [658, 350] width 277 height 34
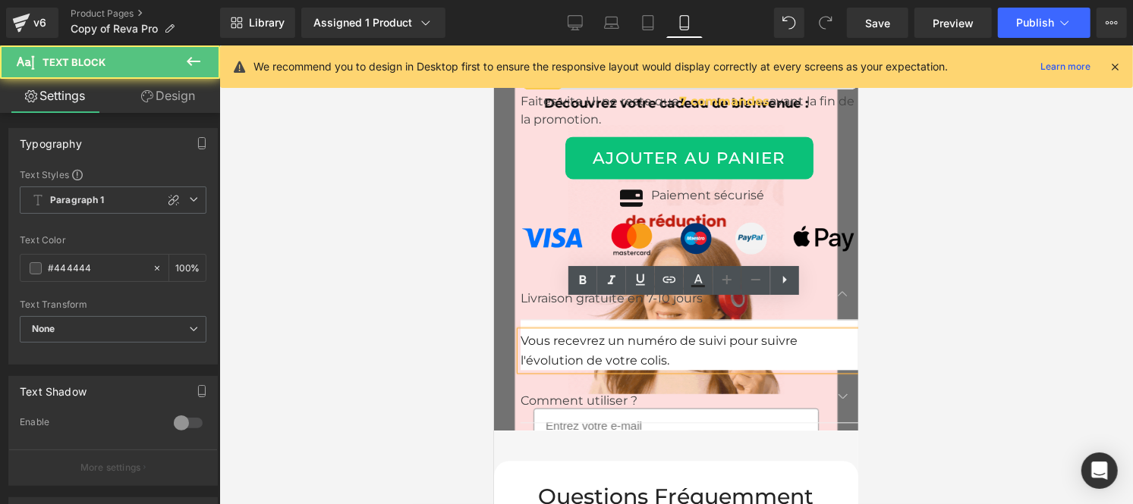
drag, startPoint x: 591, startPoint y: 324, endPoint x: 518, endPoint y: 313, distance: 73.6
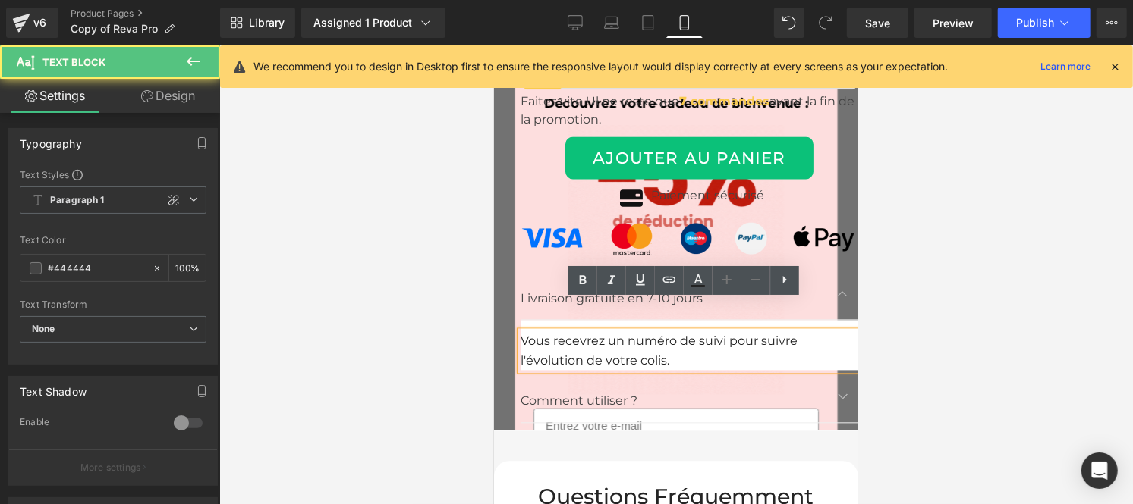
click at [520, 331] on div "Vous recevrez un numéro de suivi pour suivre l'évolution de votre colis." at bounding box center [689, 350] width 338 height 39
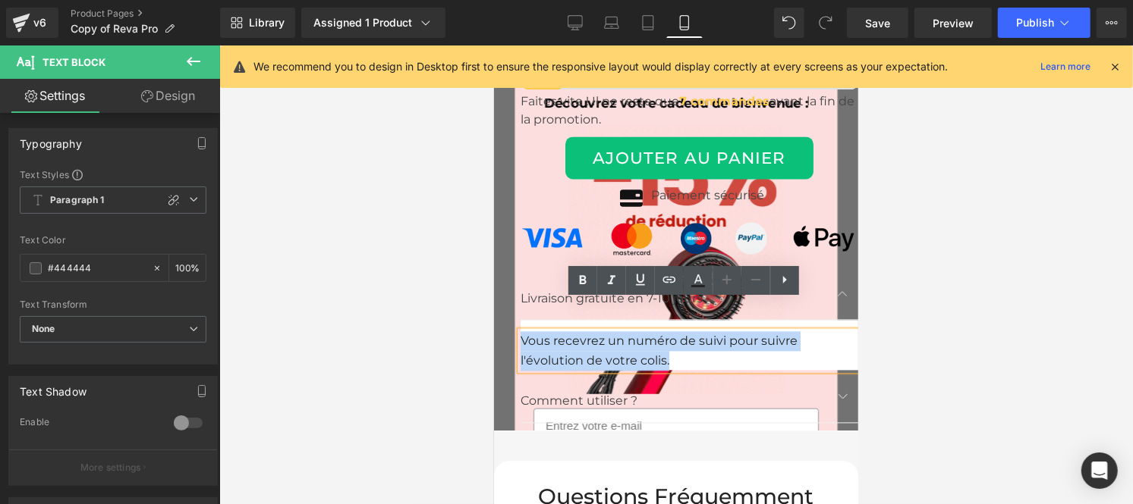
drag, startPoint x: 688, startPoint y: 330, endPoint x: 520, endPoint y: 301, distance: 170.1
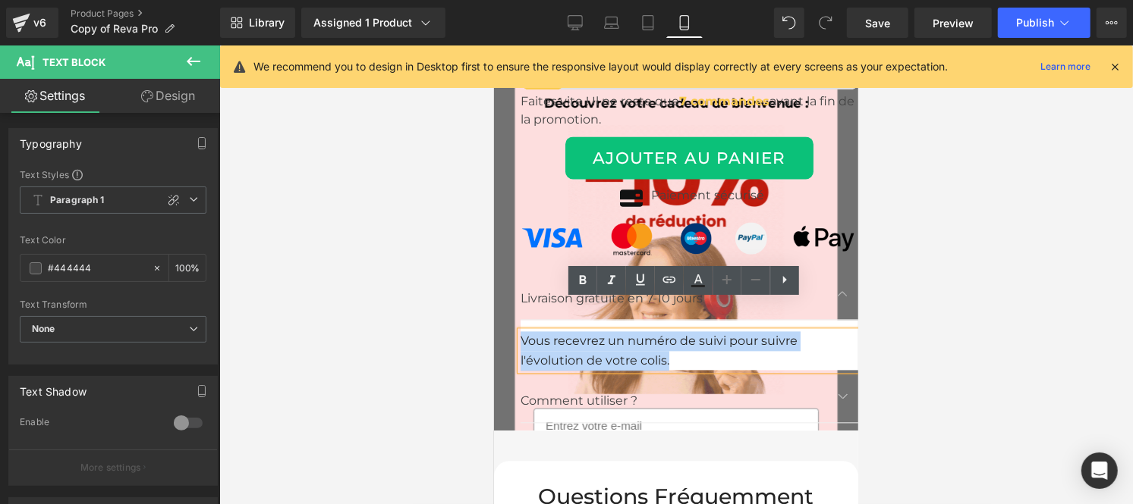
click at [520, 331] on div "Vous recevrez un numéro de suivi pour suivre l'évolution de votre colis." at bounding box center [689, 350] width 338 height 39
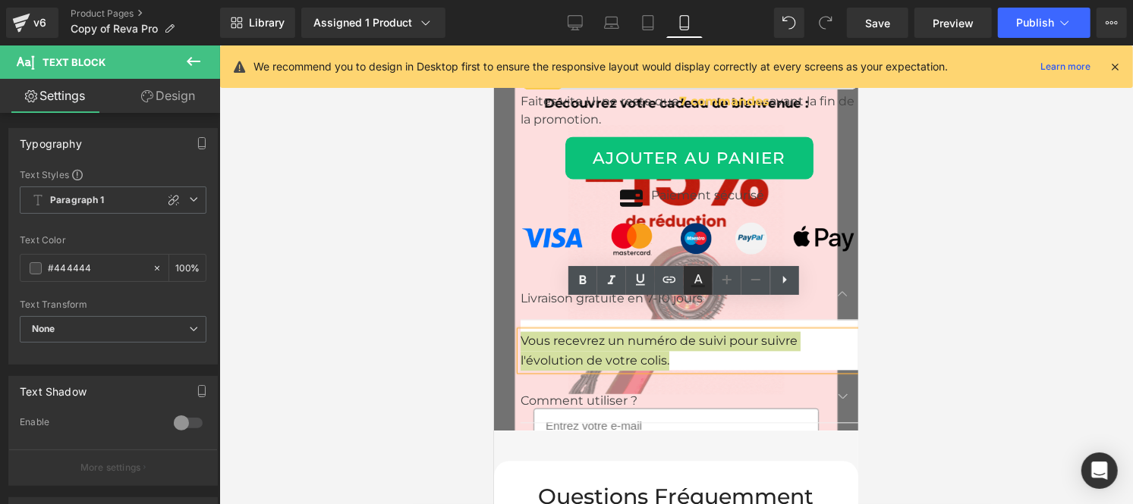
click at [701, 279] on icon at bounding box center [698, 281] width 18 height 18
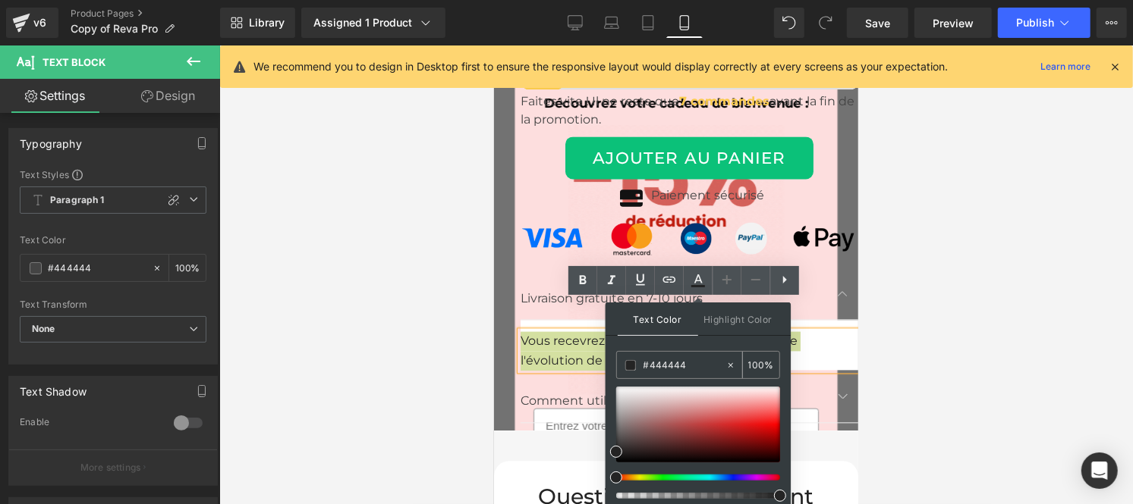
click at [692, 362] on input "#444444" at bounding box center [684, 365] width 82 height 17
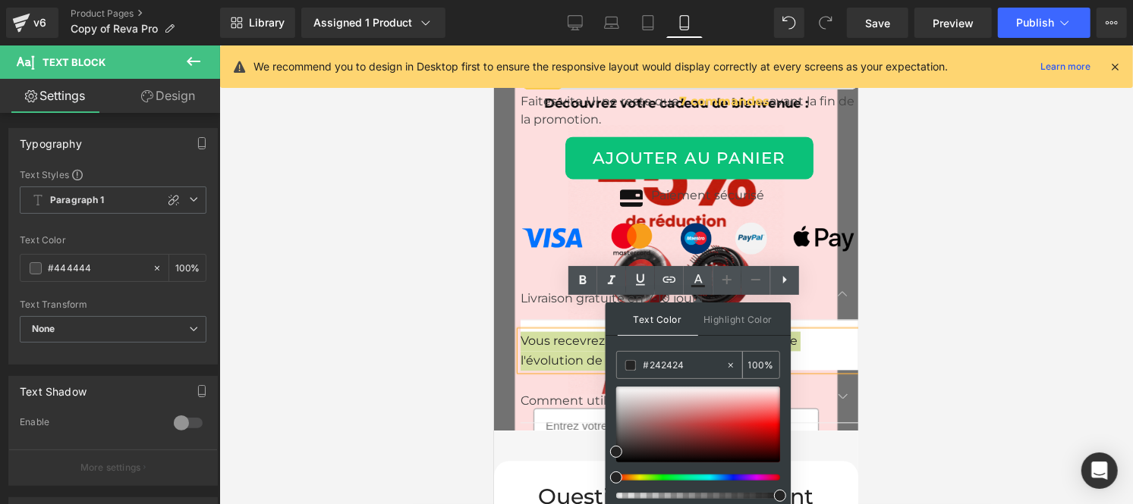
paste input "44444"
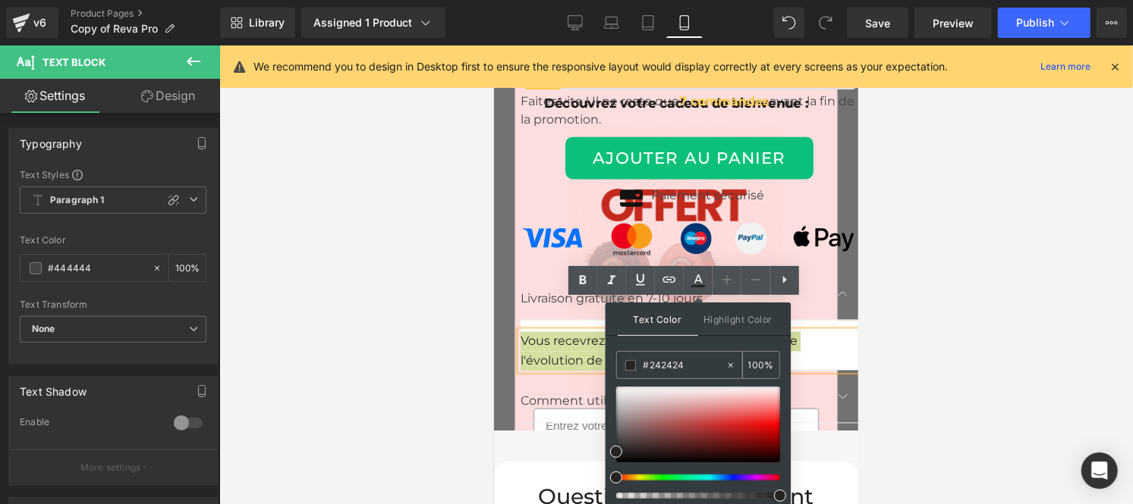
type input "#444444"
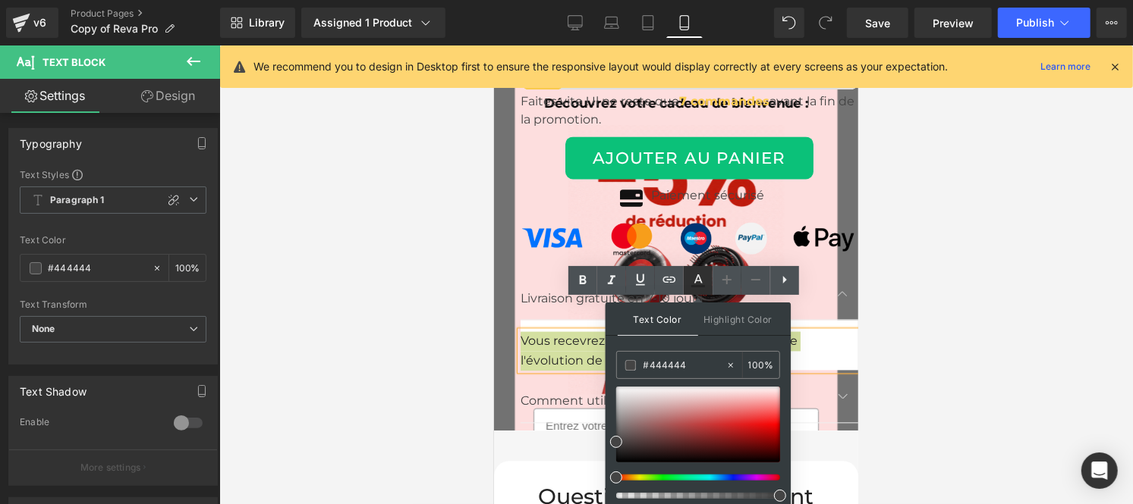
click at [700, 275] on icon at bounding box center [698, 281] width 18 height 18
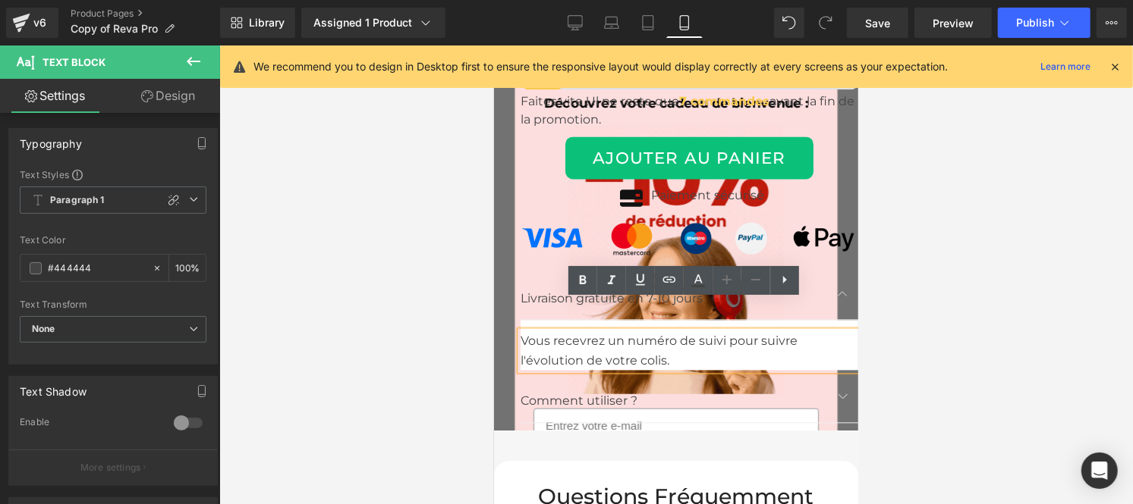
click at [602, 331] on div "Vous recevrez un numéro de suivi pour suivre l'évolution de votre colis." at bounding box center [689, 350] width 338 height 39
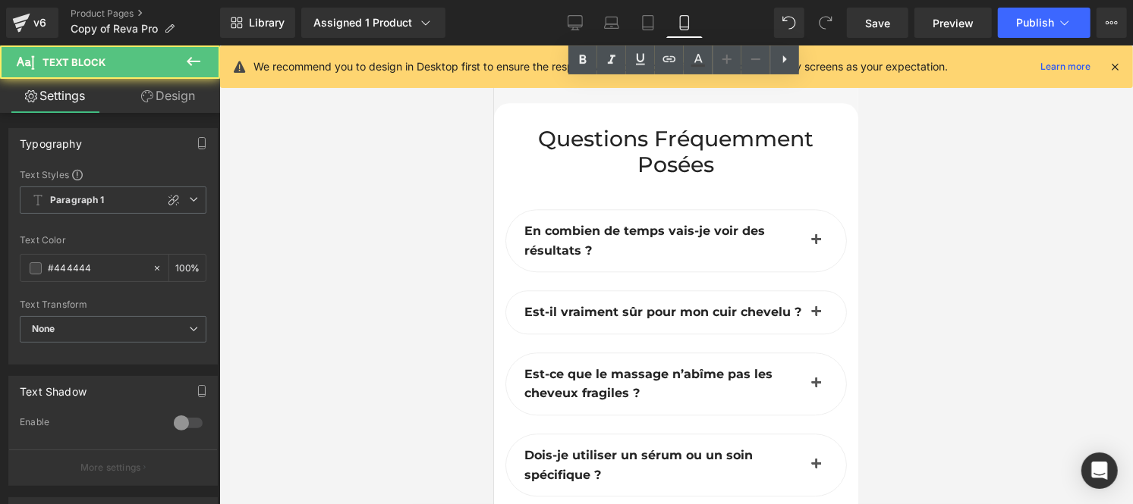
scroll to position [8992, 0]
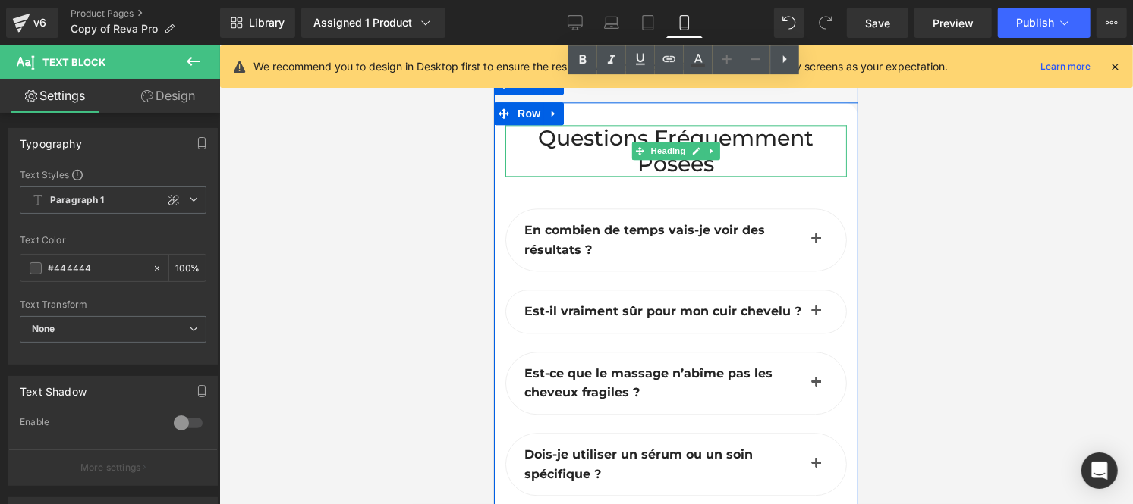
click at [560, 124] on h2 "Questions fréquemment posées" at bounding box center [674, 150] width 341 height 52
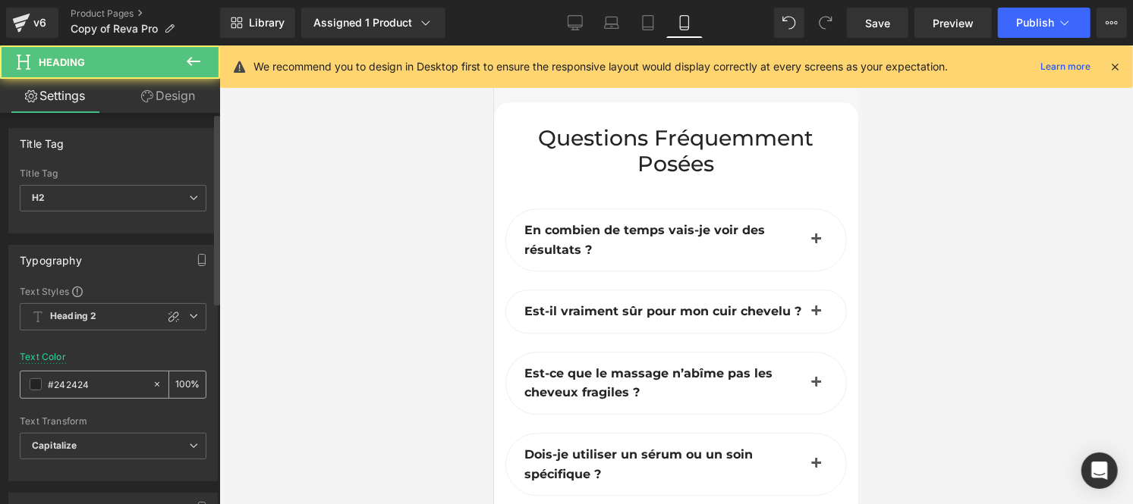
click at [103, 385] on input "#242424" at bounding box center [96, 384] width 97 height 17
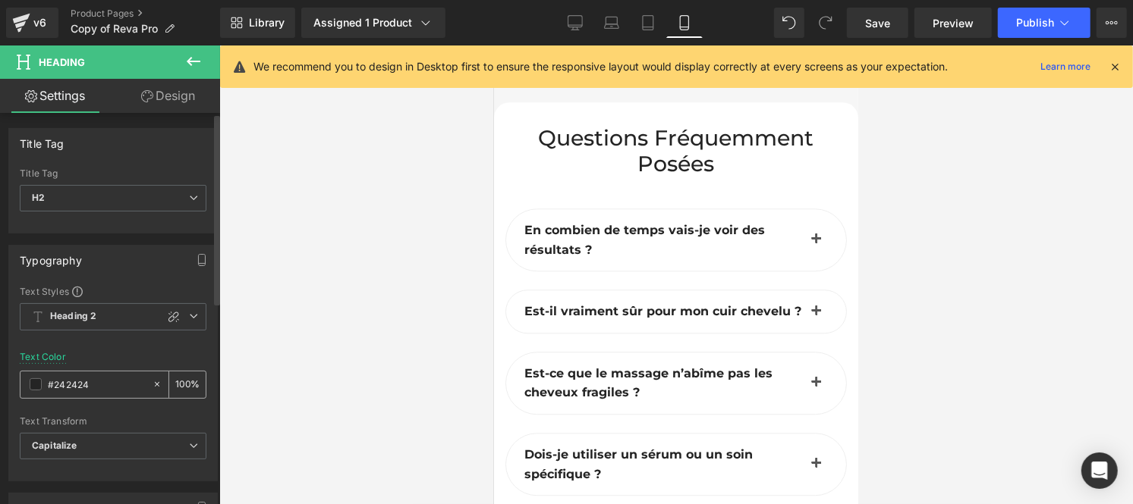
type input "#444444"
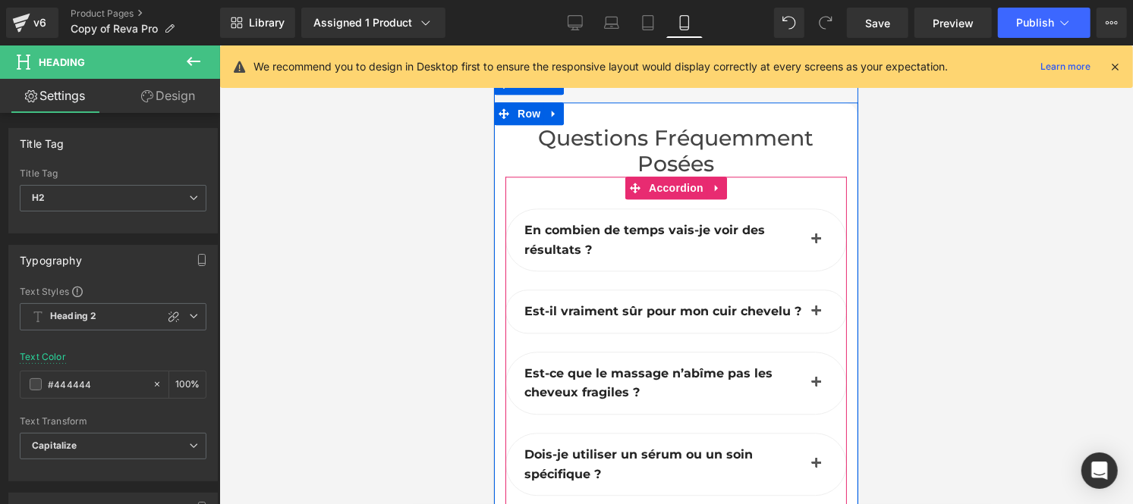
click at [548, 222] on span "En combien de temps vais-je voir des résultats ?" at bounding box center [643, 239] width 240 height 34
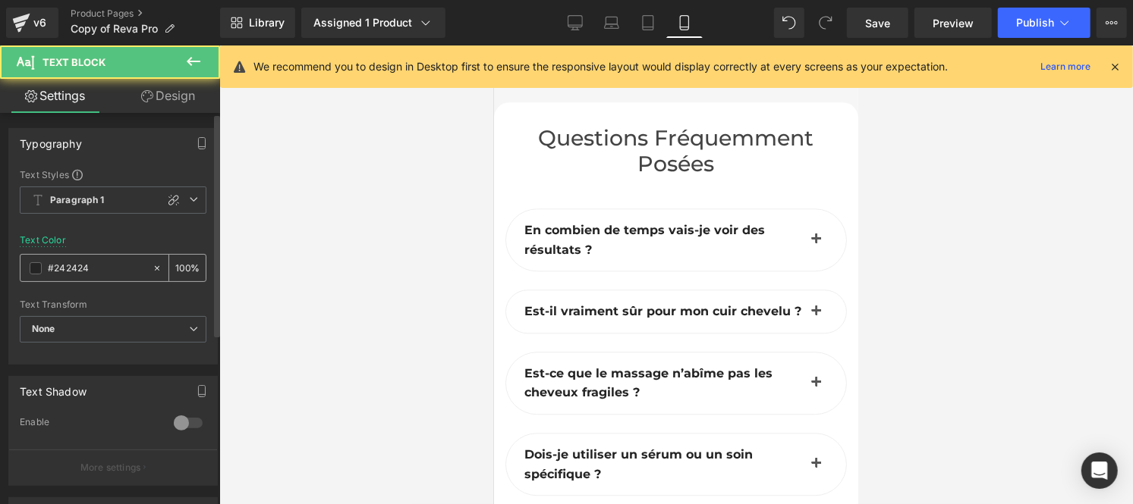
click at [103, 269] on input "#242424" at bounding box center [96, 268] width 97 height 17
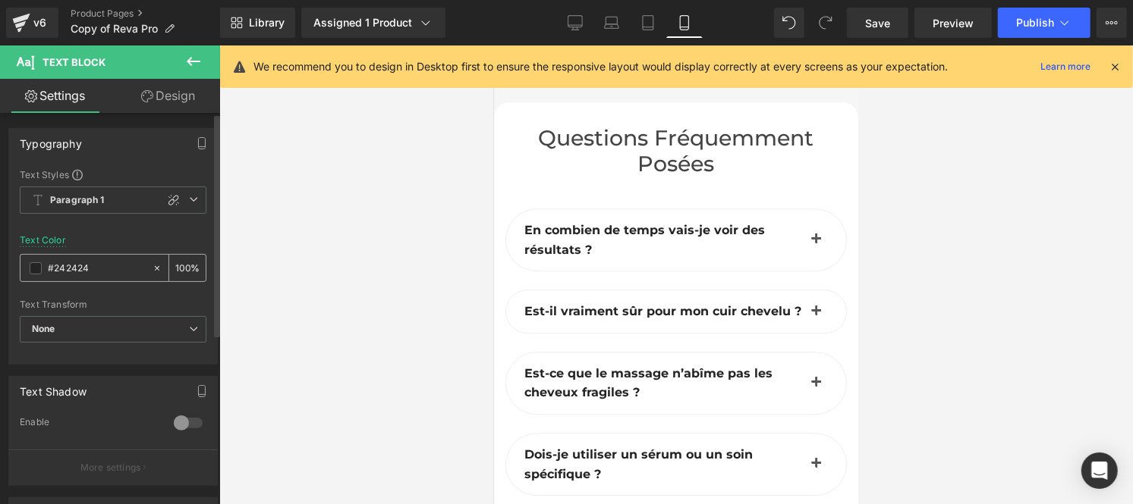
paste input "44444"
type input "#444444"
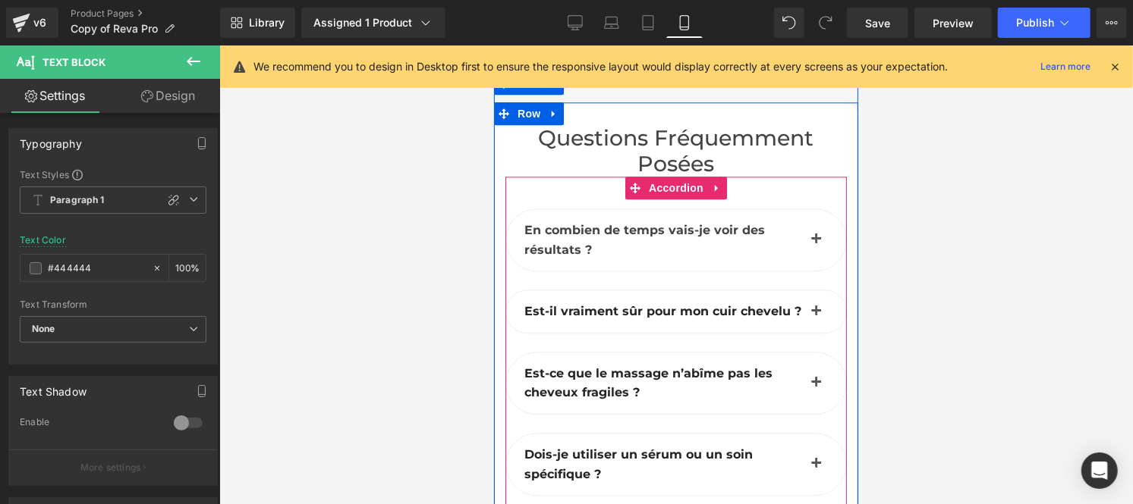
click at [536, 303] on b "Est-il vraiment sûr pour mon cuir chevelu ?" at bounding box center [661, 310] width 277 height 14
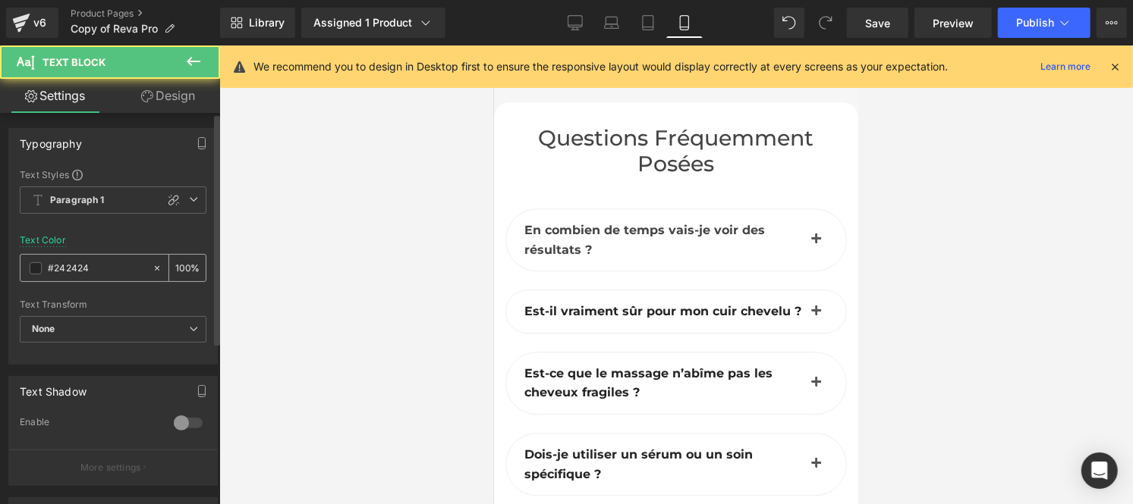
click at [102, 274] on input "#242424" at bounding box center [96, 268] width 97 height 17
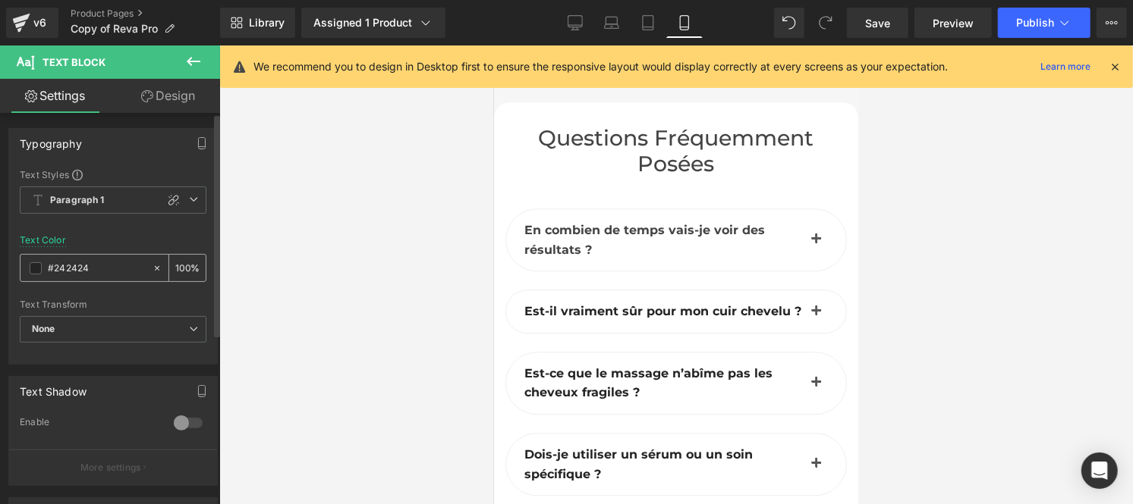
type input "#444444"
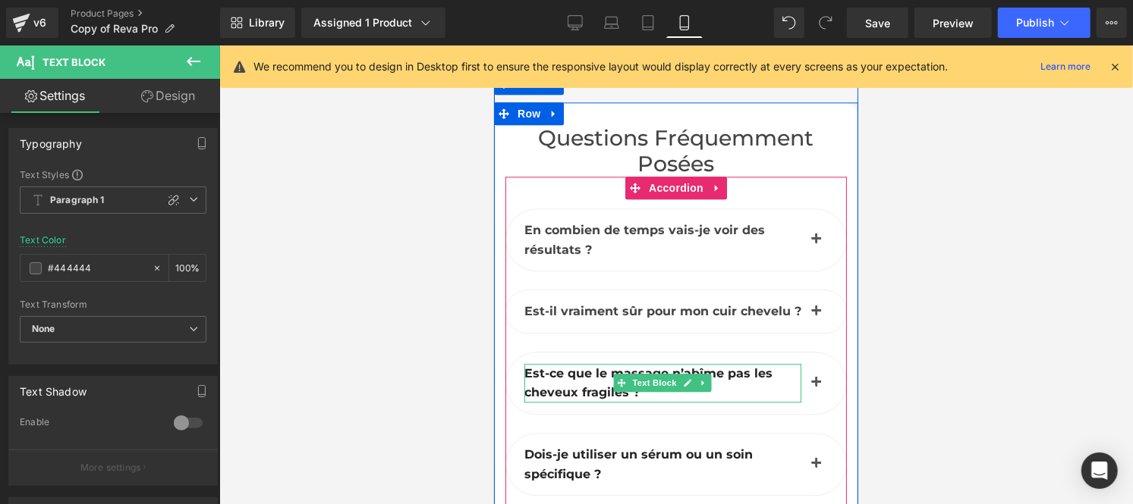
click at [554, 366] on span "Est-ce que le massage n’abîme pas les cheveux fragiles ?" at bounding box center [647, 383] width 248 height 34
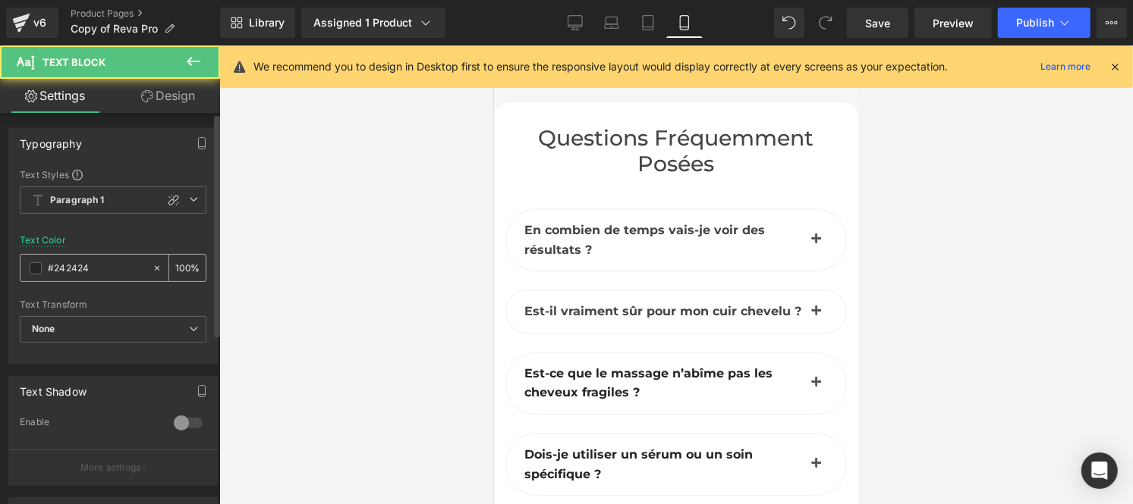
click at [89, 281] on div "#242424" at bounding box center [85, 268] width 131 height 27
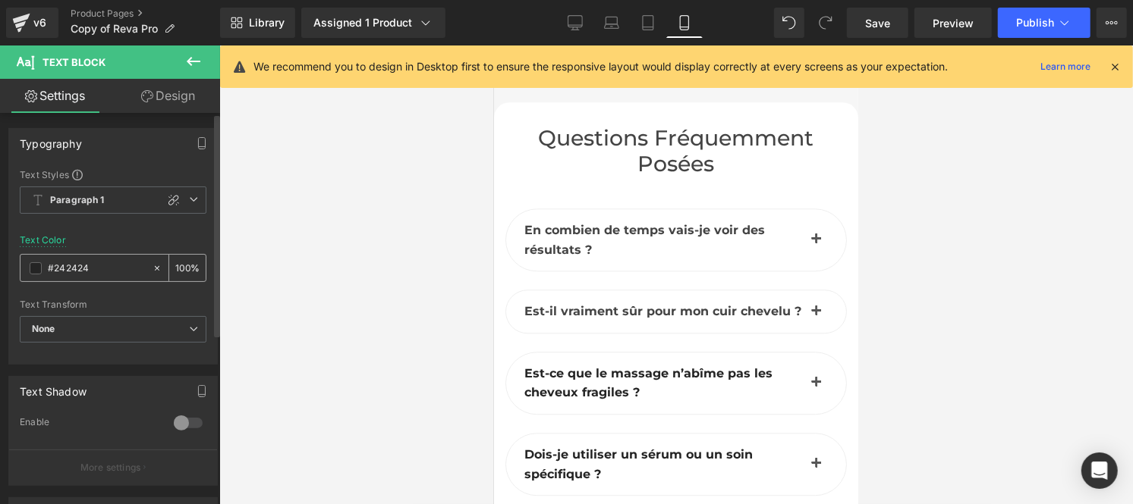
click at [90, 266] on input "#242424" at bounding box center [96, 268] width 97 height 17
paste input "44444"
type input "#444444"
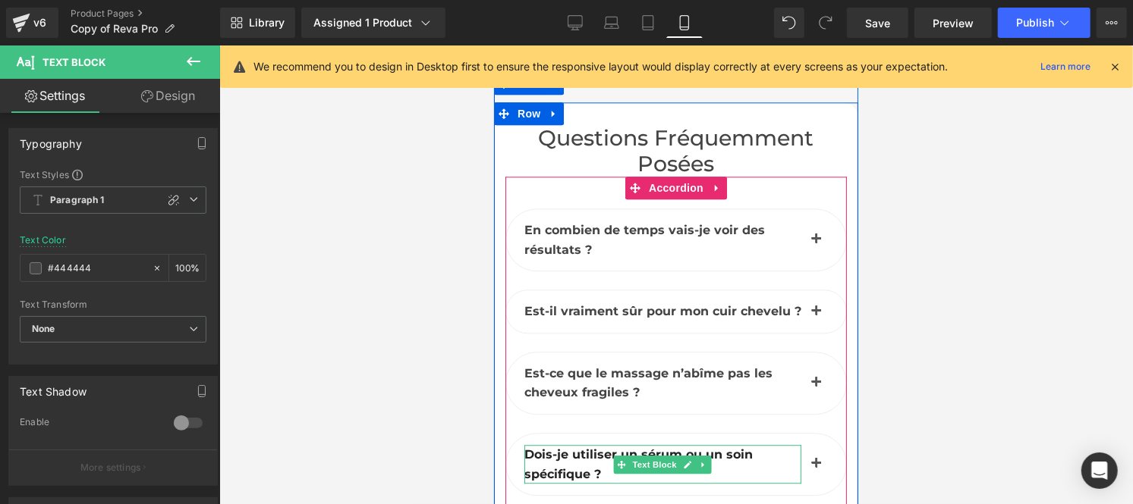
click at [536, 447] on span "Dois-je utiliser un sérum ou un soin spécifique ?" at bounding box center [637, 464] width 228 height 34
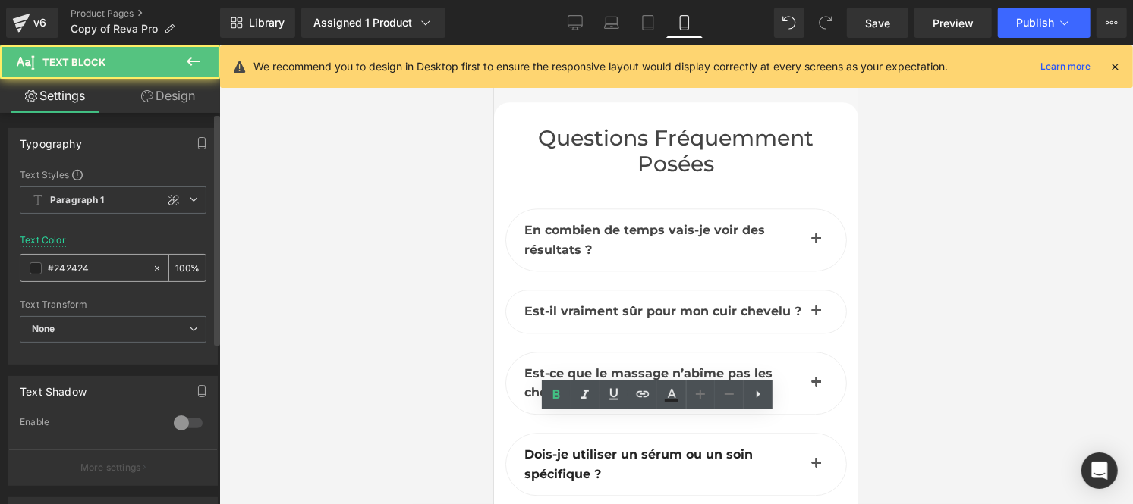
click at [102, 271] on input "#242424" at bounding box center [96, 268] width 97 height 17
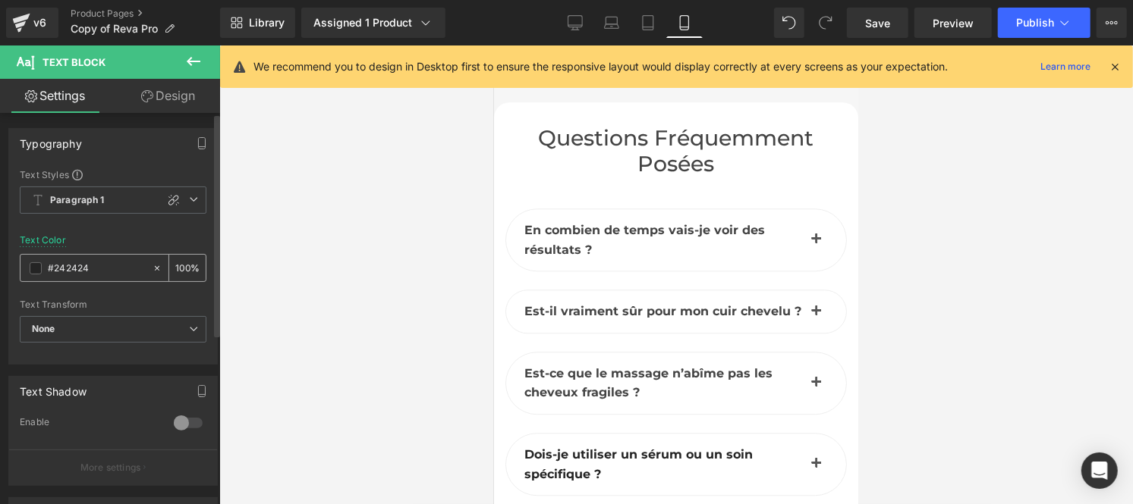
type input "#444444"
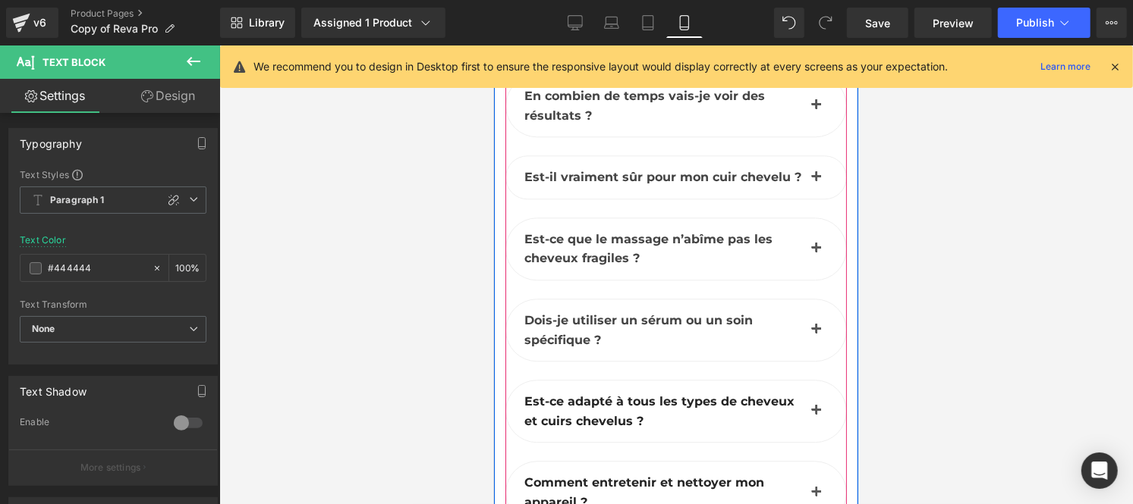
scroll to position [9127, 0]
click at [561, 393] on span "Est-ce adapté à tous les types de cheveux et cuirs chevelus ?" at bounding box center [658, 410] width 270 height 34
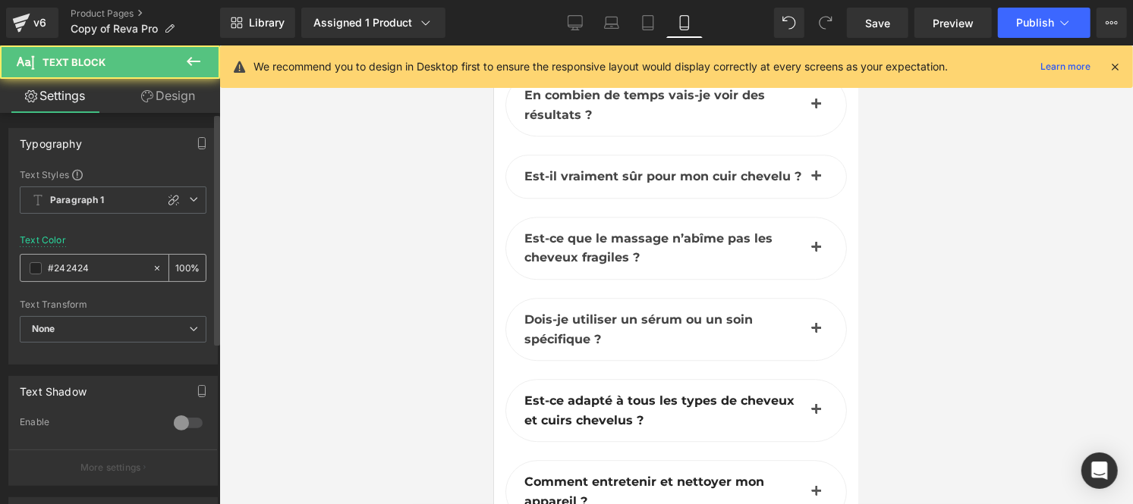
click at [94, 267] on input "#242424" at bounding box center [96, 268] width 97 height 17
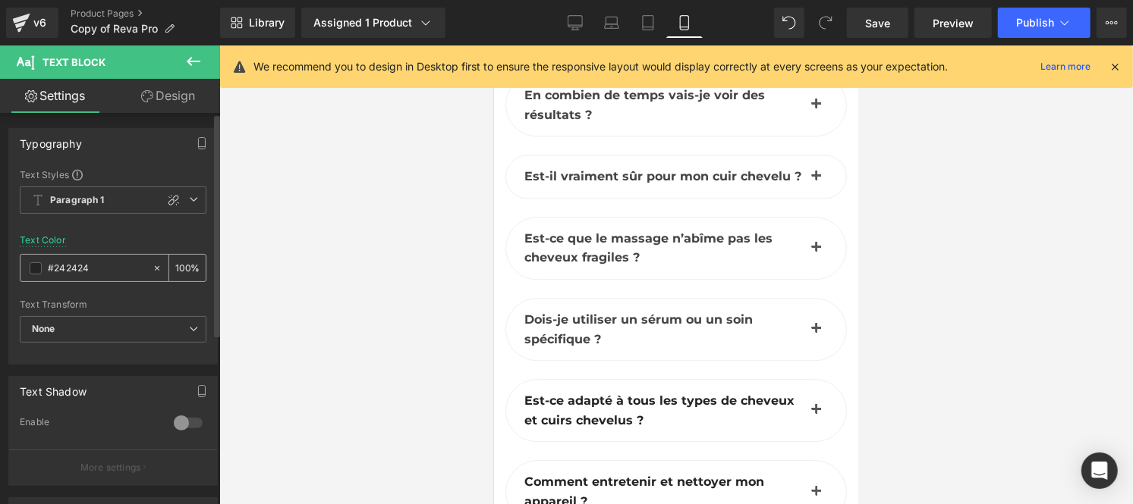
type input "#444444"
click at [544, 474] on span "Comment entretenir et nettoyer mon appareil ?" at bounding box center [643, 491] width 240 height 34
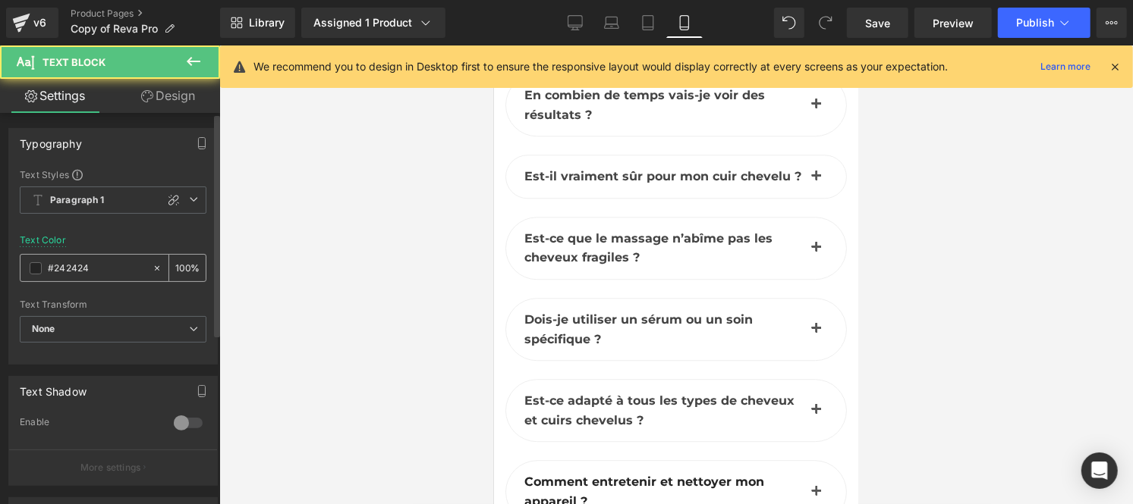
click at [92, 275] on input "#242424" at bounding box center [96, 268] width 97 height 17
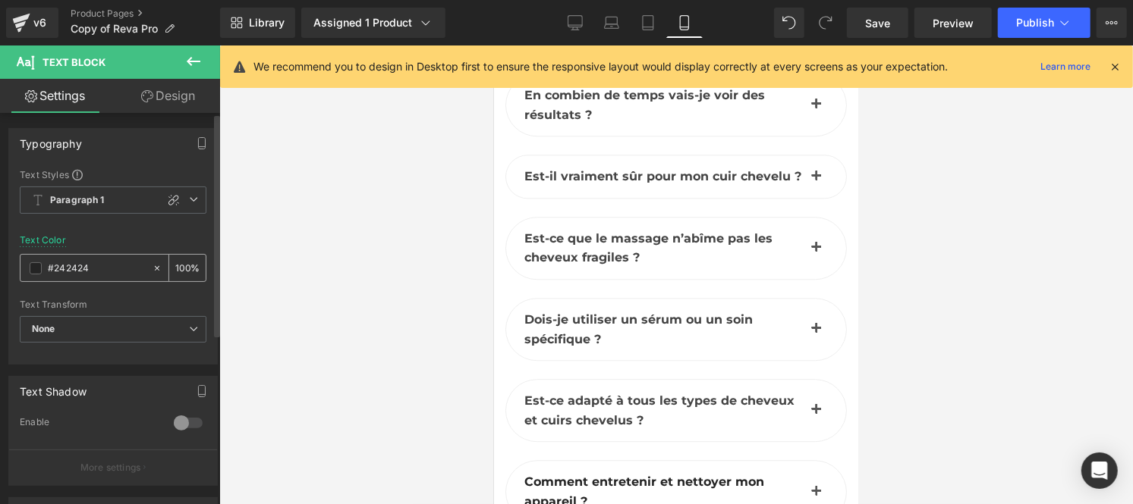
type input "#444444"
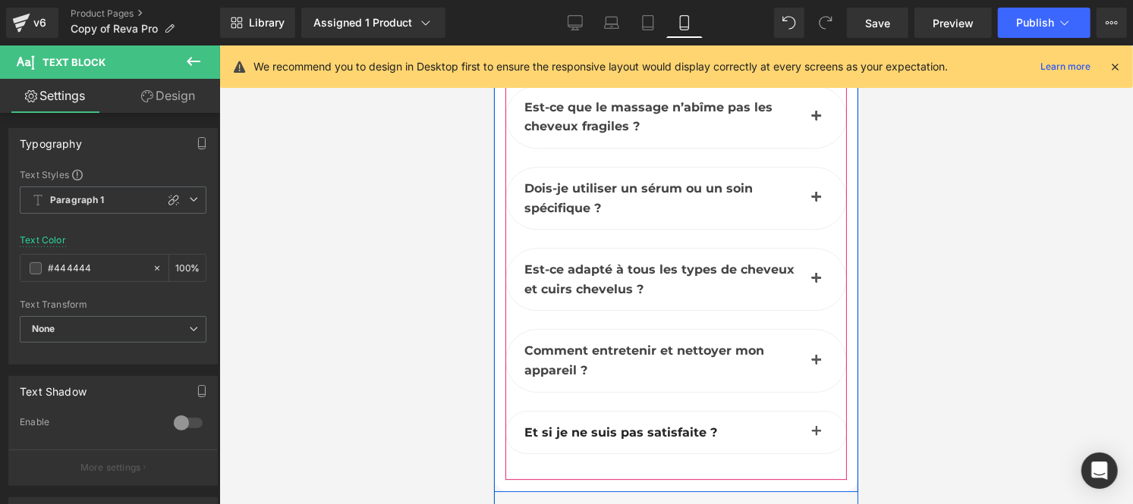
scroll to position [9259, 0]
click at [623, 422] on div "Et si je ne suis pas satisfaite ? Text Block" at bounding box center [661, 432] width 277 height 20
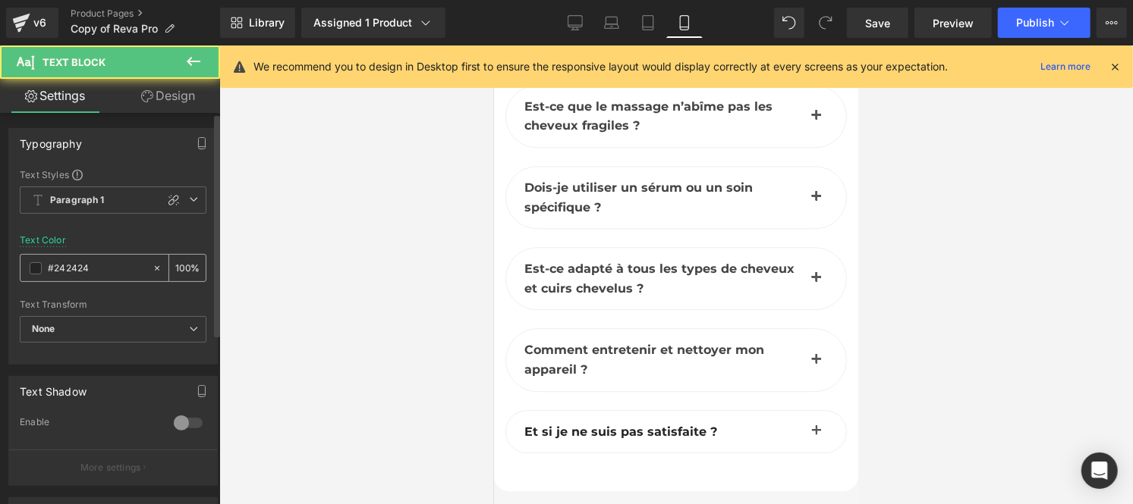
click at [92, 267] on input "#242424" at bounding box center [96, 268] width 97 height 17
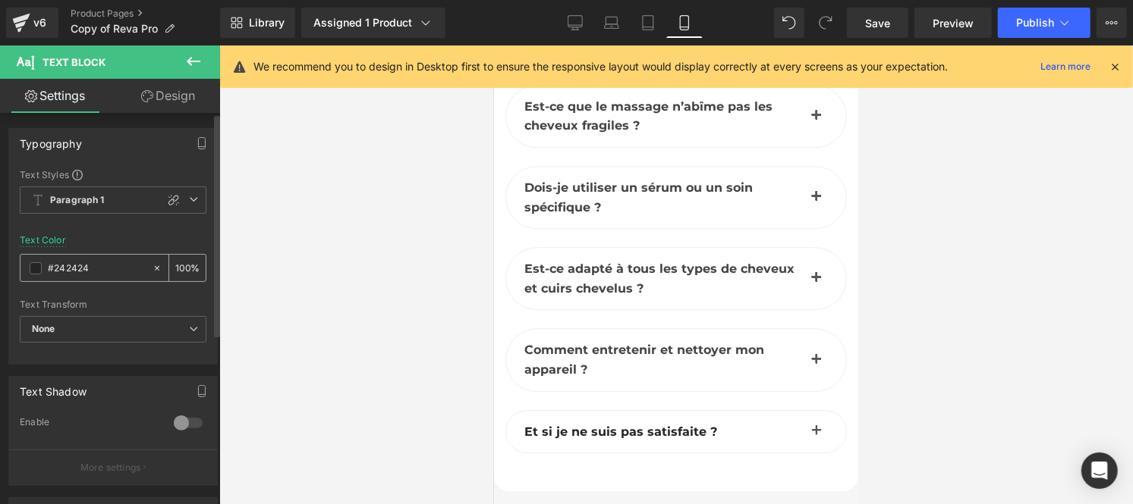
type input "#444444"
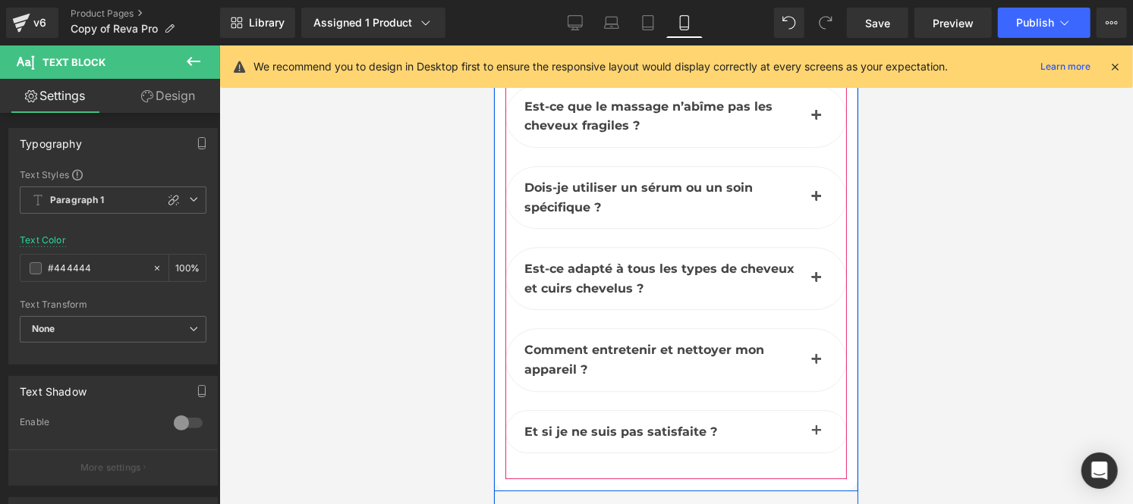
click at [815, 435] on span "button" at bounding box center [815, 435] width 0 height 0
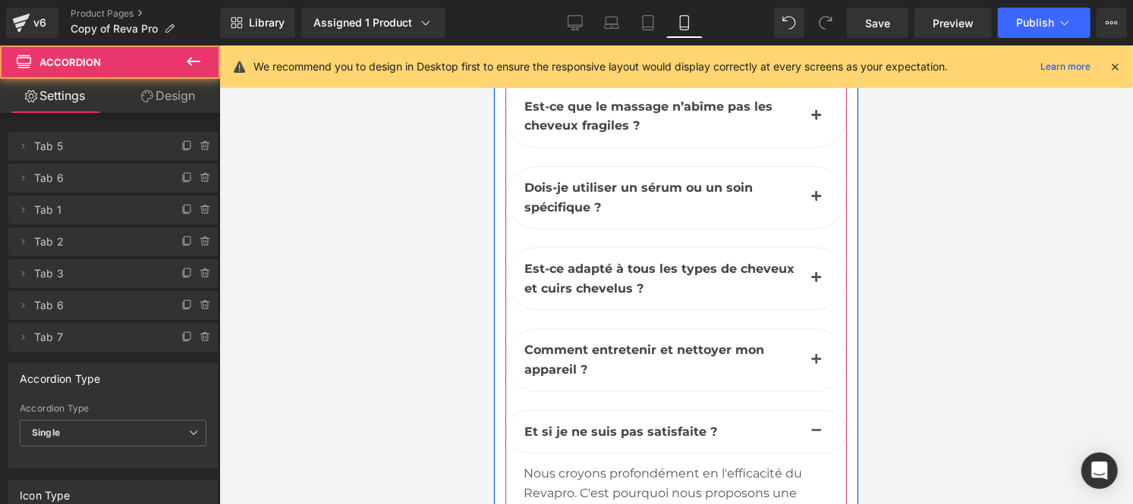
scroll to position [9381, 0]
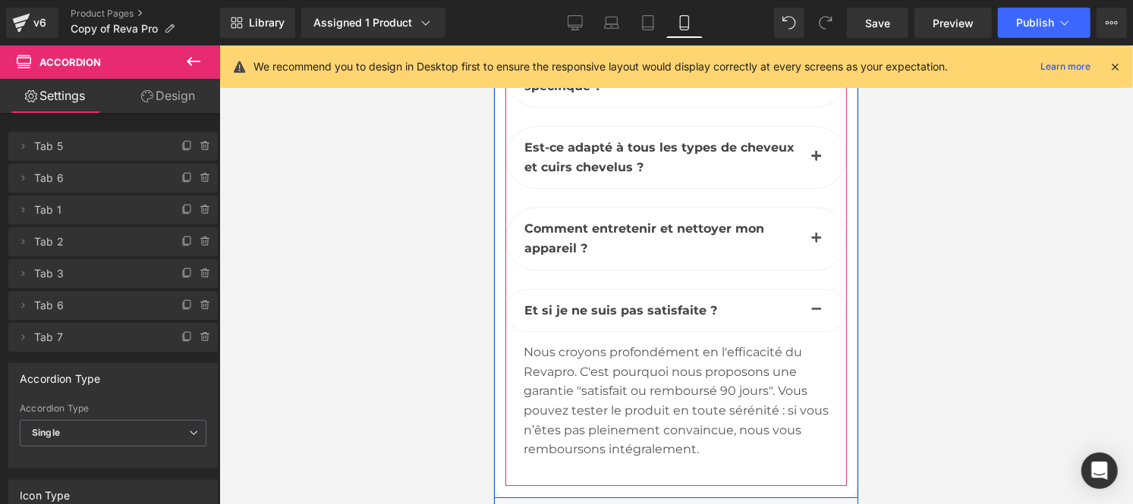
click at [624, 376] on div "Nous croyons profondément en l'efficacité du Revapro. C'est pourquoi nous propo…" at bounding box center [675, 400] width 305 height 117
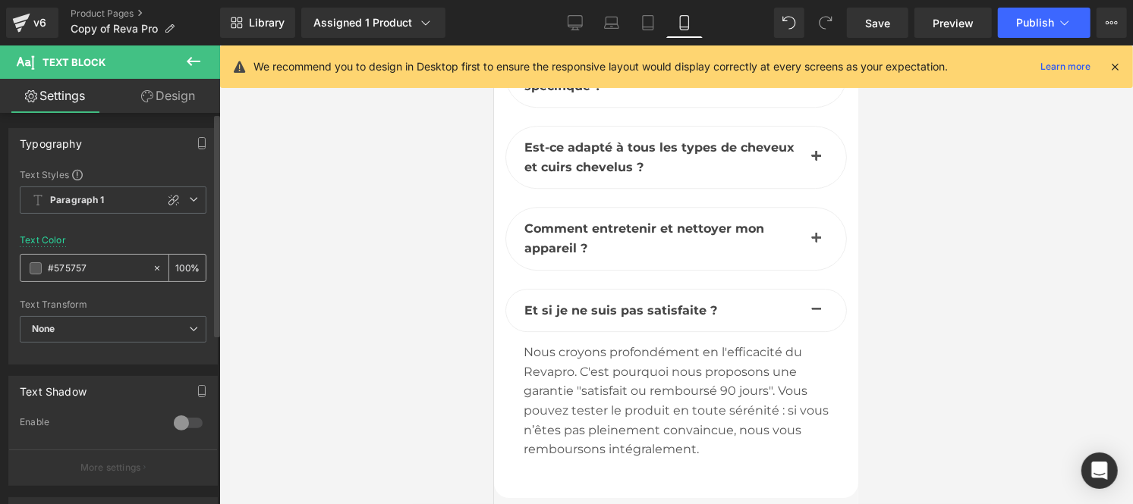
click at [103, 269] on input "#575757" at bounding box center [96, 268] width 97 height 17
type input "#444444"
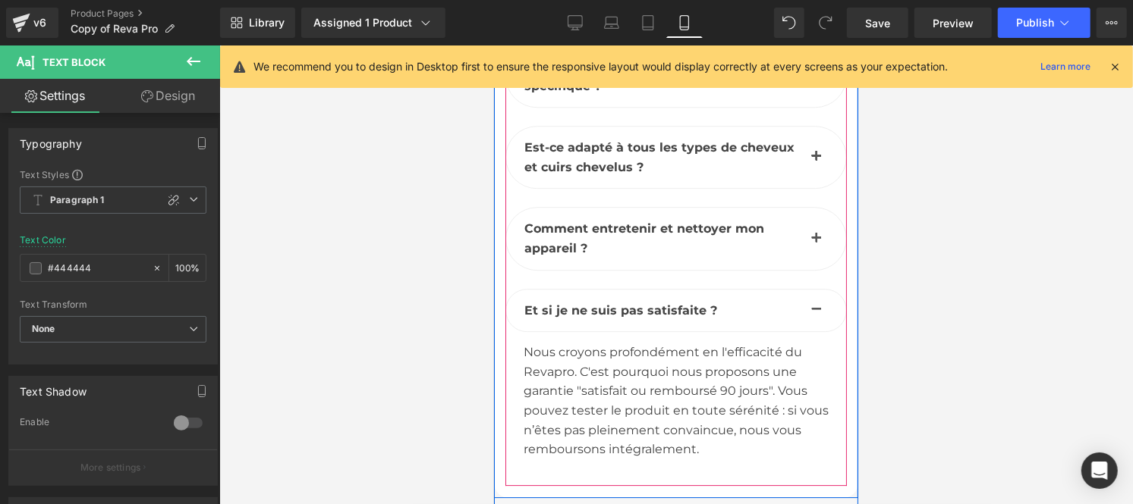
click at [805, 209] on button "button" at bounding box center [815, 237] width 30 height 61
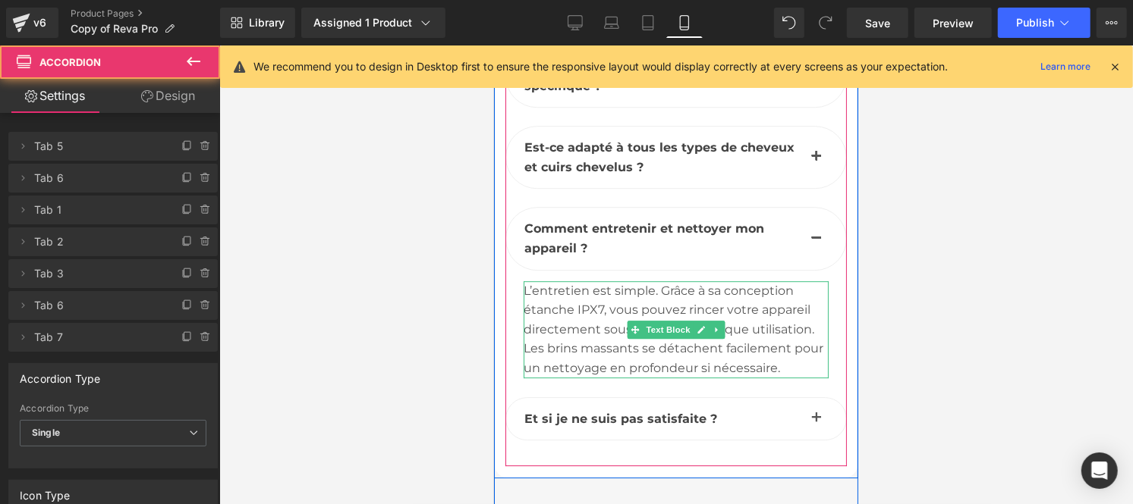
click at [595, 286] on div "L’entretien est simple. Grâce à sa conception étanche IPX7, vous pouvez rincer …" at bounding box center [675, 329] width 305 height 97
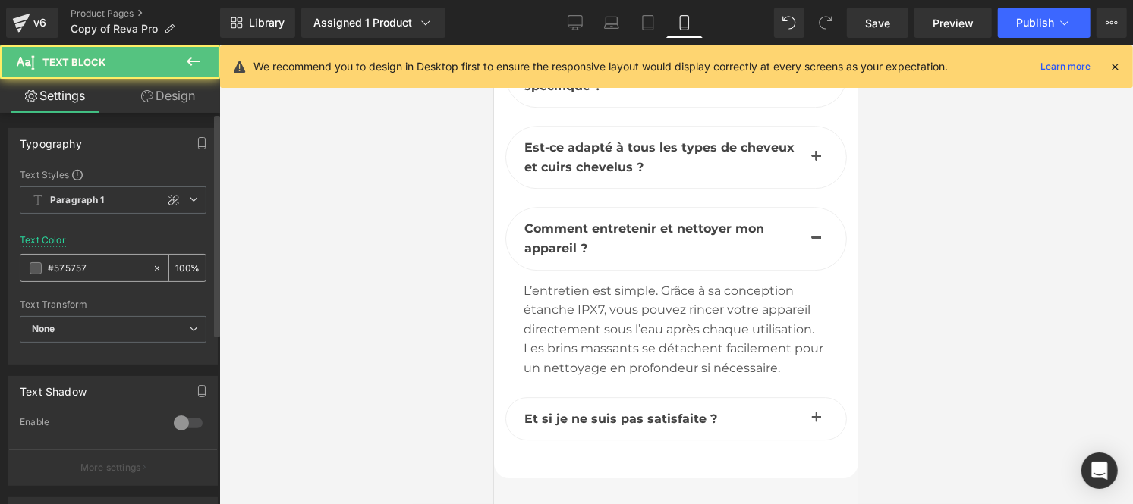
click at [99, 275] on input "#575757" at bounding box center [96, 268] width 97 height 17
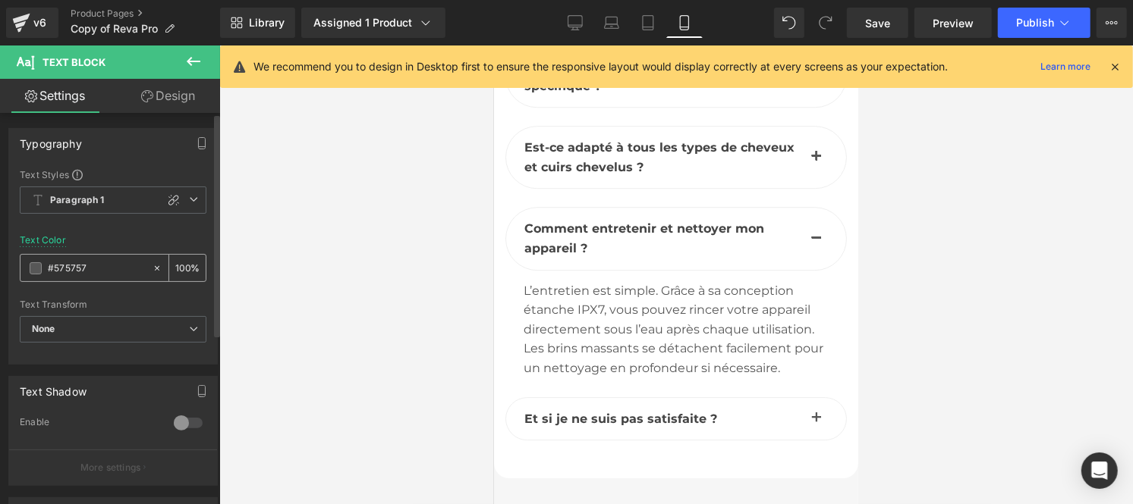
type input "#444444"
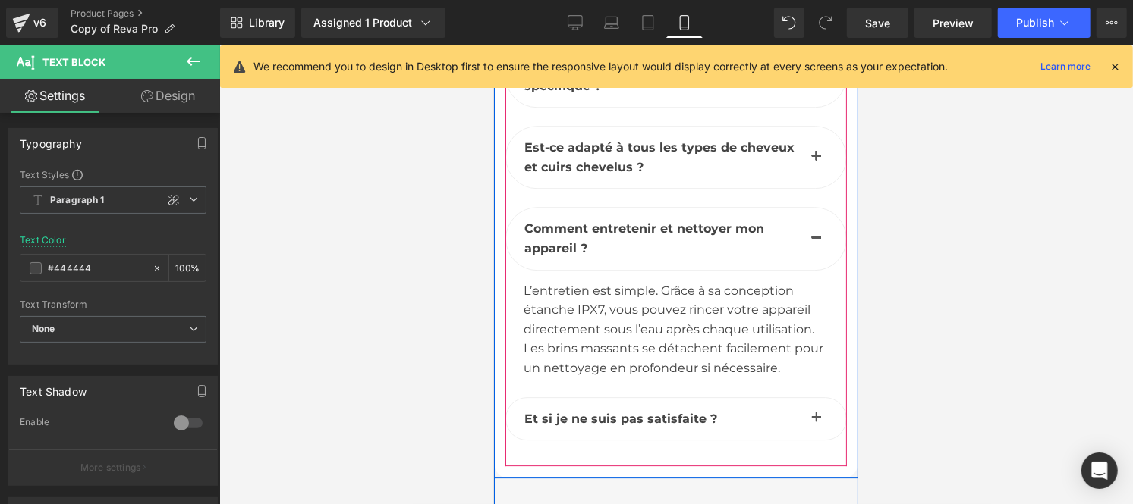
click at [815, 160] on span "button" at bounding box center [815, 160] width 0 height 0
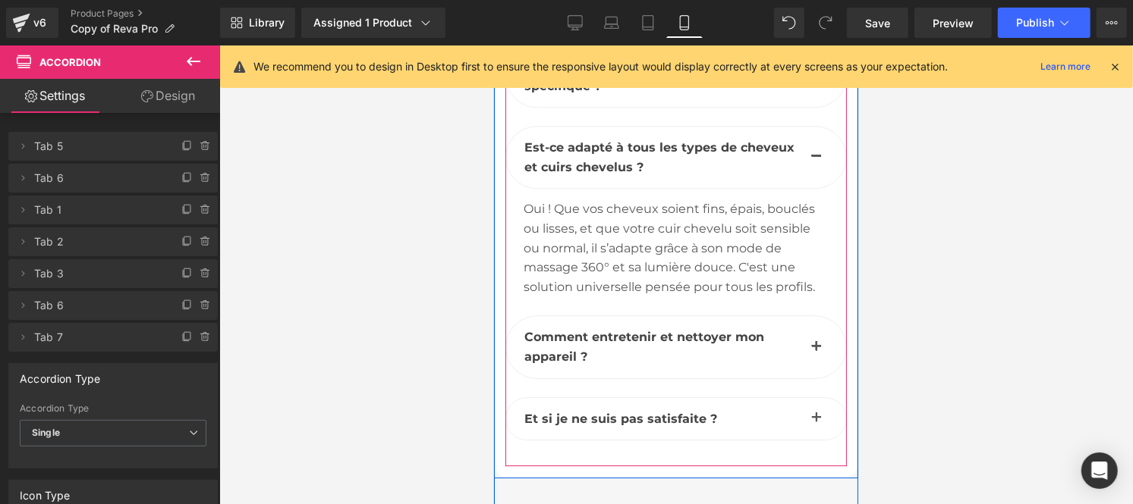
click at [567, 231] on div "Oui ! Que vos cheveux soient fins, épais, bouclés ou lisses, et que votre cuir …" at bounding box center [675, 247] width 305 height 97
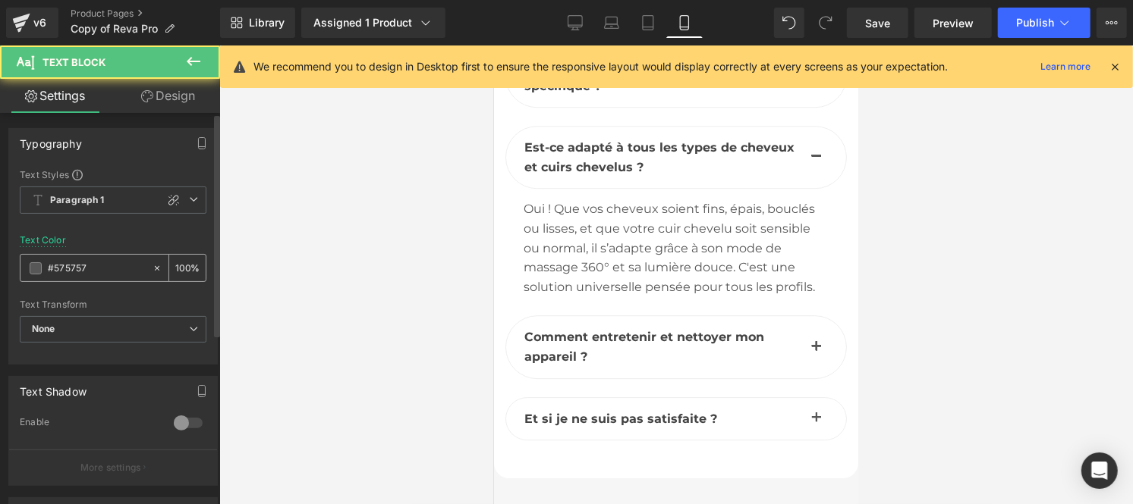
click at [109, 256] on div "#575757" at bounding box center [85, 268] width 131 height 27
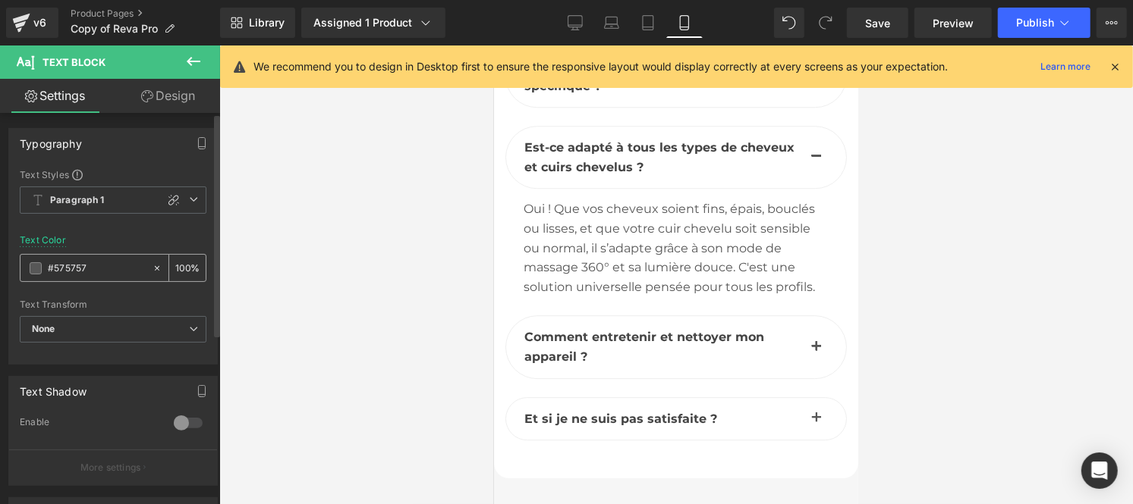
type textarea "#575757"
click at [99, 262] on input "#575757" at bounding box center [96, 268] width 97 height 17
paste input "444444"
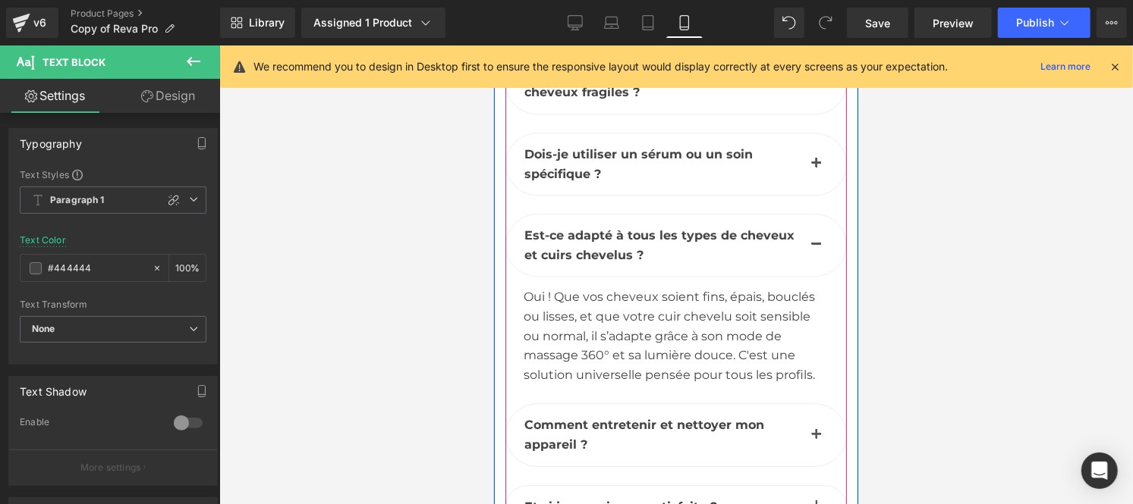
scroll to position [9289, 0]
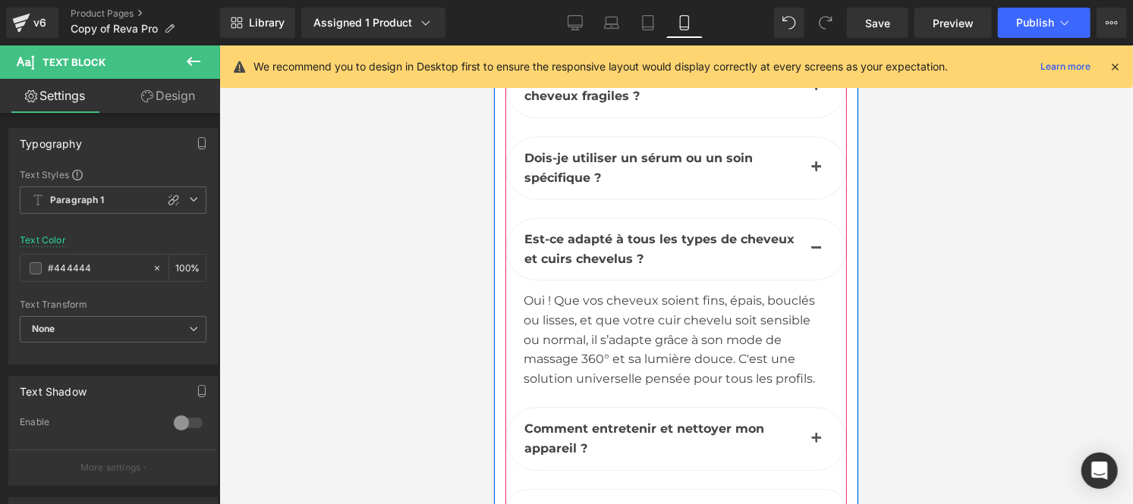
type input "#444444"
drag, startPoint x: 627, startPoint y: 306, endPoint x: 636, endPoint y: 306, distance: 8.3
click at [636, 306] on div "Oui ! Que vos cheveux soient fins, épais, bouclés ou lisses, et que votre cuir …" at bounding box center [675, 339] width 305 height 97
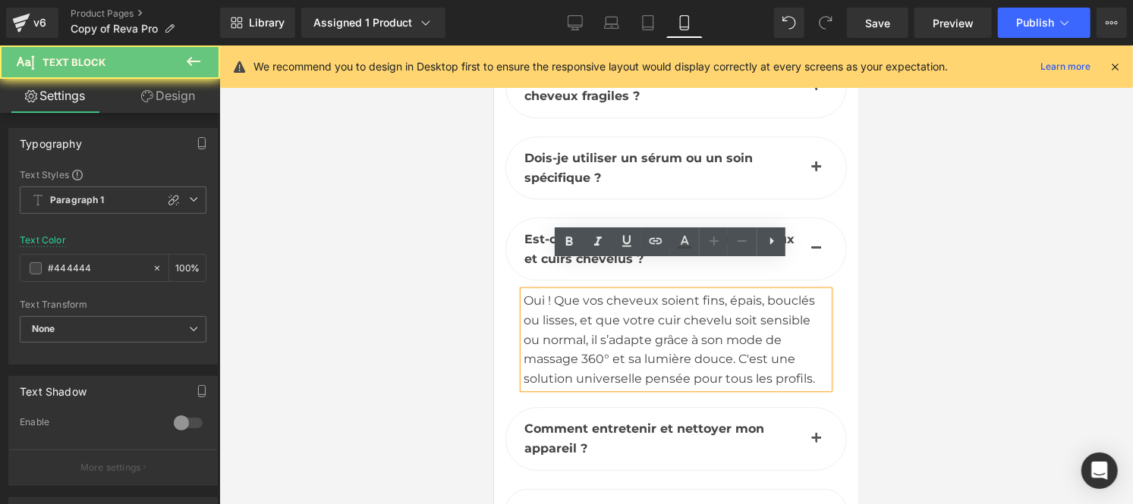
drag, startPoint x: 620, startPoint y: 301, endPoint x: 670, endPoint y: 299, distance: 50.1
click at [670, 299] on div "Oui ! Que vos cheveux soient fins, épais, bouclés ou lisses, et que votre cuir …" at bounding box center [675, 339] width 305 height 97
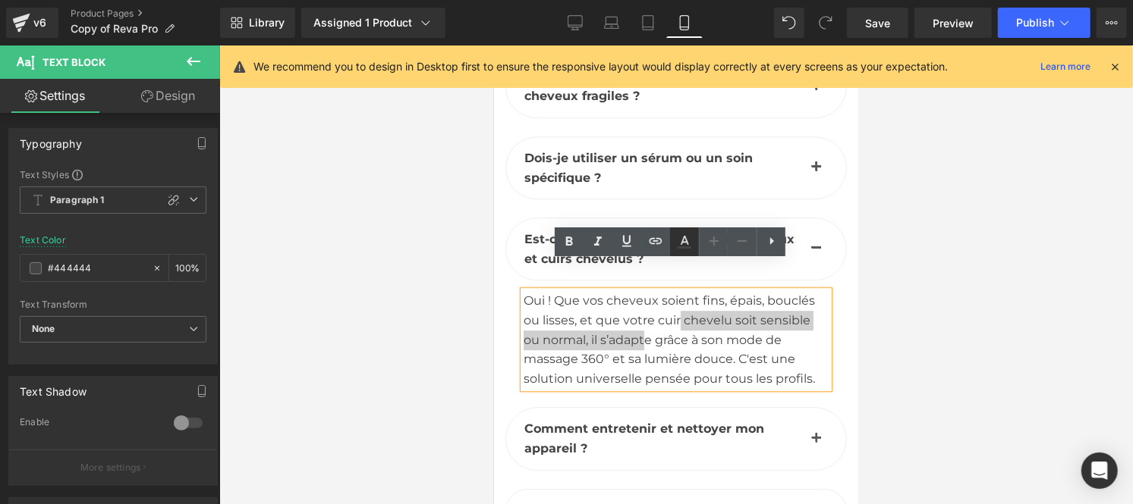
click at [683, 243] on icon at bounding box center [684, 242] width 18 height 18
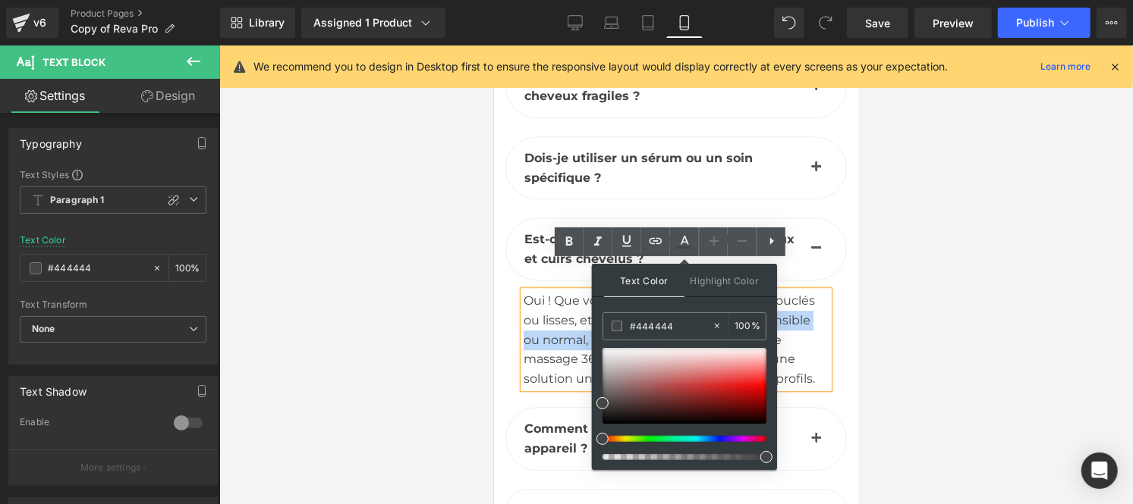
click at [574, 312] on div "Oui ! Que vos cheveux soient fins, épais, bouclés ou lisses, et que votre cuir …" at bounding box center [675, 339] width 305 height 97
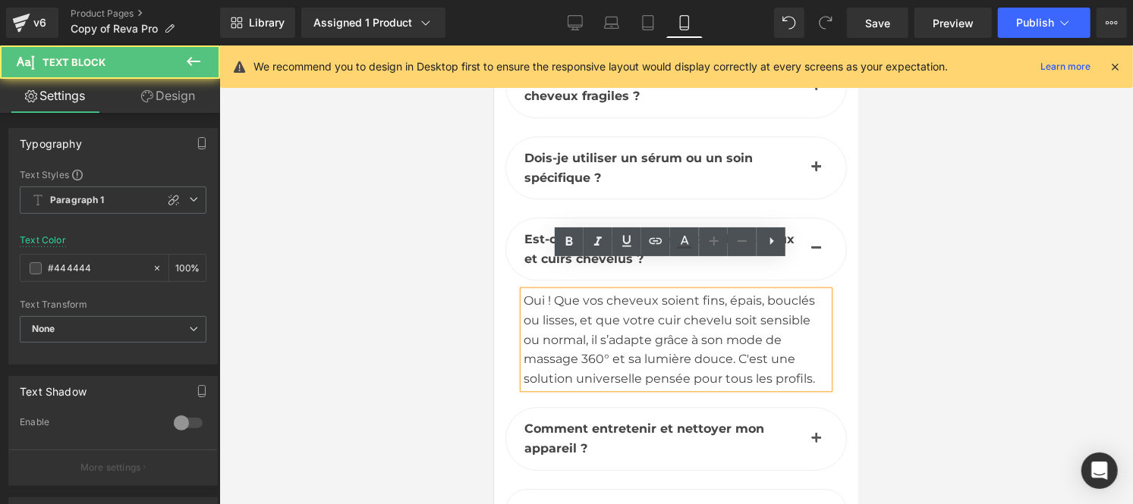
click at [815, 171] on span "button" at bounding box center [815, 171] width 0 height 0
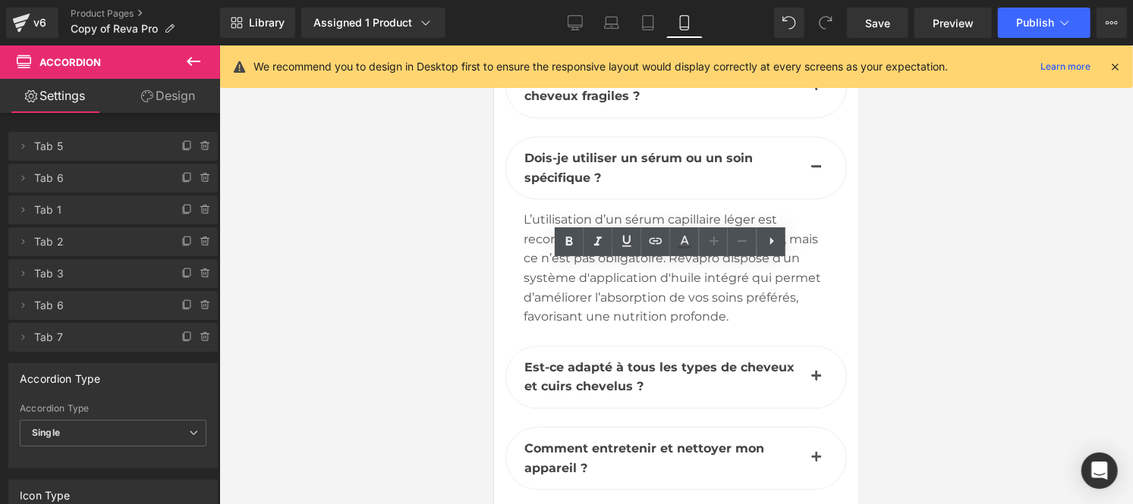
click at [541, 214] on div "L’utilisation d’un sérum capillaire léger est recommandée pour optimiser les ré…" at bounding box center [675, 267] width 305 height 117
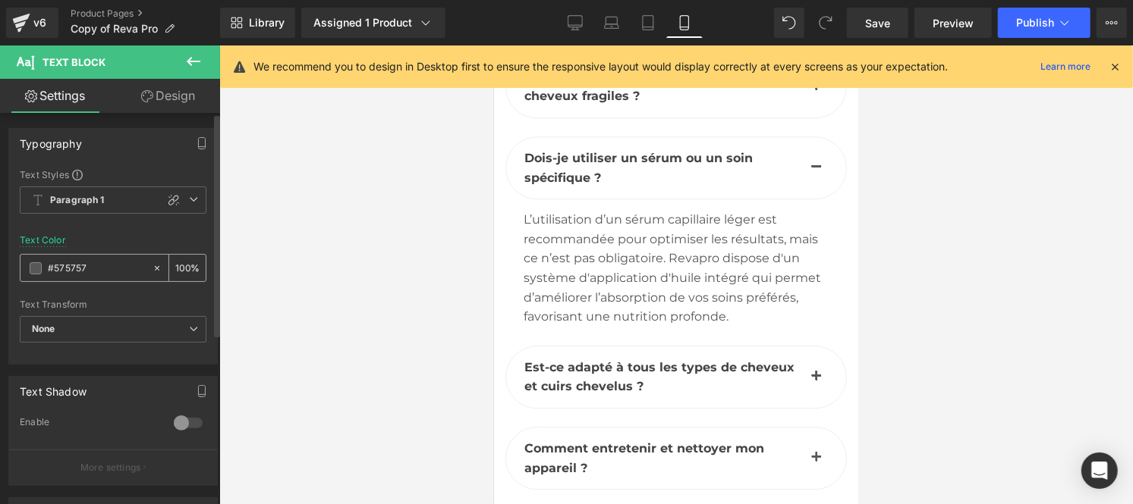
click at [93, 274] on input "#575757" at bounding box center [96, 268] width 97 height 17
type input "#444444"
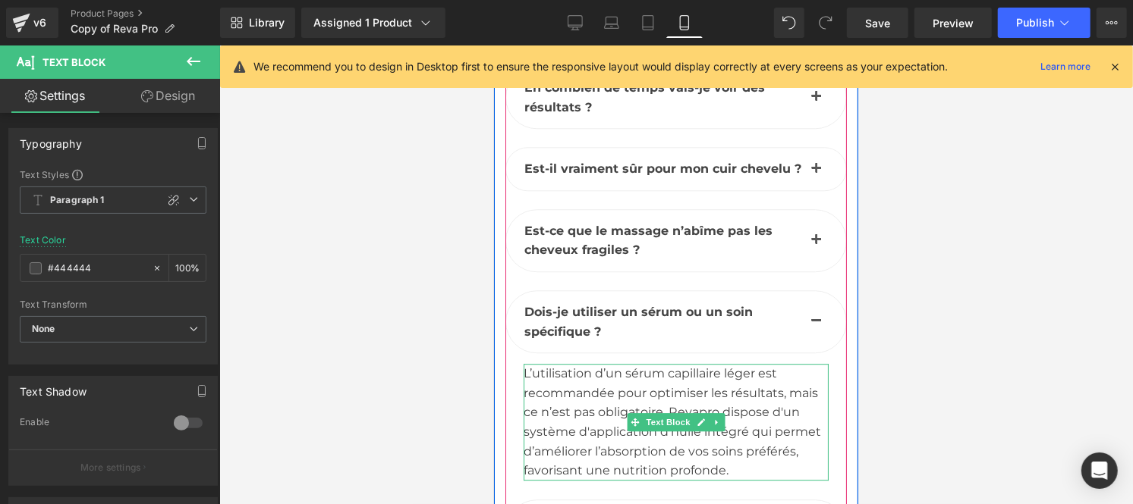
scroll to position [9124, 0]
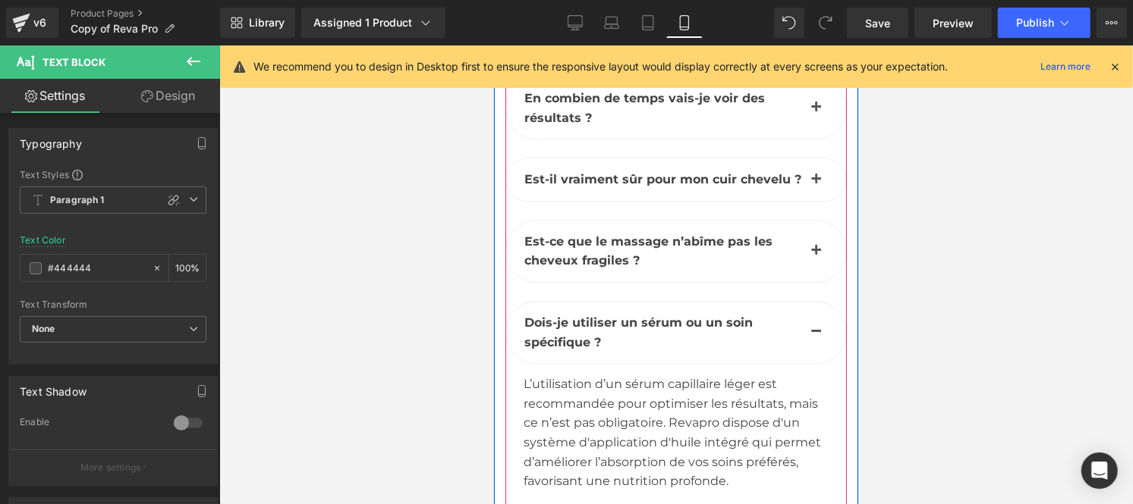
click at [810, 220] on button "button" at bounding box center [815, 250] width 30 height 61
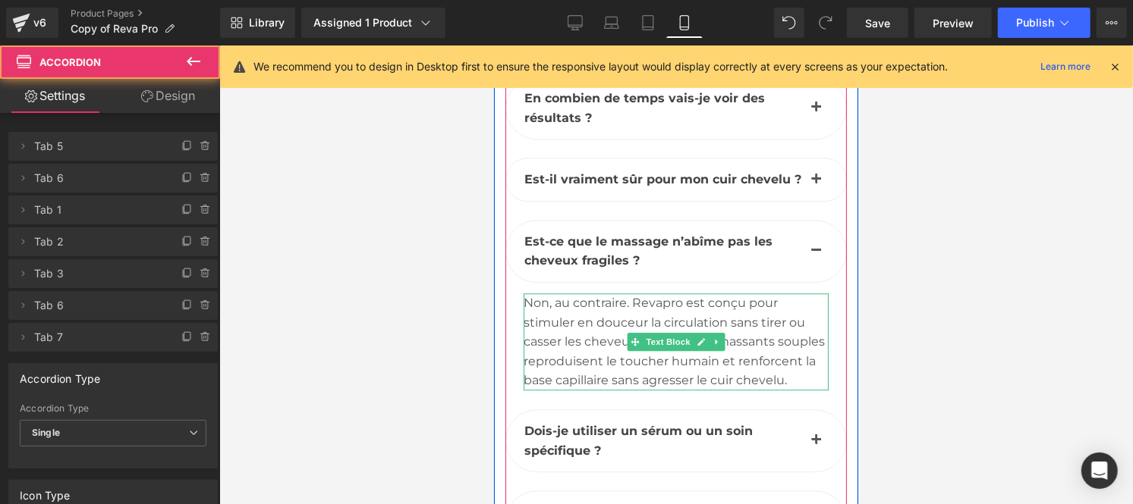
drag, startPoint x: 602, startPoint y: 300, endPoint x: 664, endPoint y: 344, distance: 76.0
click at [602, 300] on div "Non, au contraire. Revapro est conçu pour stimuler en douceur la circulation sa…" at bounding box center [675, 341] width 305 height 97
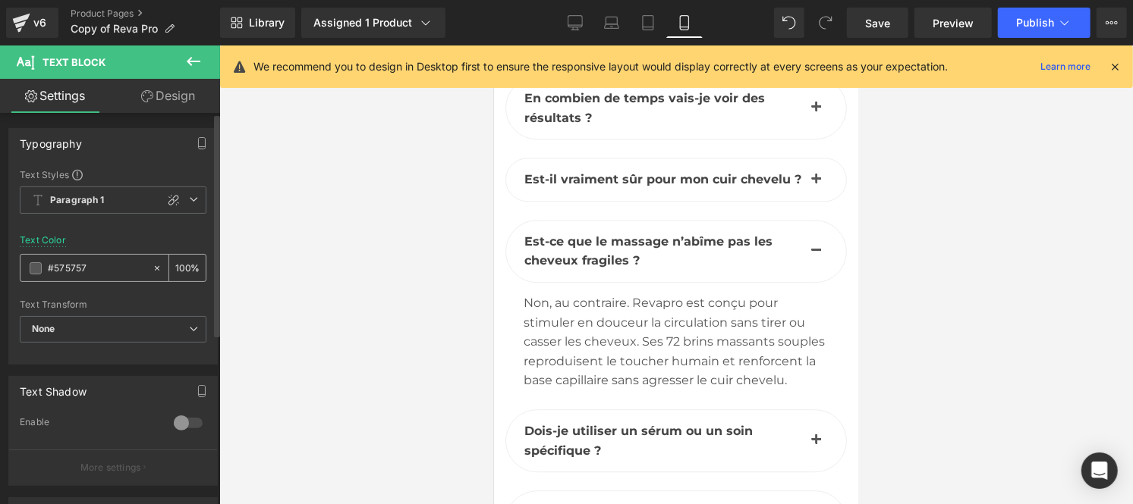
click at [110, 266] on input "#575757" at bounding box center [96, 268] width 97 height 17
type input "#444444"
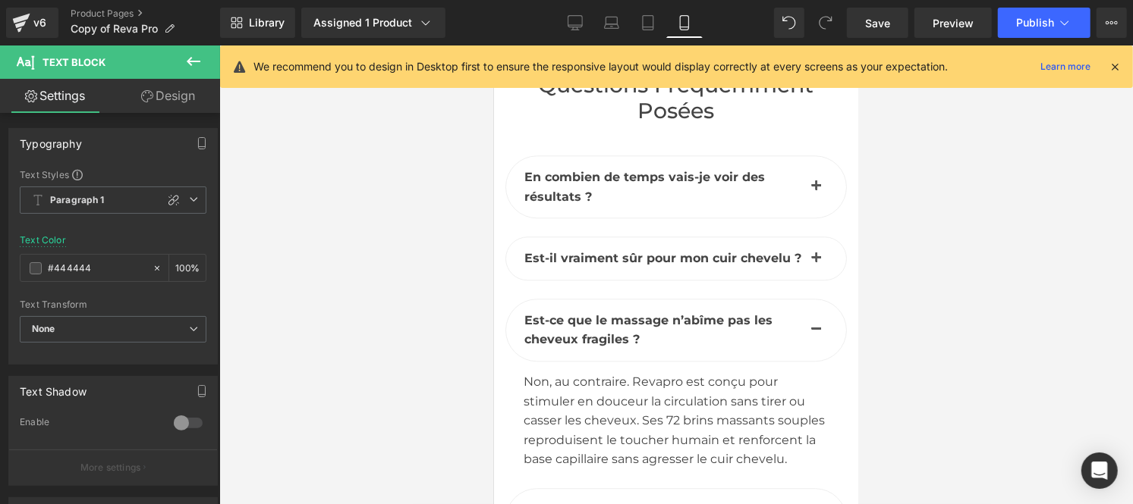
scroll to position [9023, 0]
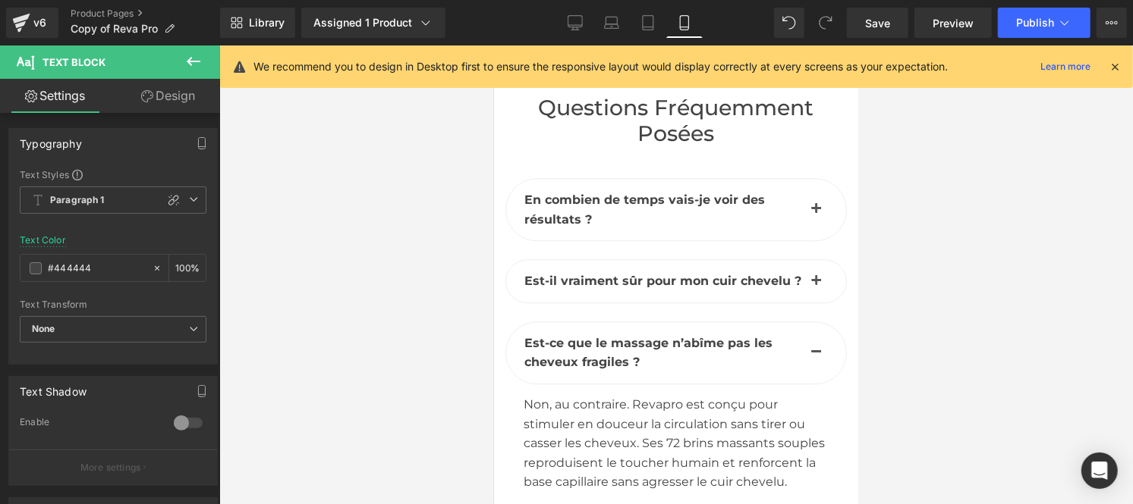
click at [804, 259] on button "button" at bounding box center [815, 280] width 30 height 42
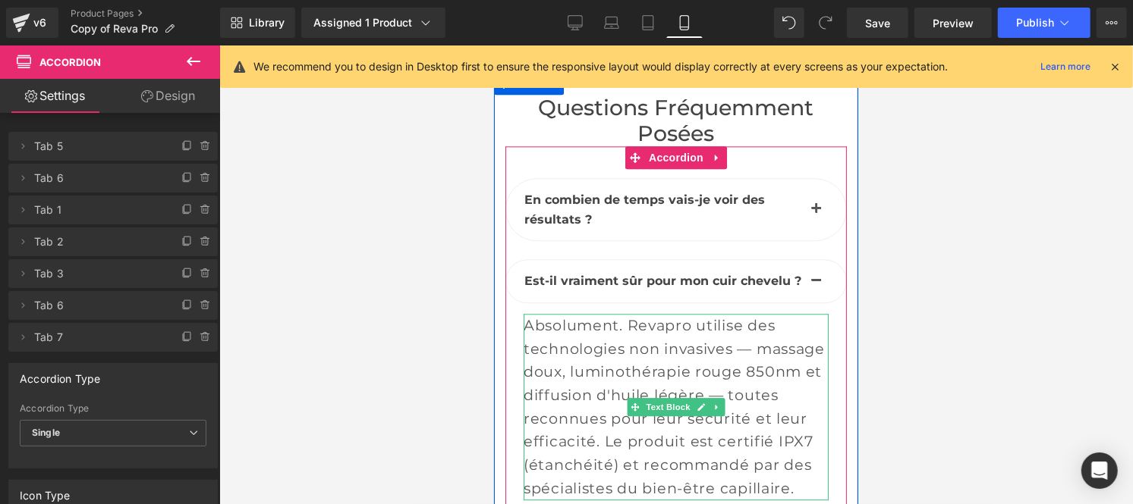
click at [558, 367] on span "Absolument. Revapro utilise des technologies non invasives — massage doux, lumi…" at bounding box center [673, 406] width 301 height 181
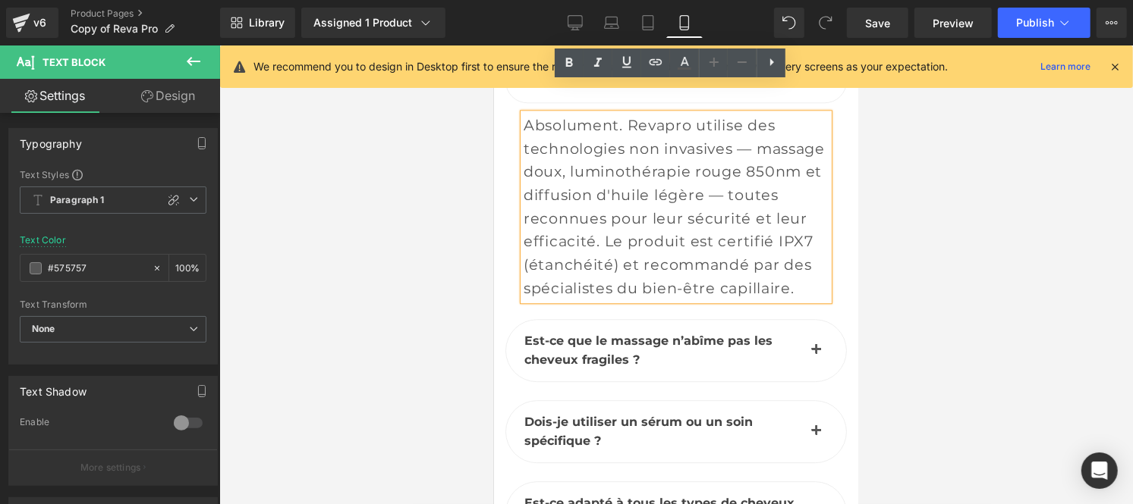
scroll to position [9237, 0]
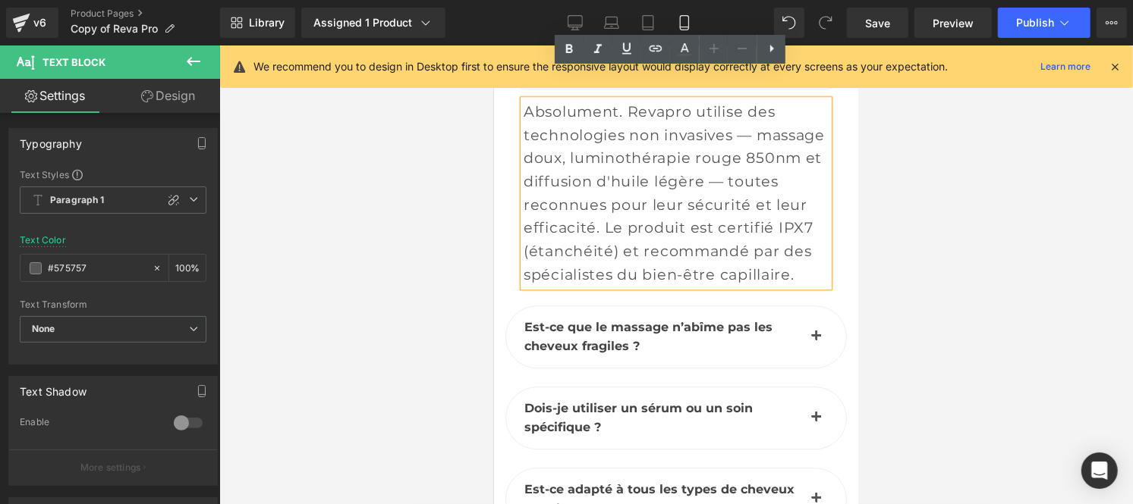
click at [815, 340] on span "button" at bounding box center [815, 340] width 0 height 0
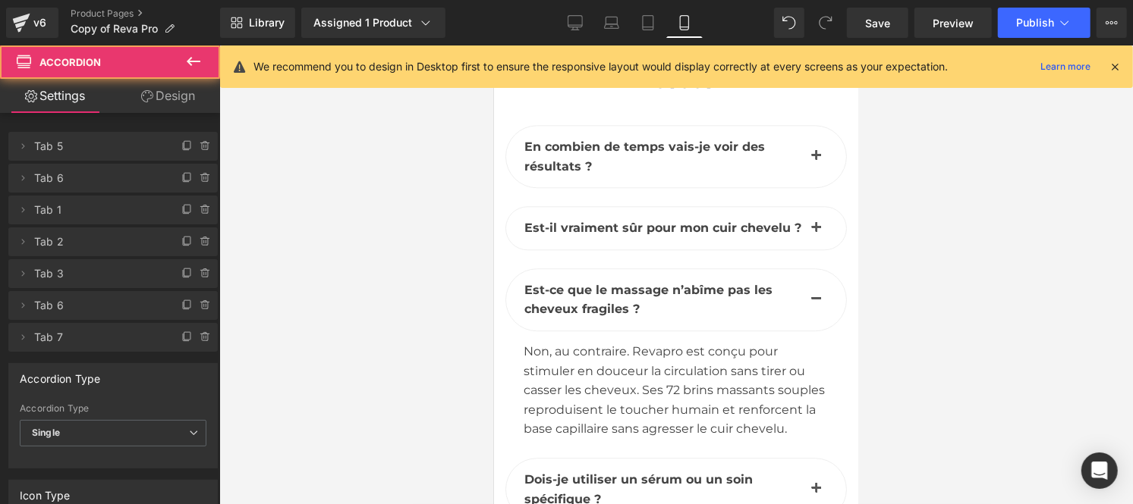
scroll to position [9039, 0]
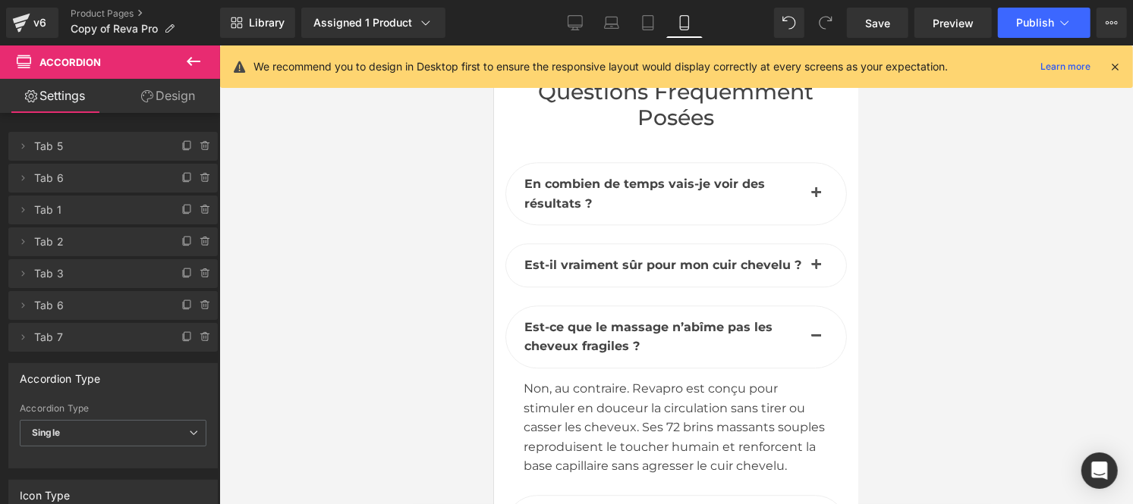
click at [807, 162] on button "button" at bounding box center [815, 192] width 30 height 61
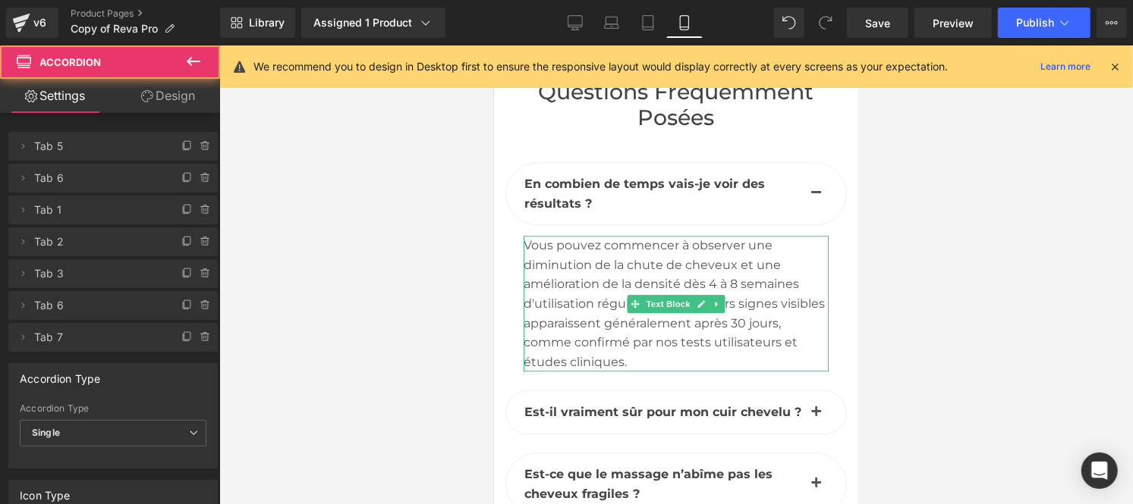
click at [585, 256] on div "Vous pouvez commencer à observer une diminution de la chute de cheveux et une a…" at bounding box center [675, 303] width 305 height 136
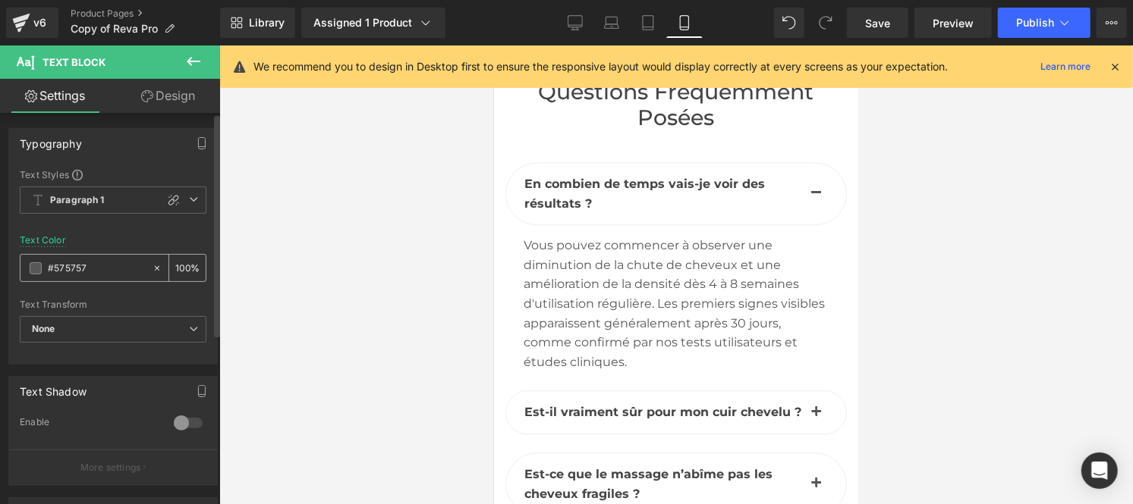
click at [88, 264] on input "#575757" at bounding box center [96, 268] width 97 height 17
paste input "444444"
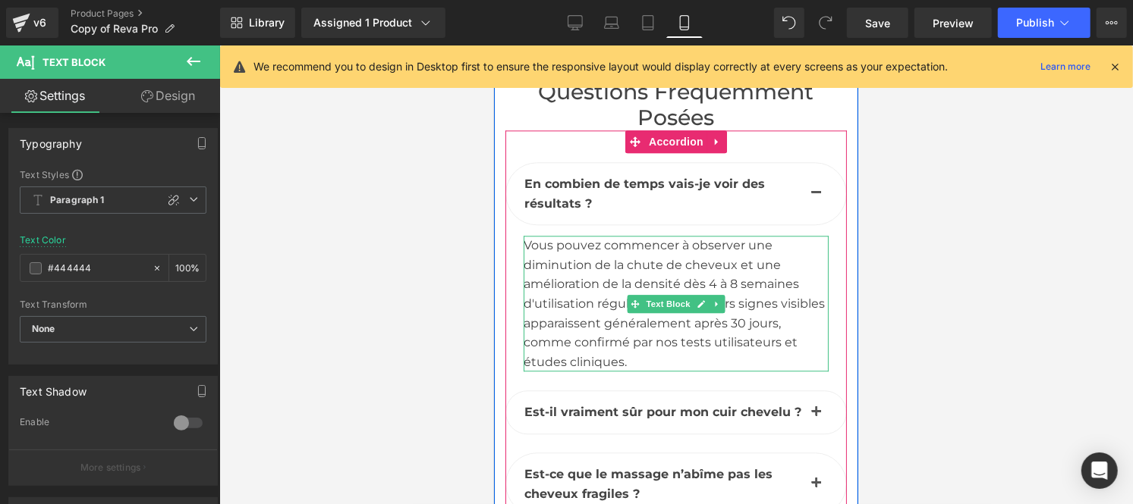
type input "#444444"
click at [649, 259] on div "Vous pouvez commencer à observer une diminution de la chute de cheveux et une a…" at bounding box center [675, 303] width 305 height 136
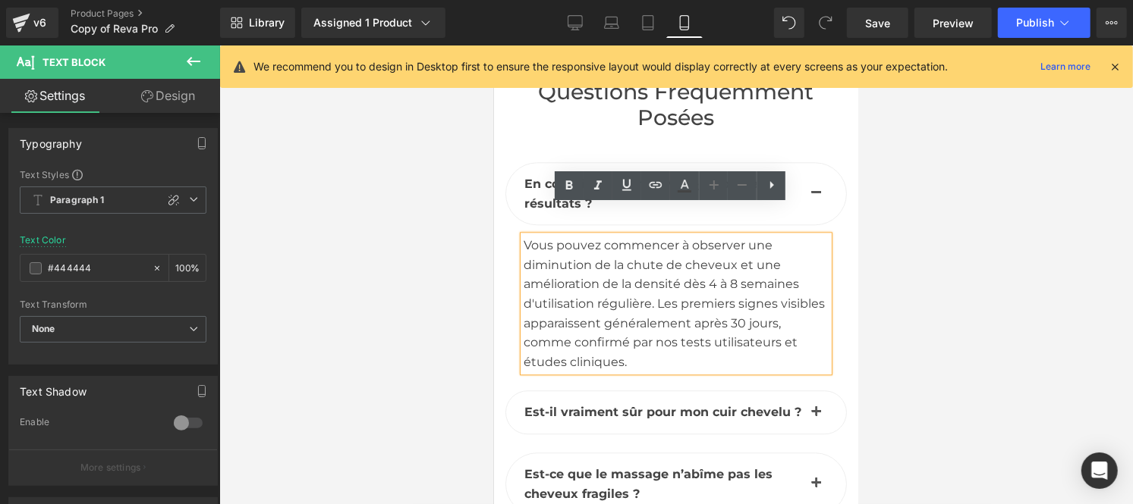
click at [807, 164] on button "button" at bounding box center [815, 192] width 30 height 61
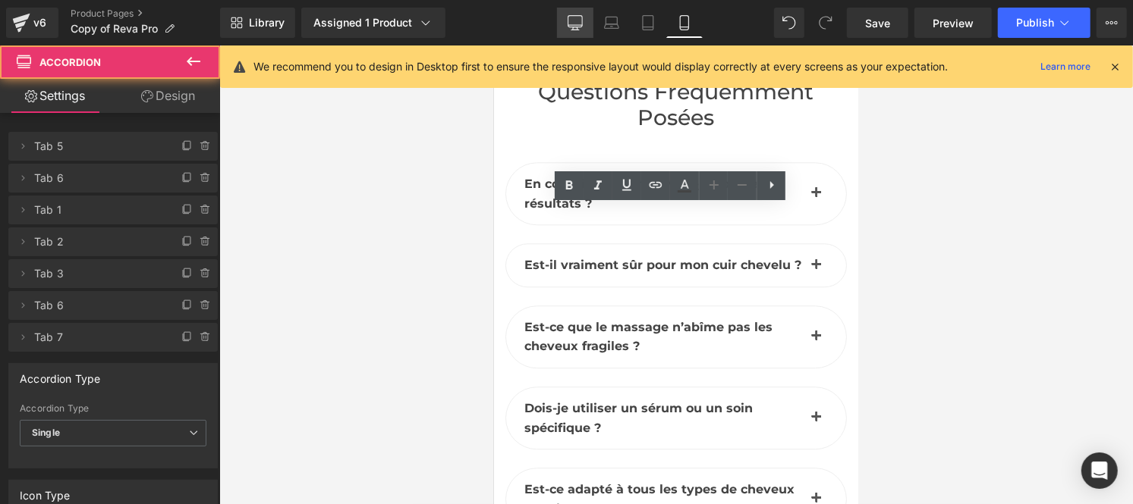
click at [577, 21] on icon at bounding box center [574, 22] width 15 height 15
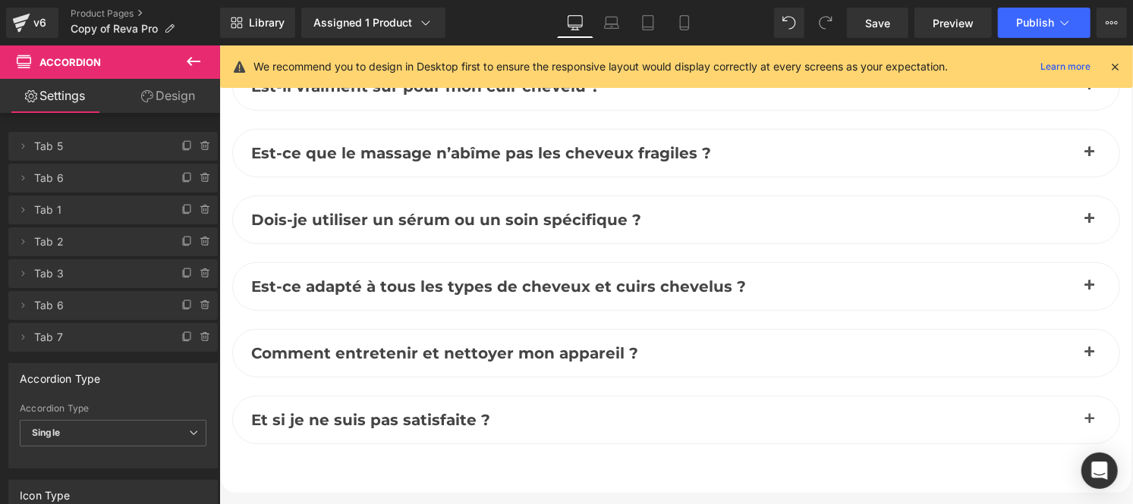
scroll to position [6980, 0]
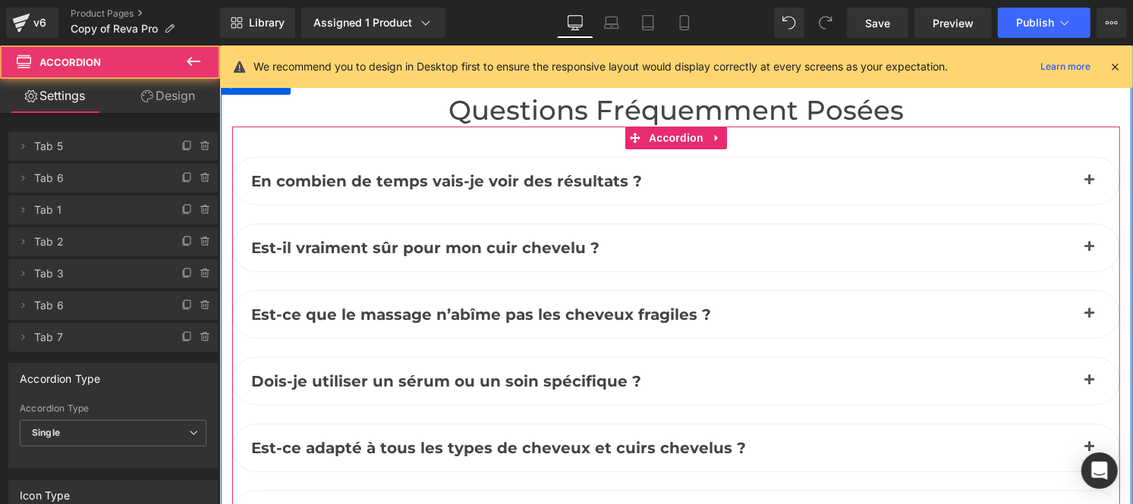
click at [1089, 184] on span "button" at bounding box center [1089, 184] width 0 height 0
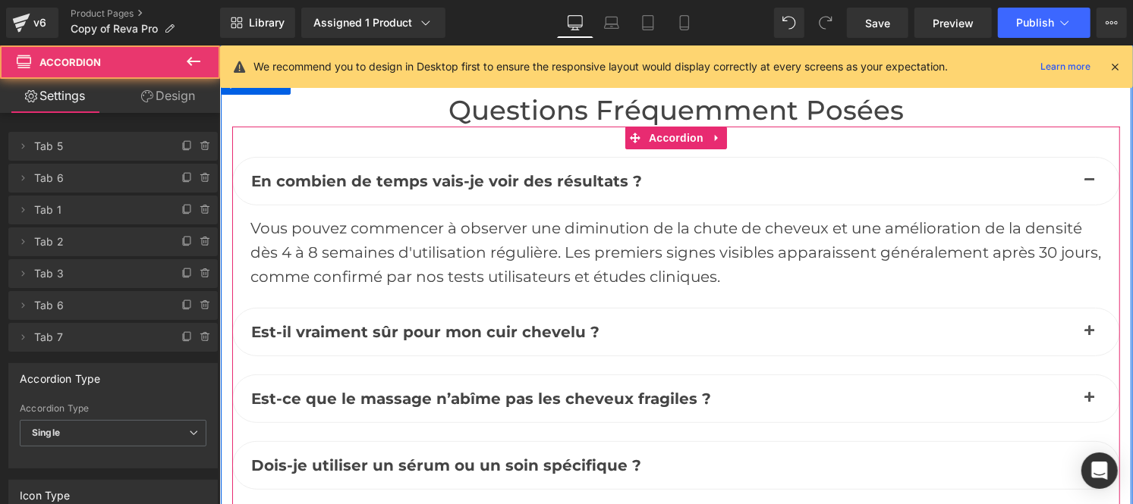
click at [1089, 184] on span "button" at bounding box center [1089, 184] width 0 height 0
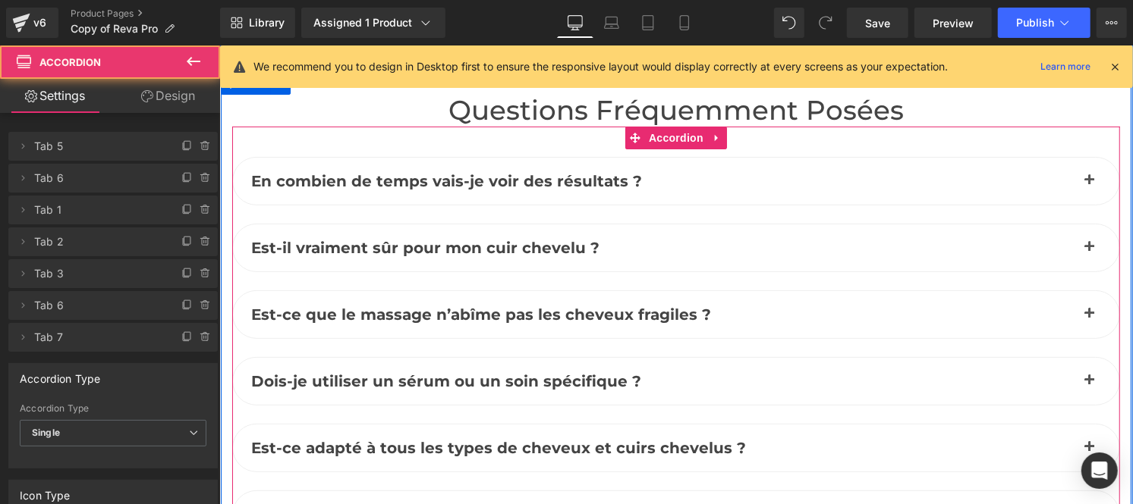
click at [1079, 224] on button "button" at bounding box center [1088, 247] width 30 height 47
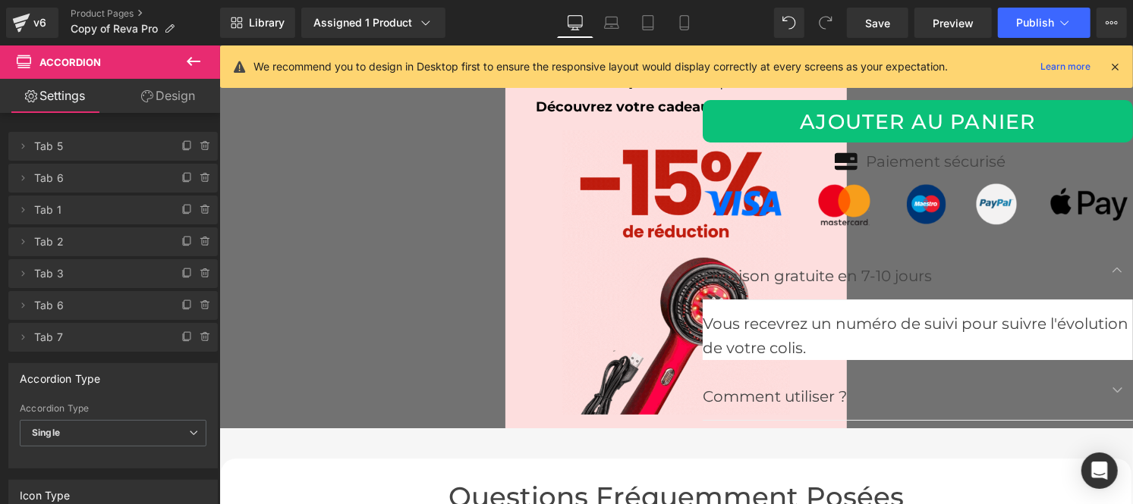
scroll to position [6563, 0]
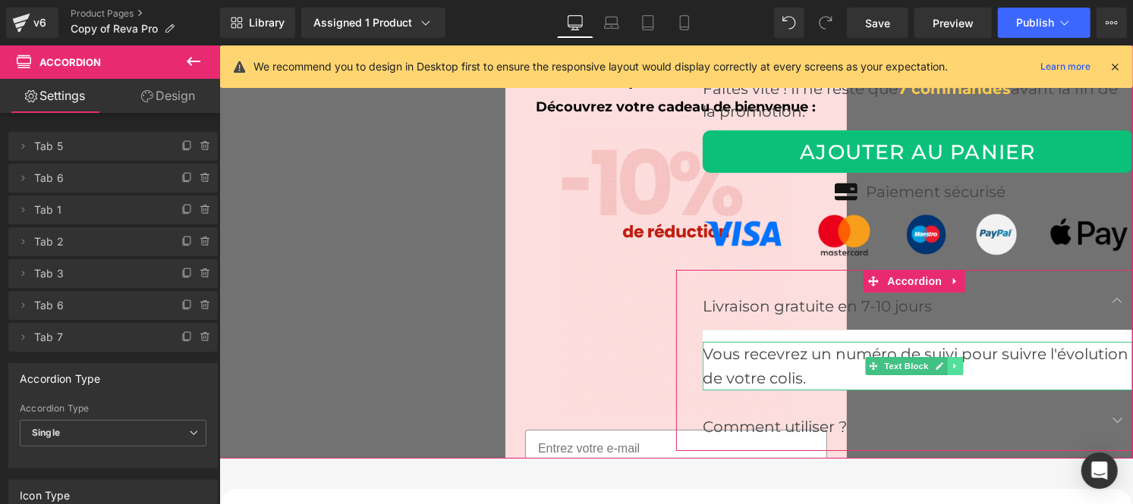
click at [949, 357] on link at bounding box center [955, 366] width 16 height 18
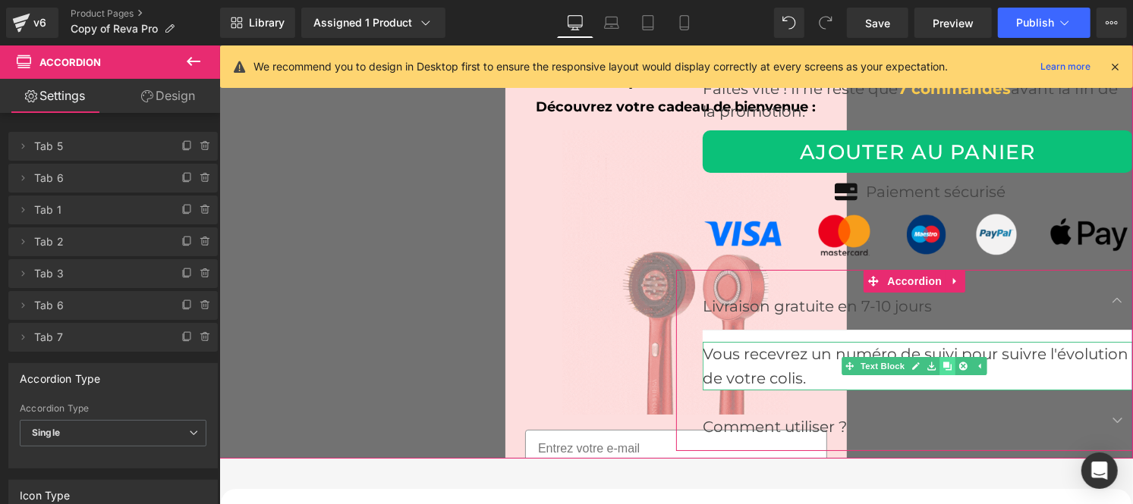
click at [942, 361] on icon at bounding box center [946, 365] width 8 height 8
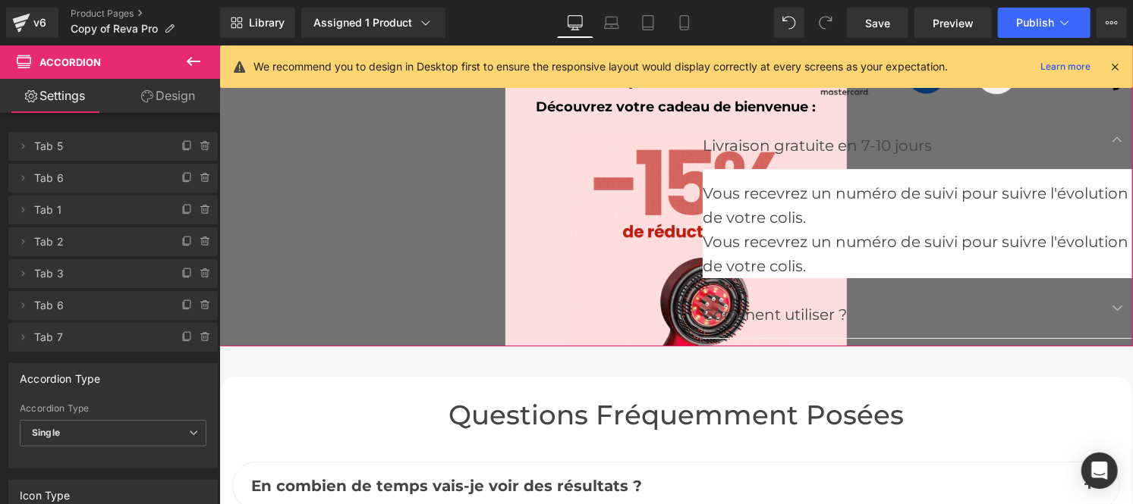
scroll to position [6723, 0]
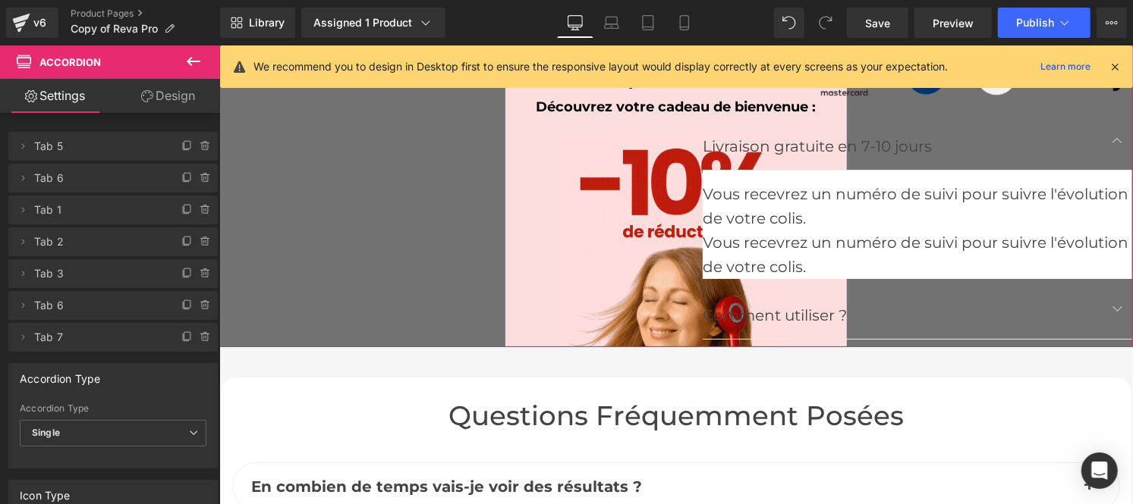
click at [847, 230] on div "Vous recevrez un numéro de suivi pour suivre l'évolution de votre colis." at bounding box center [917, 254] width 430 height 49
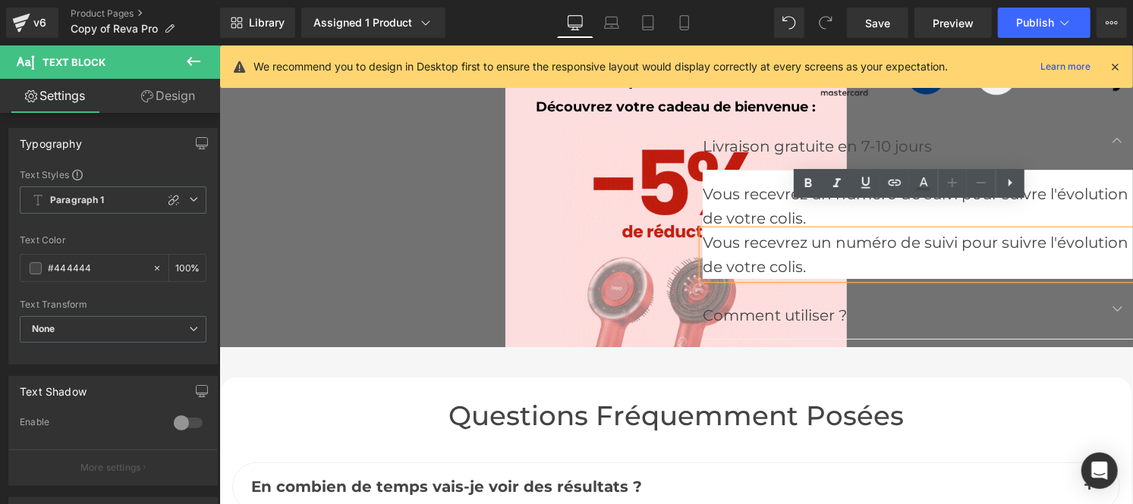
click at [971, 304] on div "Comment utiliser ? Text Block" at bounding box center [917, 308] width 430 height 61
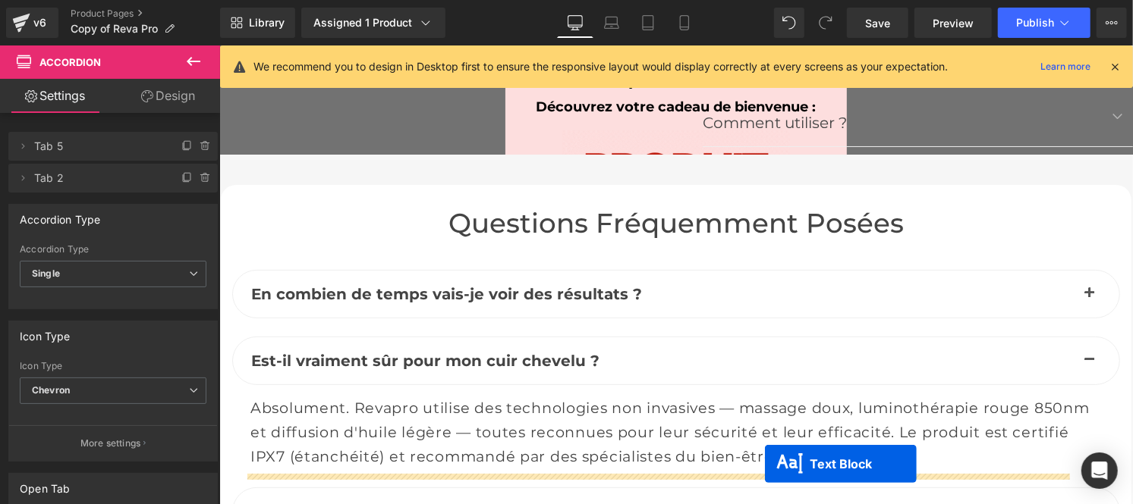
scroll to position [6965, 0]
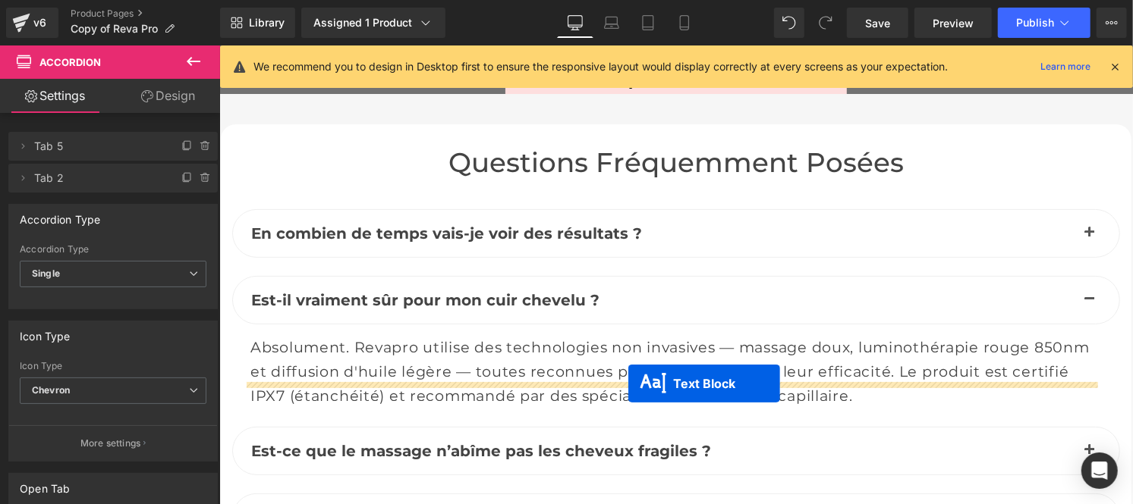
drag, startPoint x: 867, startPoint y: 227, endPoint x: 627, endPoint y: 383, distance: 286.2
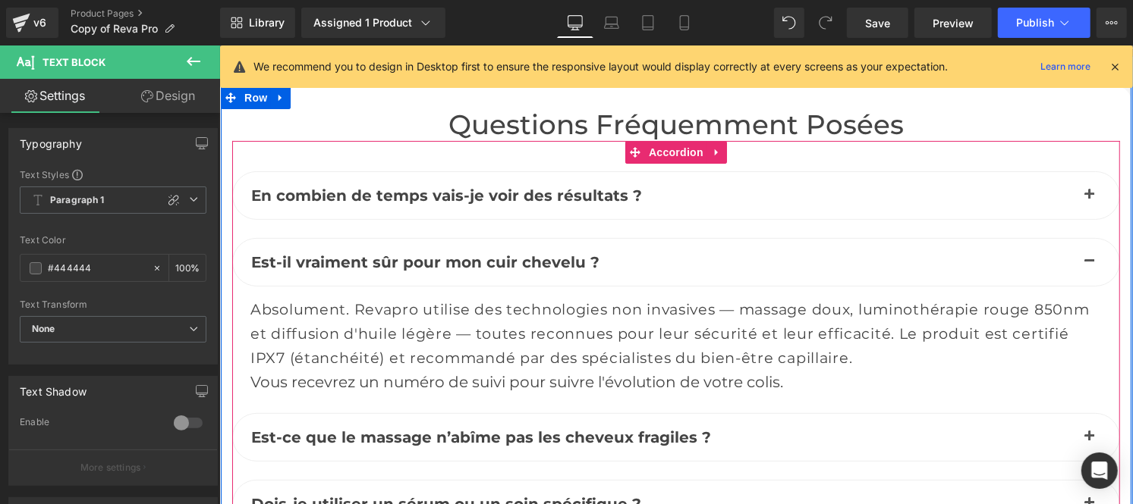
click at [415, 327] on span "Absolument. Revapro utilise des technologies non invasives — massage doux, lumi…" at bounding box center [669, 333] width 839 height 67
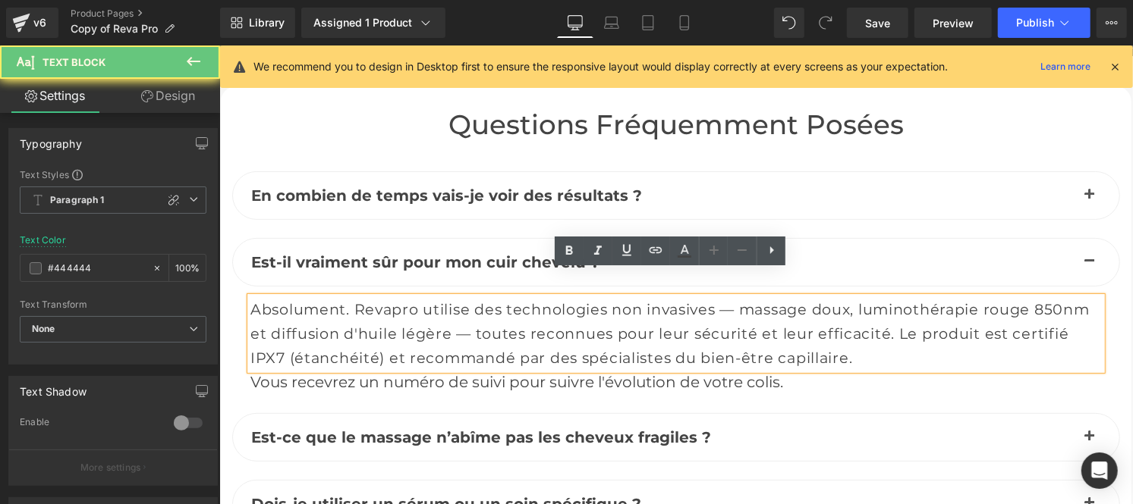
click at [415, 327] on span "Absolument. Revapro utilise des technologies non invasives — massage doux, lumi…" at bounding box center [669, 333] width 839 height 67
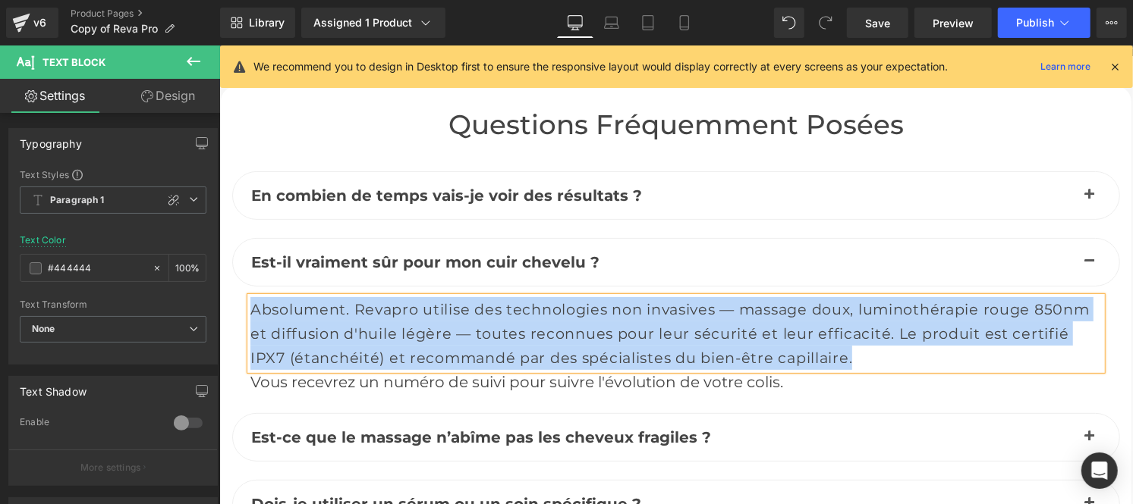
copy span "Absolument. Revapro utilise des technologies non invasives — massage doux, lumi…"
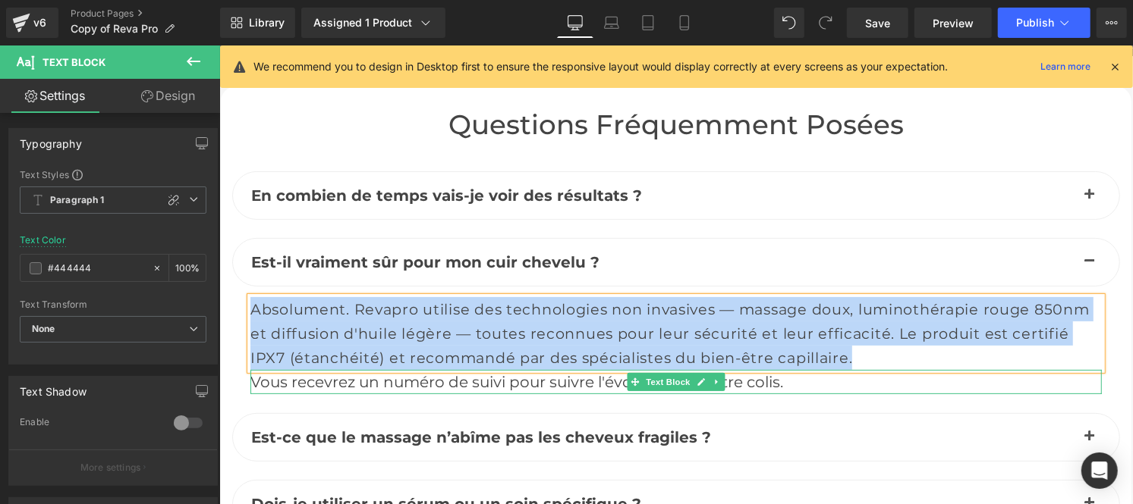
click at [495, 369] on div "Vous recevrez un numéro de suivi pour suivre l'évolution de votre colis." at bounding box center [675, 381] width 851 height 24
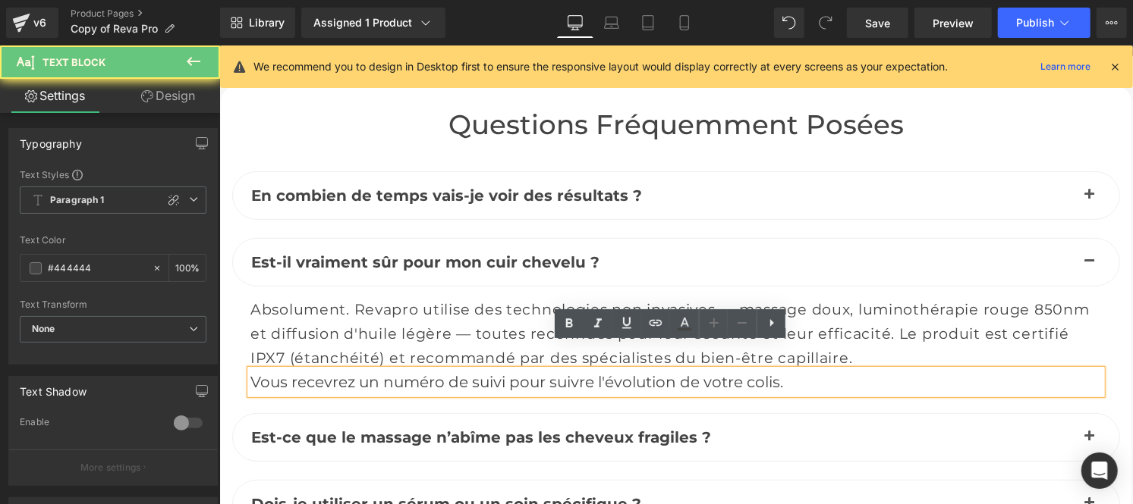
click at [495, 369] on div "Vous recevrez un numéro de suivi pour suivre l'évolution de votre colis." at bounding box center [675, 381] width 851 height 24
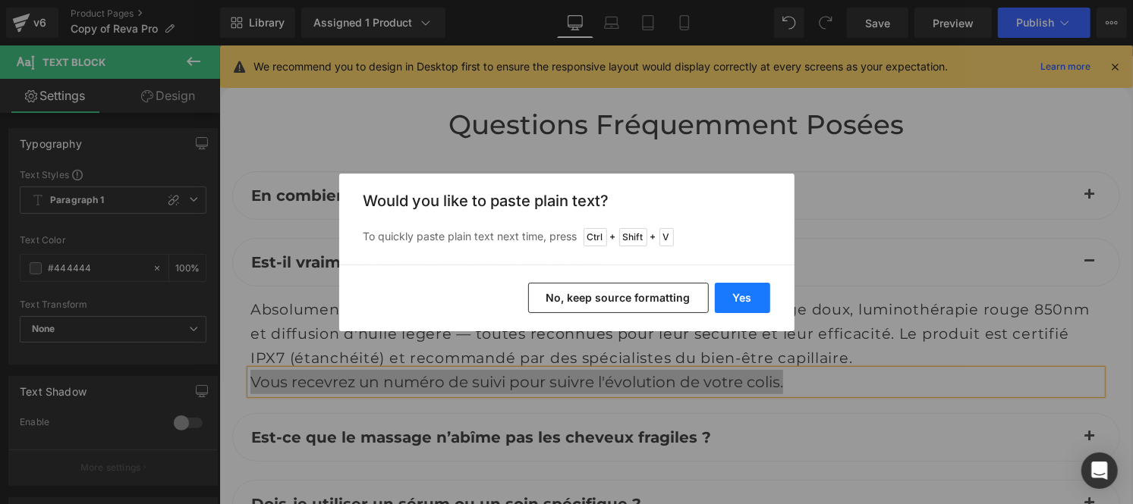
click at [749, 297] on button "Yes" at bounding box center [742, 298] width 55 height 30
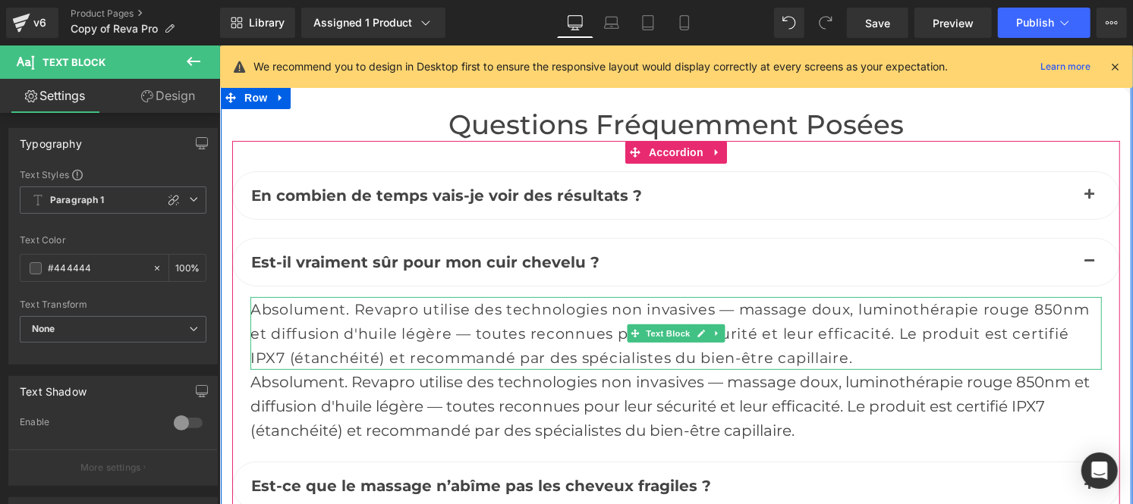
click at [573, 322] on span "Absolument. Revapro utilise des technologies non invasives — massage doux, lumi…" at bounding box center [669, 333] width 839 height 67
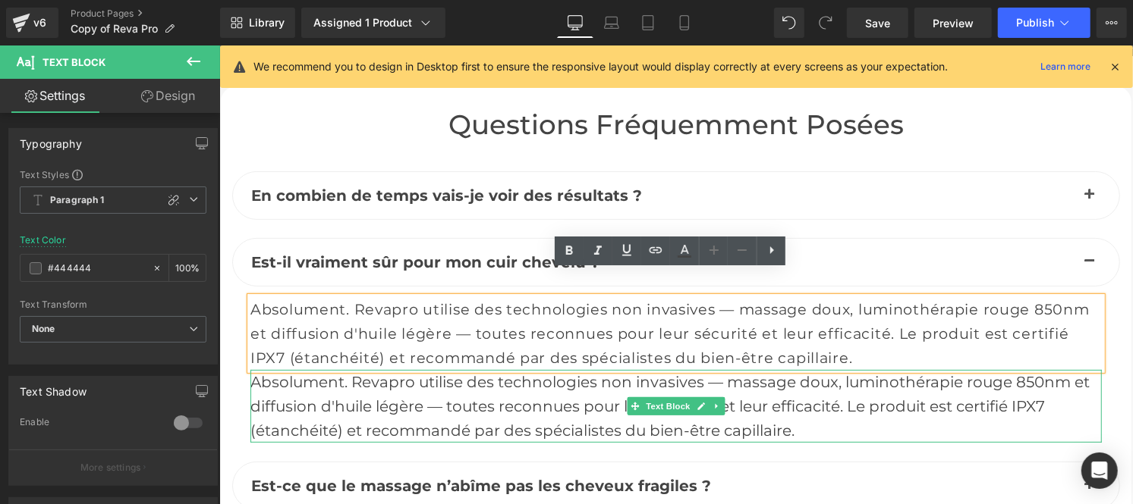
drag, startPoint x: 794, startPoint y: 375, endPoint x: 979, endPoint y: 380, distance: 185.2
click at [794, 375] on div "Absolument. Revapro utilise des technologies non invasives — massage doux, lumi…" at bounding box center [675, 405] width 851 height 73
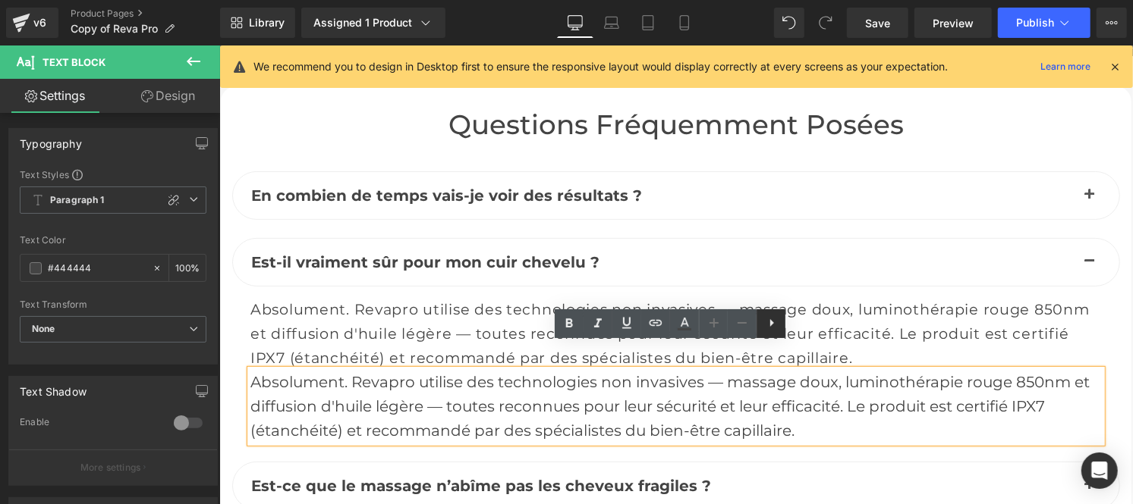
click at [771, 321] on icon at bounding box center [772, 323] width 4 height 8
click at [693, 297] on div "Absolument. Revapro utilise des technologies non invasives — massage doux, lumi…" at bounding box center [675, 333] width 851 height 73
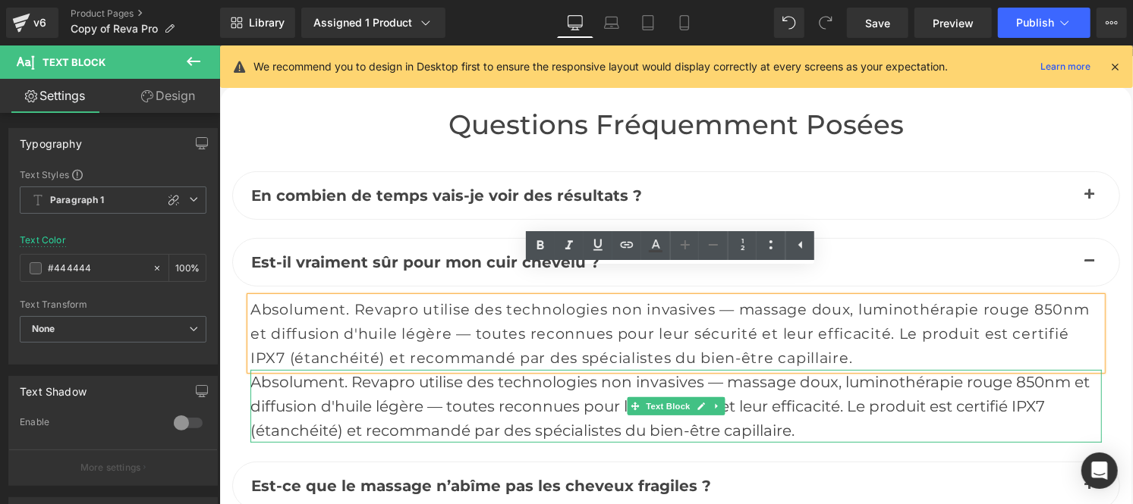
click at [549, 396] on div "Absolument. Revapro utilise des technologies non invasives — massage doux, lumi…" at bounding box center [675, 405] width 851 height 73
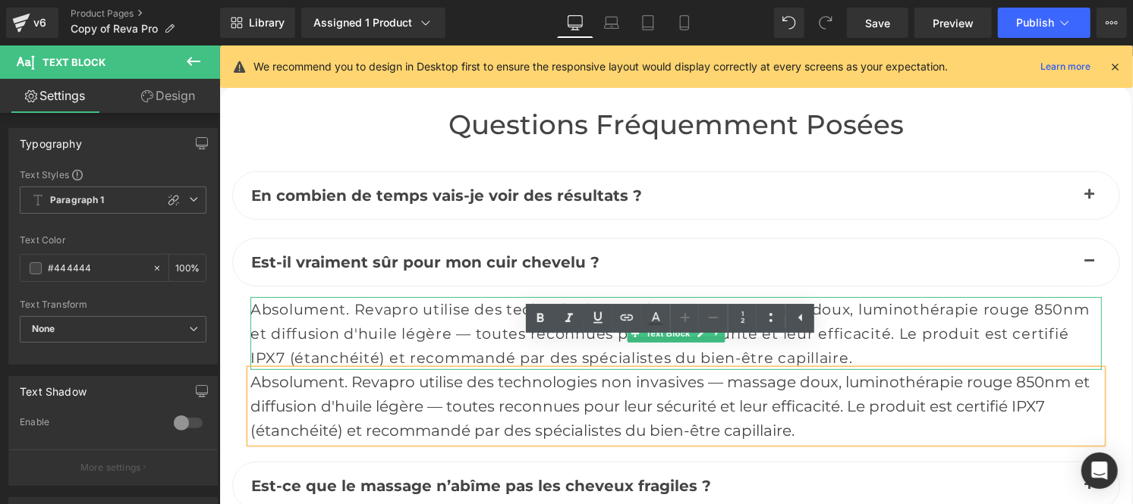
click at [713, 324] on link at bounding box center [717, 333] width 16 height 18
click at [716, 324] on link at bounding box center [724, 333] width 16 height 18
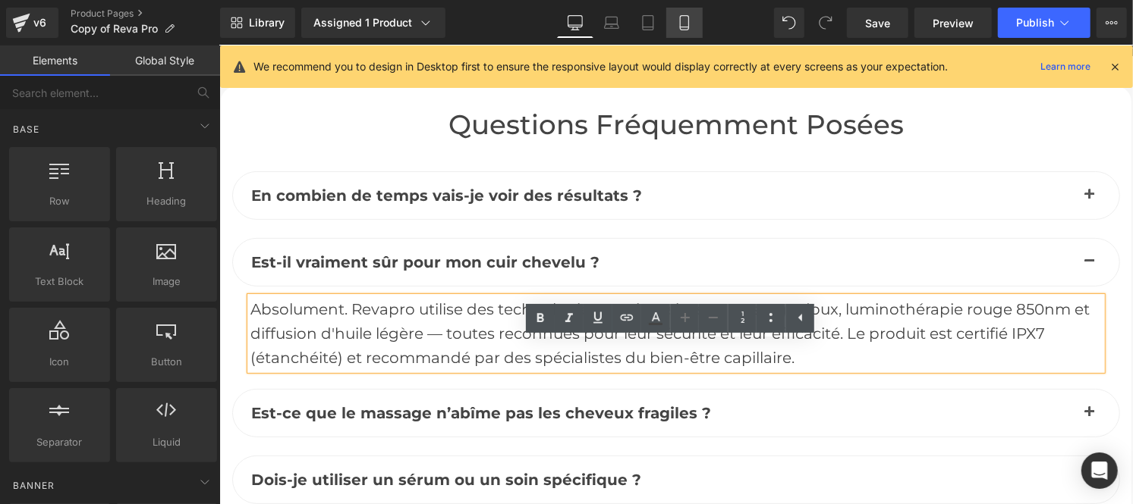
click at [685, 27] on icon at bounding box center [684, 27] width 8 height 0
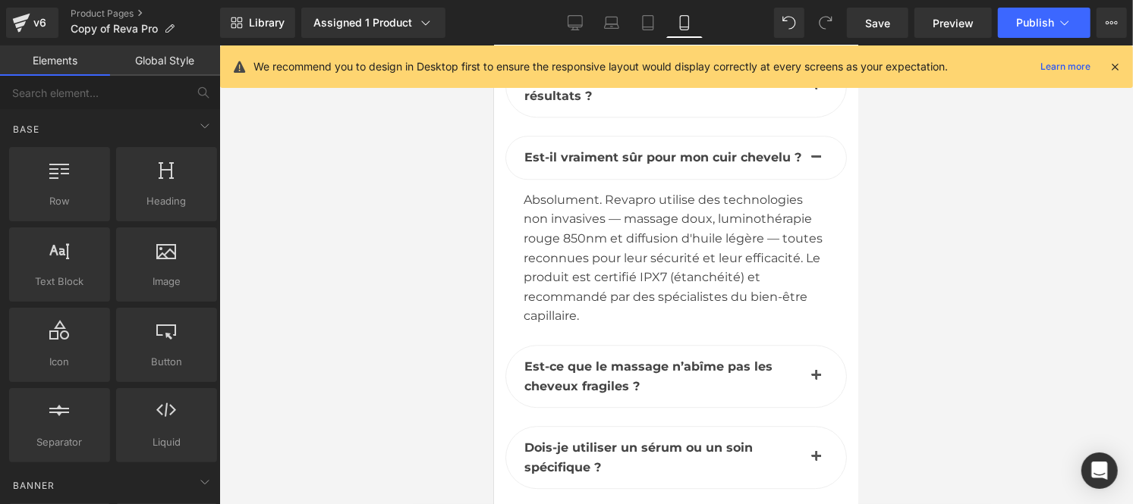
scroll to position [9104, 0]
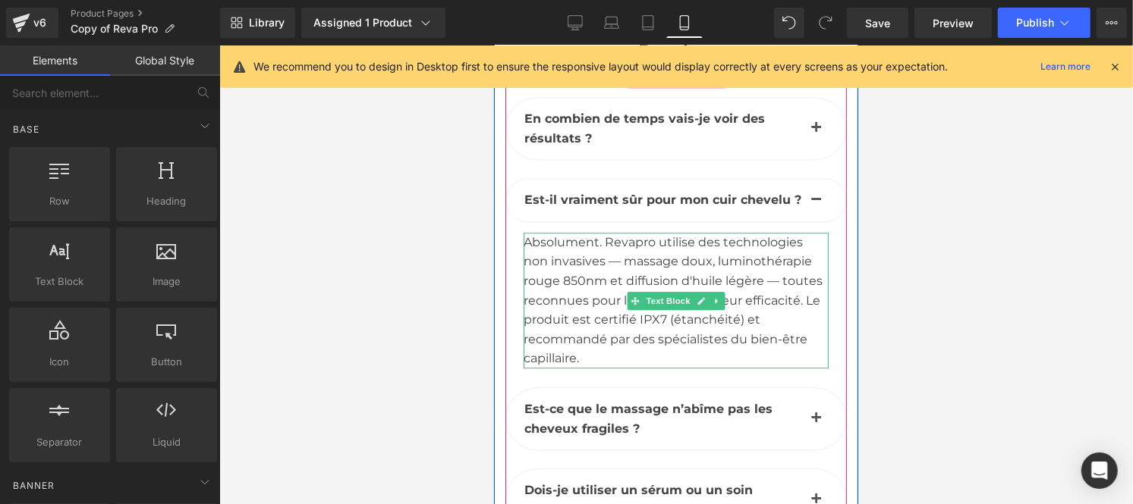
click at [592, 256] on div "Absolument. Revapro utilise des technologies non invasives — massage doux, lumi…" at bounding box center [675, 300] width 305 height 136
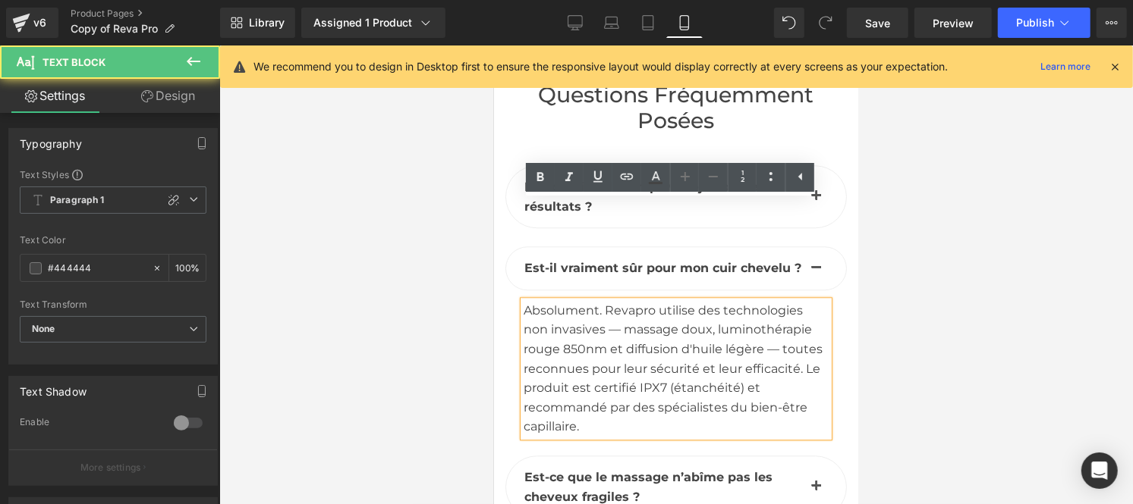
scroll to position [9032, 0]
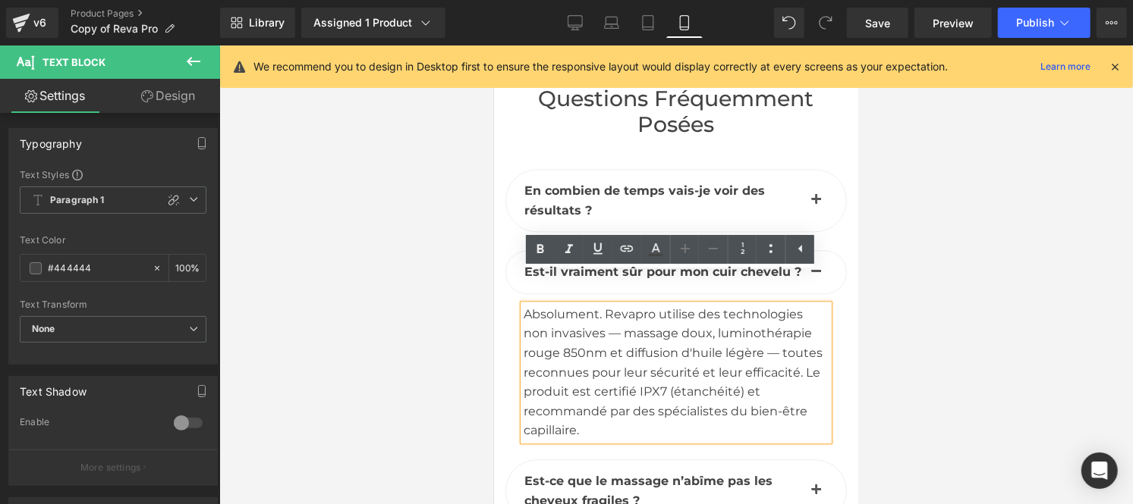
click at [803, 169] on button "button" at bounding box center [815, 199] width 30 height 61
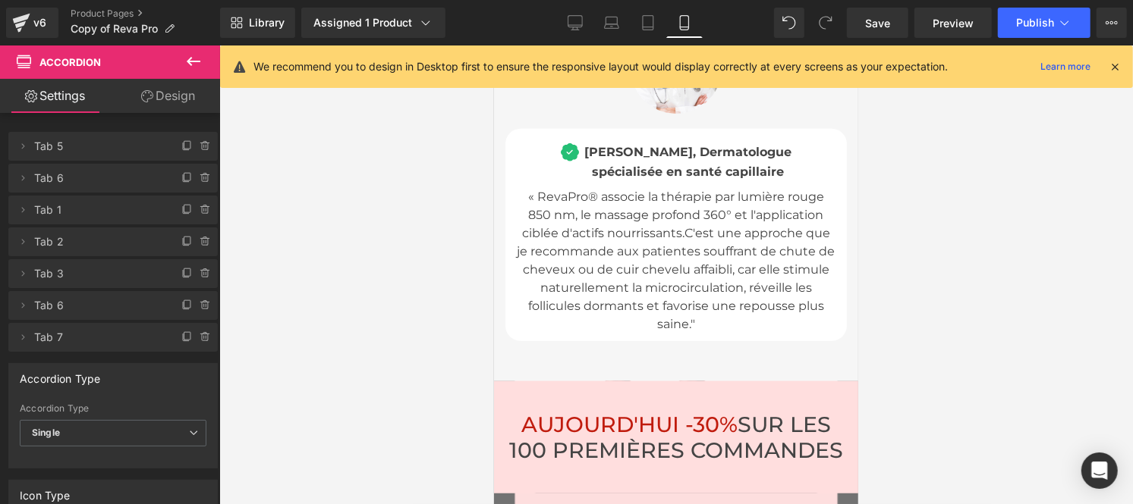
scroll to position [7255, 0]
click at [875, 20] on span "Save" at bounding box center [877, 23] width 25 height 16
